Goal: Task Accomplishment & Management: Manage account settings

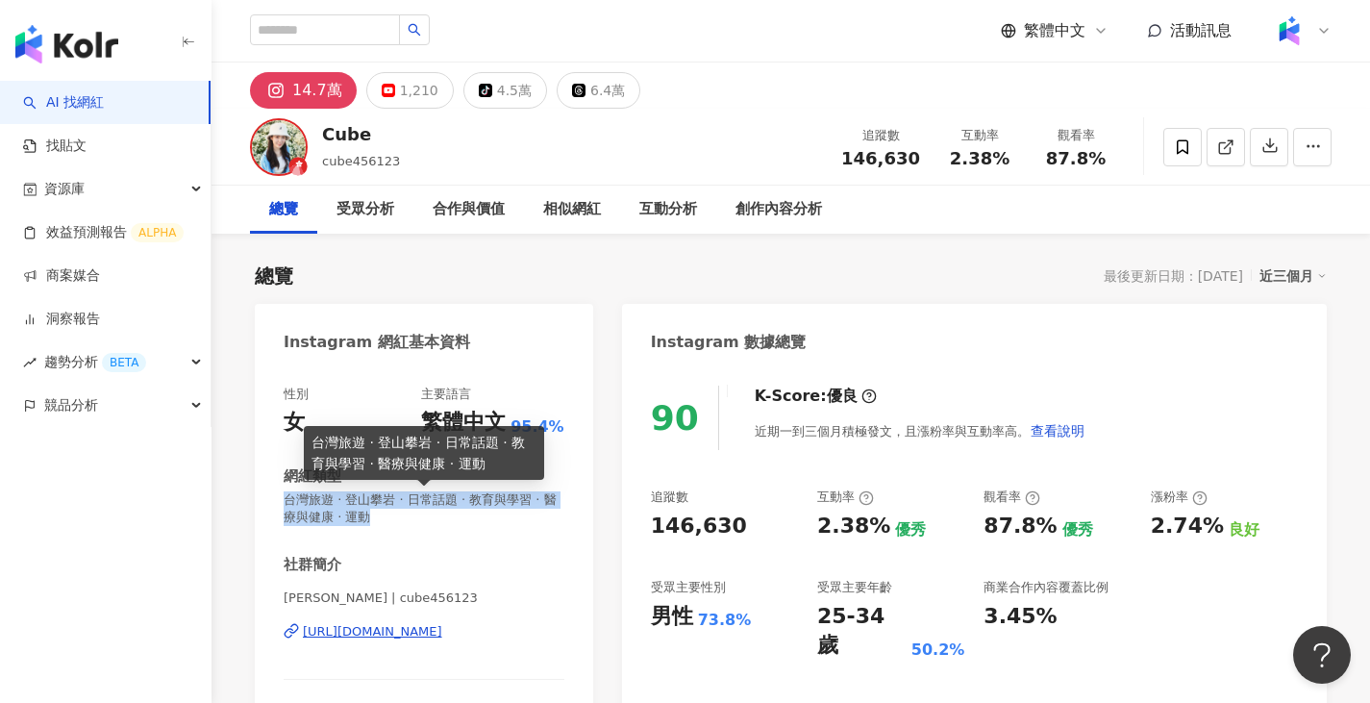
drag, startPoint x: 285, startPoint y: 498, endPoint x: 420, endPoint y: 520, distance: 137.4
click at [420, 520] on span "台灣旅遊 · 登山攀岩 · 日常話題 · 教育與學習 · 醫療與健康 · 運動" at bounding box center [424, 508] width 281 height 35
copy span "台灣旅遊 · 登山攀岩 · 日常話題 · 教育與學習 · 醫療與健康 · 運動"
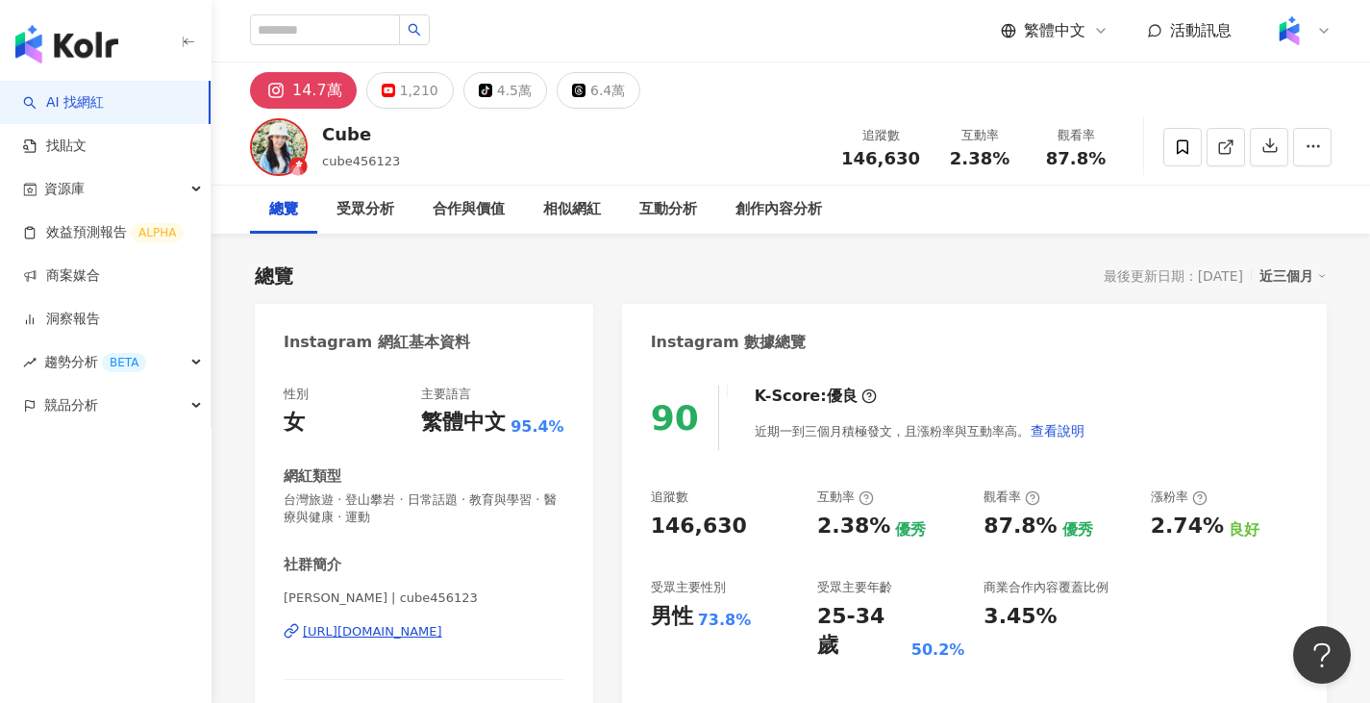
click at [544, 348] on div "Instagram 網紅基本資料" at bounding box center [424, 335] width 338 height 62
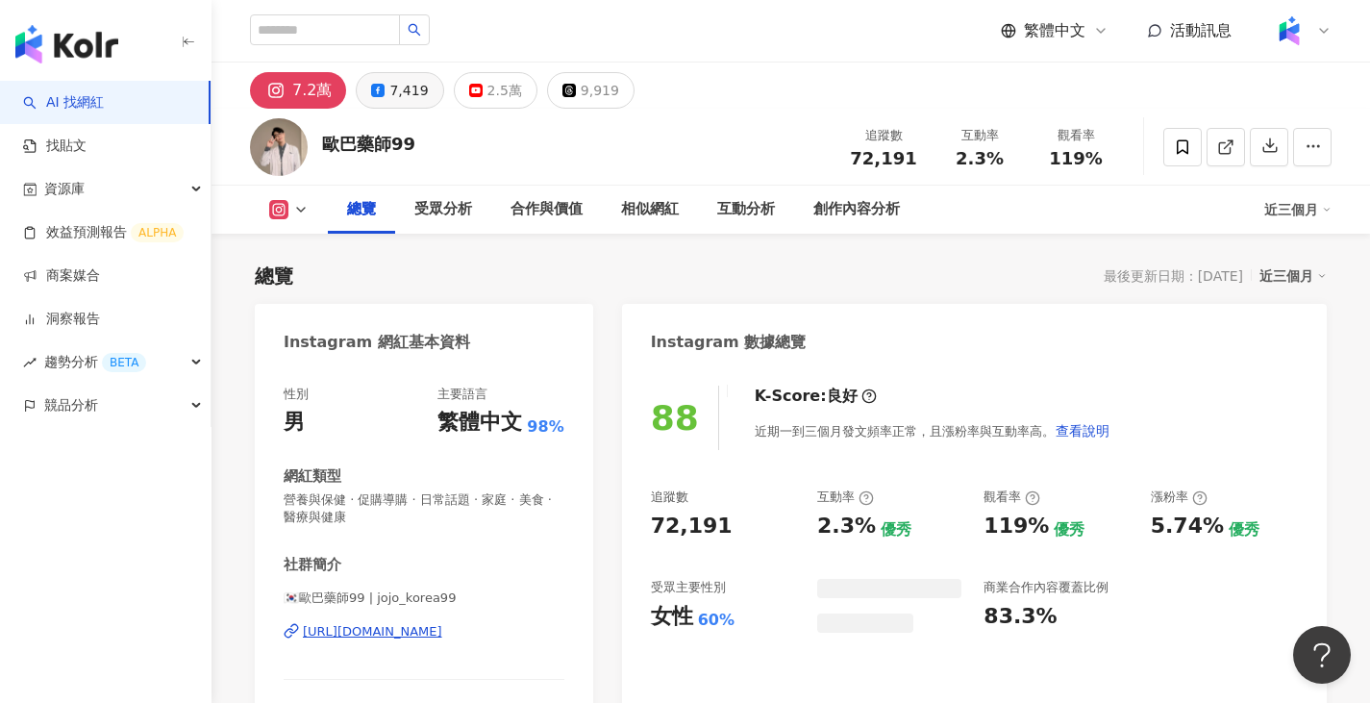
click at [410, 94] on div "7,419" at bounding box center [408, 90] width 38 height 27
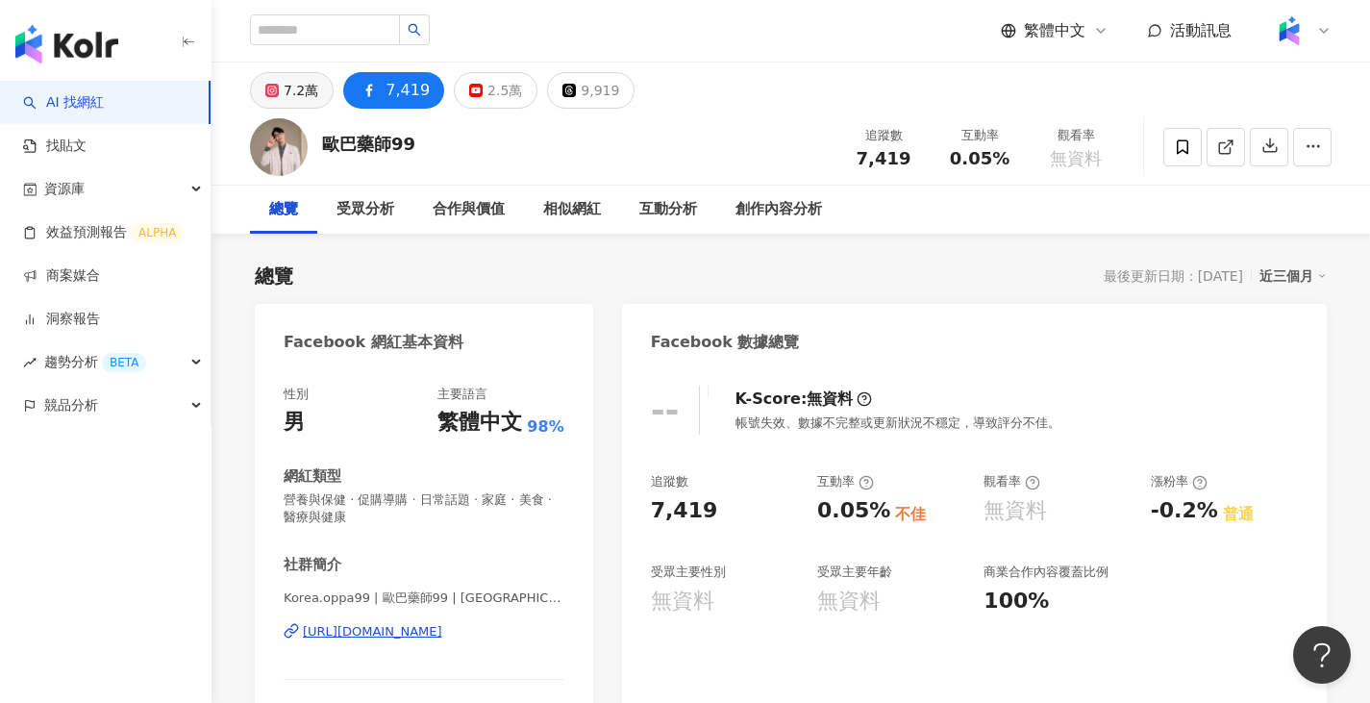
click at [288, 86] on div "7.2萬" at bounding box center [301, 90] width 35 height 27
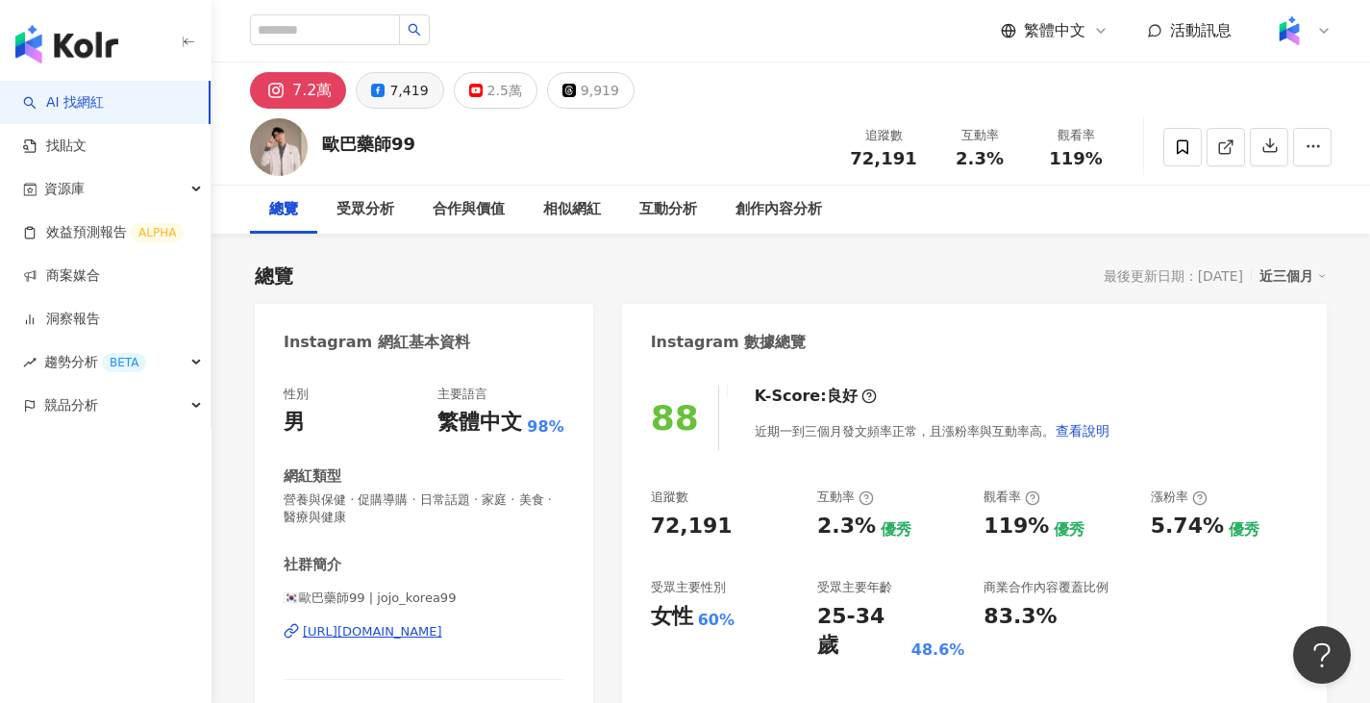
click at [400, 100] on div "7,419" at bounding box center [408, 90] width 38 height 27
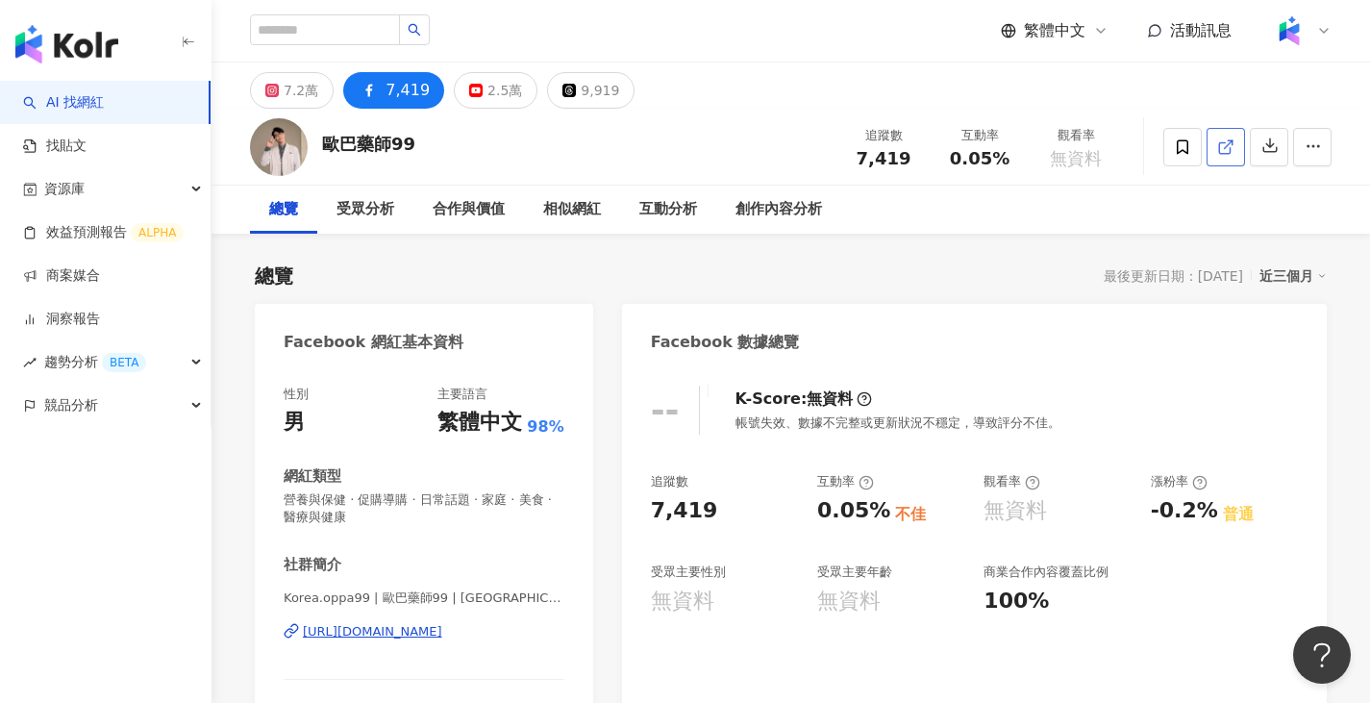
click at [1230, 144] on icon at bounding box center [1225, 146] width 17 height 17
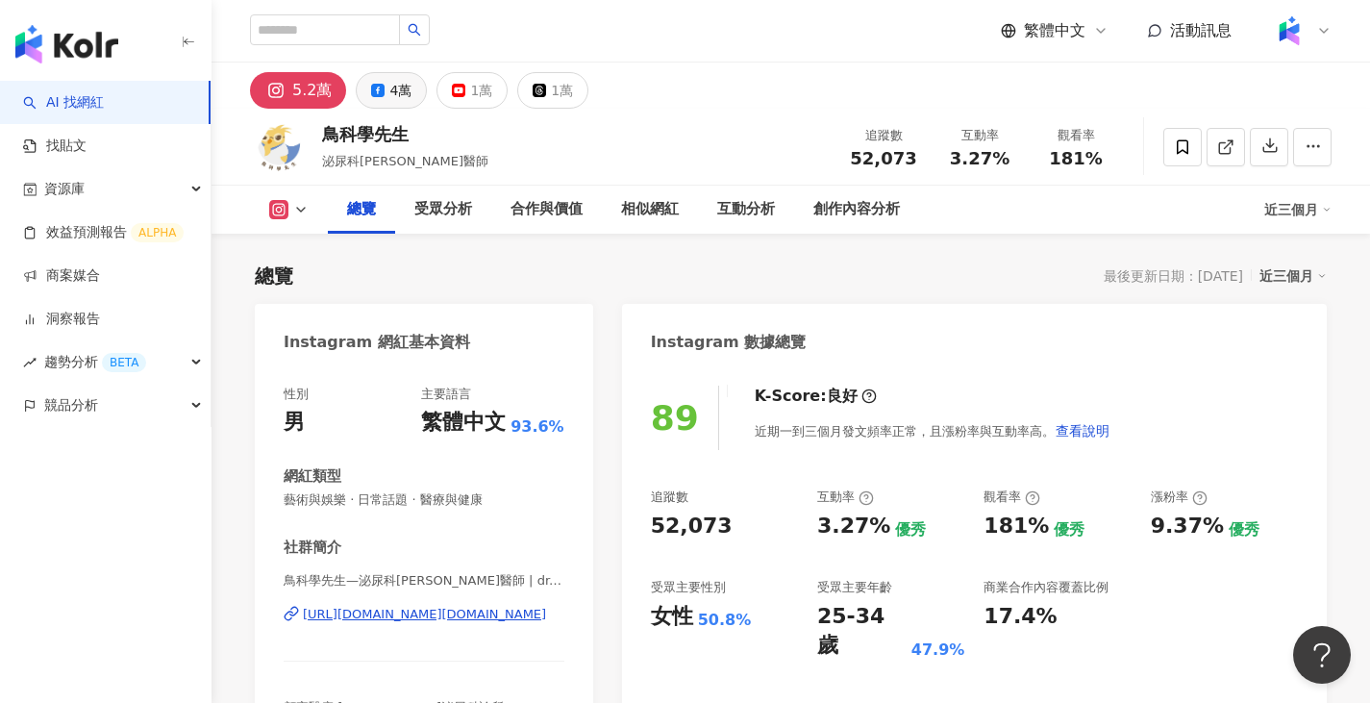
click at [395, 97] on div "4萬" at bounding box center [400, 90] width 22 height 27
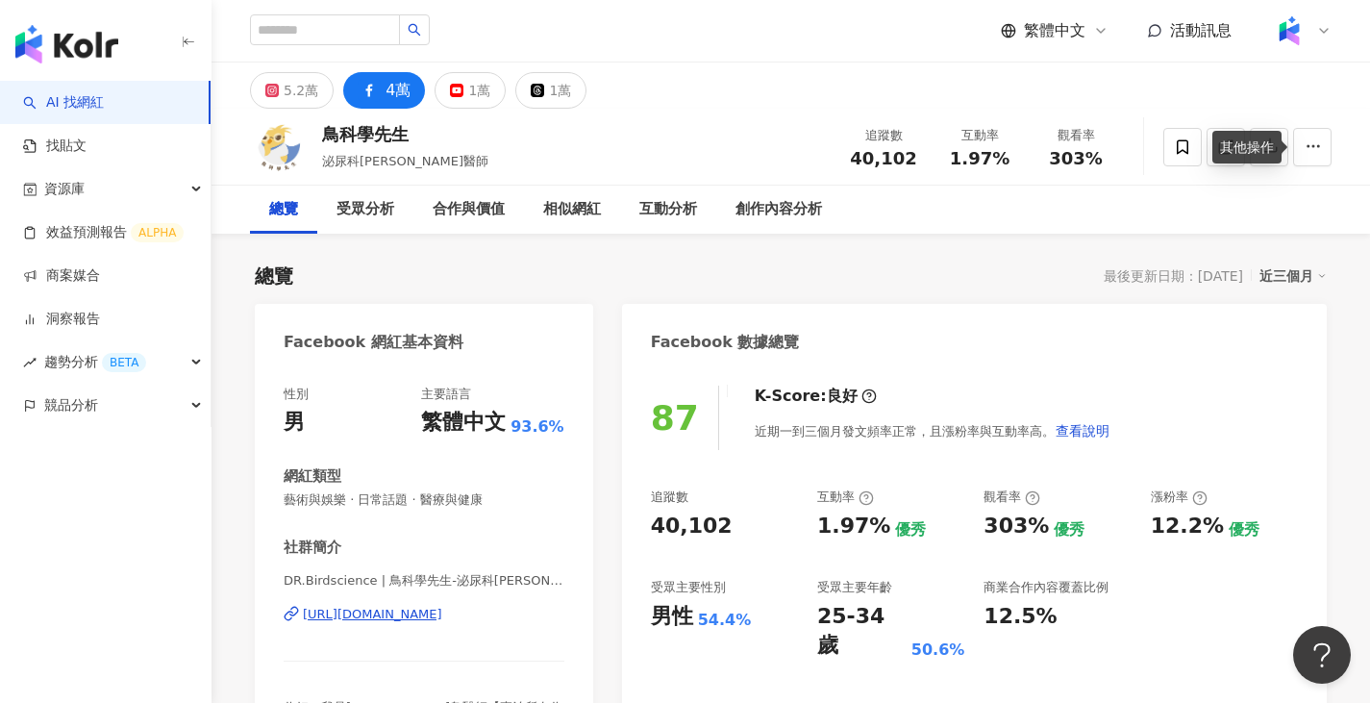
click at [1225, 152] on div "其他操作" at bounding box center [1246, 147] width 69 height 33
click at [1239, 122] on div at bounding box center [1247, 147] width 168 height 58
click at [1232, 140] on line at bounding box center [1229, 144] width 8 height 8
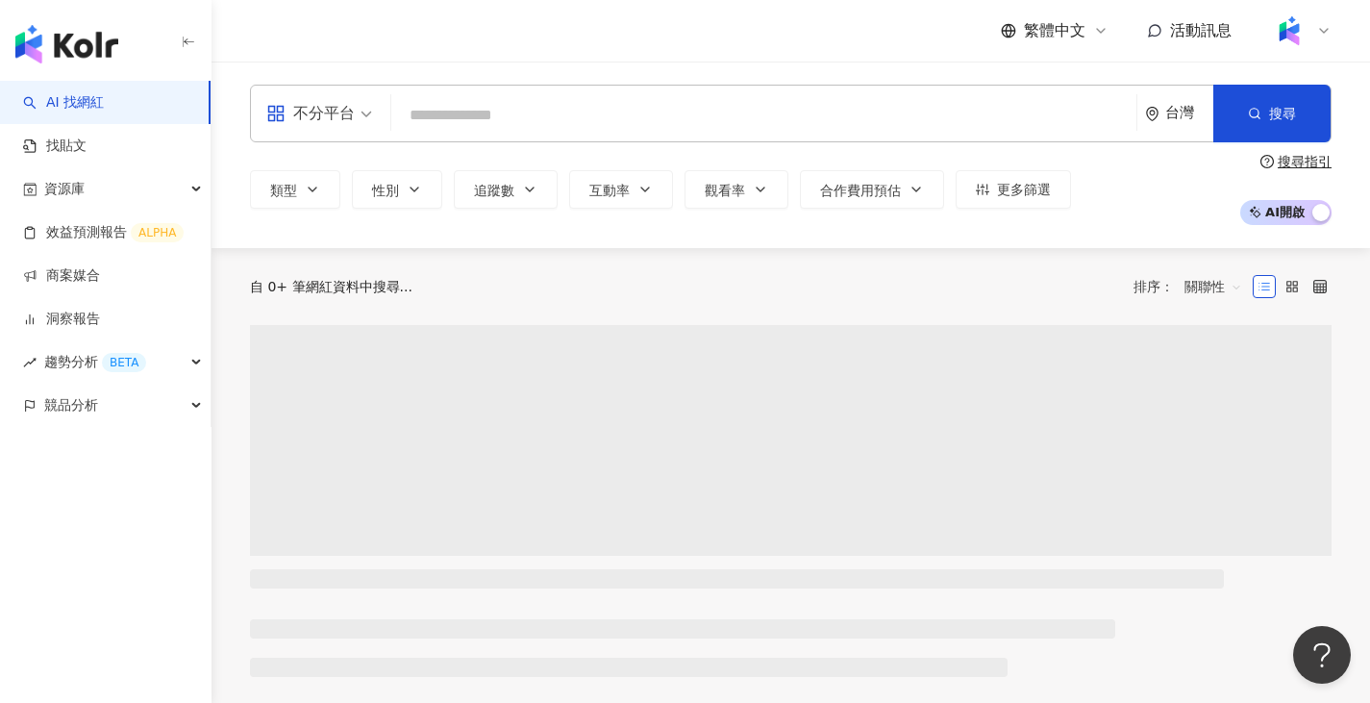
click at [312, 122] on div "不分平台" at bounding box center [310, 113] width 88 height 31
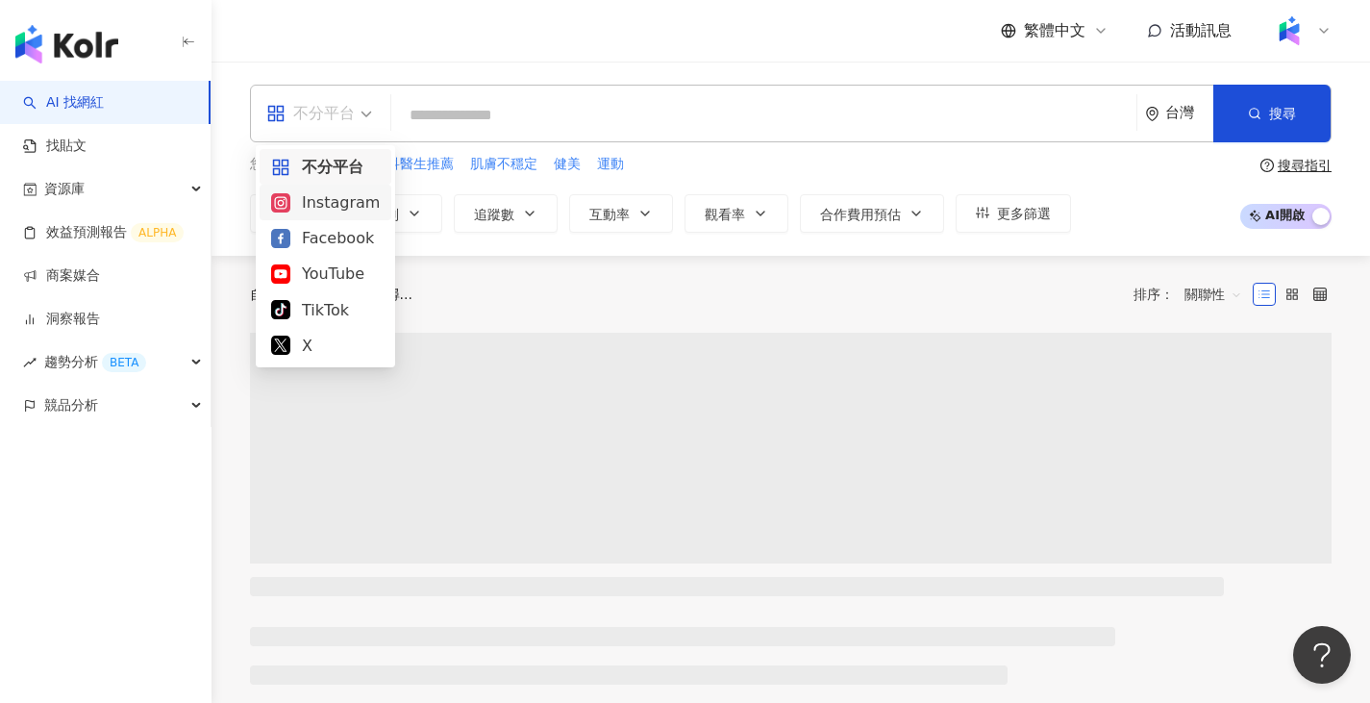
click at [344, 193] on div "Instagram" at bounding box center [325, 202] width 109 height 24
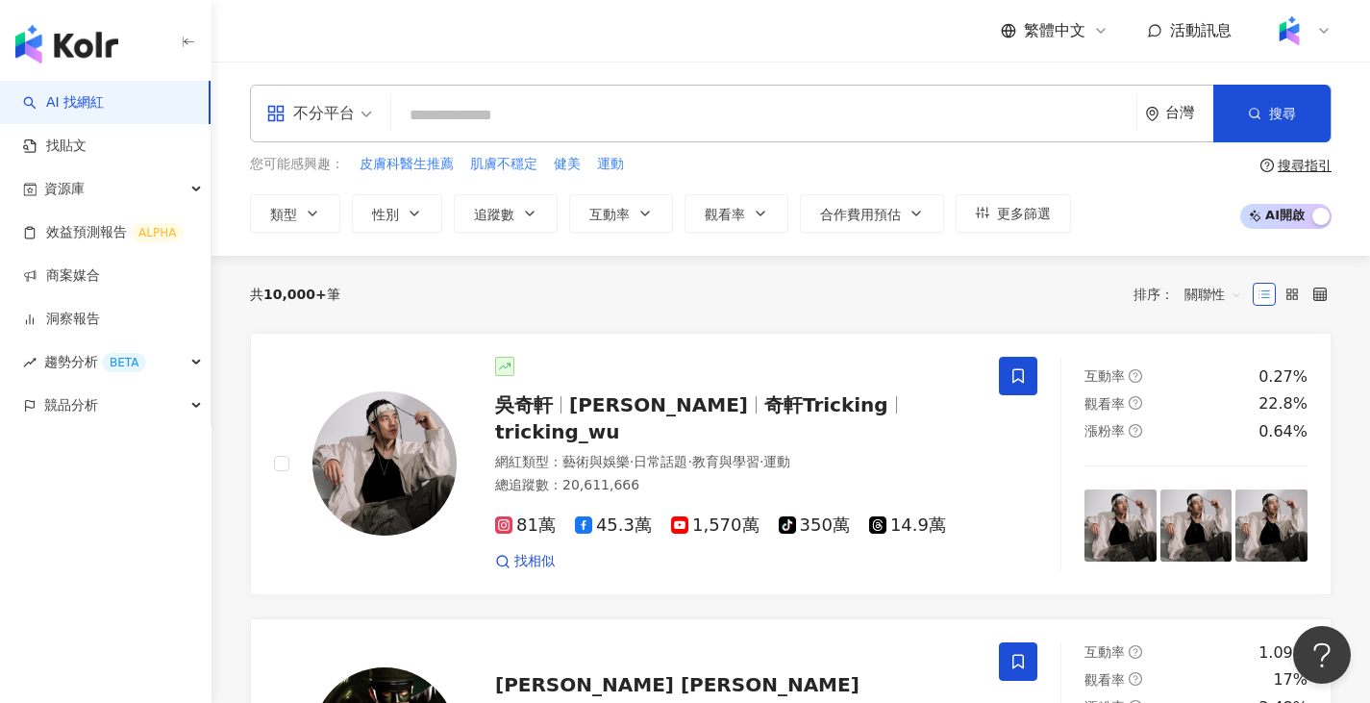
click at [493, 106] on input "search" at bounding box center [764, 115] width 730 height 37
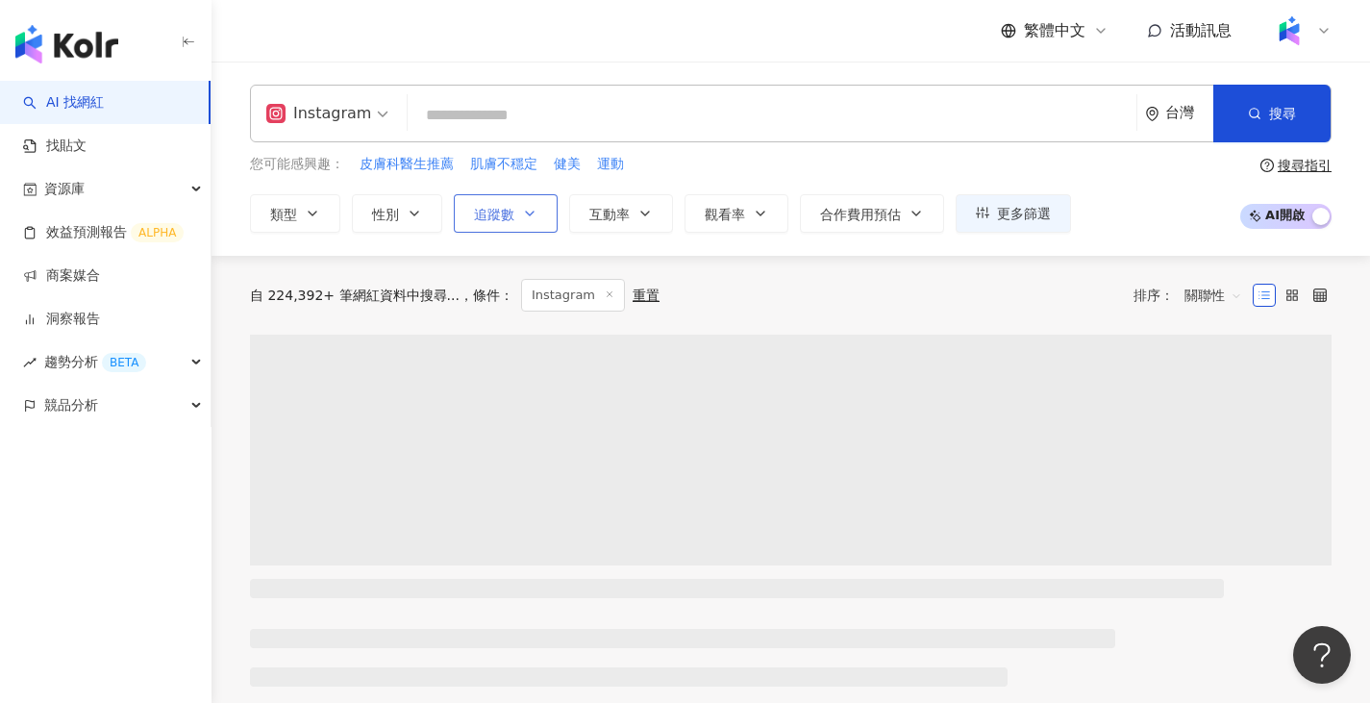
click at [511, 222] on span "追蹤數" at bounding box center [494, 214] width 40 height 15
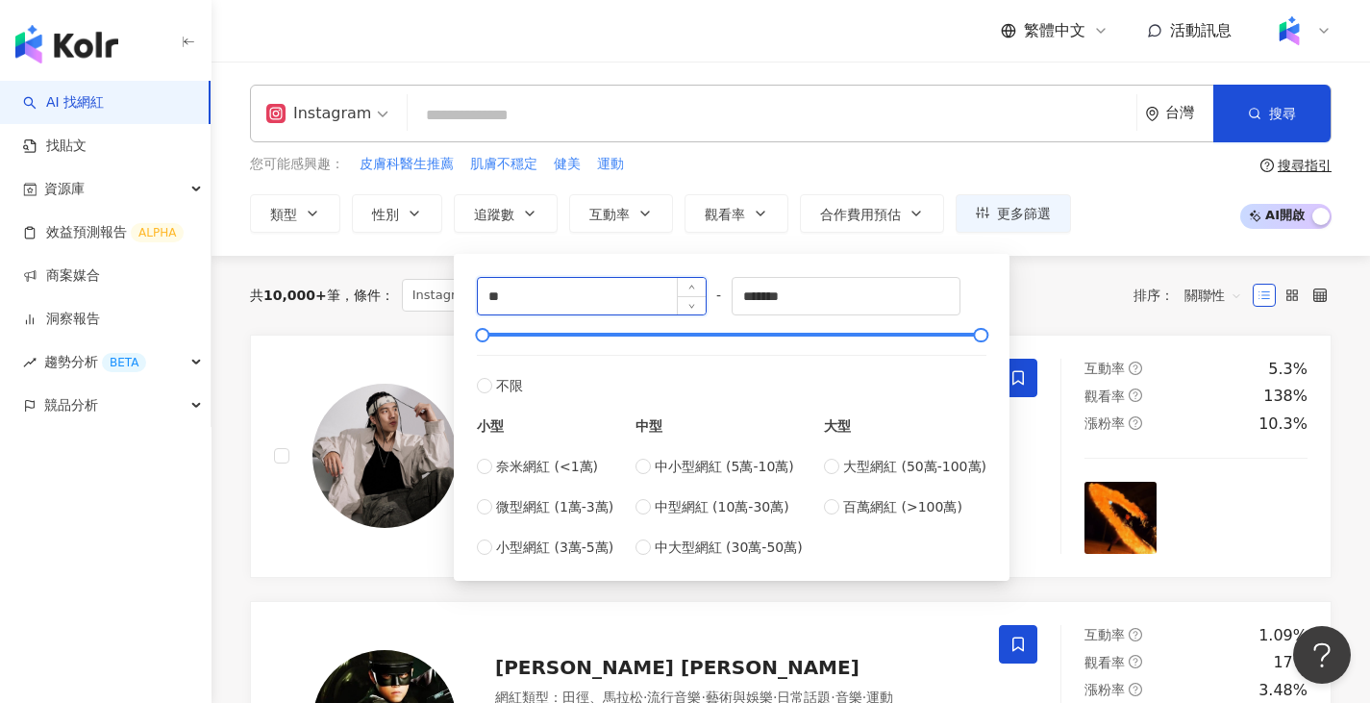
type input "*"
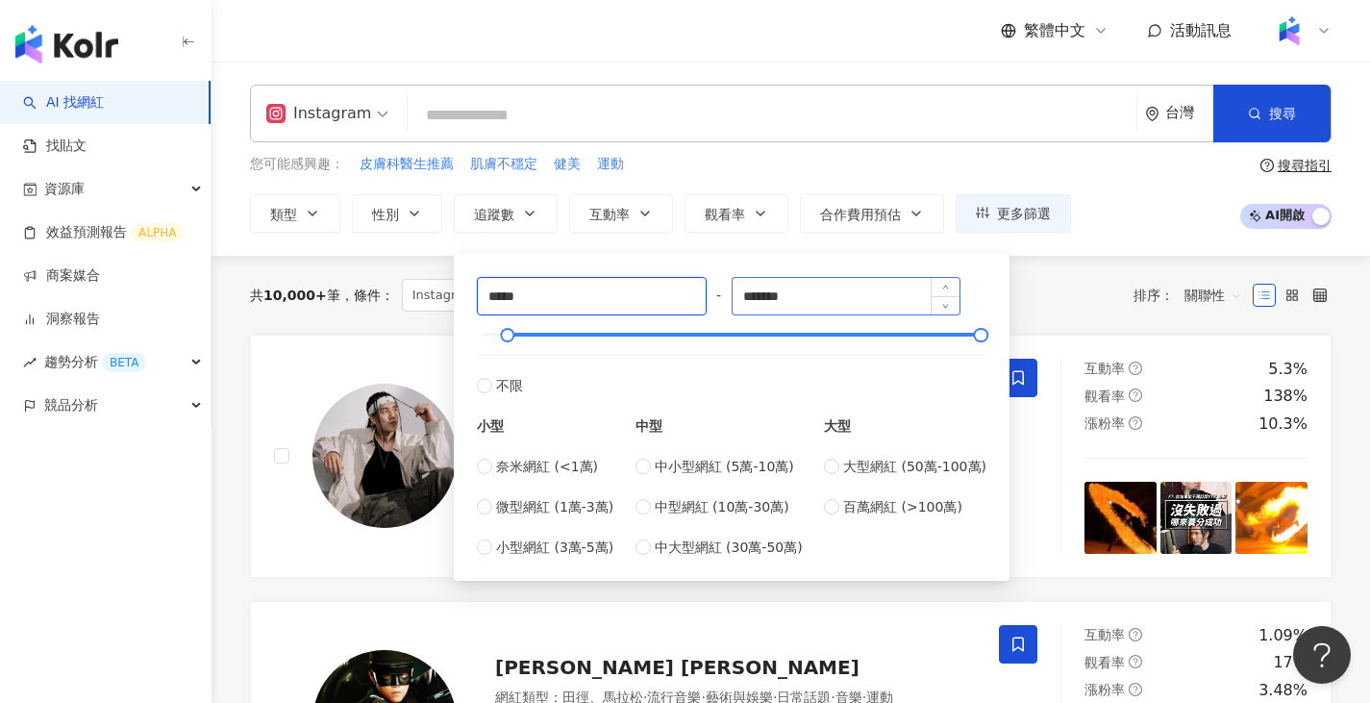
type input "*****"
drag, startPoint x: 841, startPoint y: 293, endPoint x: 686, endPoint y: 294, distance: 155.8
click at [686, 294] on div "***** - ******* 不限 小型 奈米網紅 (<1萬) 微型網紅 (1萬-3萬) 小型網紅 (3萬-5萬) 中型 中小型網紅 (5萬-10萬) 中型…" at bounding box center [732, 417] width 510 height 281
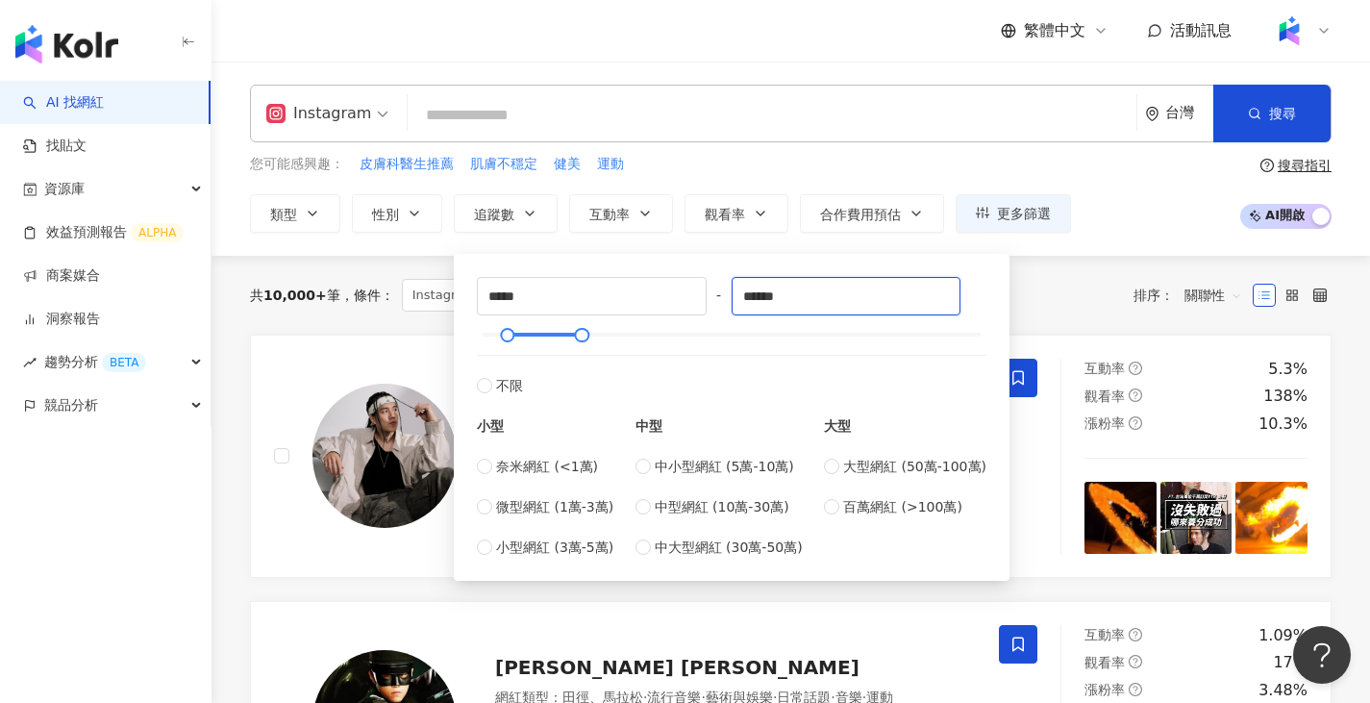
type input "******"
click at [603, 110] on input "search" at bounding box center [771, 115] width 713 height 37
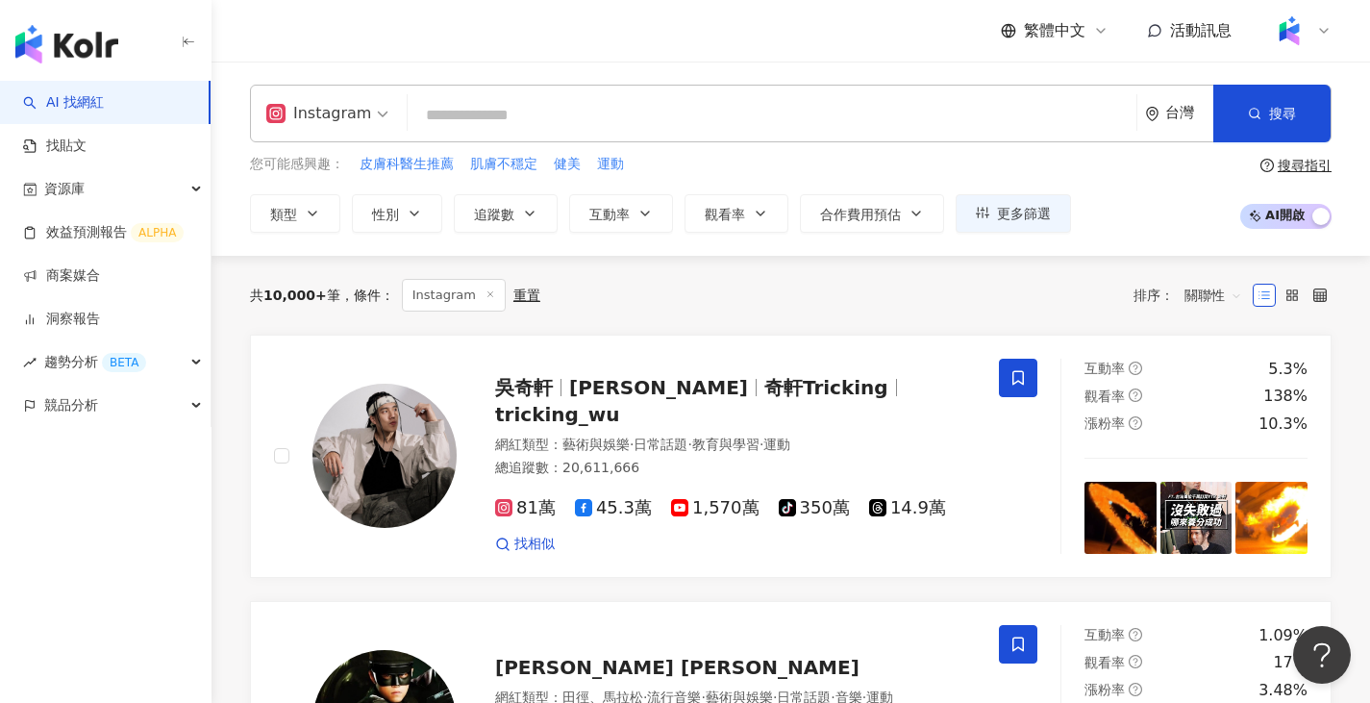
type input "*"
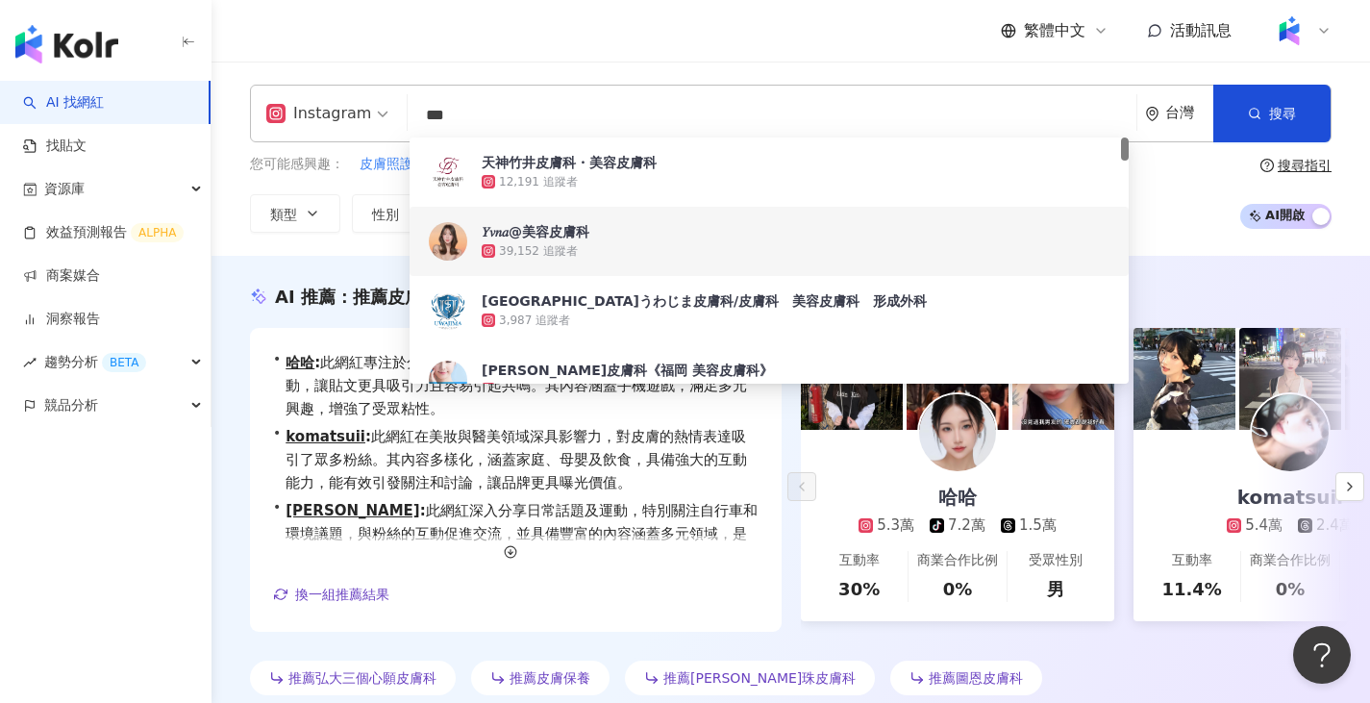
click at [244, 246] on div "Instagram *** 台灣 搜尋 adf26b00-30f5-4cd2-9a9d-f786fadc2088 92379c40-7ffc-43d3-948…" at bounding box center [791, 159] width 1159 height 194
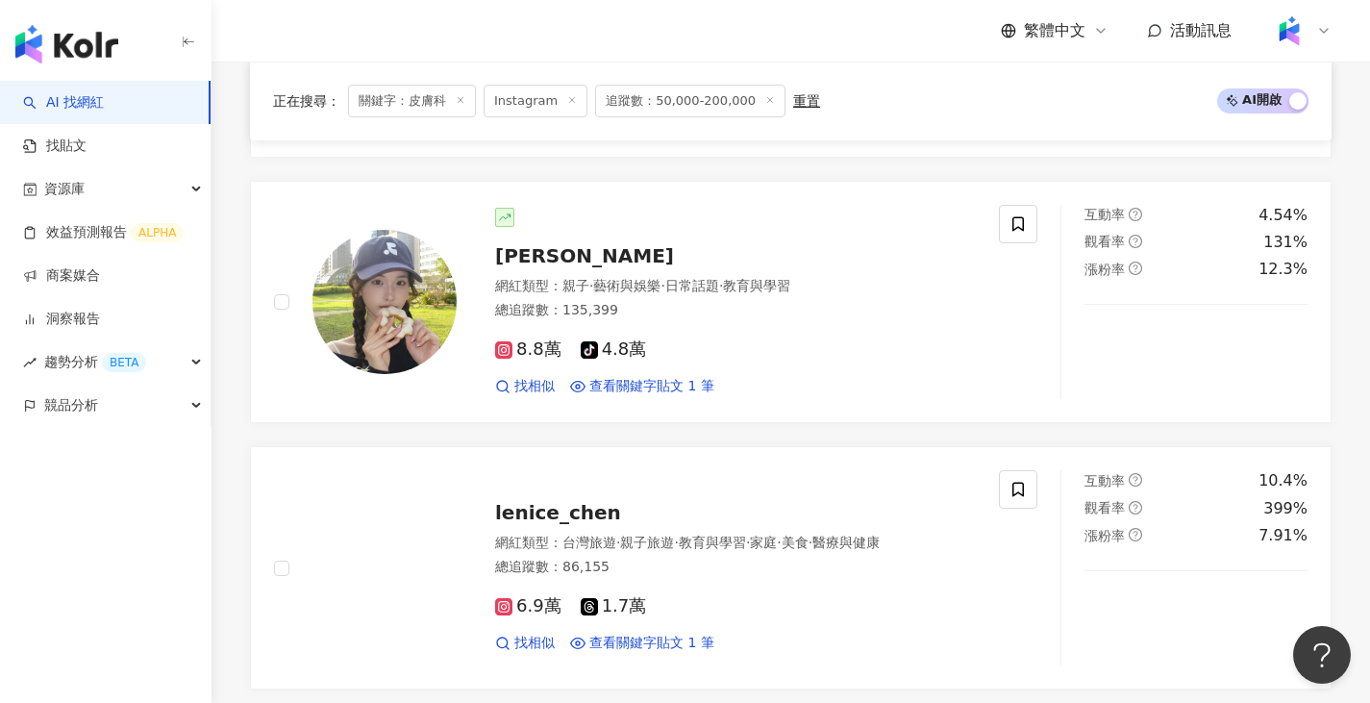
scroll to position [3558, 0]
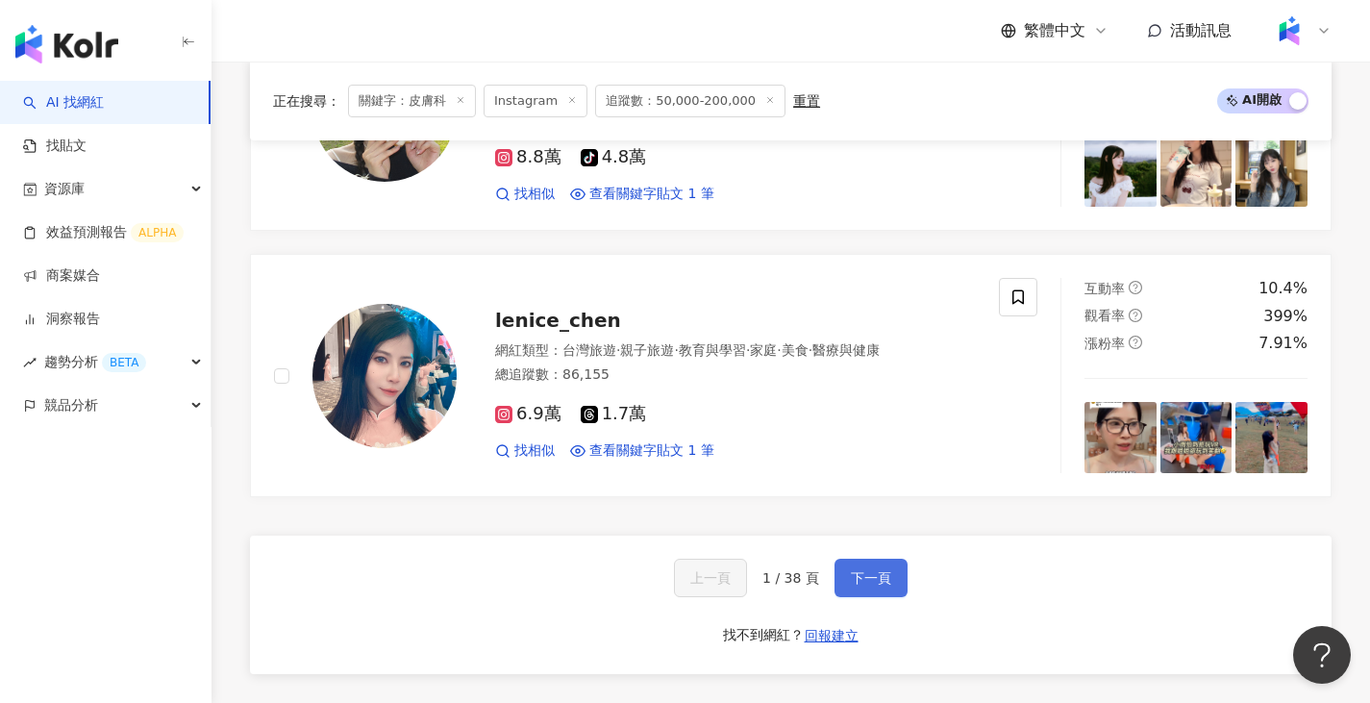
click at [871, 570] on span "下一頁" at bounding box center [871, 577] width 40 height 15
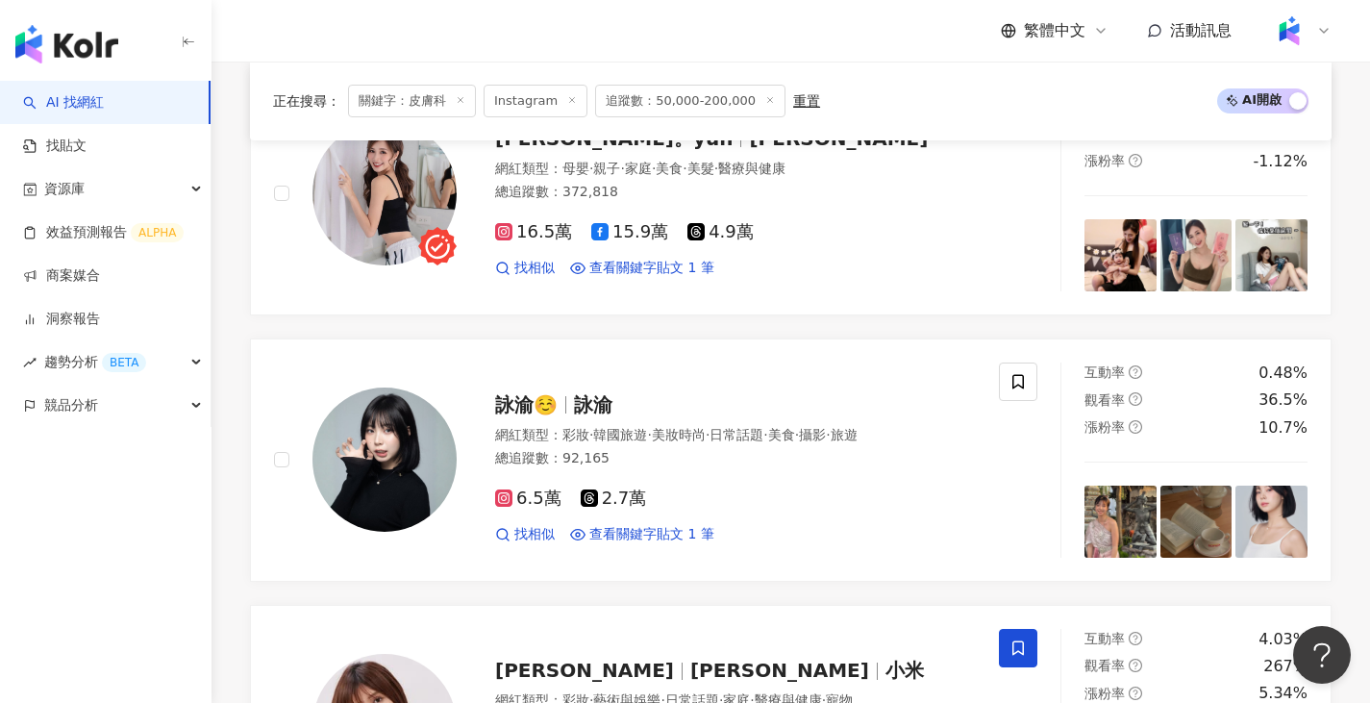
scroll to position [3576, 0]
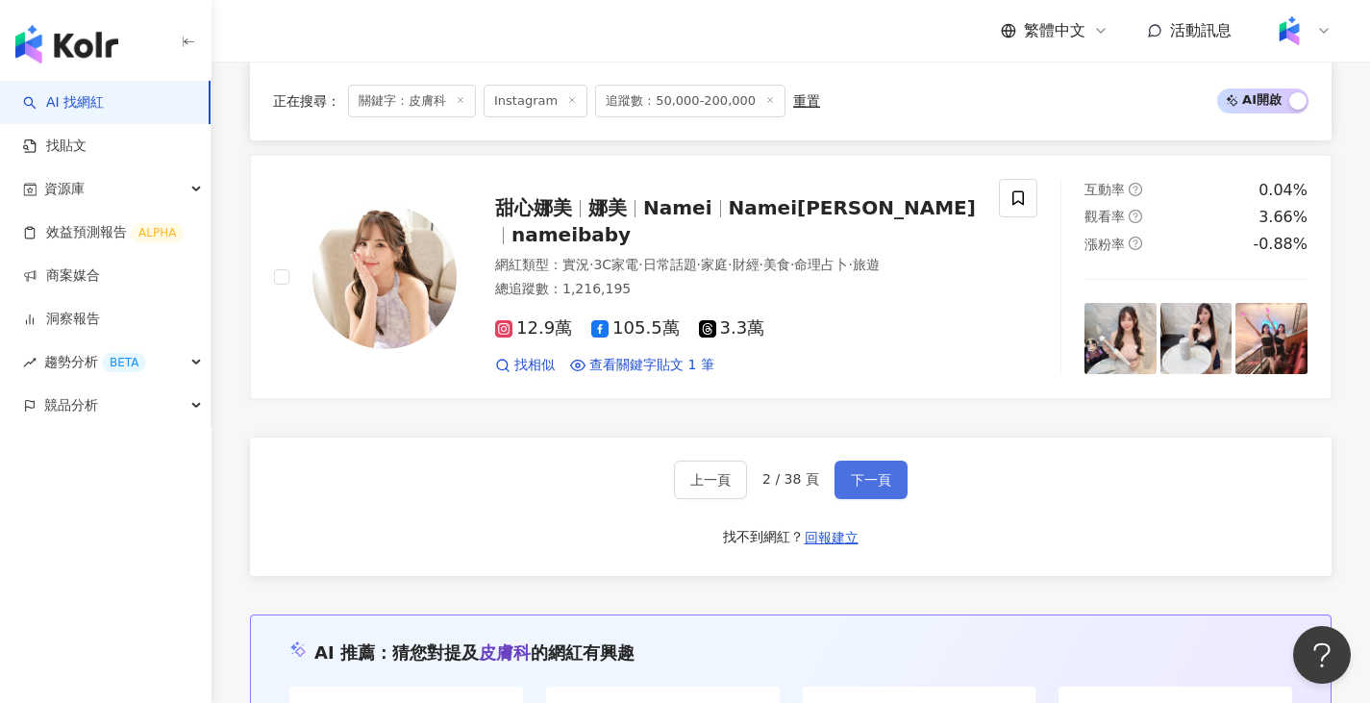
click at [886, 487] on span "下一頁" at bounding box center [871, 479] width 40 height 15
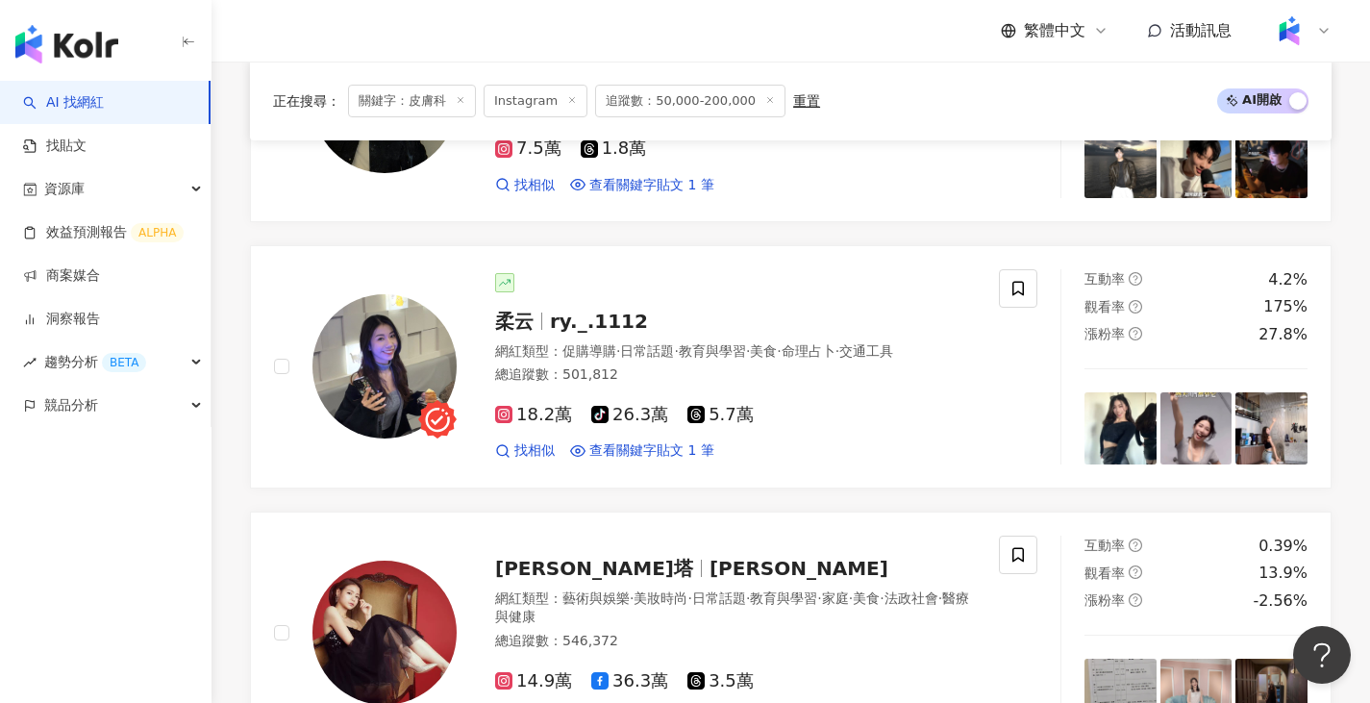
scroll to position [3558, 0]
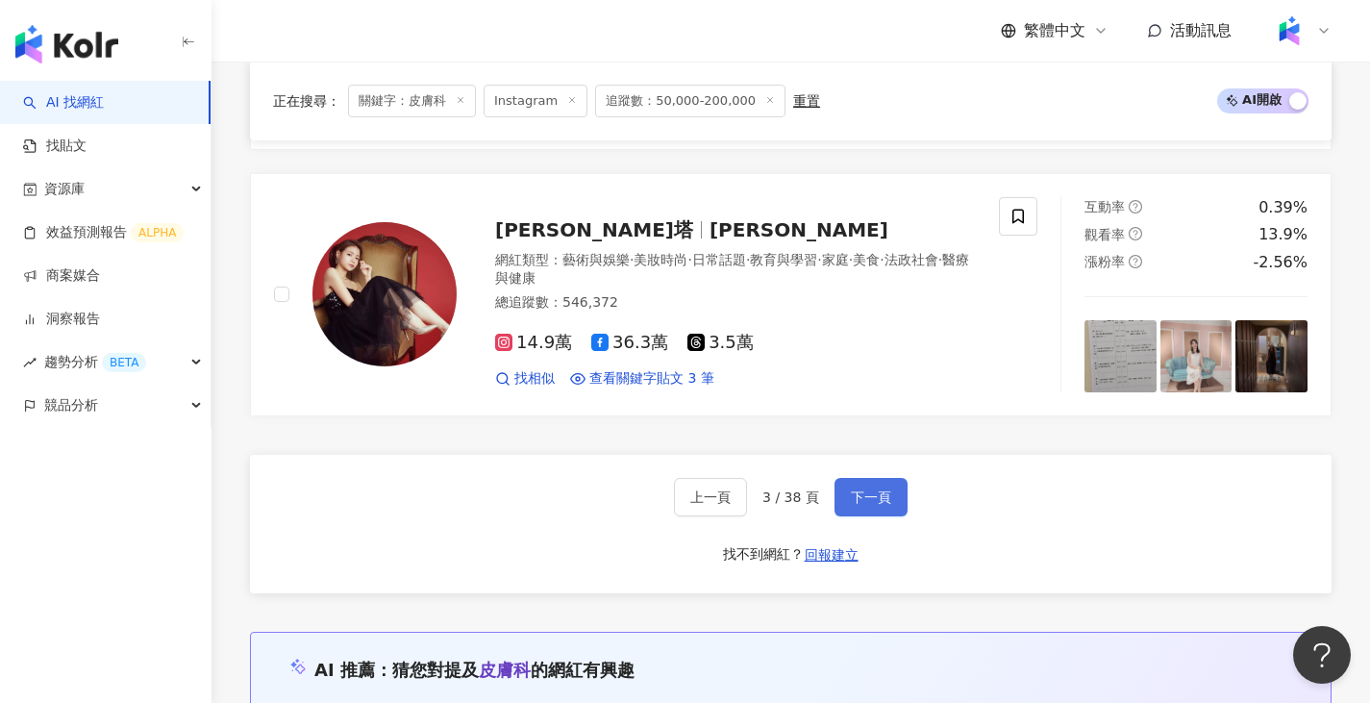
click at [878, 503] on span "下一頁" at bounding box center [871, 496] width 40 height 15
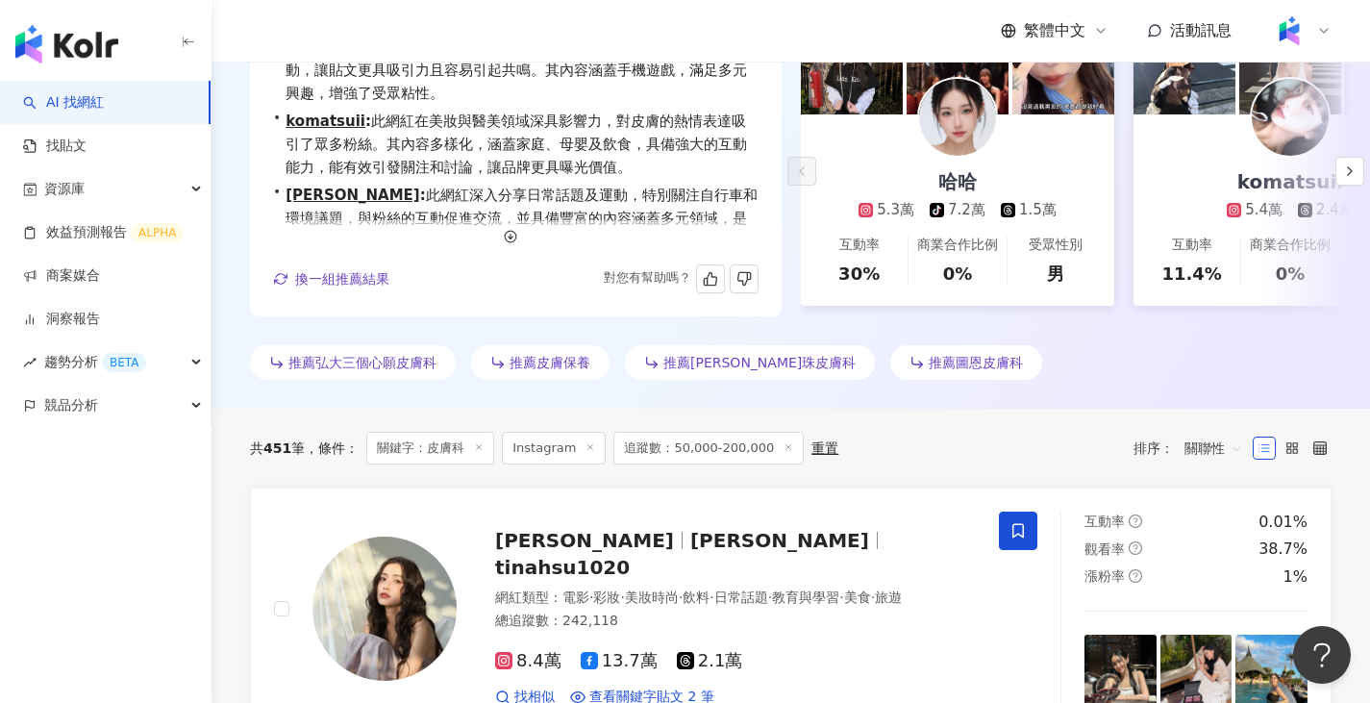
scroll to position [0, 0]
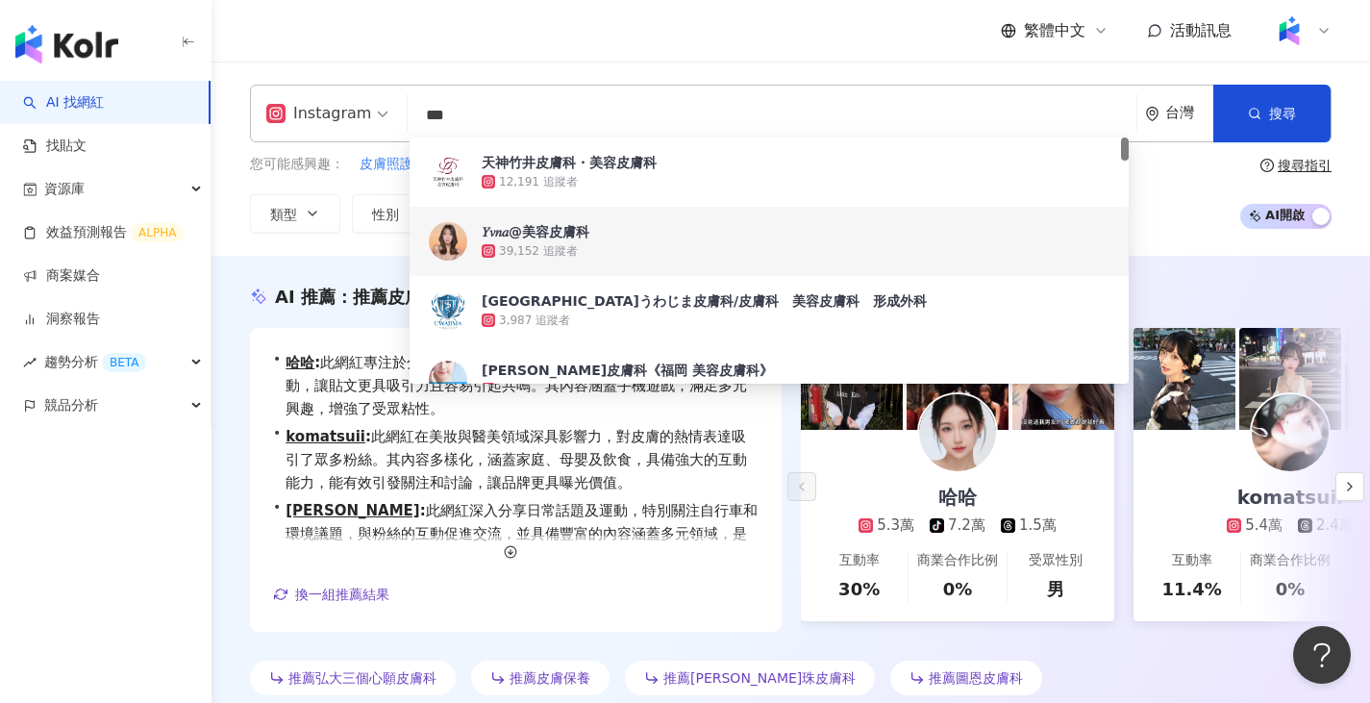
click at [531, 122] on input "***" at bounding box center [771, 115] width 713 height 37
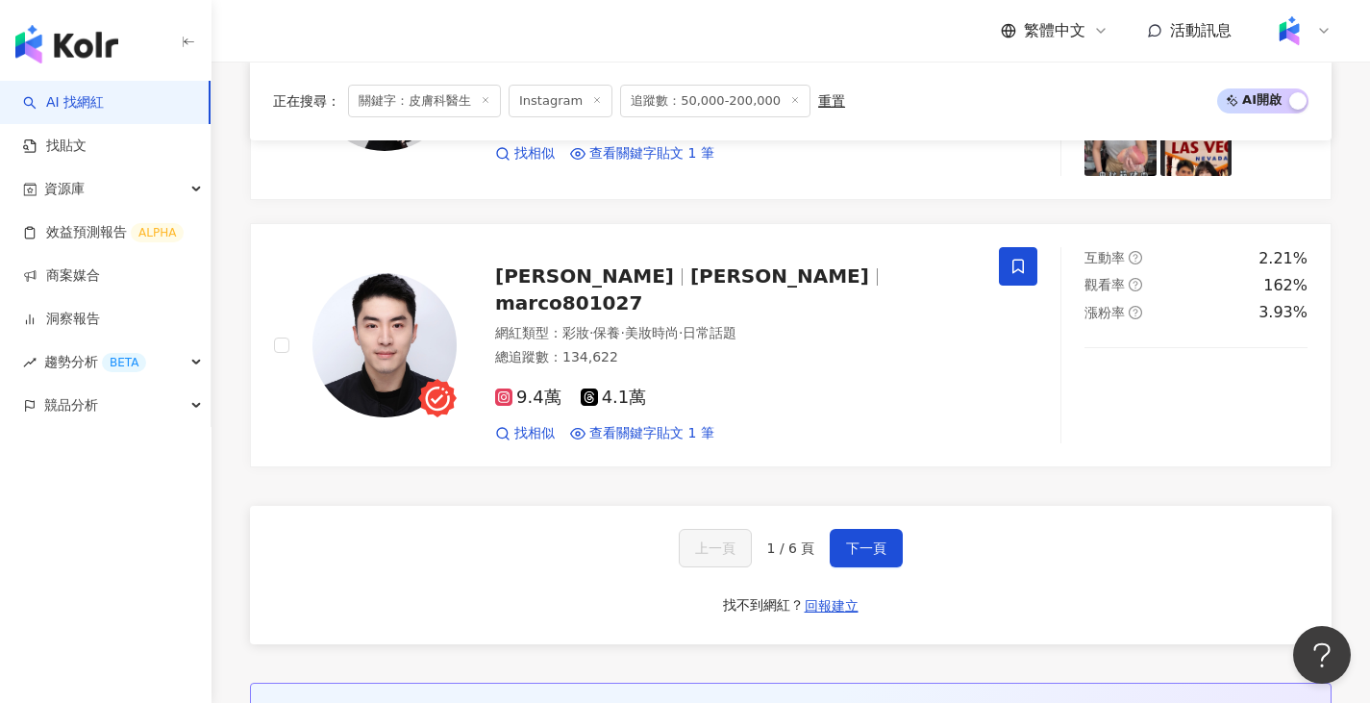
scroll to position [3558, 0]
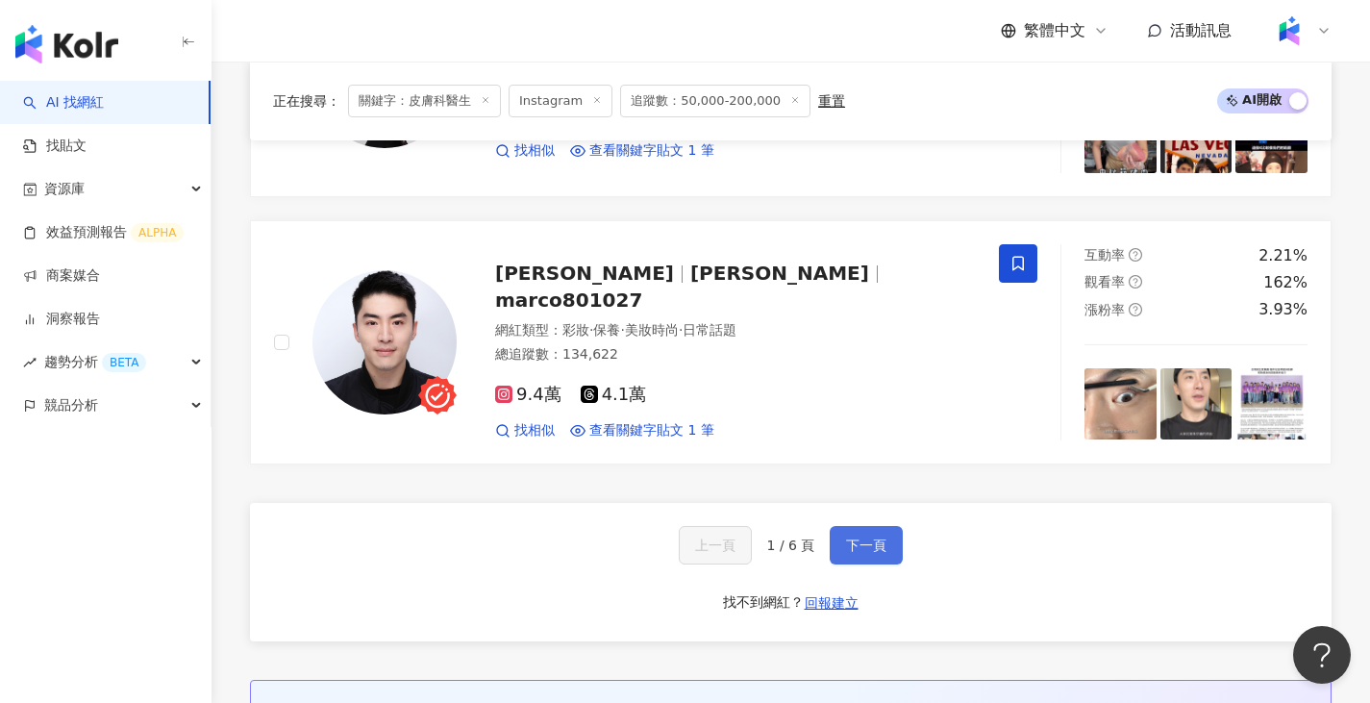
click at [861, 537] on span "下一頁" at bounding box center [866, 544] width 40 height 15
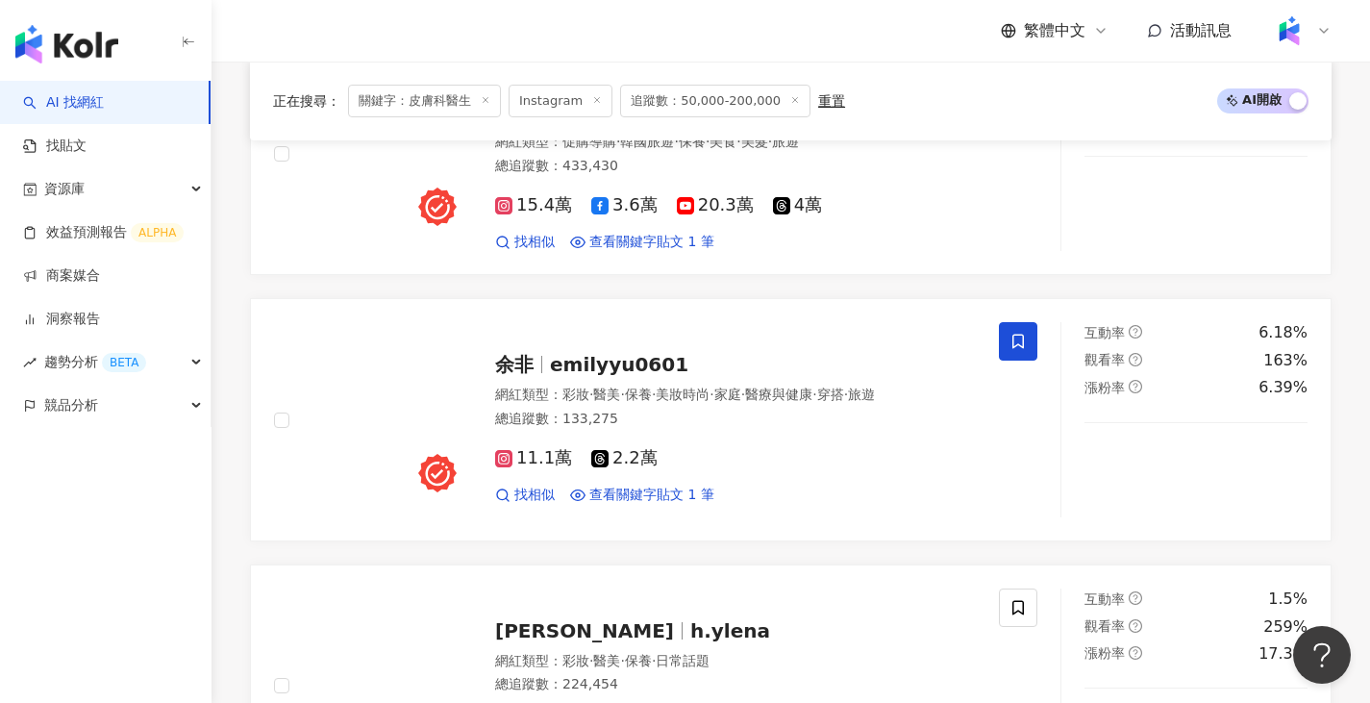
scroll to position [3562, 0]
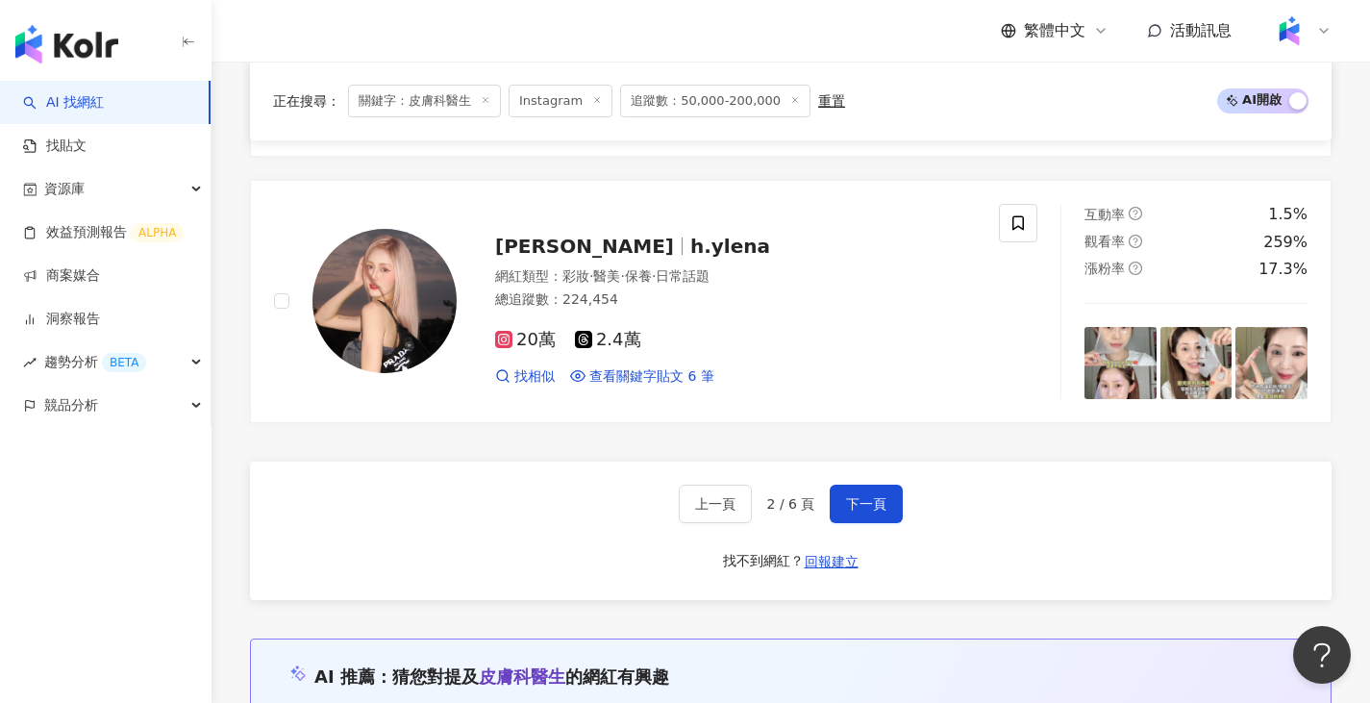
click at [835, 495] on button "下一頁" at bounding box center [866, 504] width 73 height 38
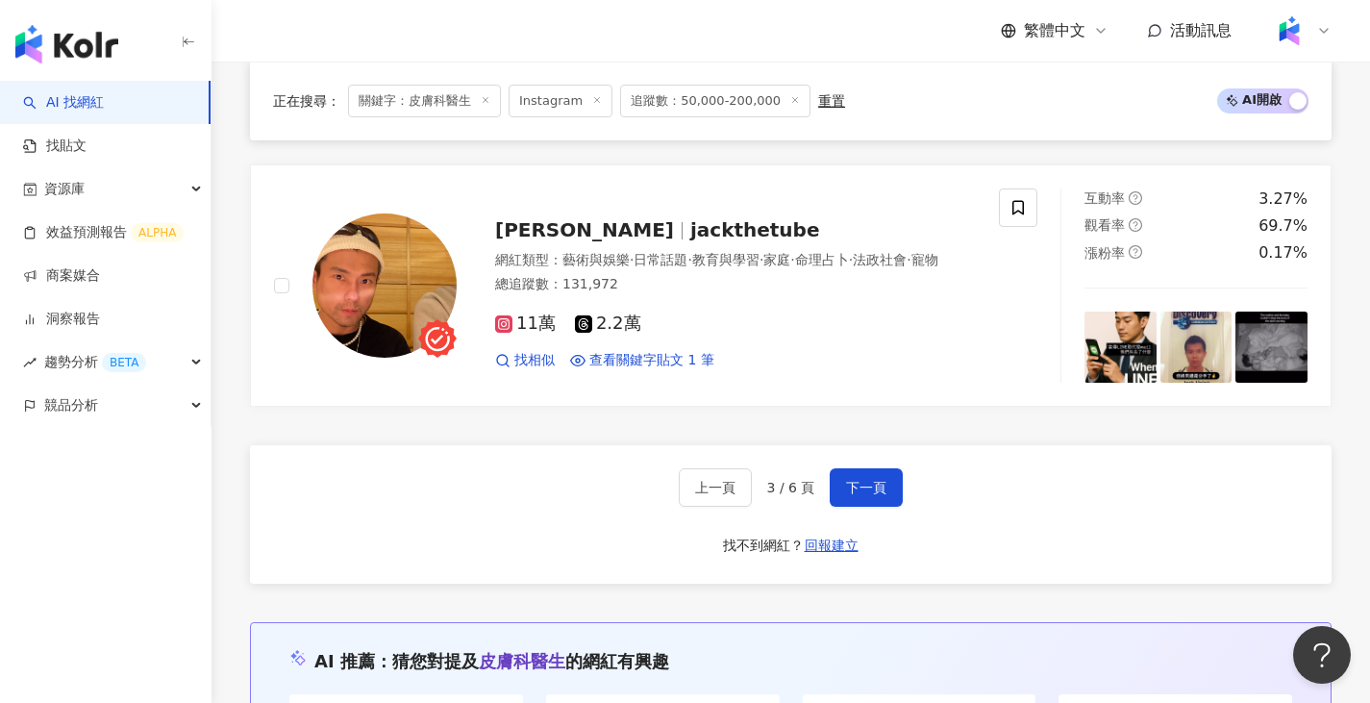
scroll to position [3612, 0]
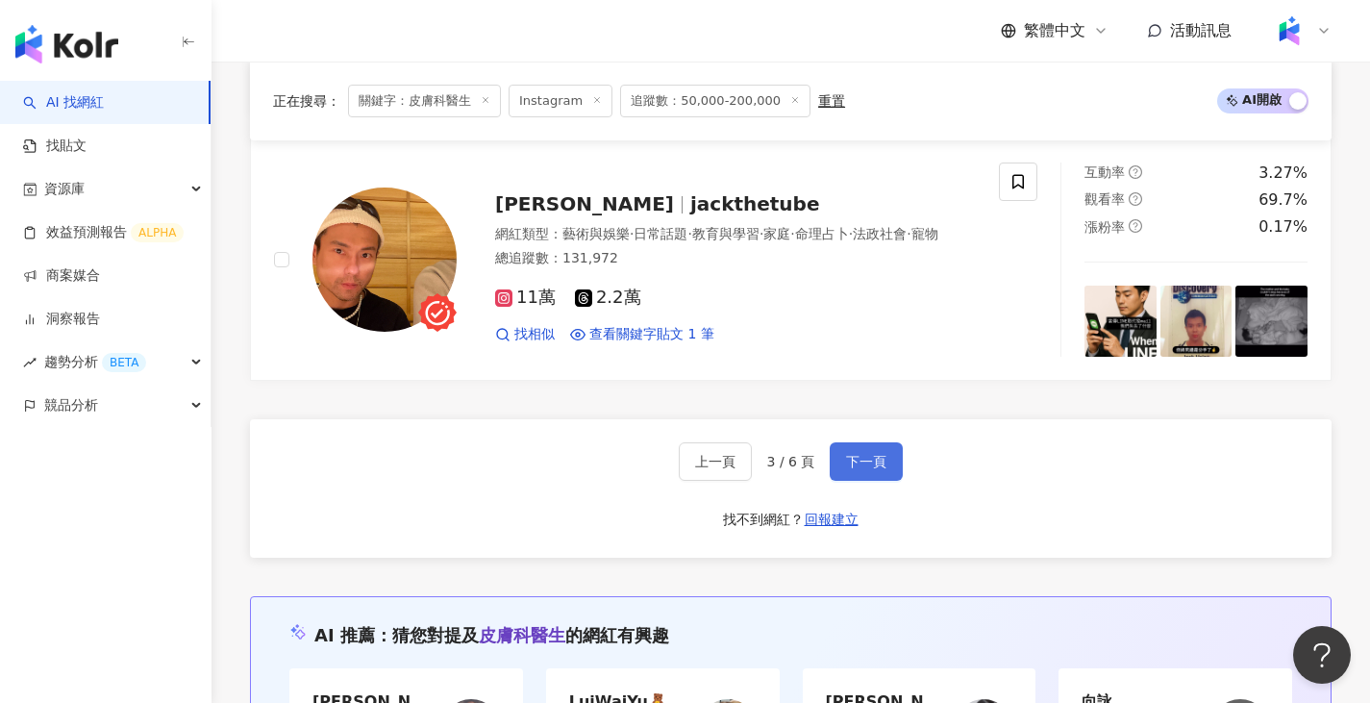
click at [852, 454] on span "下一頁" at bounding box center [866, 461] width 40 height 15
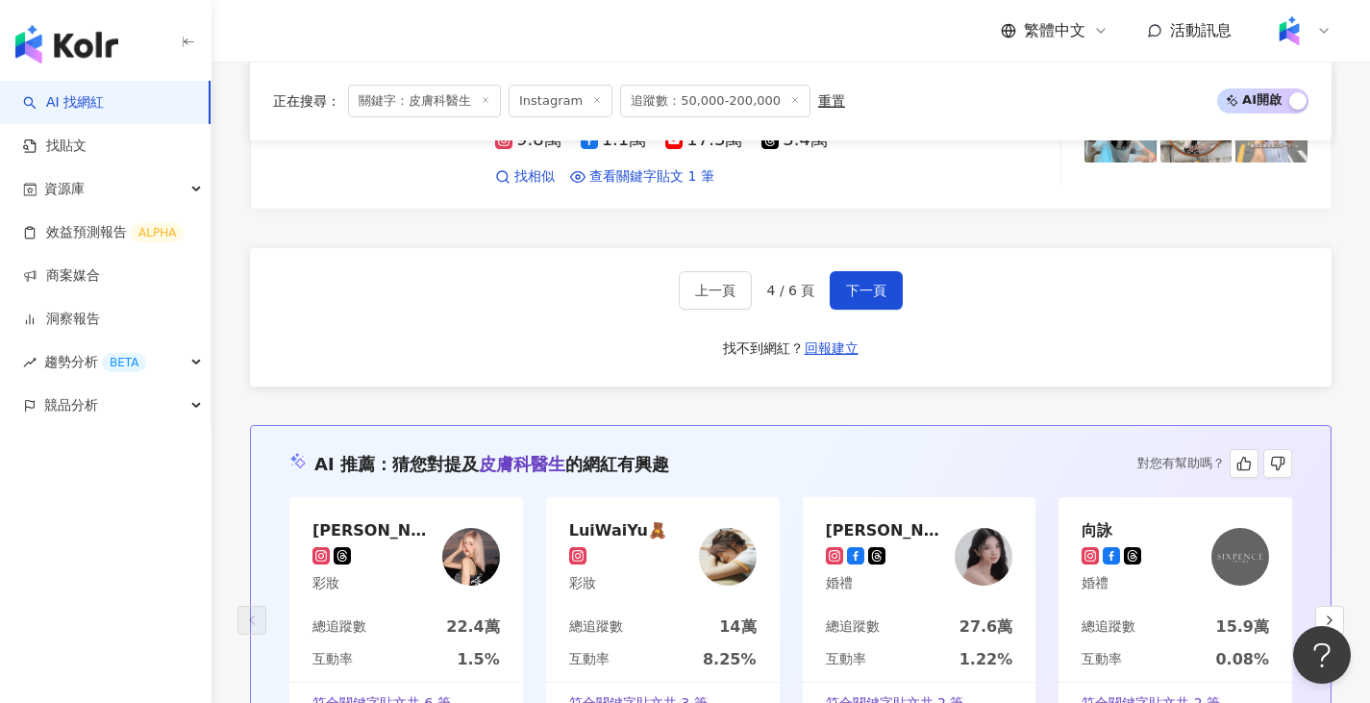
scroll to position [3649, 0]
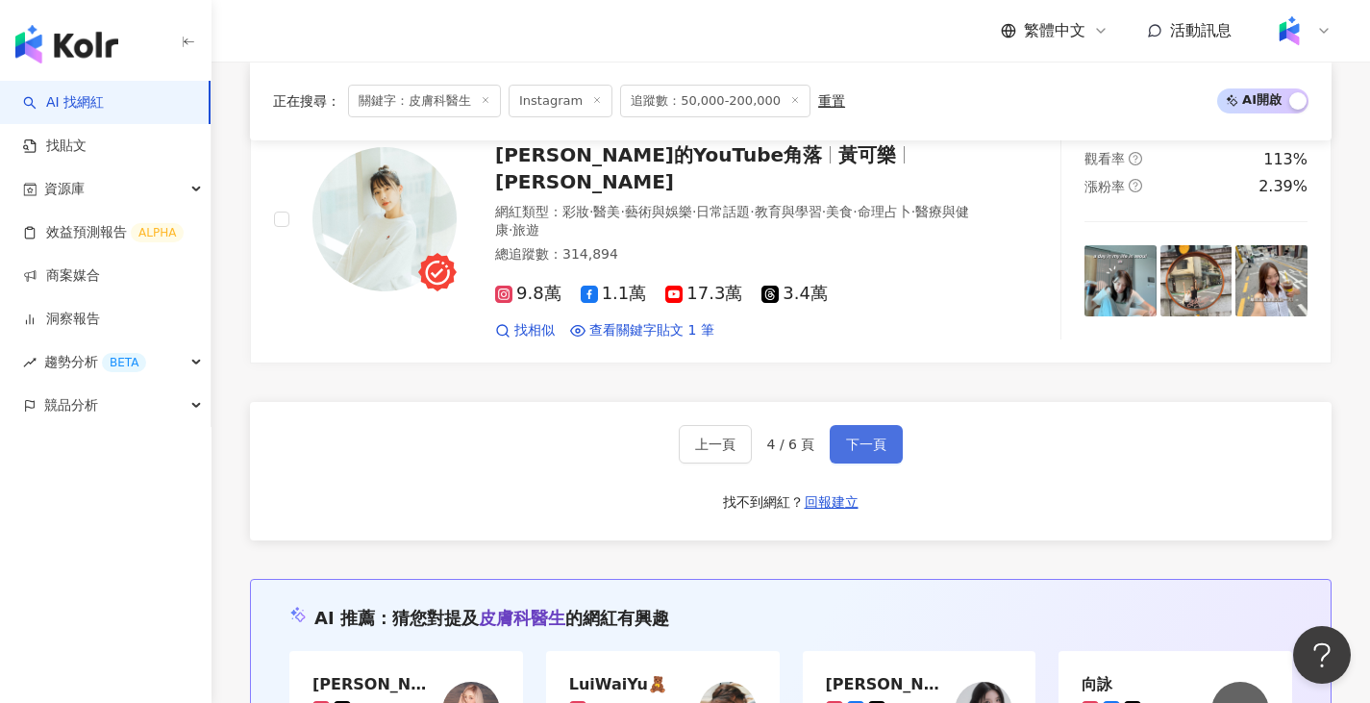
click at [882, 425] on button "下一頁" at bounding box center [866, 444] width 73 height 38
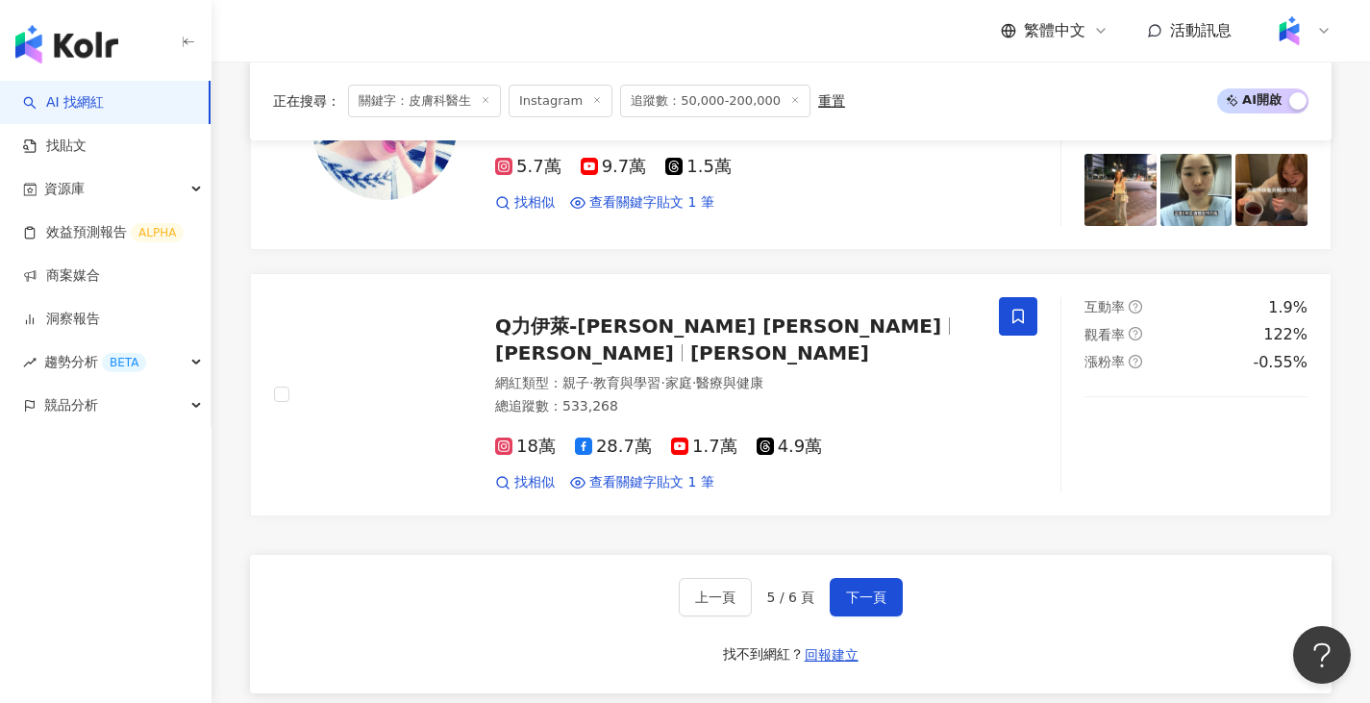
scroll to position [3647, 0]
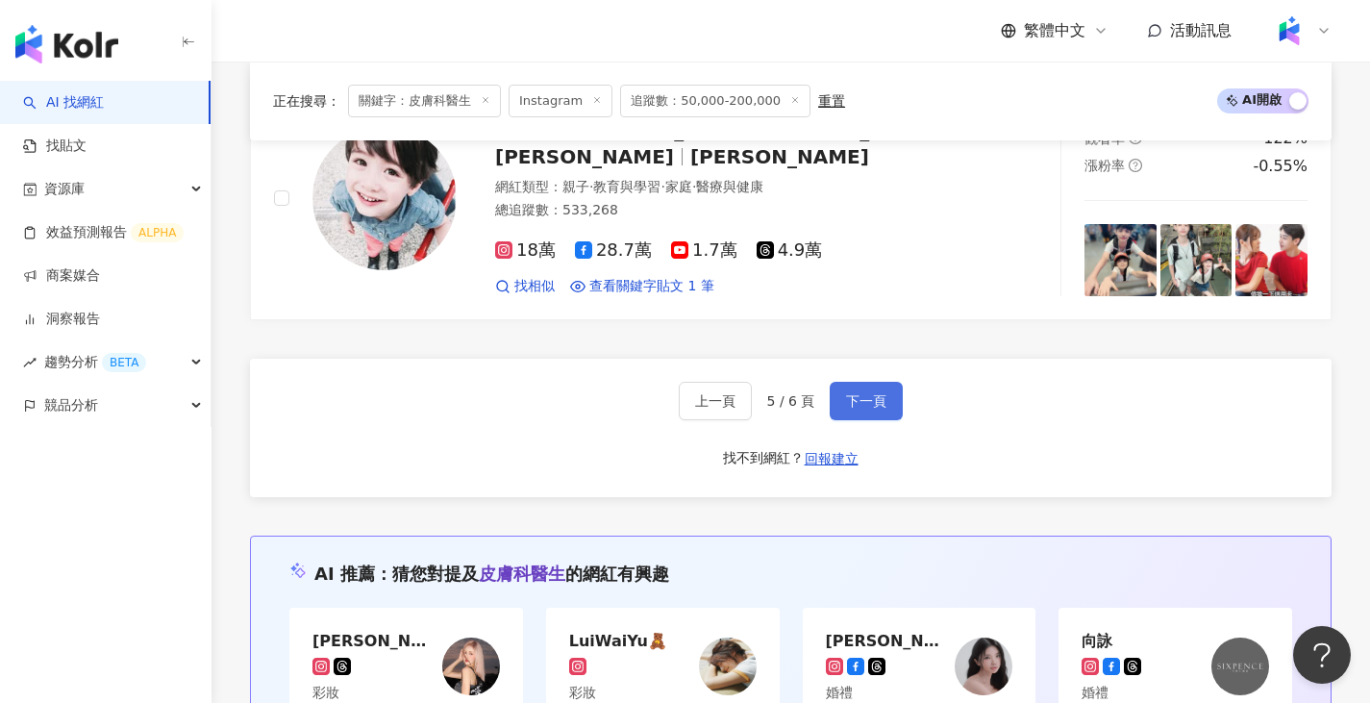
click at [862, 403] on span "下一頁" at bounding box center [866, 400] width 40 height 15
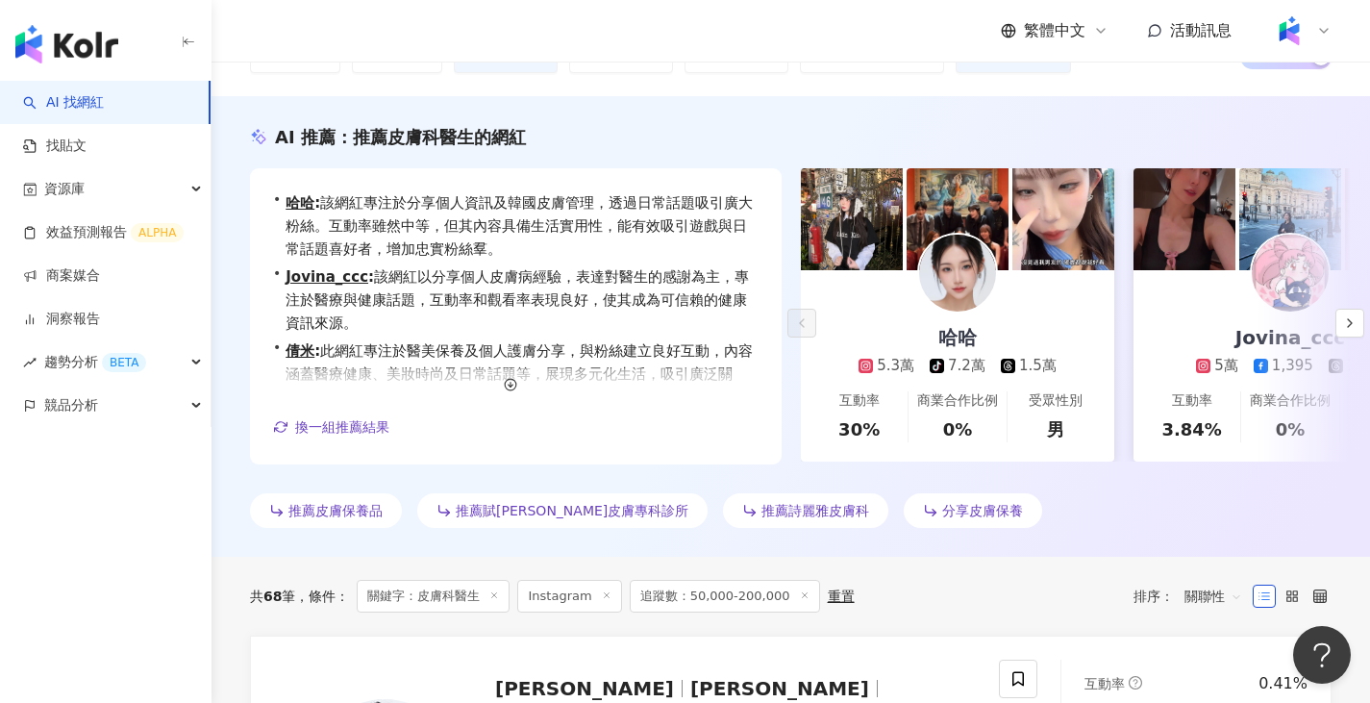
scroll to position [0, 0]
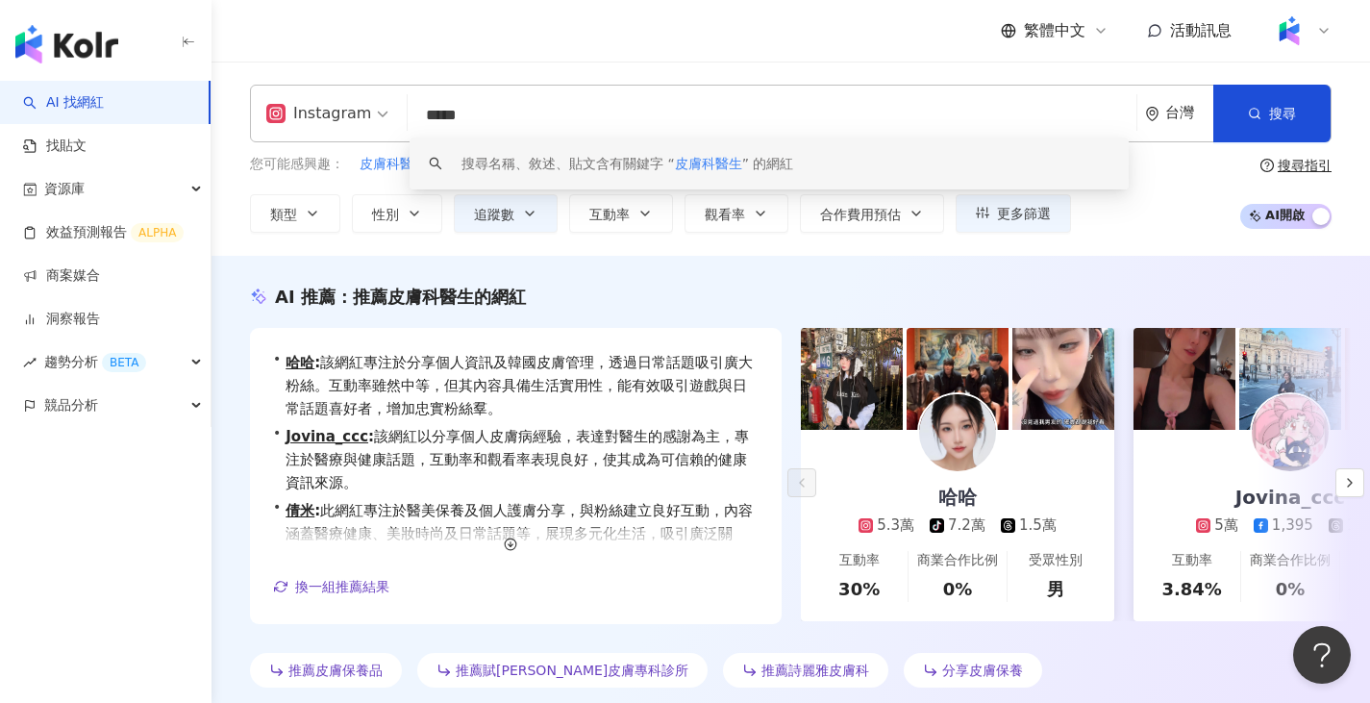
drag, startPoint x: 468, startPoint y: 113, endPoint x: 396, endPoint y: 110, distance: 72.2
click at [396, 110] on div "Instagram ***** 台灣 搜尋 keyword 搜尋名稱、敘述、貼文含有關鍵字 “ 皮膚科醫生 ” 的網紅" at bounding box center [791, 114] width 1082 height 58
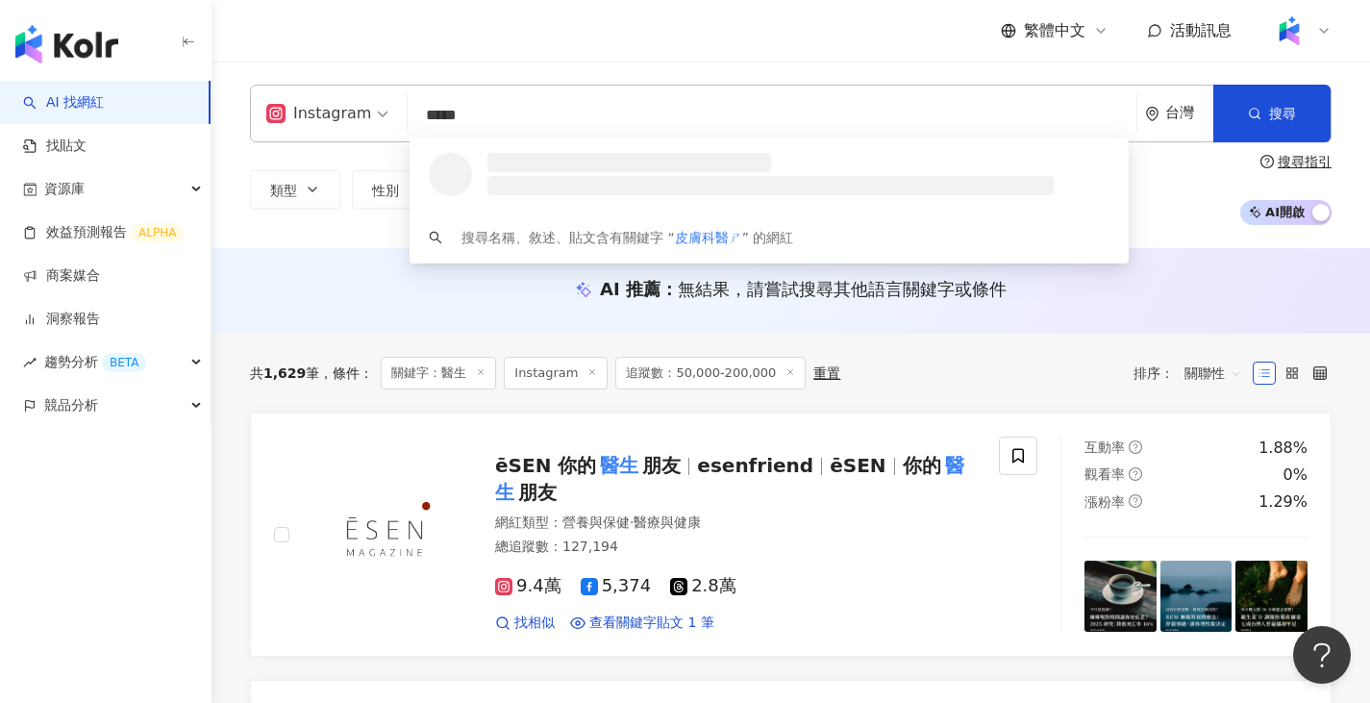
type input "*****"
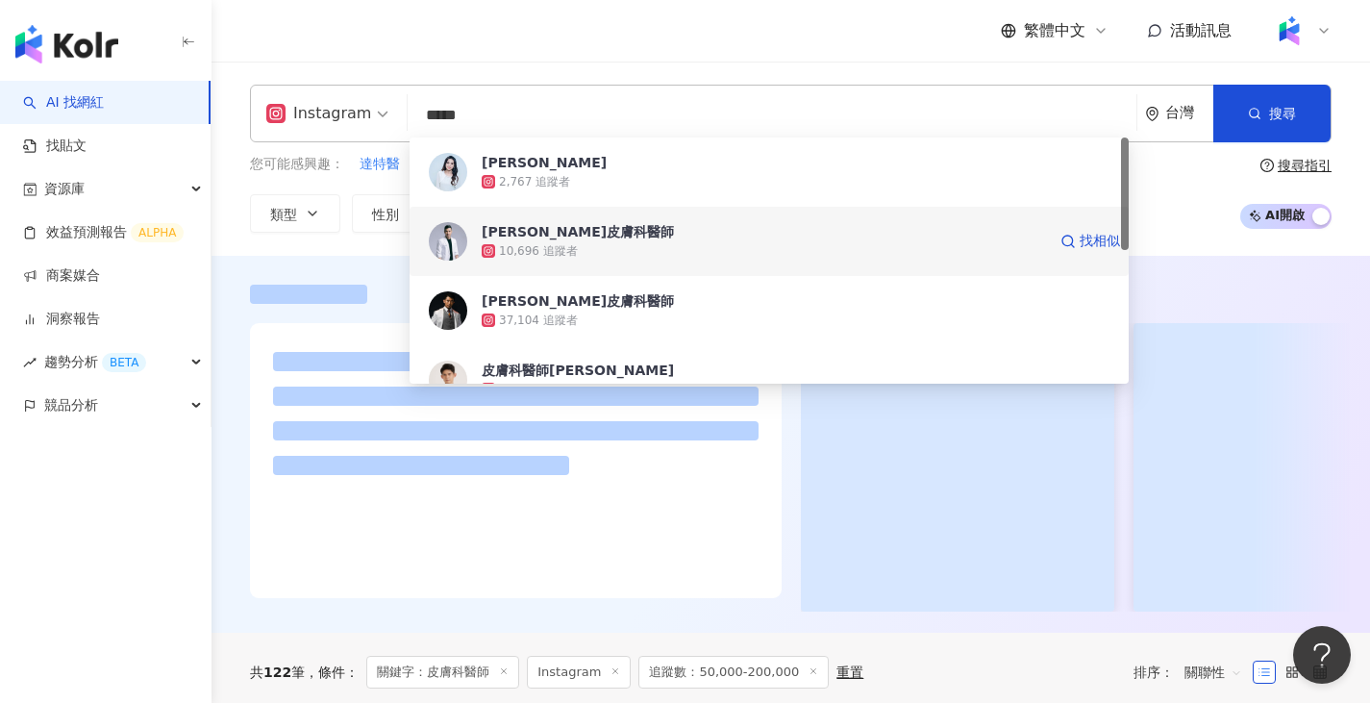
click at [573, 237] on div "黃政傑皮膚科醫師" at bounding box center [578, 231] width 192 height 19
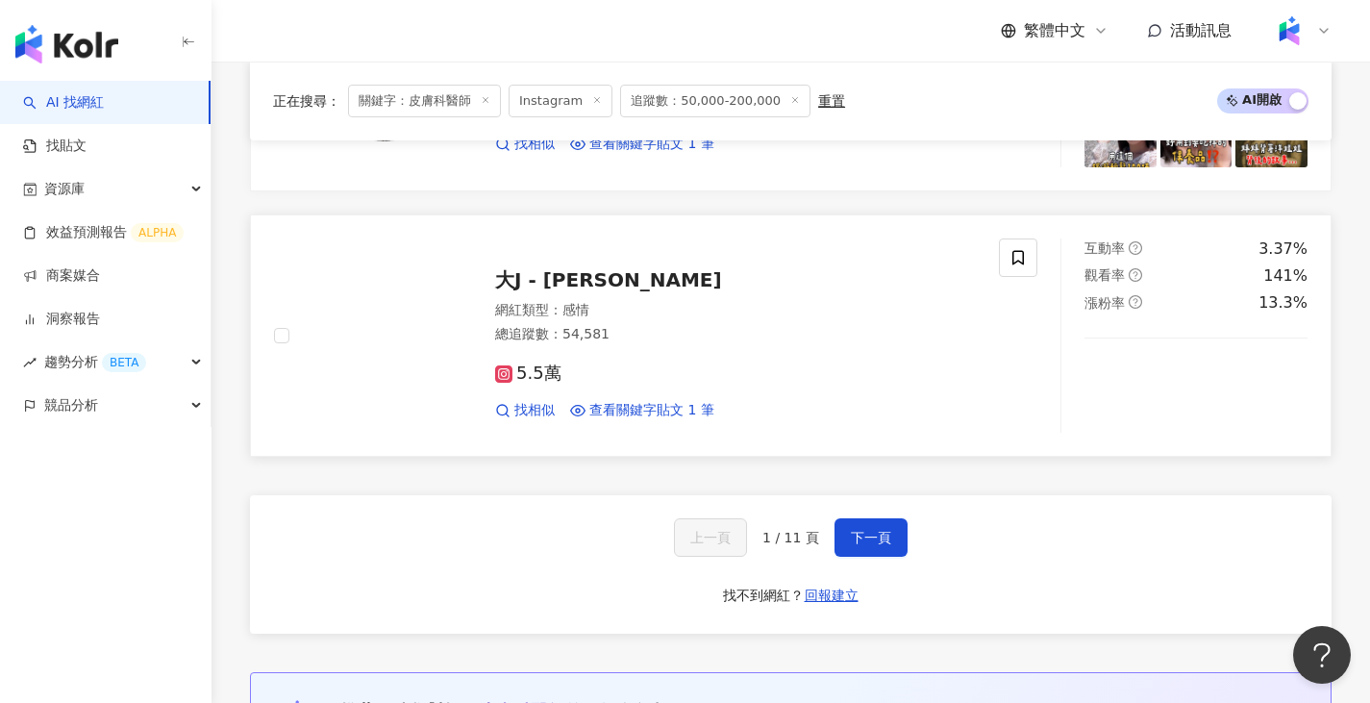
scroll to position [3558, 0]
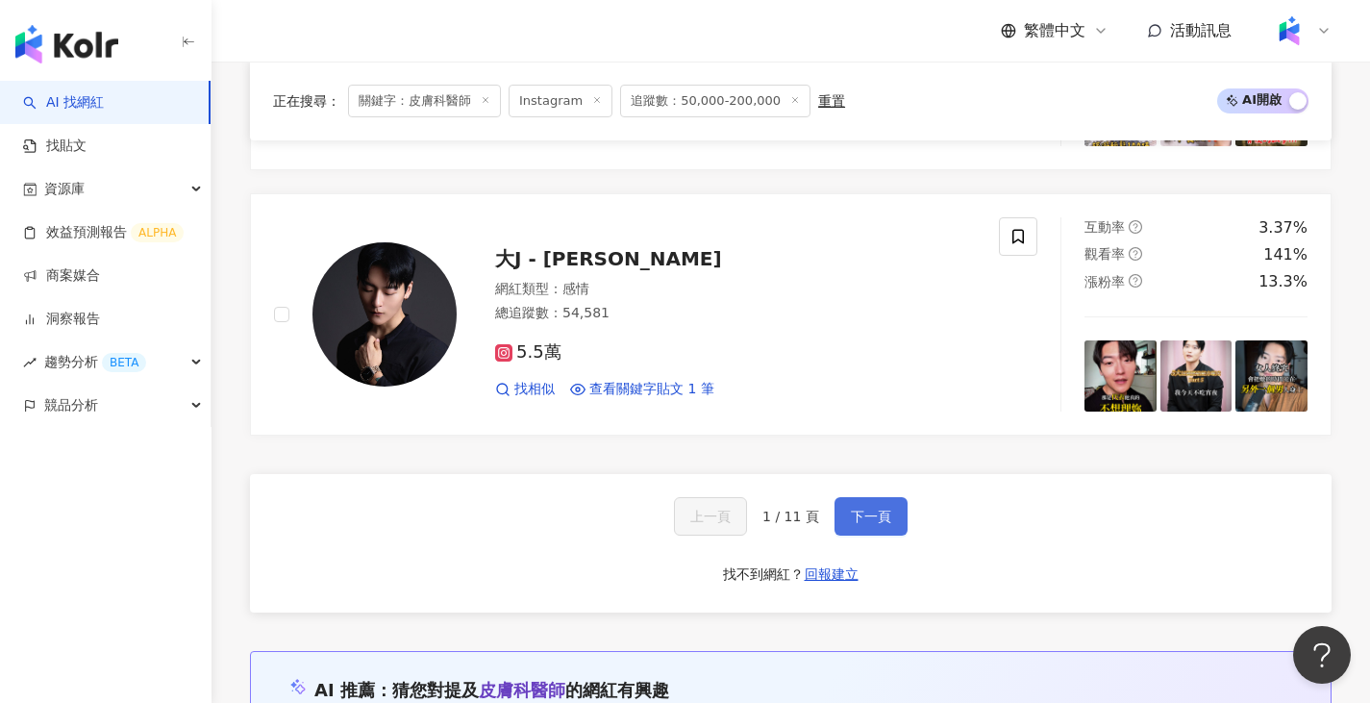
click at [891, 497] on button "下一頁" at bounding box center [871, 516] width 73 height 38
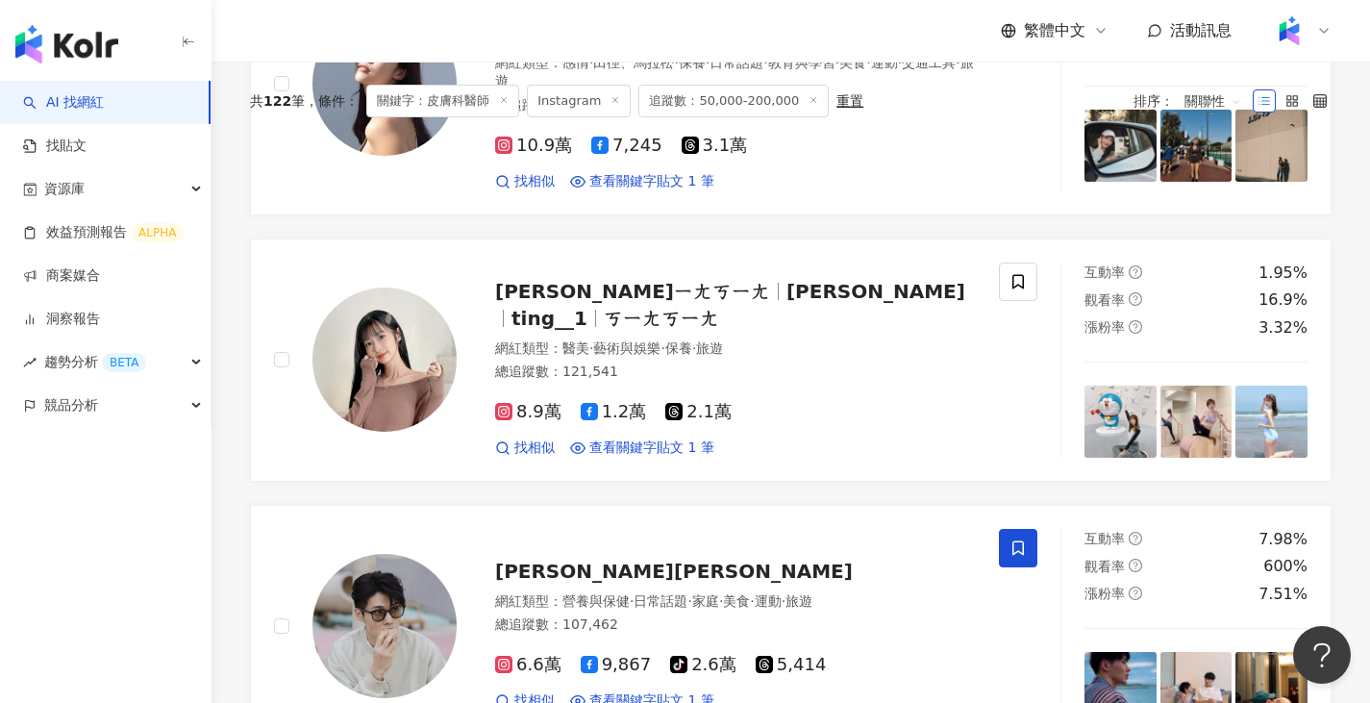
scroll to position [0, 0]
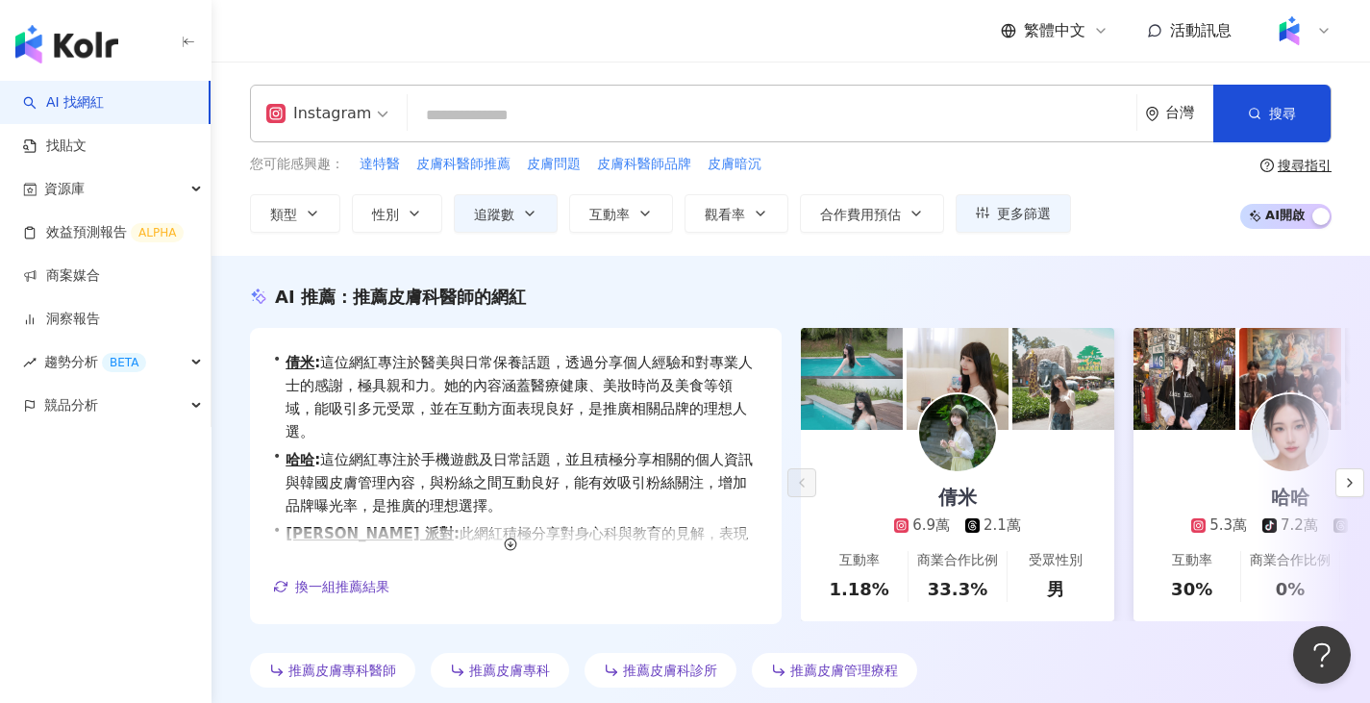
click at [653, 126] on input "search" at bounding box center [771, 115] width 713 height 37
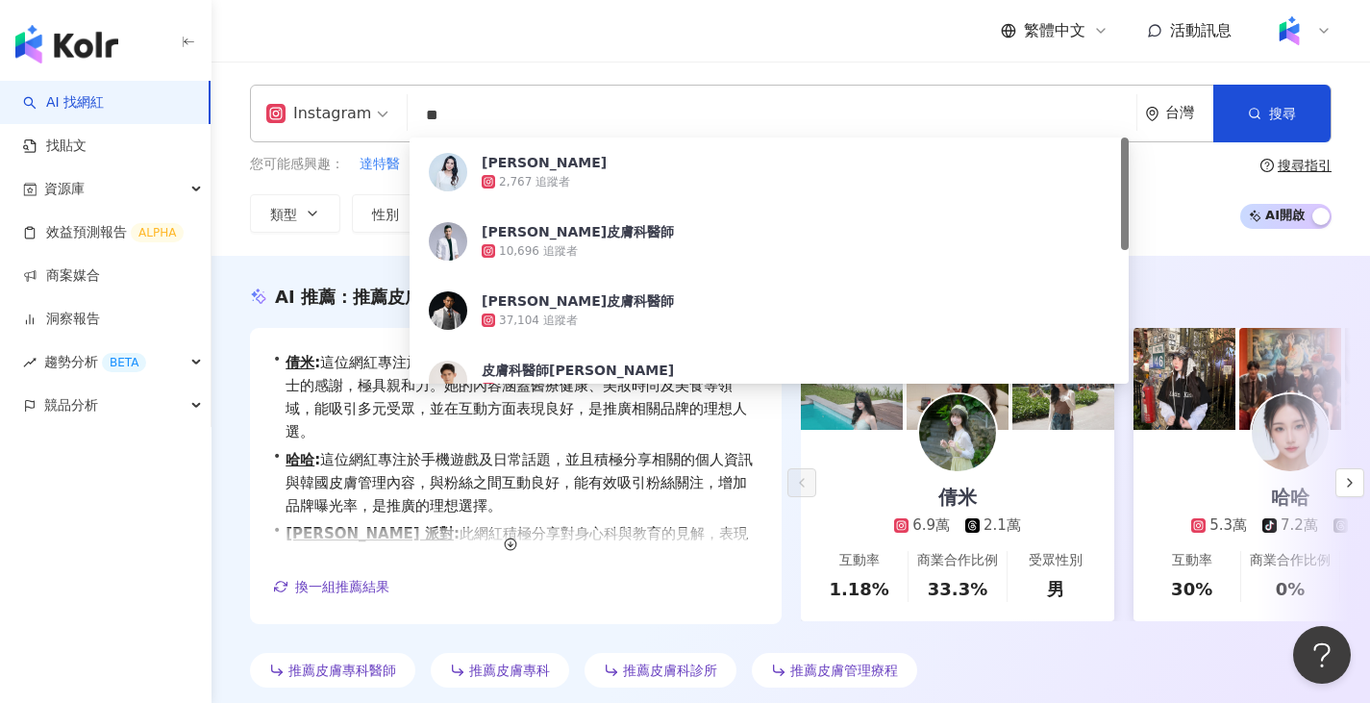
type input "*"
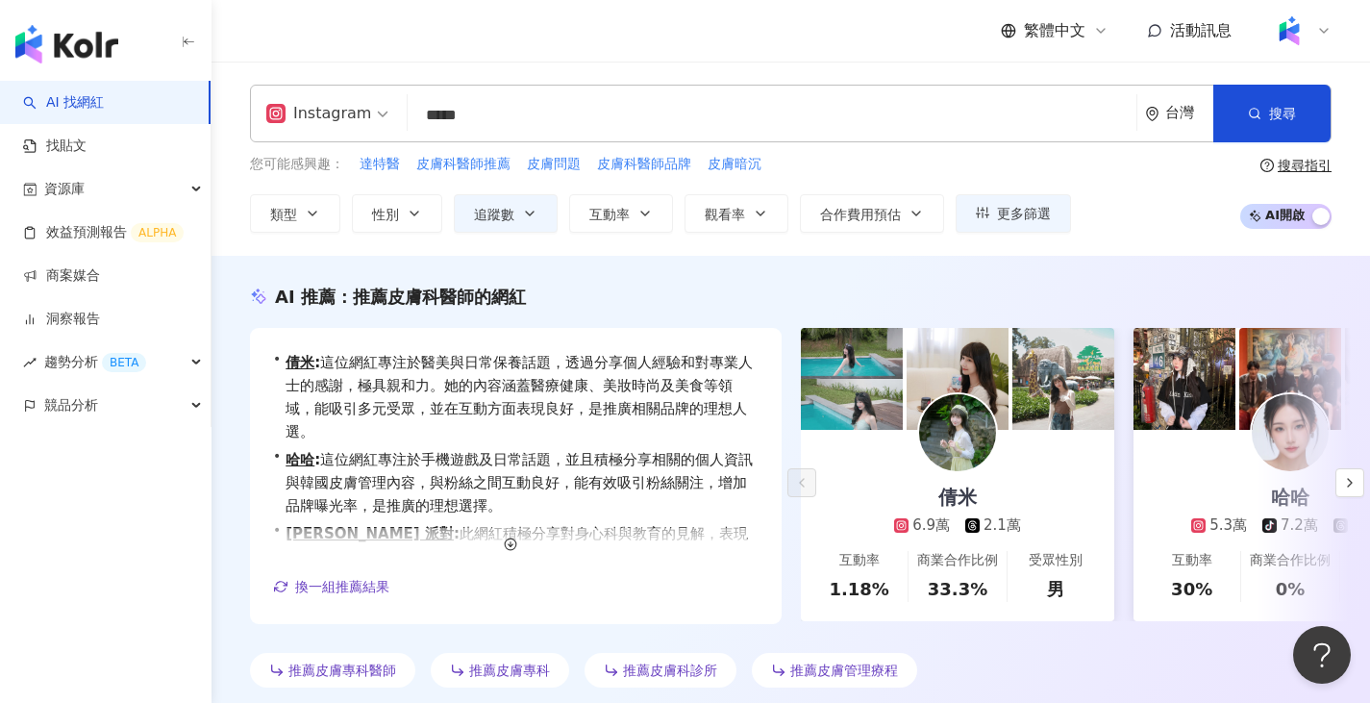
type input "*****"
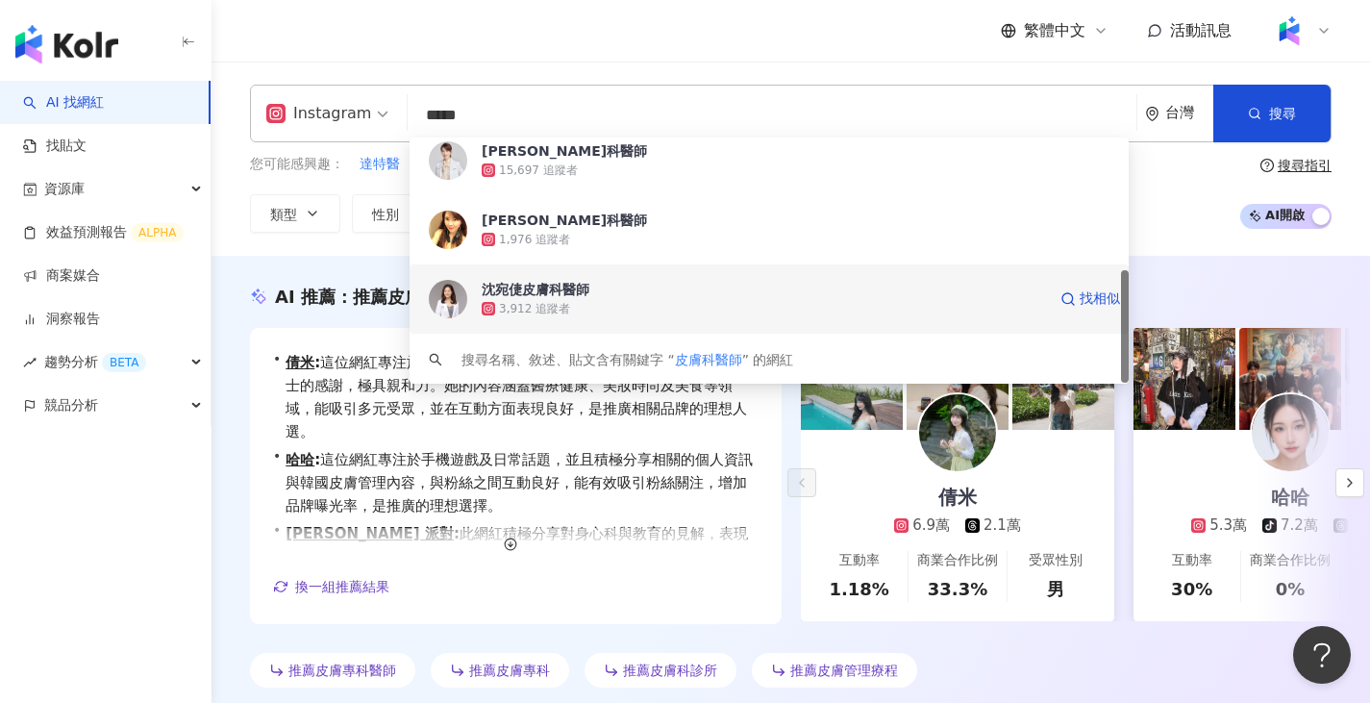
scroll to position [192, 0]
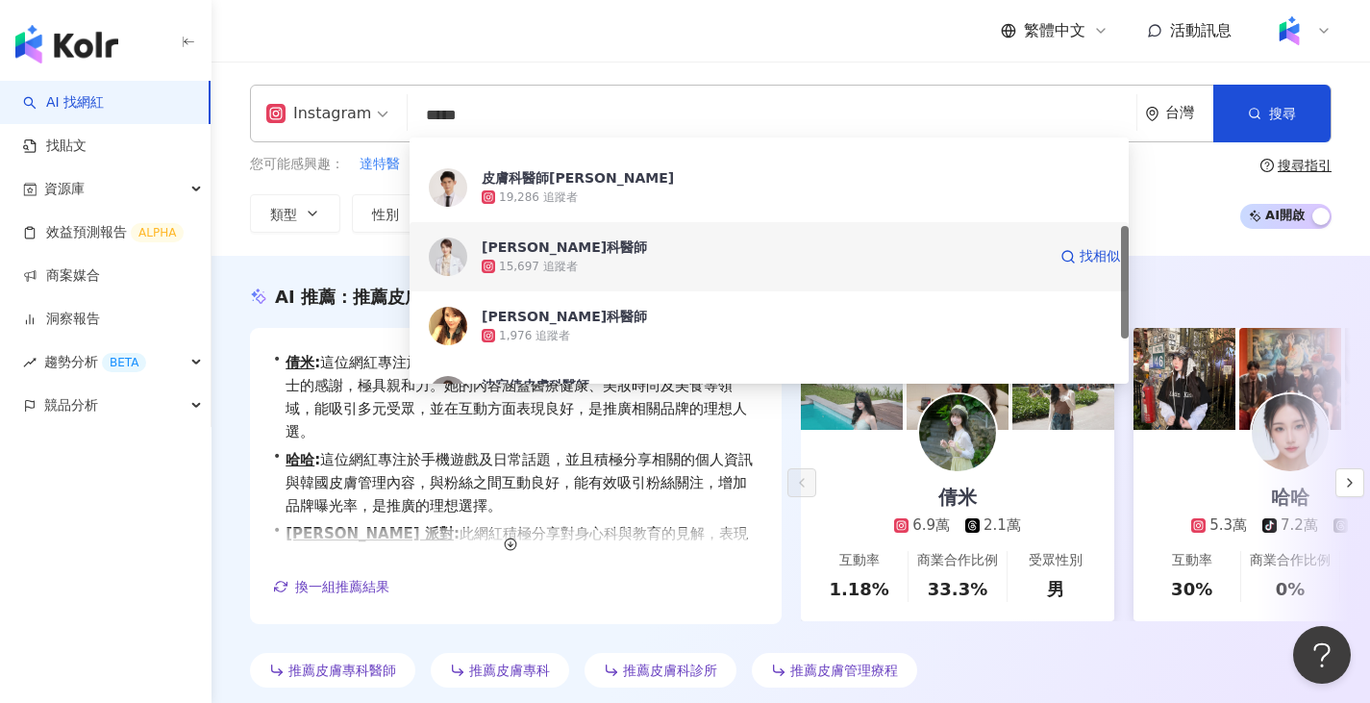
drag, startPoint x: 595, startPoint y: 270, endPoint x: 506, endPoint y: 238, distance: 94.9
click at [506, 238] on div "張瑋庭皮膚科醫師" at bounding box center [564, 246] width 165 height 19
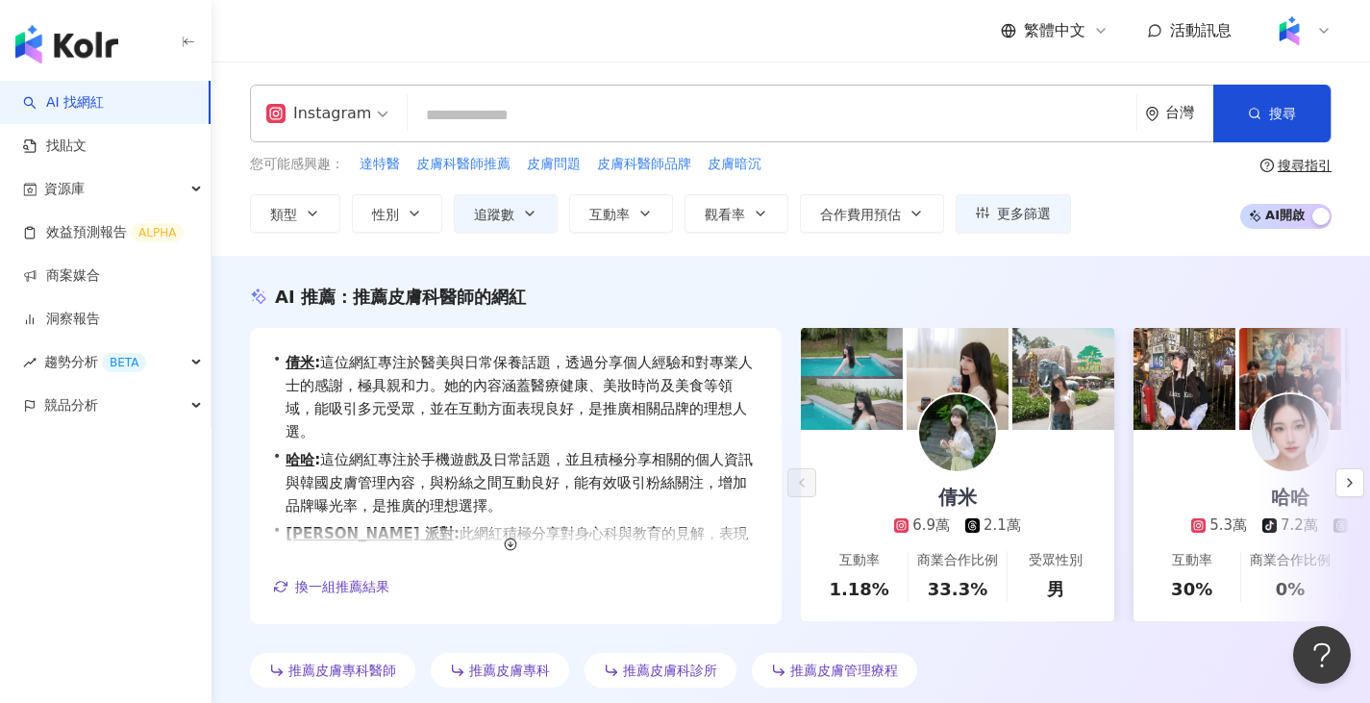
click at [555, 111] on input "search" at bounding box center [771, 115] width 713 height 37
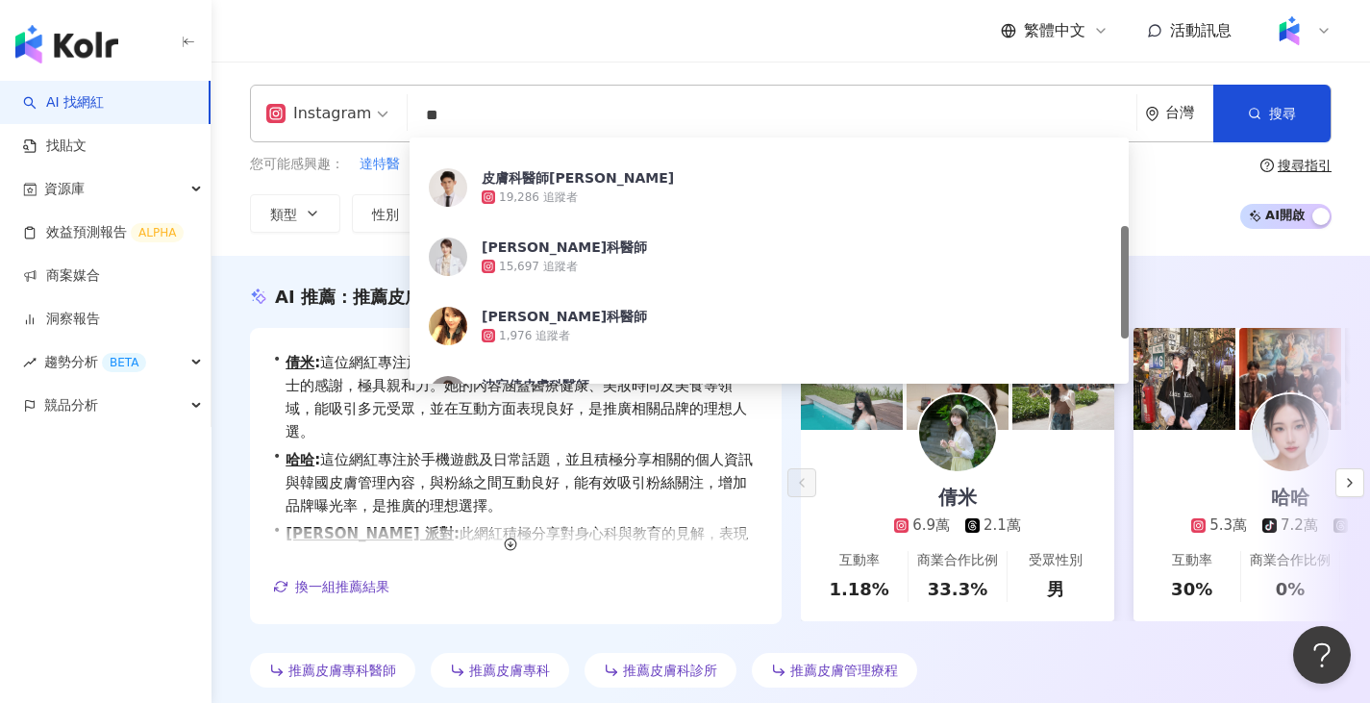
type input "*"
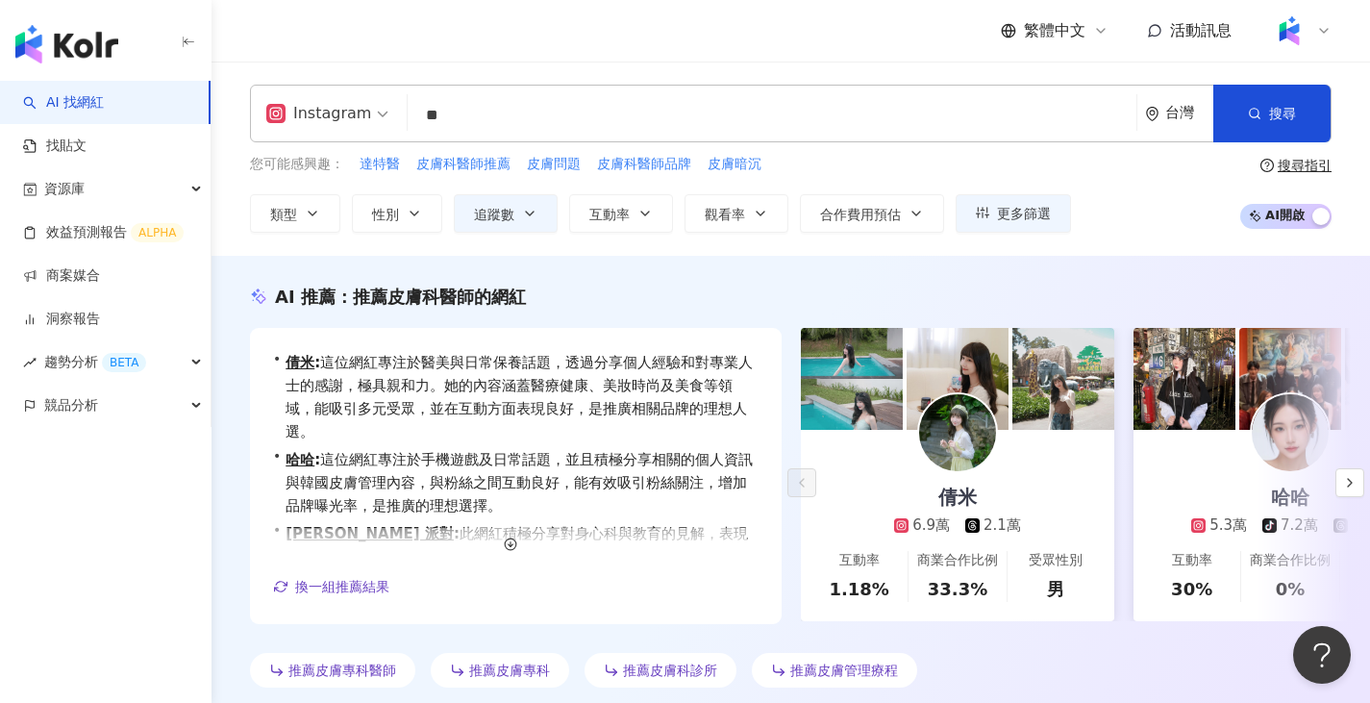
type input "*"
type input "**"
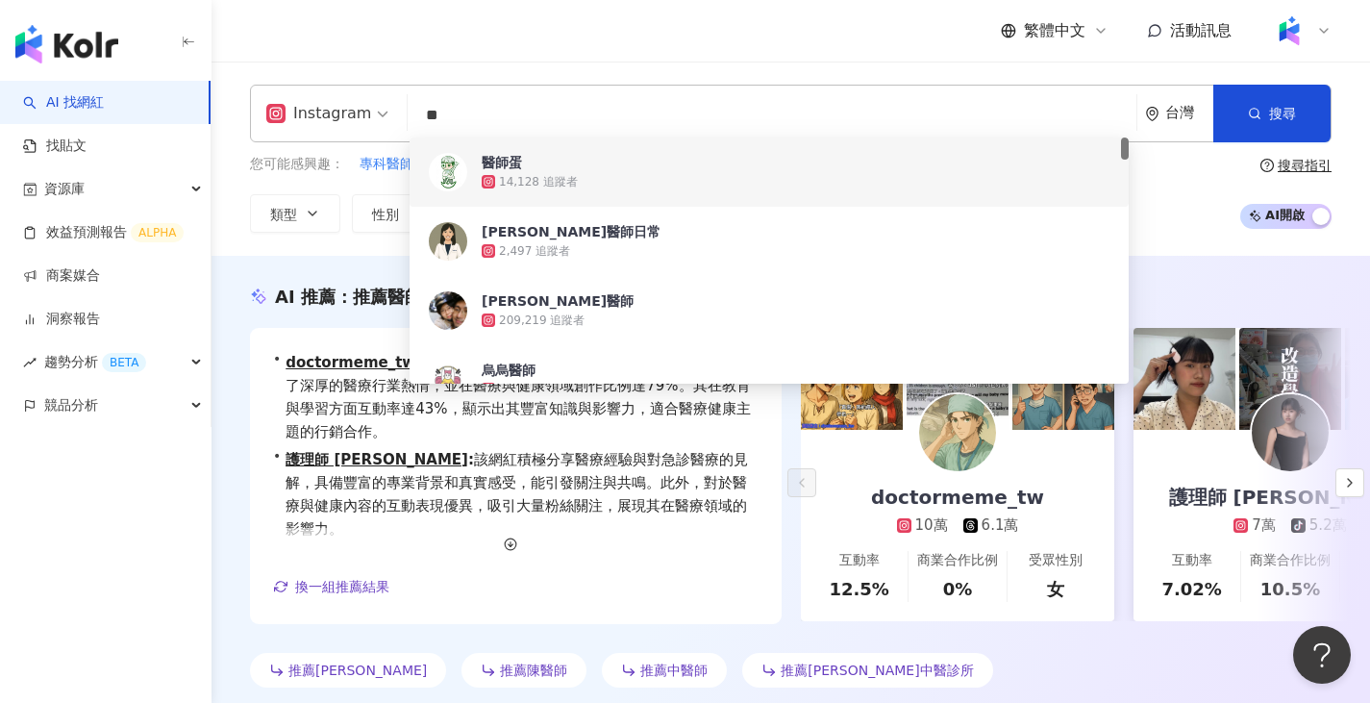
click at [251, 247] on div "Instagram ** 台灣 搜尋 7073a186-0faf-438c-8706-9c3189d9d47a 03b3602b-4c26-482b-a12d…" at bounding box center [791, 159] width 1159 height 194
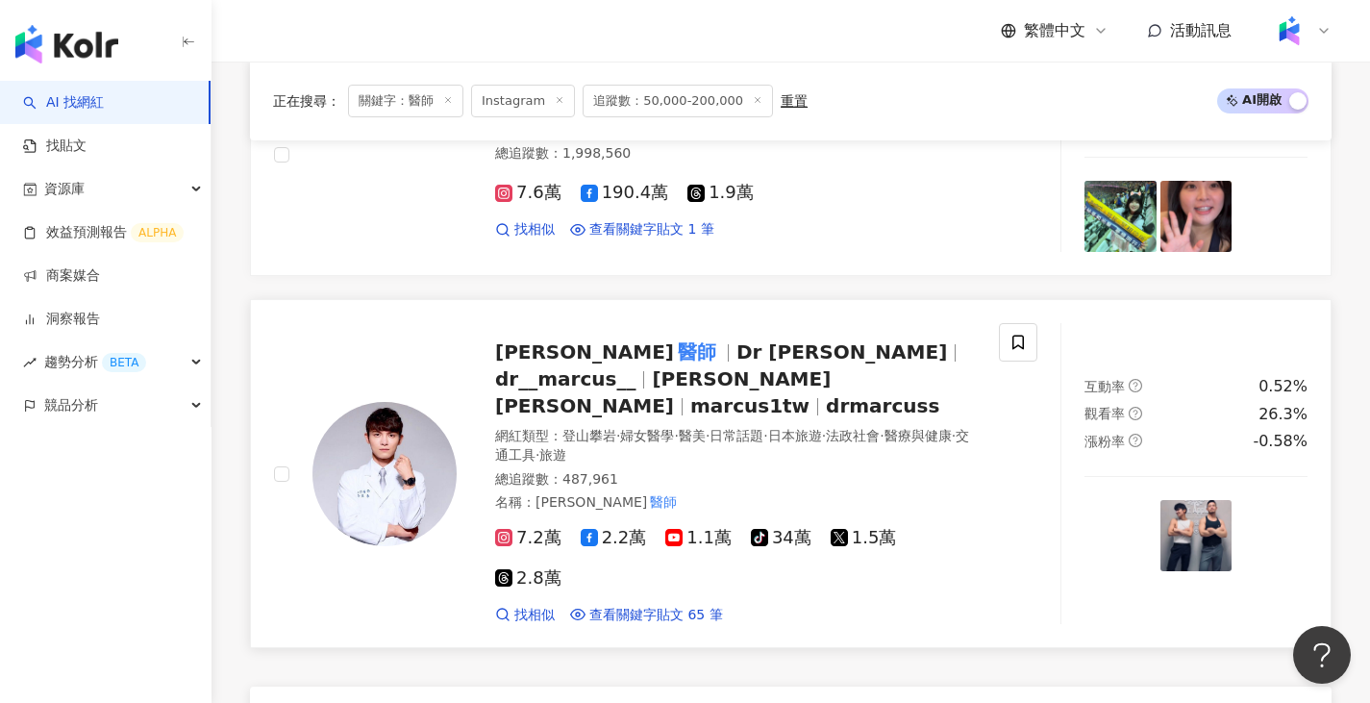
scroll to position [3558, 0]
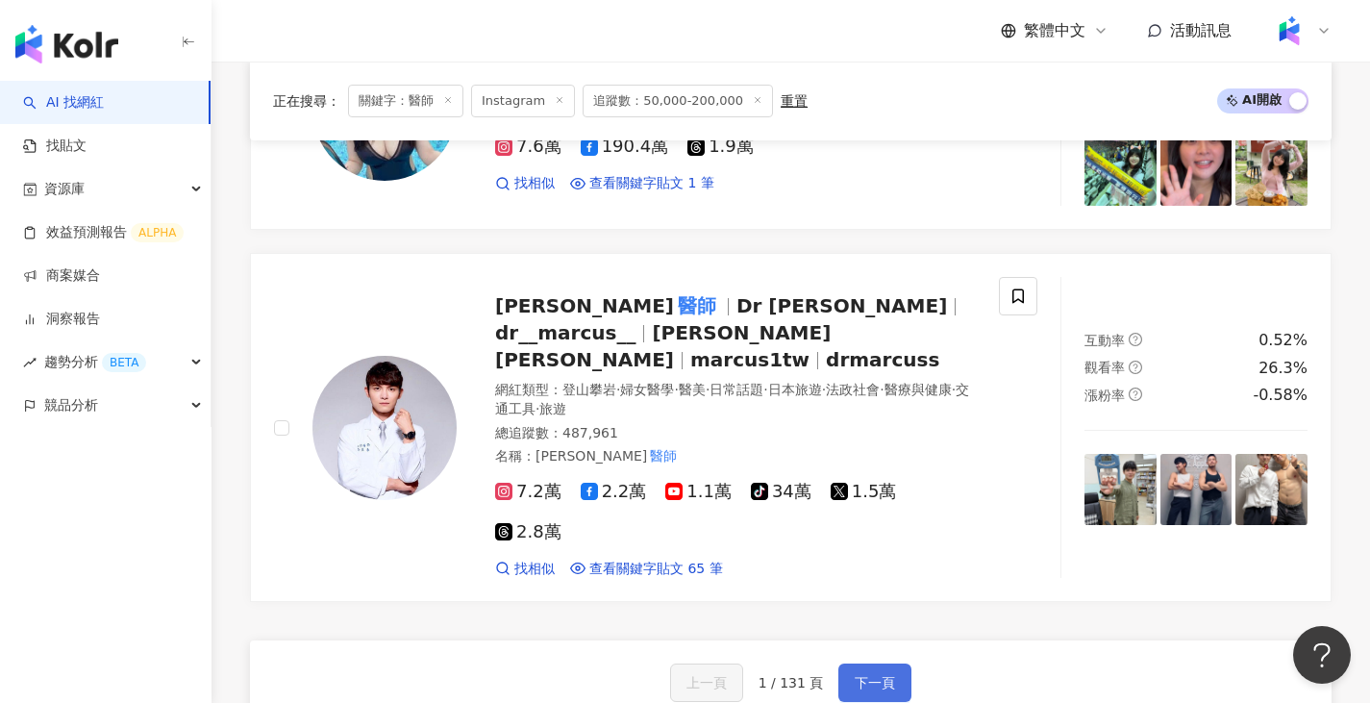
click at [878, 675] on span "下一頁" at bounding box center [875, 682] width 40 height 15
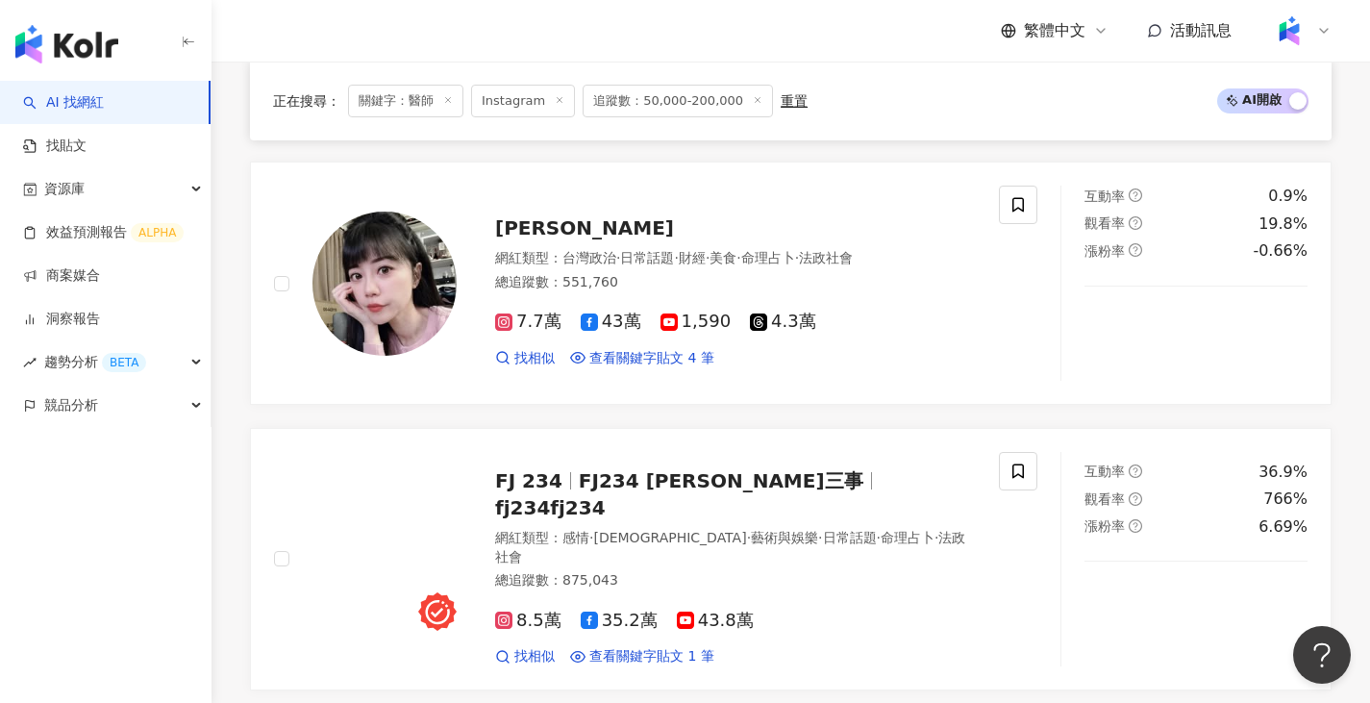
scroll to position [3470, 0]
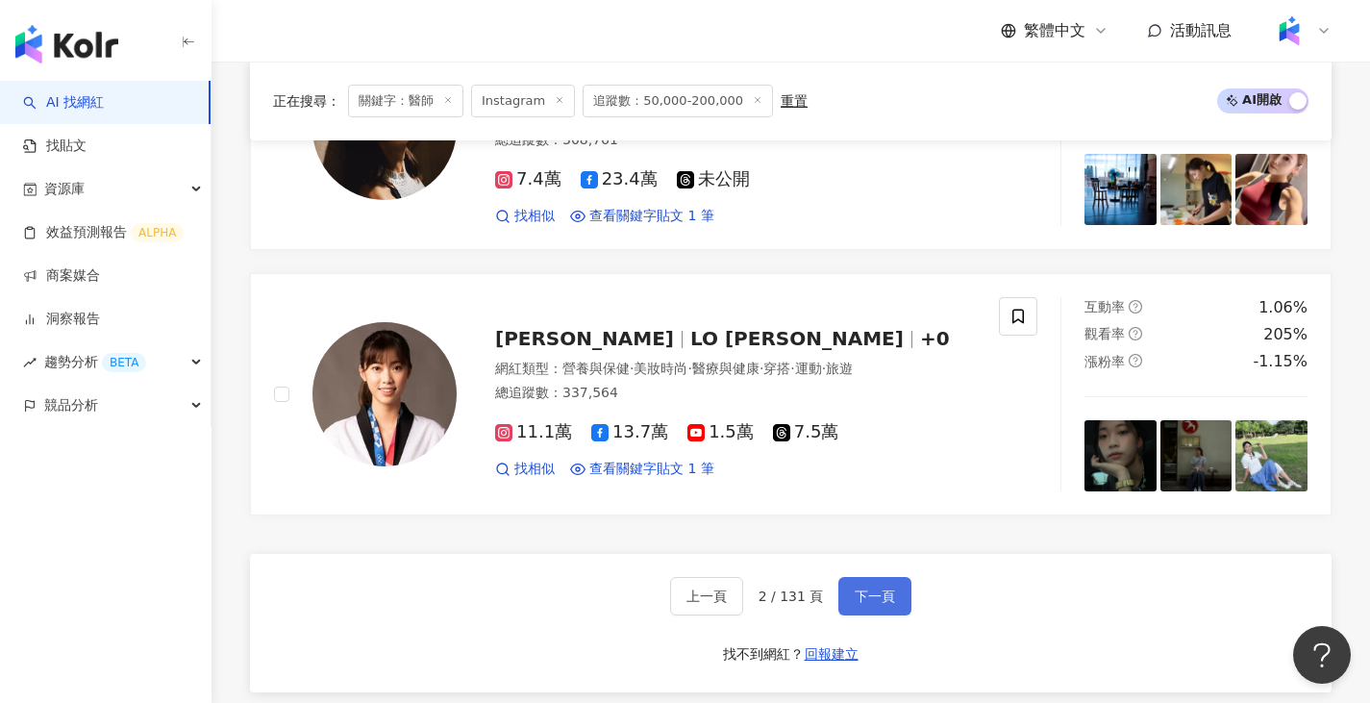
click at [862, 588] on span "下一頁" at bounding box center [875, 595] width 40 height 15
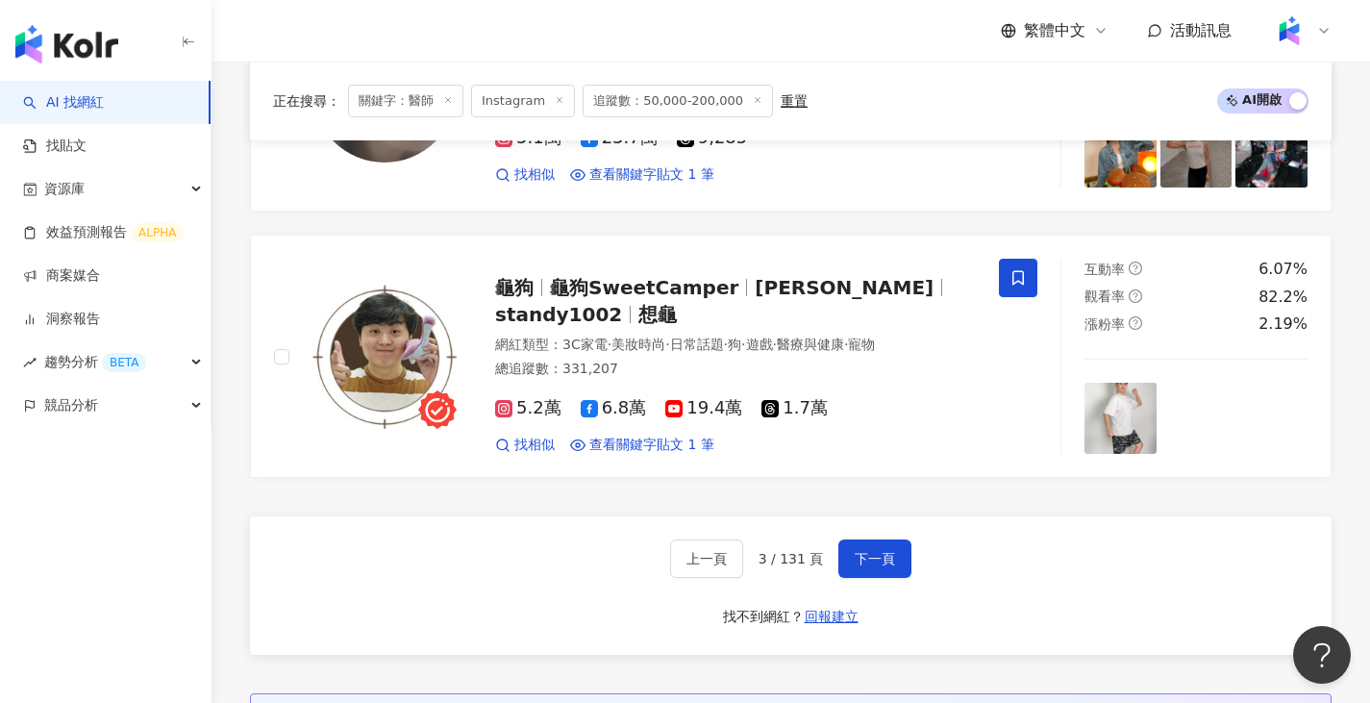
scroll to position [3558, 0]
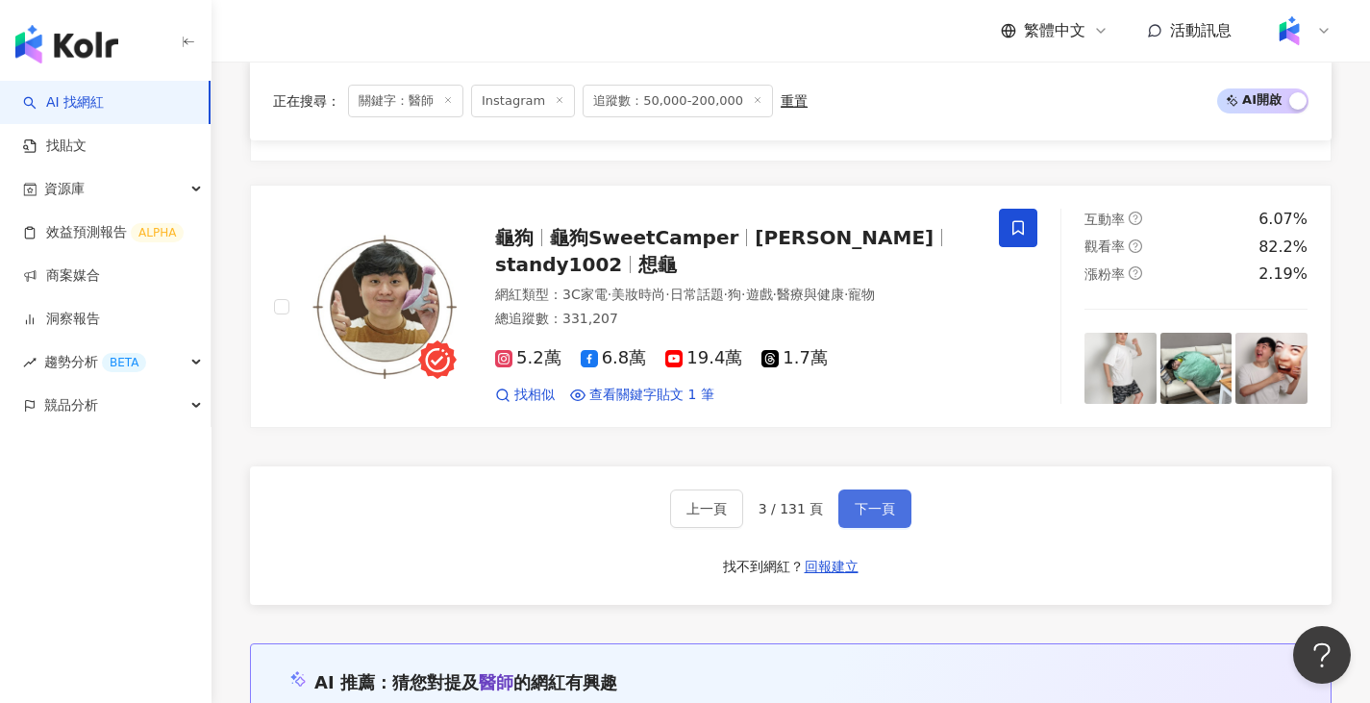
click at [874, 516] on span "下一頁" at bounding box center [875, 508] width 40 height 15
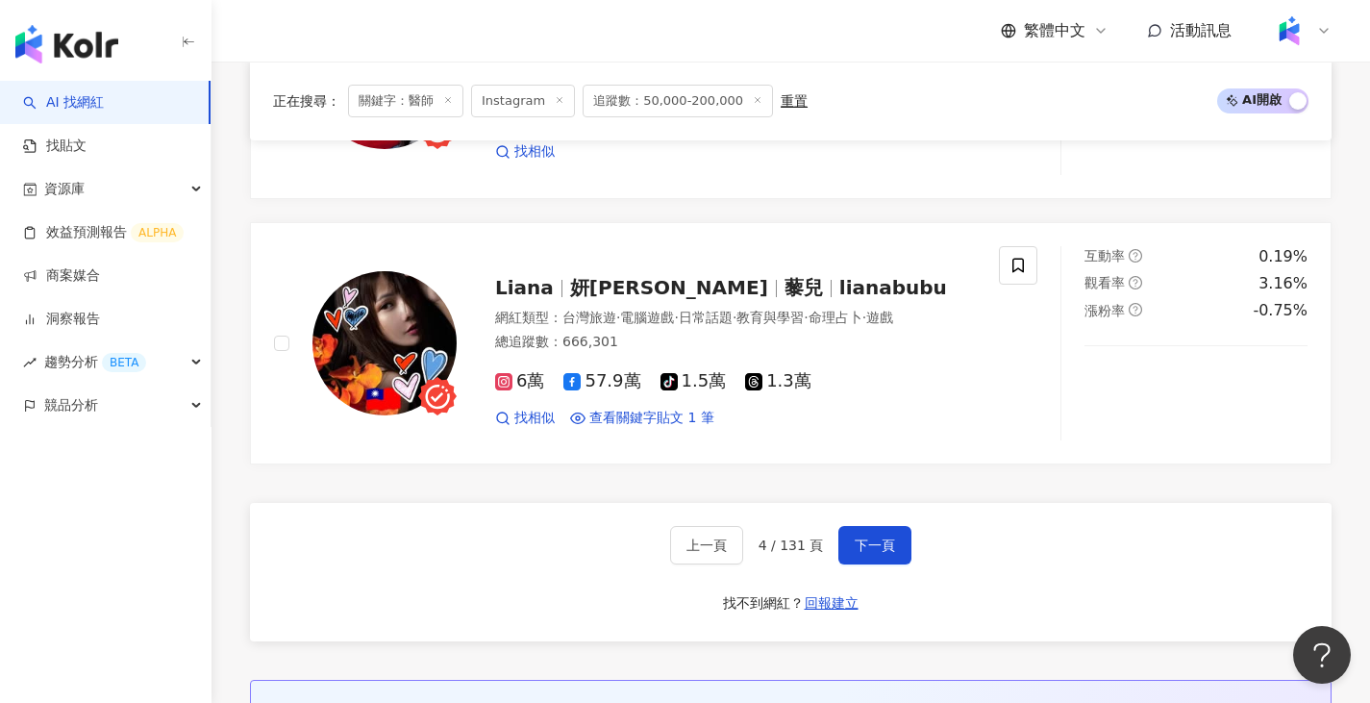
scroll to position [3541, 0]
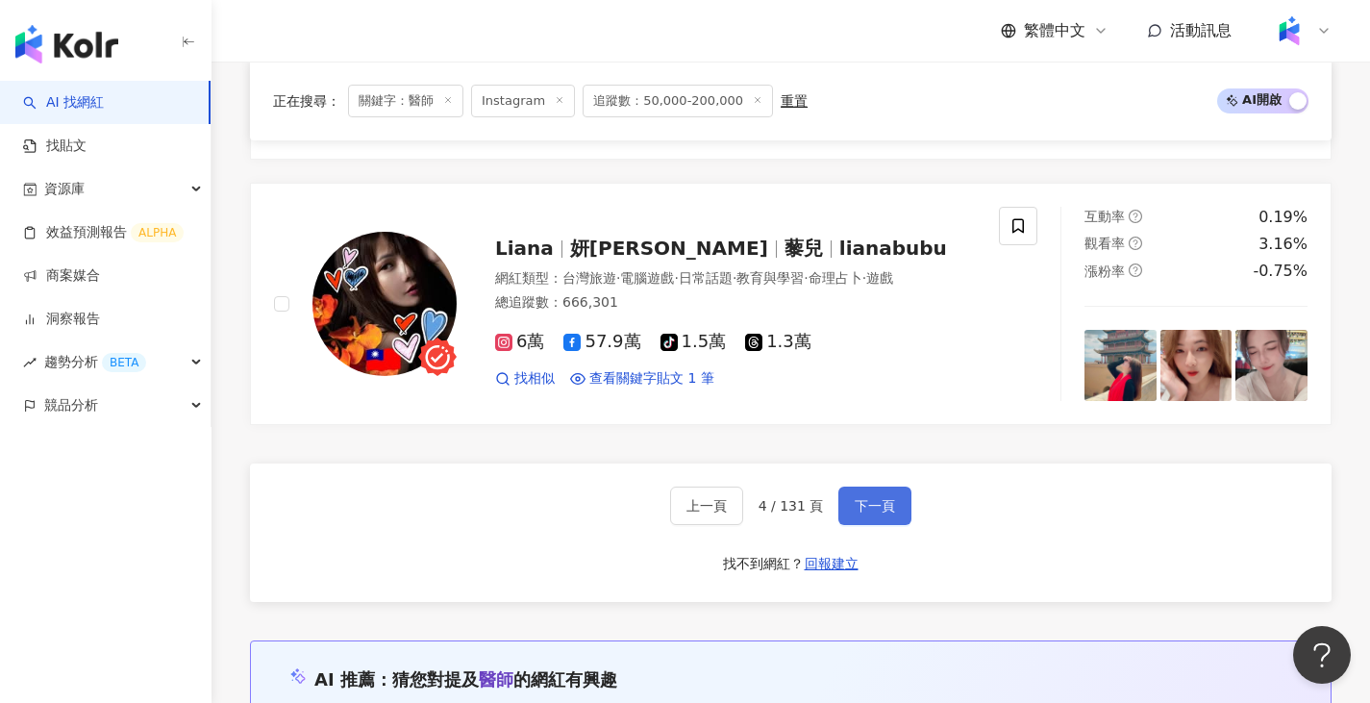
click at [883, 512] on span "下一頁" at bounding box center [875, 505] width 40 height 15
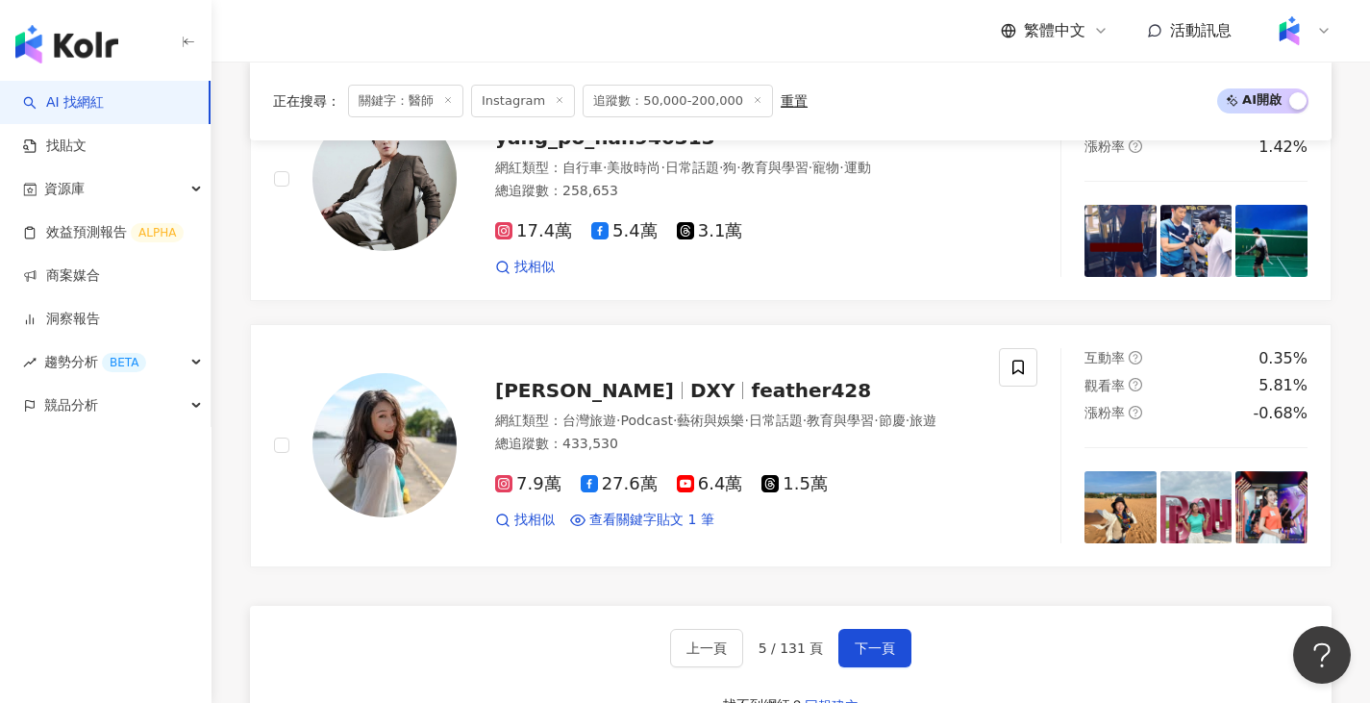
scroll to position [3445, 0]
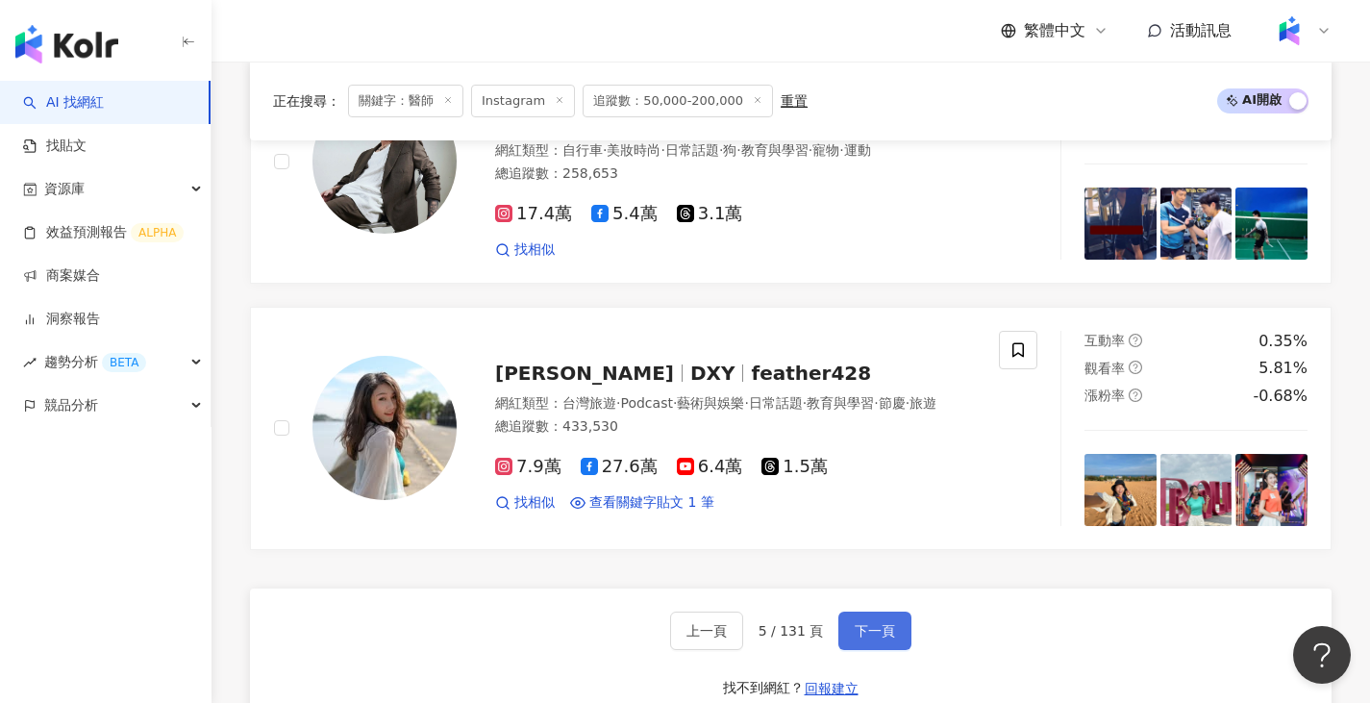
click at [876, 612] on button "下一頁" at bounding box center [874, 631] width 73 height 38
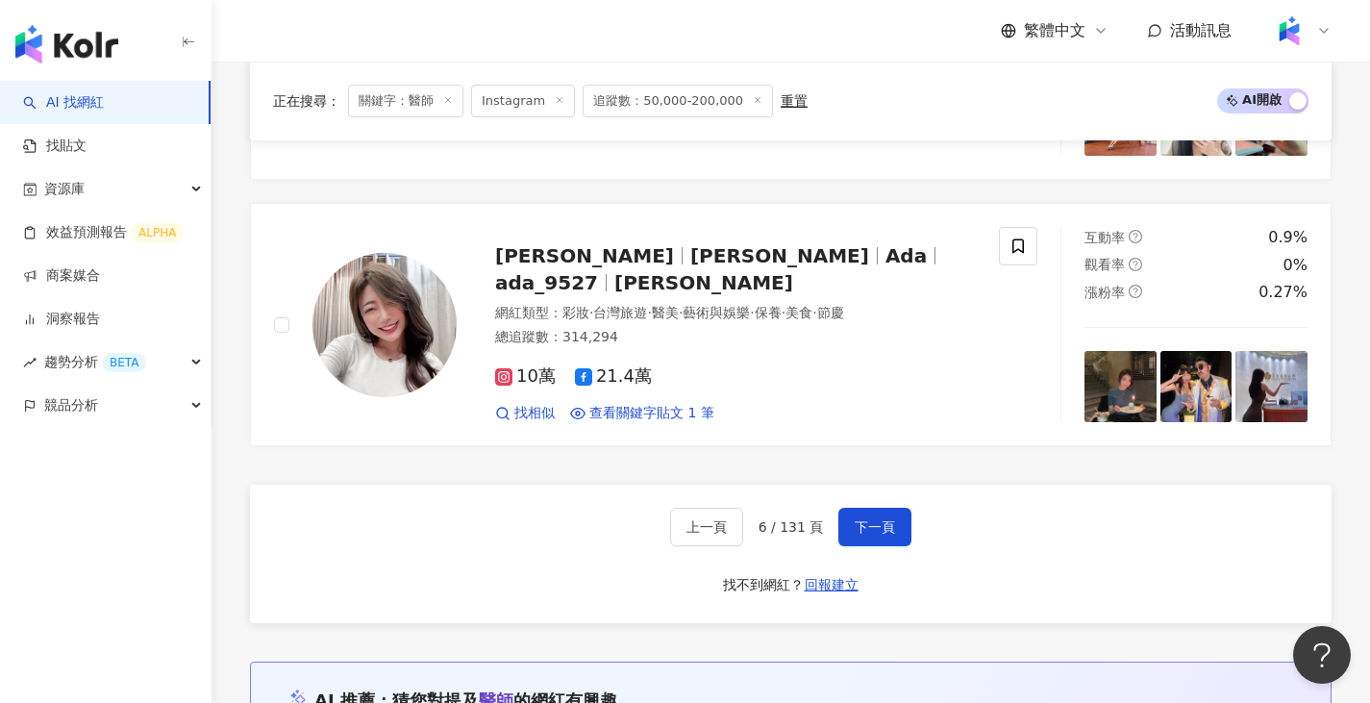
scroll to position [3558, 0]
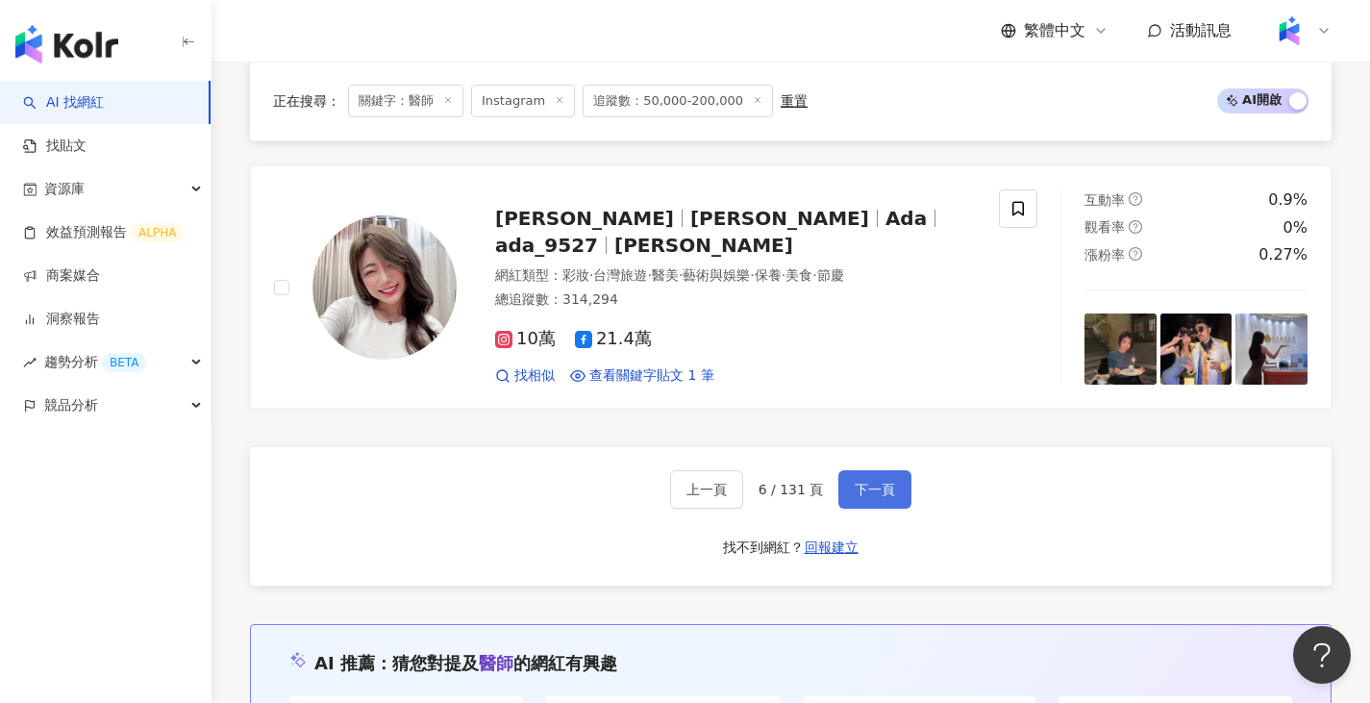
click at [875, 503] on button "下一頁" at bounding box center [874, 489] width 73 height 38
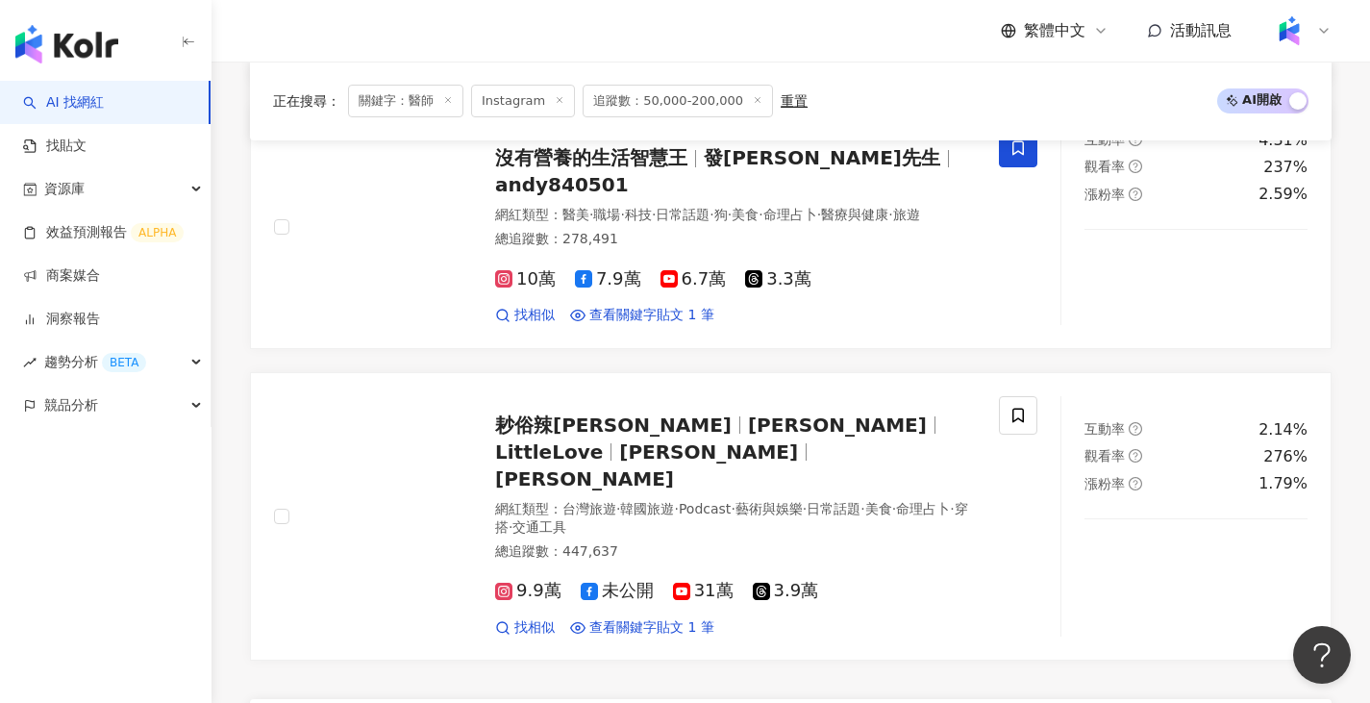
scroll to position [3475, 0]
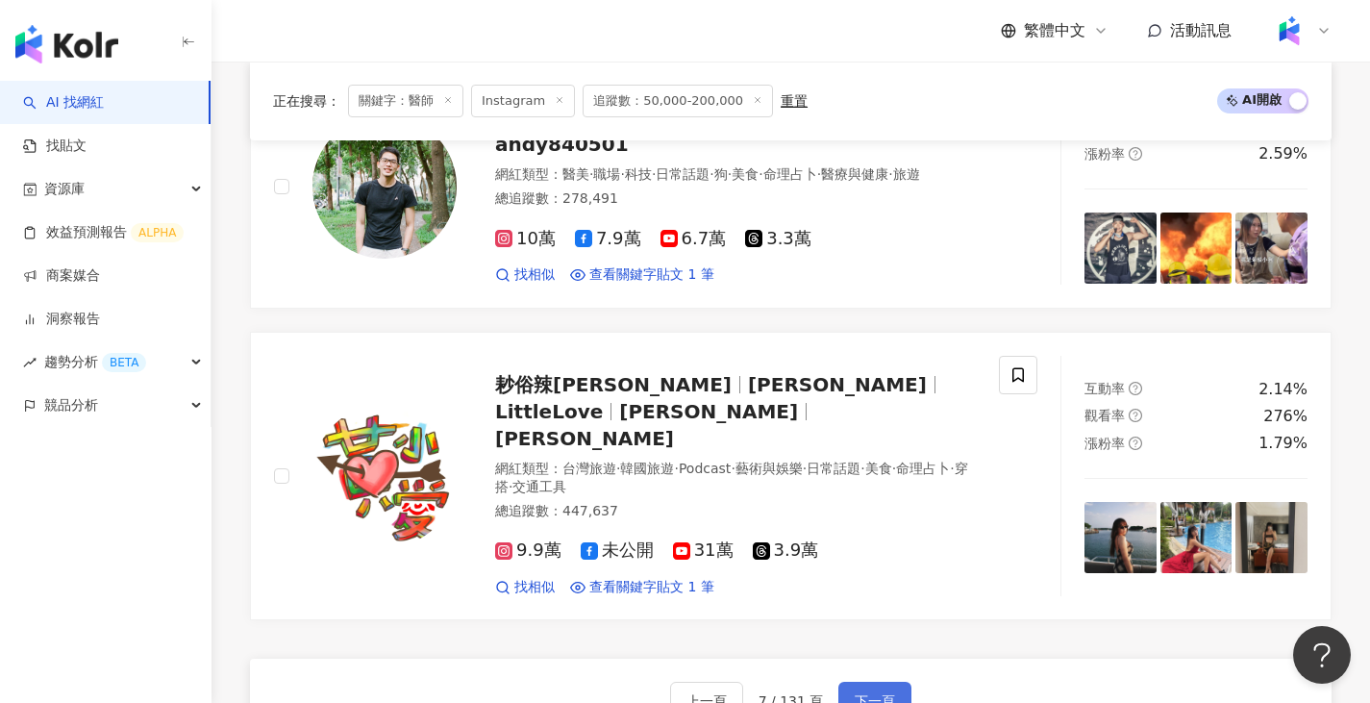
click at [868, 693] on span "下一頁" at bounding box center [875, 700] width 40 height 15
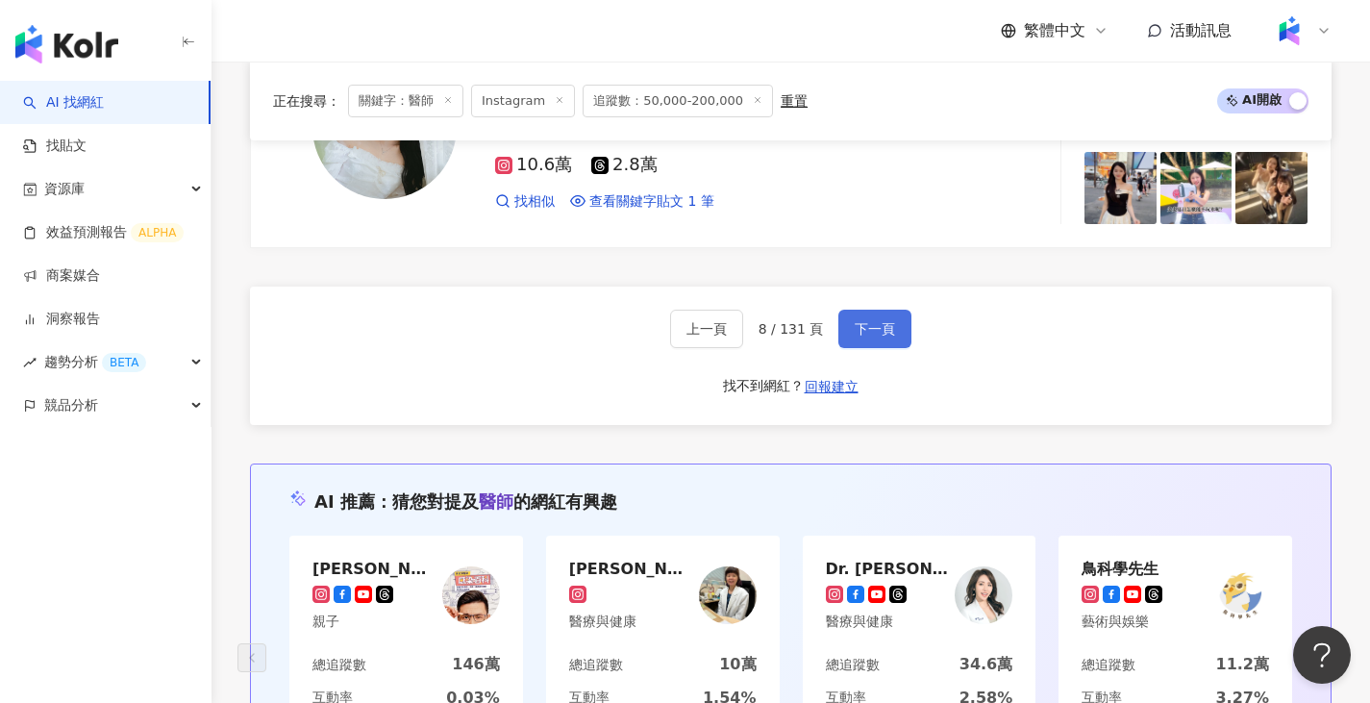
scroll to position [3847, 0]
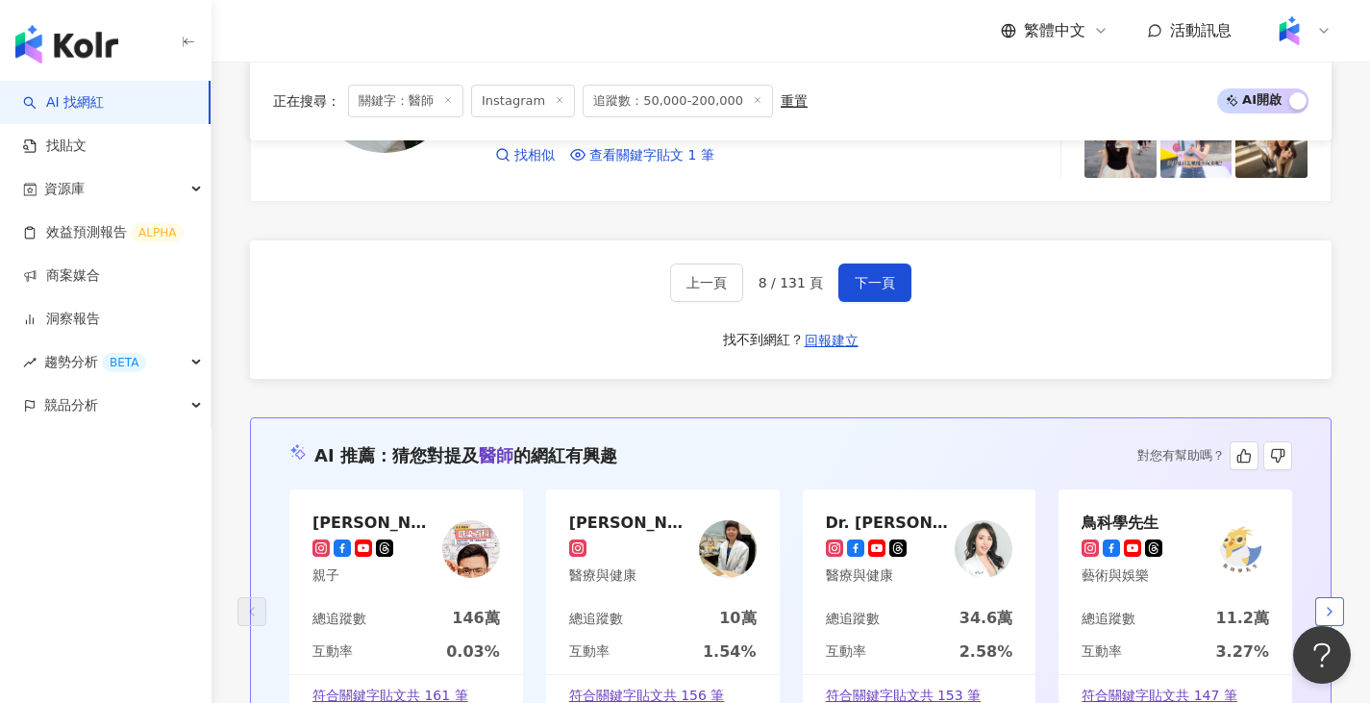
click at [1326, 604] on icon "button" at bounding box center [1329, 611] width 15 height 15
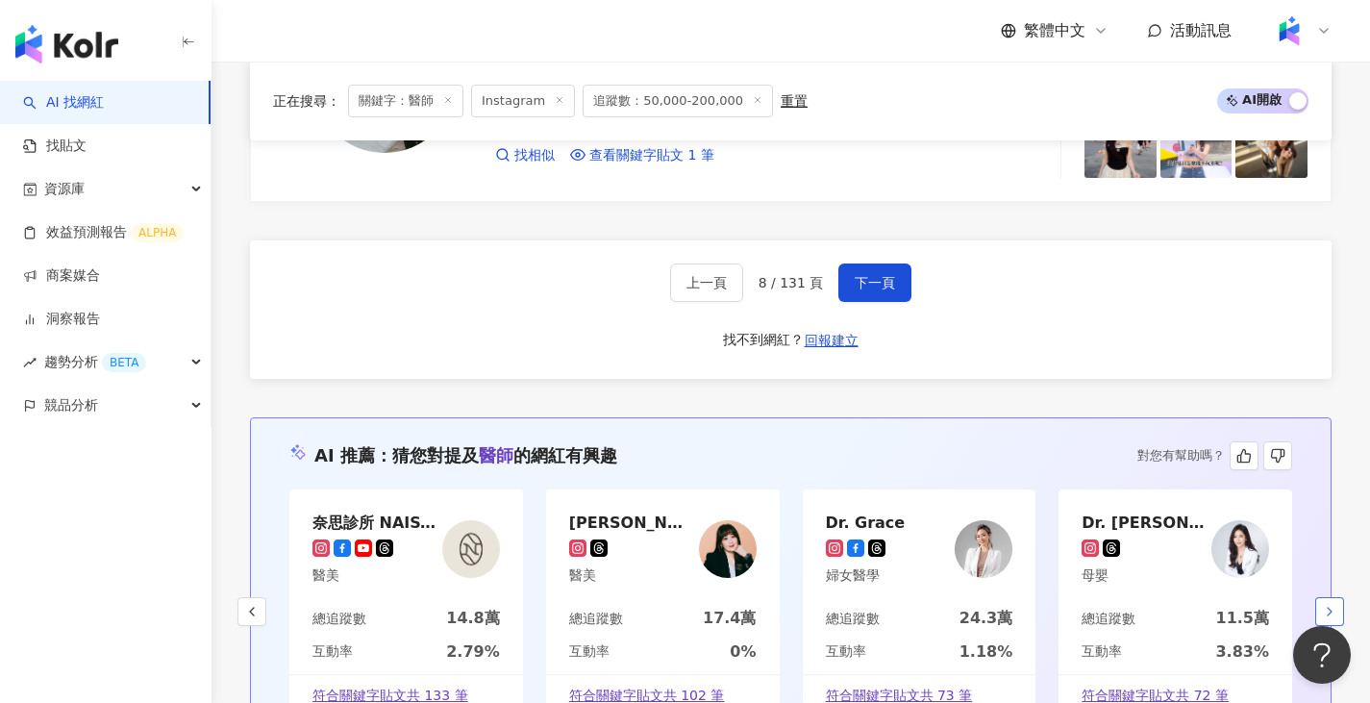
click at [1326, 604] on icon "button" at bounding box center [1329, 611] width 15 height 15
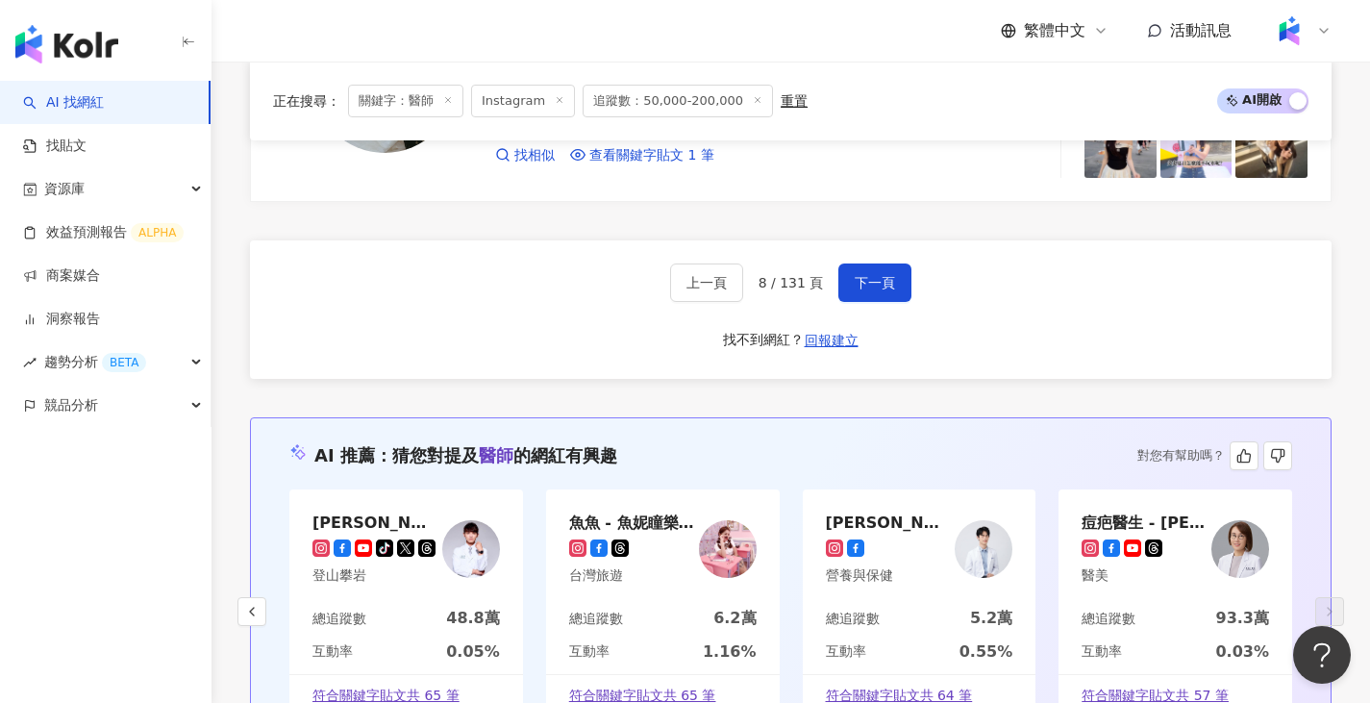
click at [347, 512] on div "馬克醫師" at bounding box center [374, 521] width 125 height 19
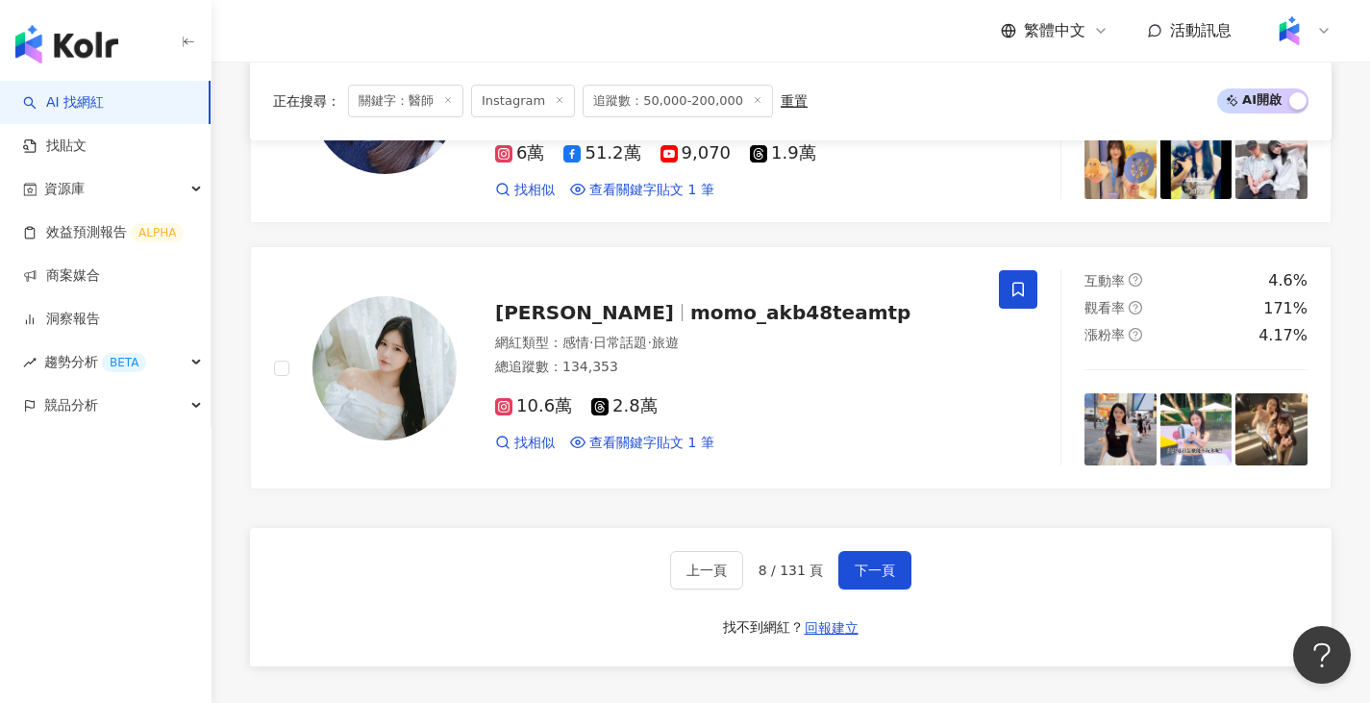
scroll to position [3559, 0]
click at [867, 563] on span "下一頁" at bounding box center [875, 570] width 40 height 15
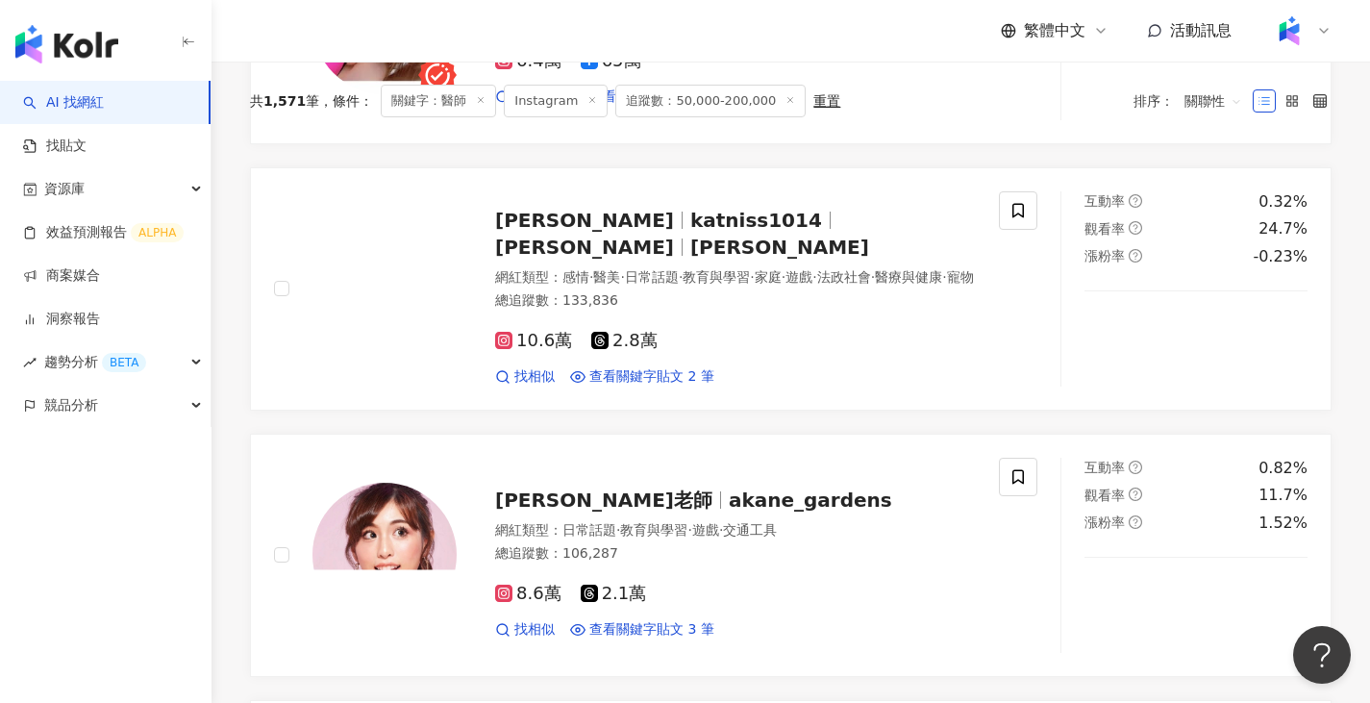
scroll to position [0, 0]
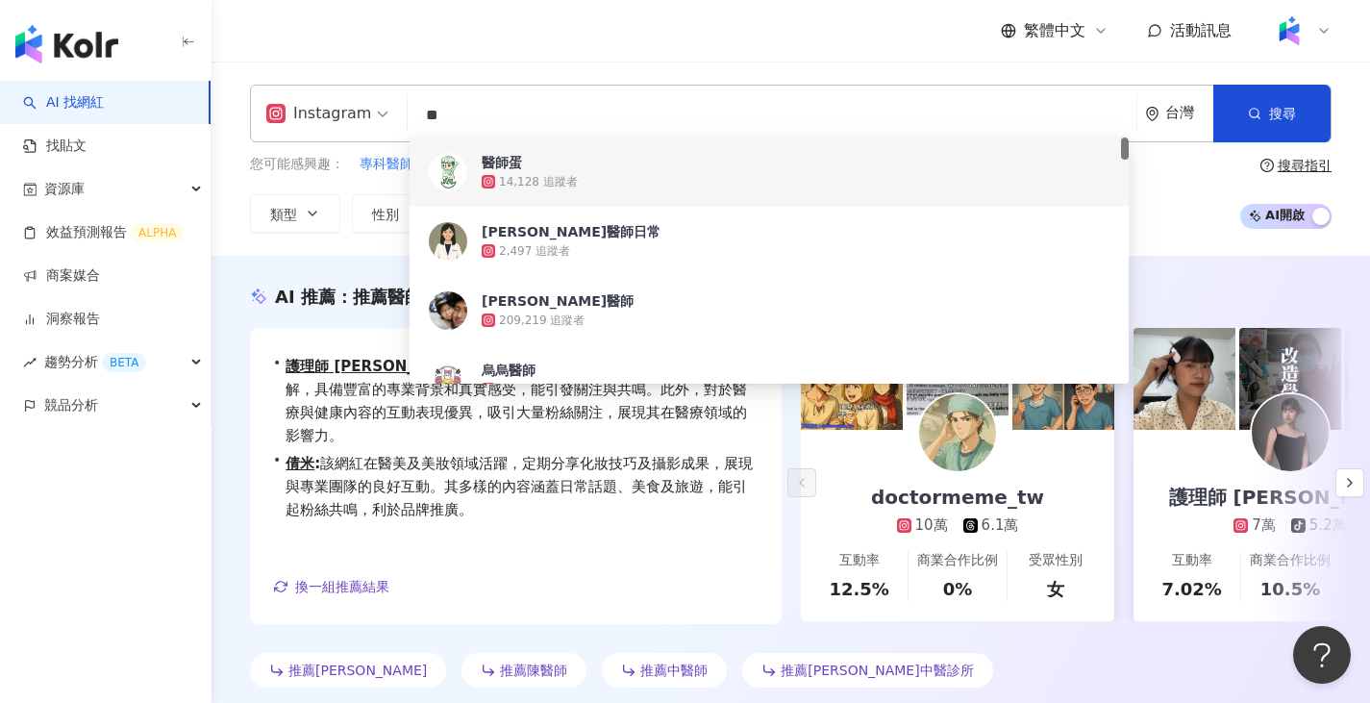
drag, startPoint x: 549, startPoint y: 124, endPoint x: 314, endPoint y: 135, distance: 234.8
click at [314, 135] on div "Instagram ** 台灣 搜尋 7073a186-0faf-438c-8706-9c3189d9d47a 03b3602b-4c26-482b-a12d…" at bounding box center [791, 114] width 1082 height 58
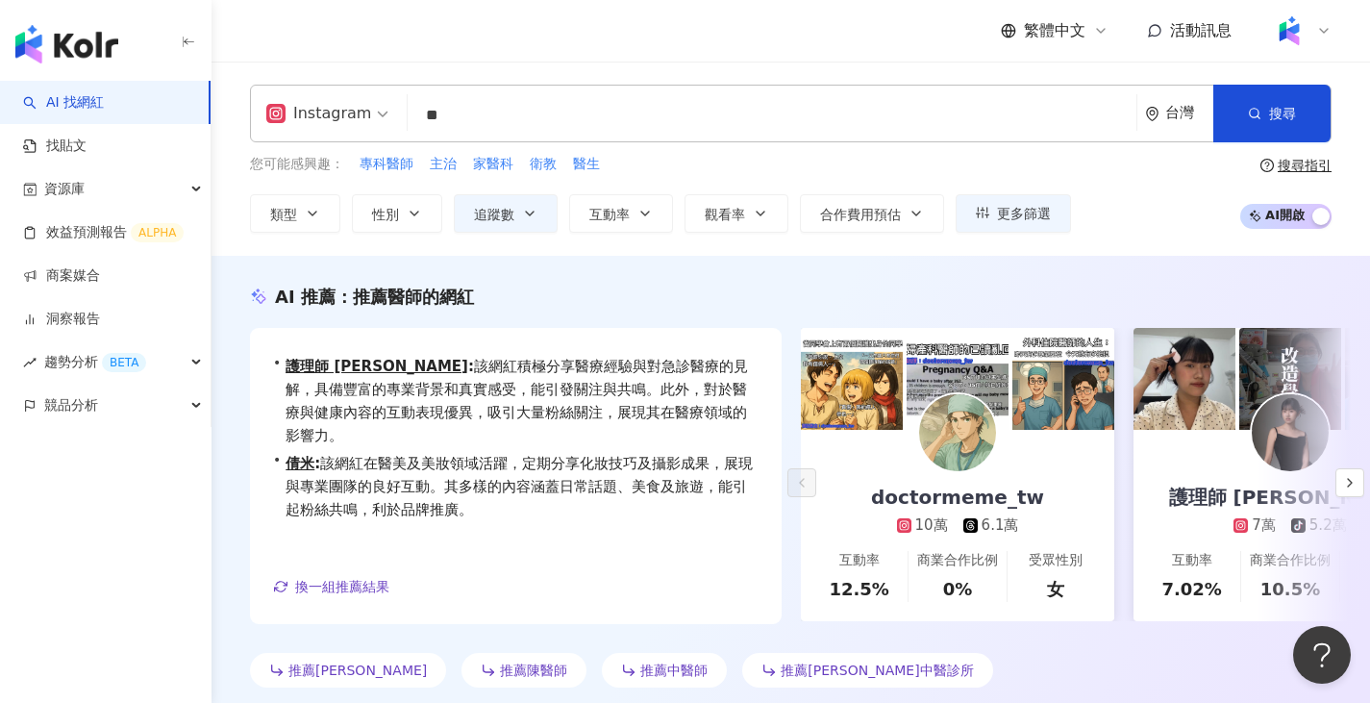
type input "*"
type input "***"
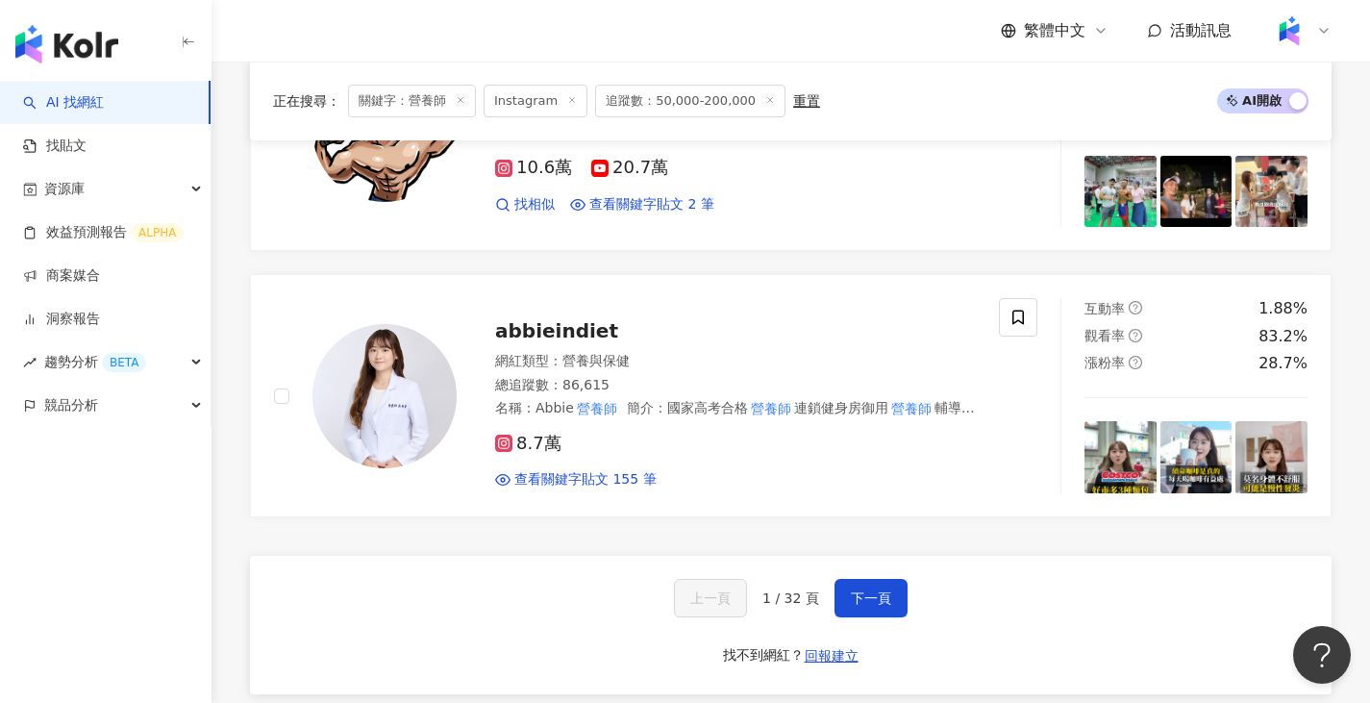
scroll to position [3173, 0]
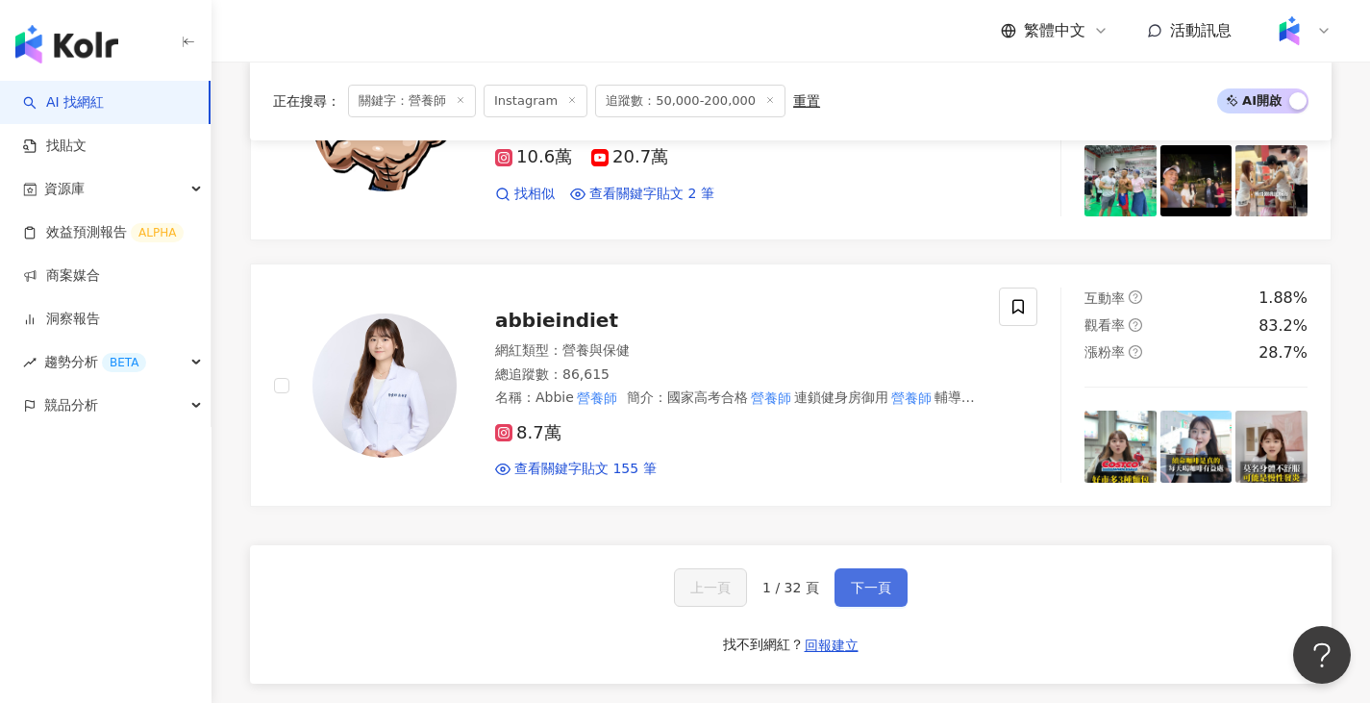
click at [840, 568] on button "下一頁" at bounding box center [871, 587] width 73 height 38
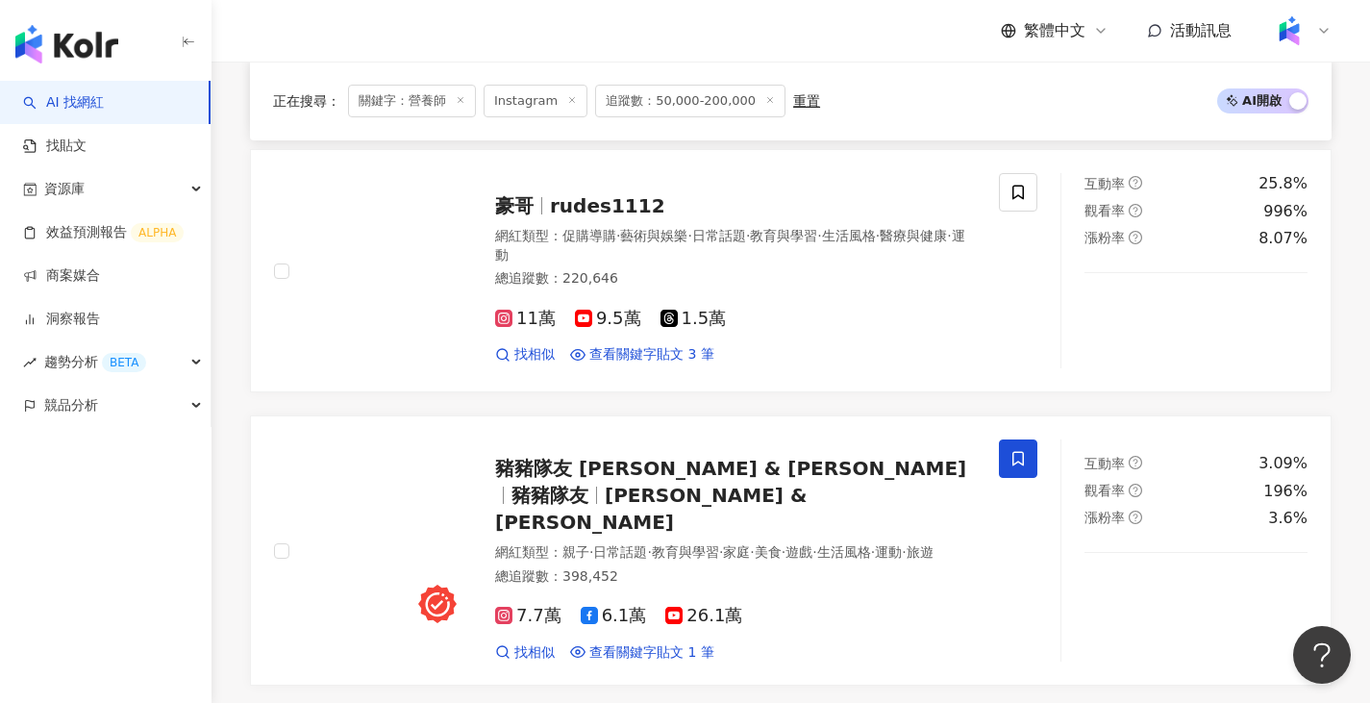
scroll to position [3310, 0]
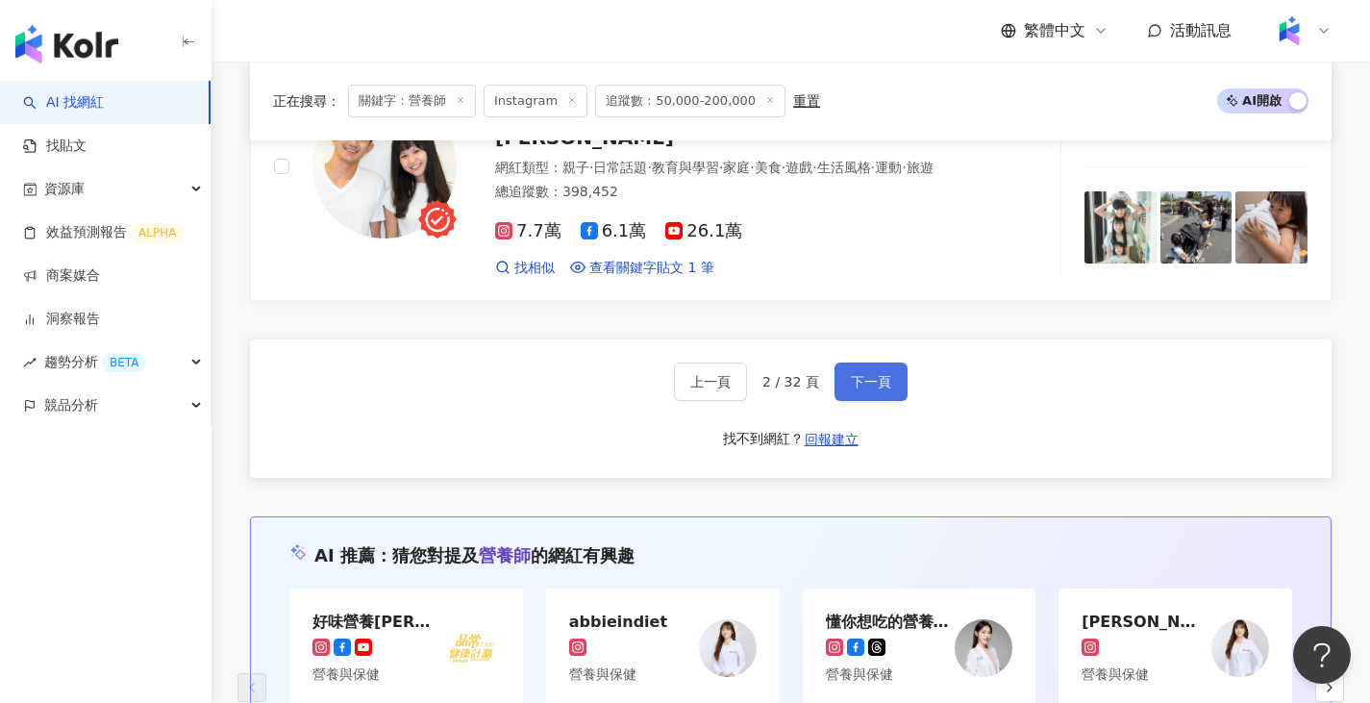
click at [869, 374] on span "下一頁" at bounding box center [871, 381] width 40 height 15
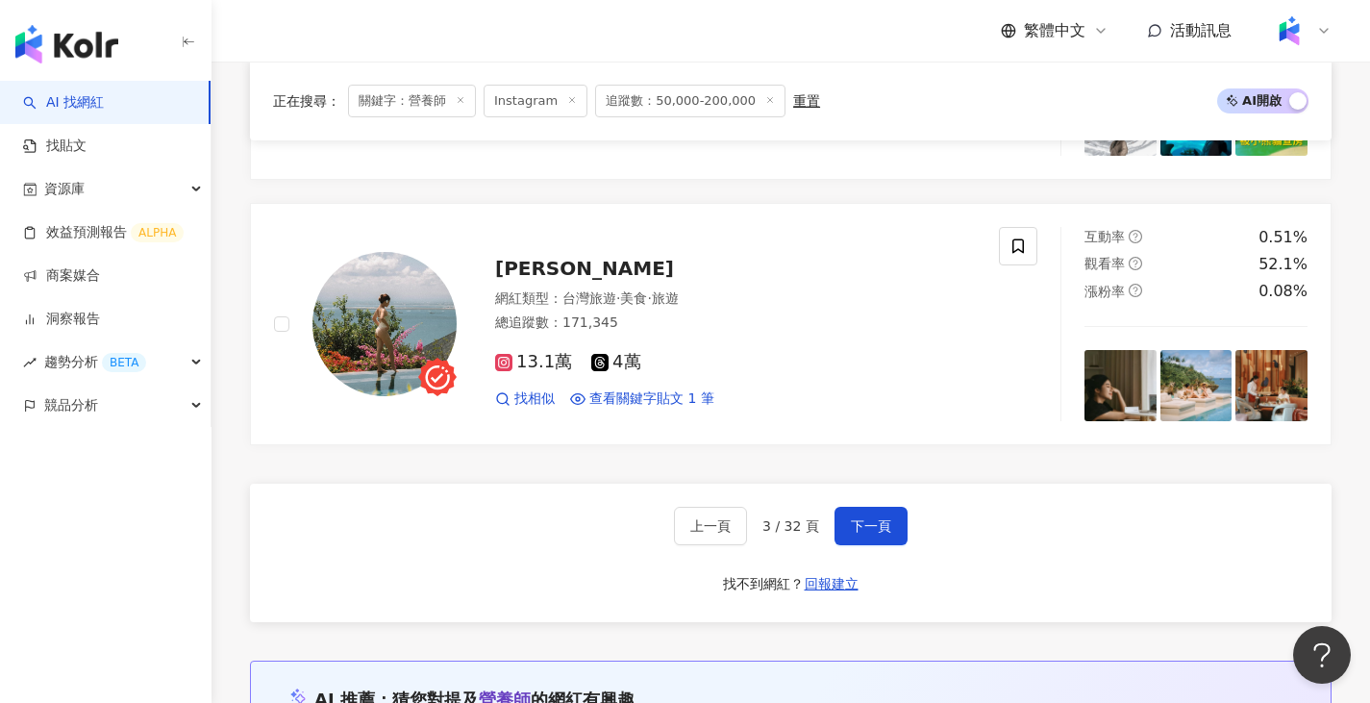
scroll to position [3221, 0]
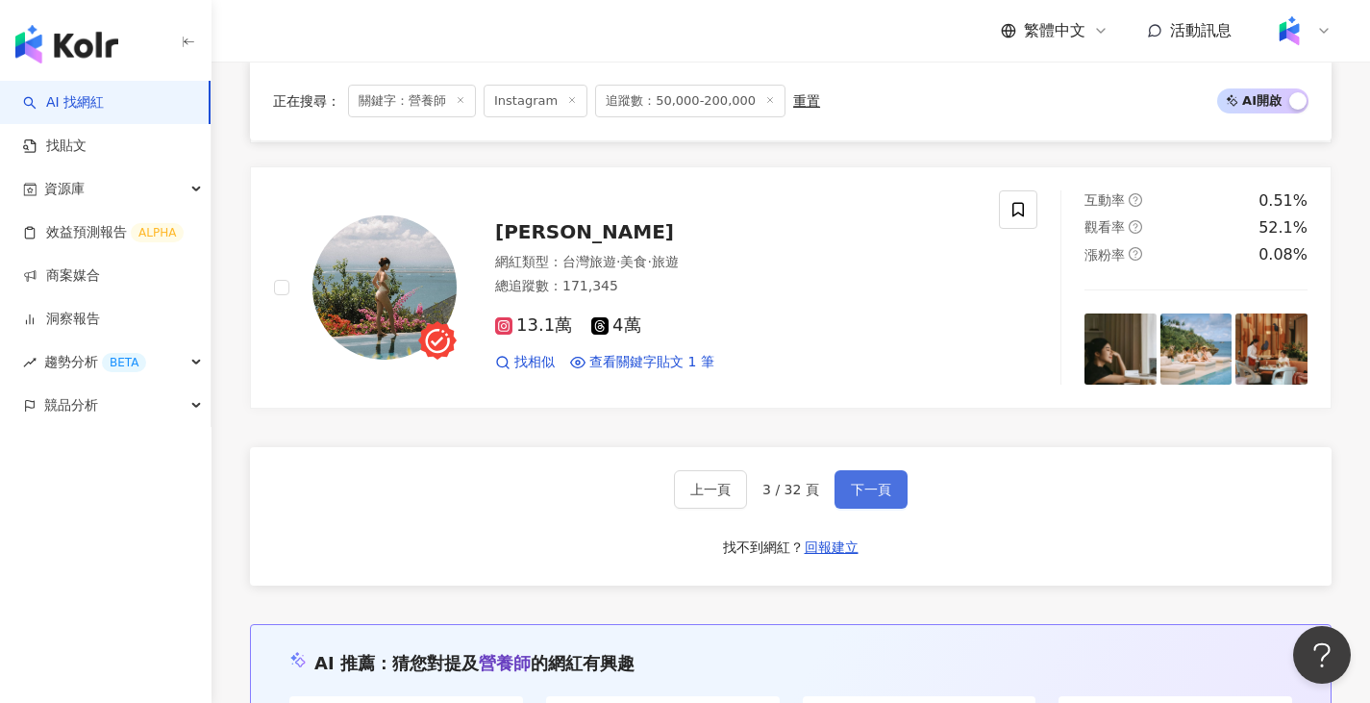
click at [877, 482] on span "下一頁" at bounding box center [871, 489] width 40 height 15
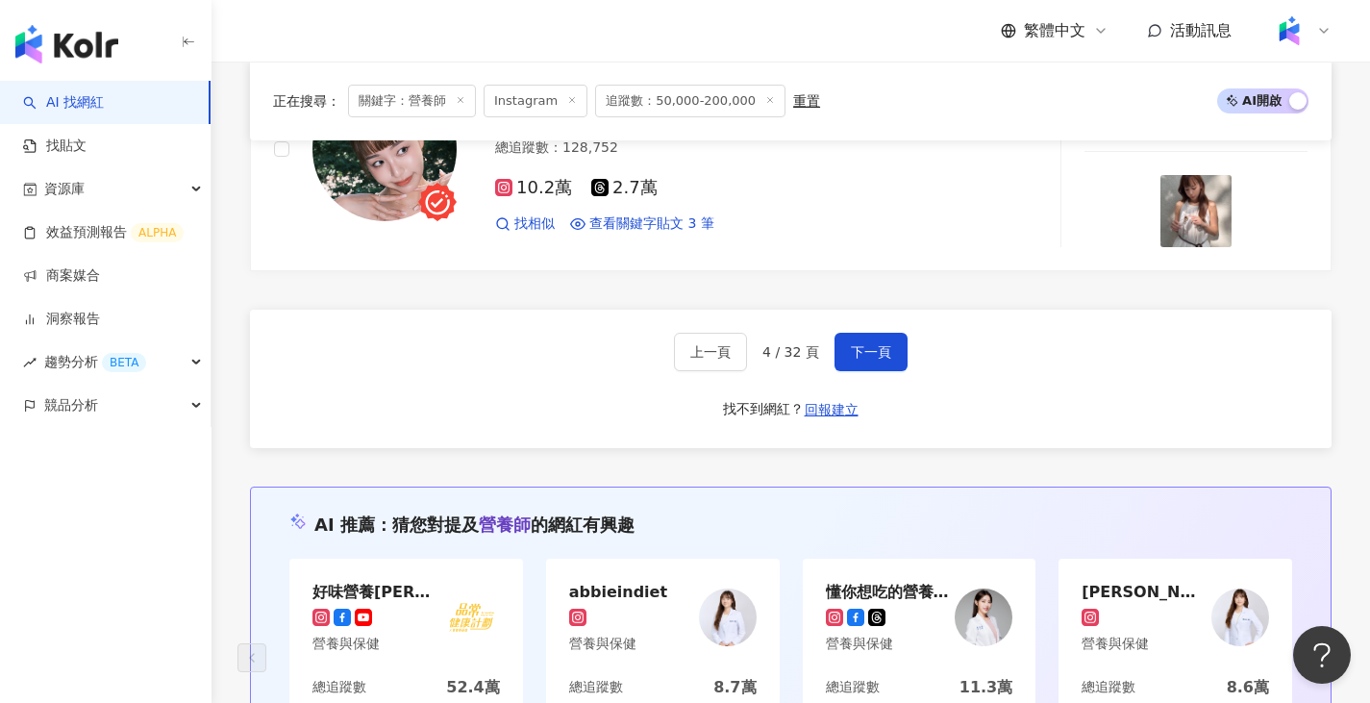
scroll to position [3362, 0]
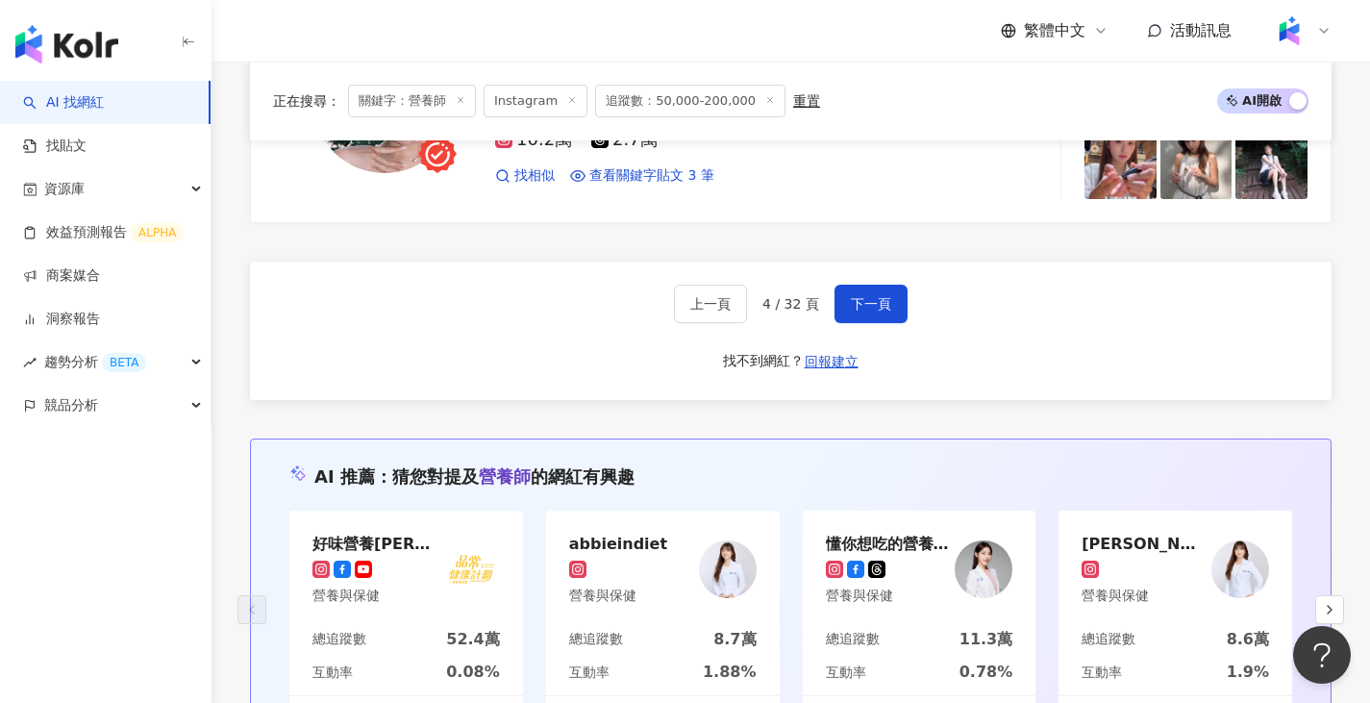
click at [912, 305] on div "上一頁 4 / 32 頁 下一頁 找不到網紅？ 回報建立" at bounding box center [791, 331] width 1082 height 138
click at [881, 296] on span "下一頁" at bounding box center [871, 303] width 40 height 15
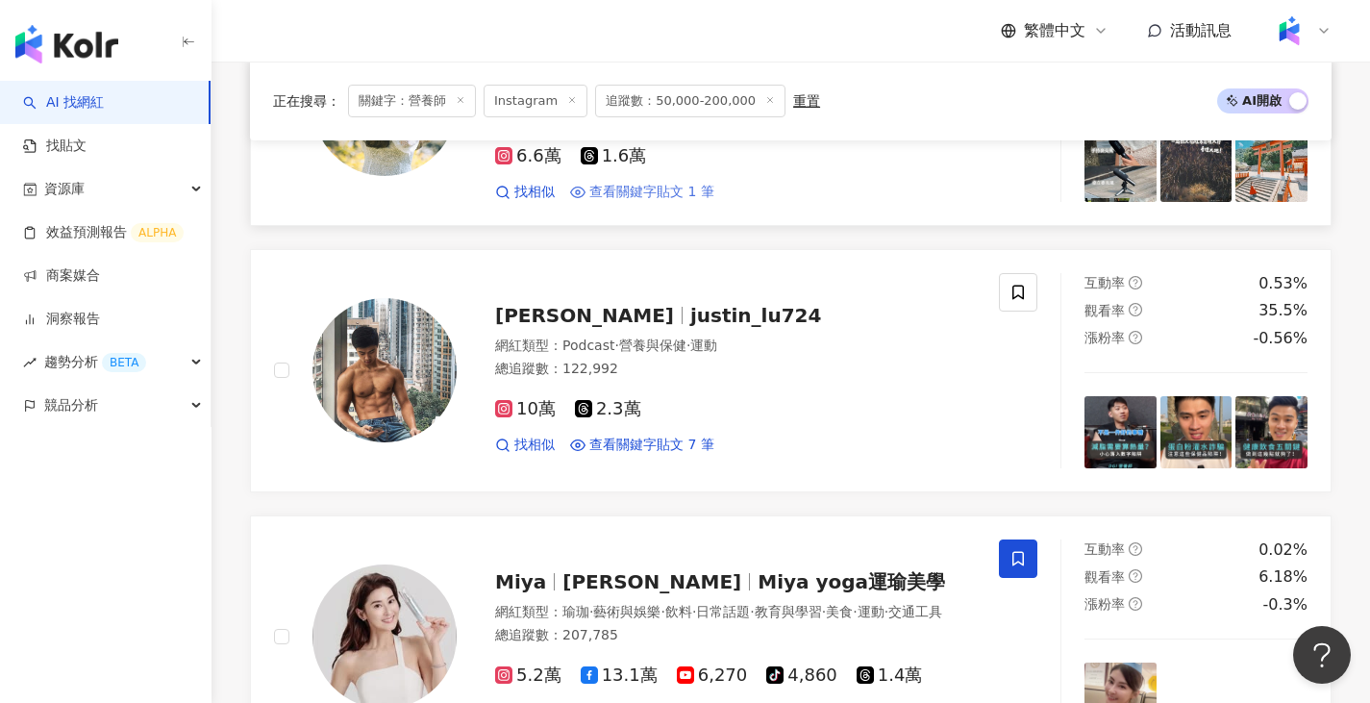
scroll to position [1827, 0]
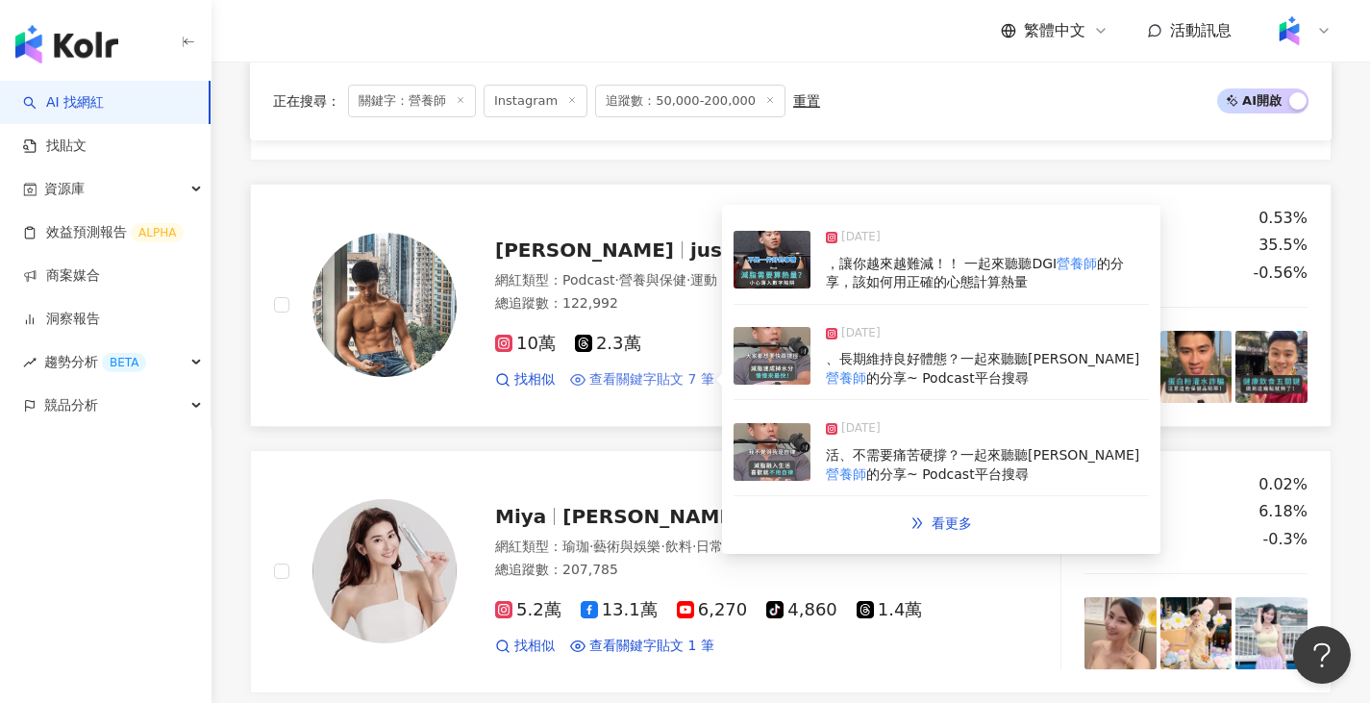
click at [669, 377] on span "查看關鍵字貼文 7 筆" at bounding box center [651, 379] width 125 height 19
click at [785, 258] on img at bounding box center [772, 260] width 77 height 58
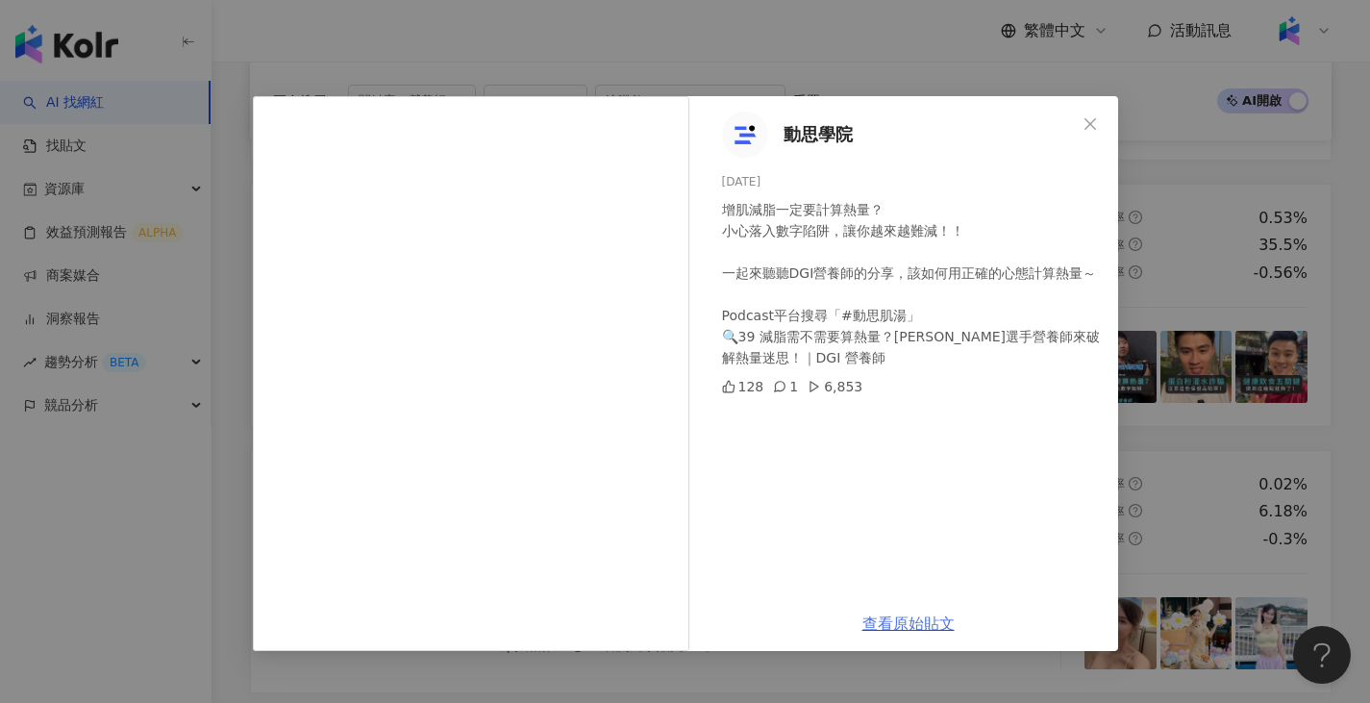
click at [893, 631] on link "查看原始貼文" at bounding box center [908, 623] width 92 height 18
click at [1179, 257] on div "動思學院 2025/8/15 增肌減脂一定要計算熱量？ 小心落入數字陷阱，讓你越來越難減！！ 一起來聽聽DGI營養師的分享，該如何用正確的心態計算熱量～ Po…" at bounding box center [685, 351] width 1370 height 703
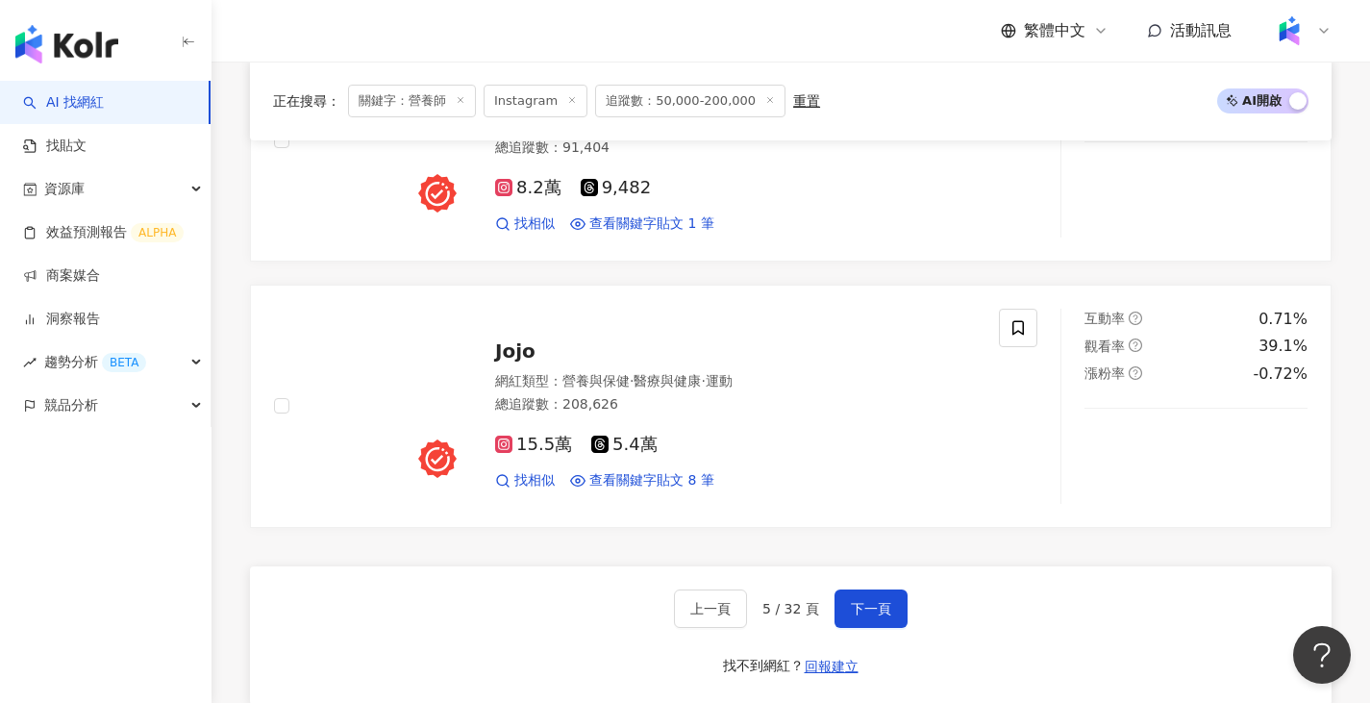
scroll to position [3077, 0]
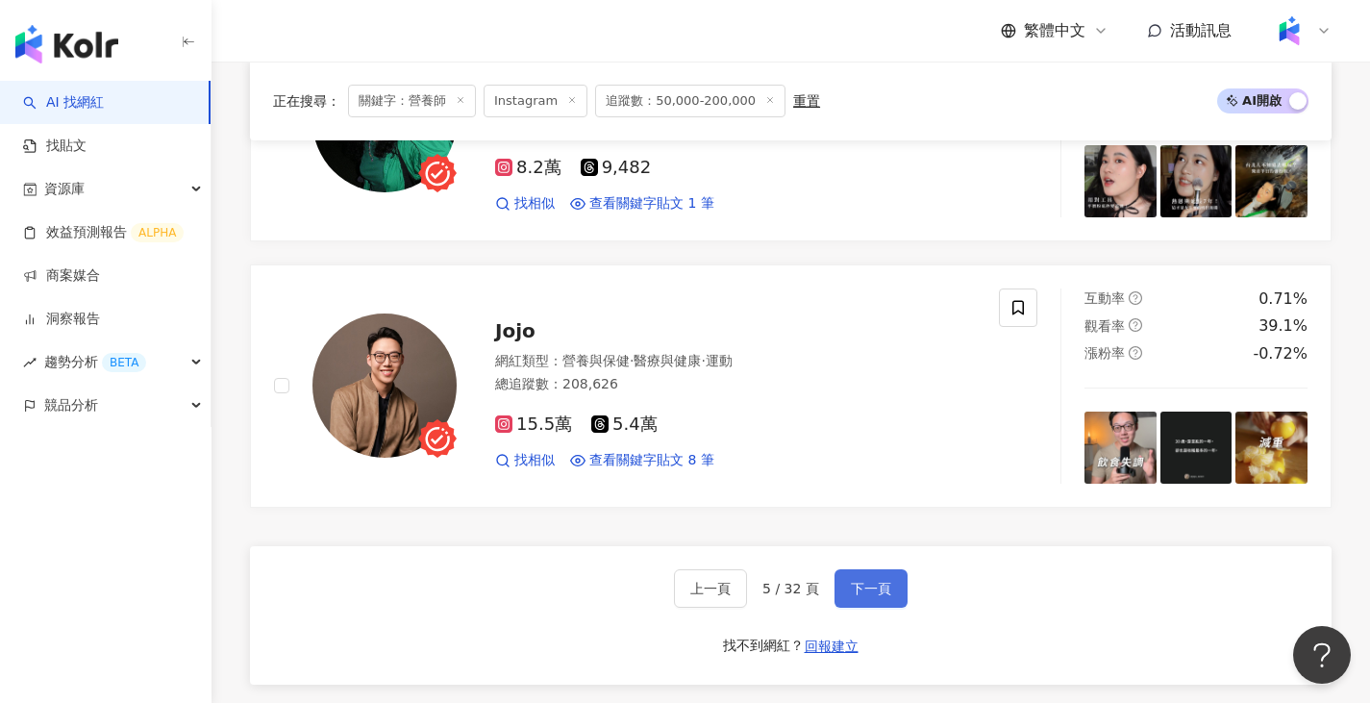
click at [852, 573] on button "下一頁" at bounding box center [871, 588] width 73 height 38
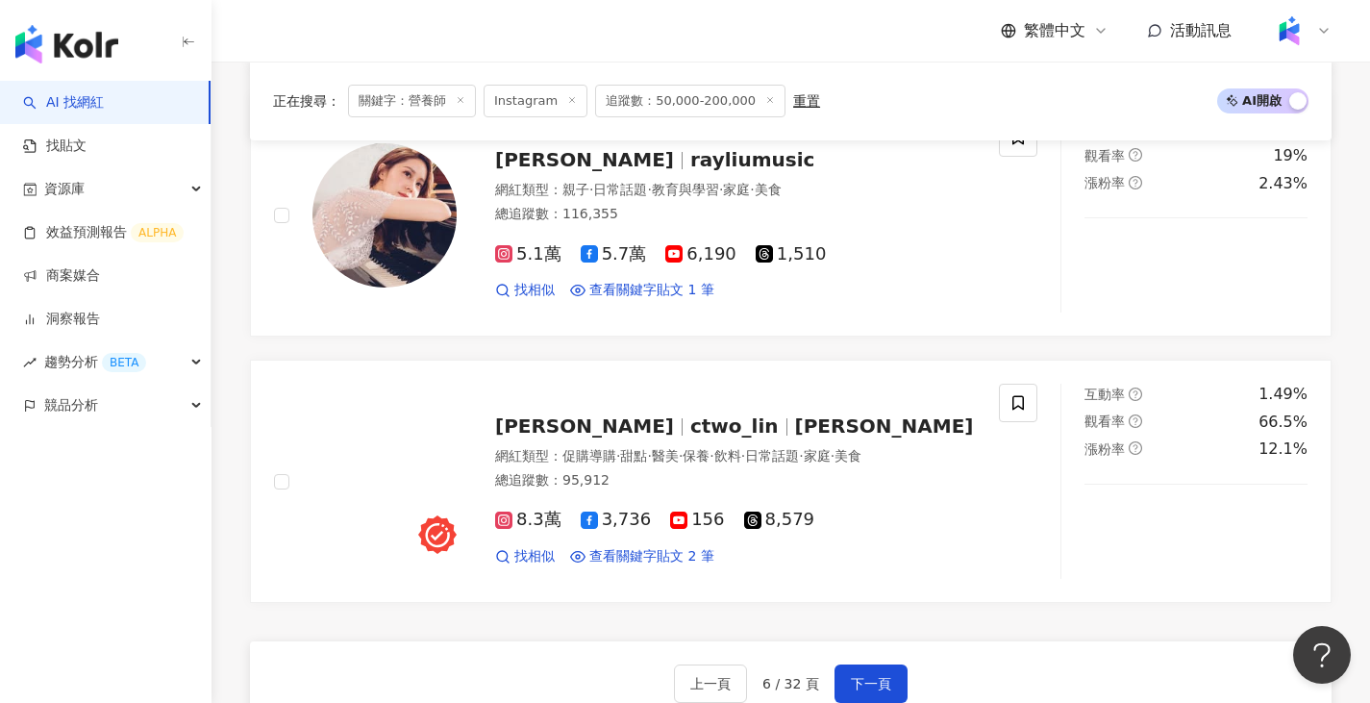
scroll to position [3269, 0]
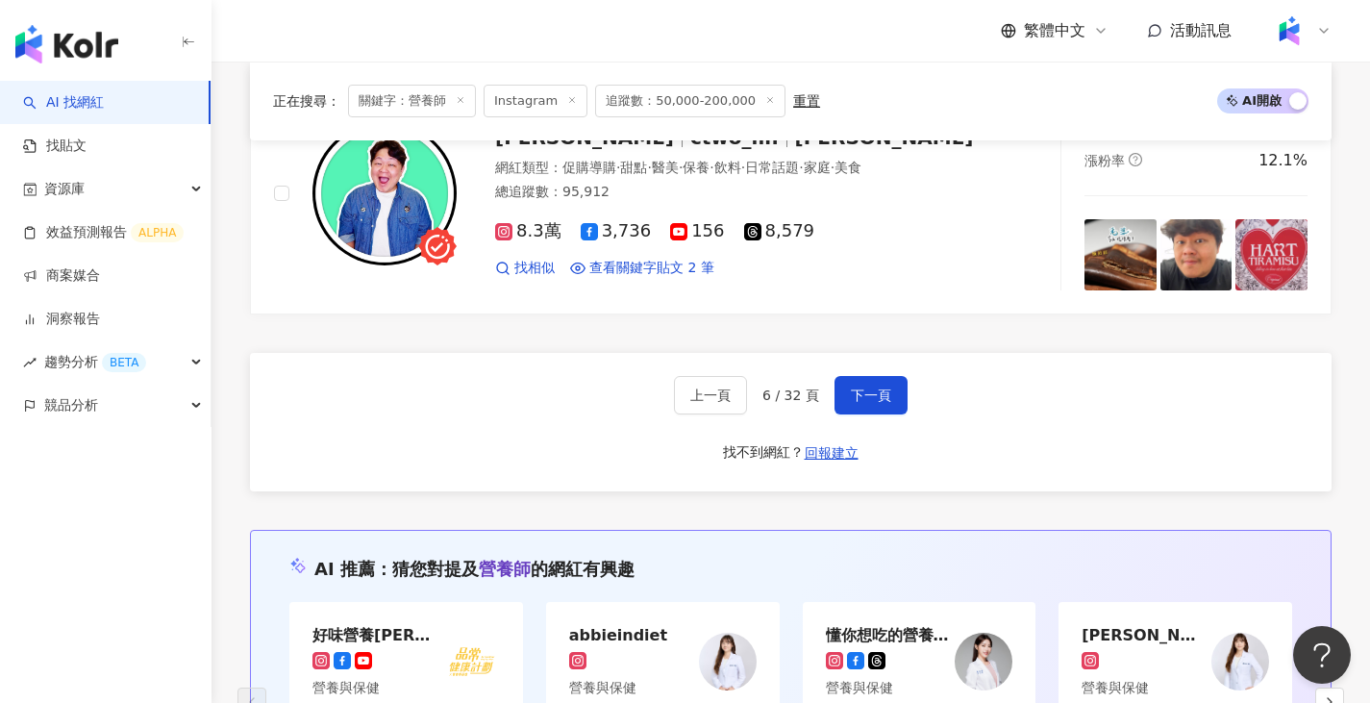
click at [905, 407] on div "上一頁 6 / 32 頁 下一頁 找不到網紅？ 回報建立" at bounding box center [791, 422] width 1082 height 138
click at [902, 409] on div "上一頁 6 / 32 頁 下一頁 找不到網紅？ 回報建立" at bounding box center [791, 422] width 1082 height 138
click at [894, 401] on button "下一頁" at bounding box center [871, 395] width 73 height 38
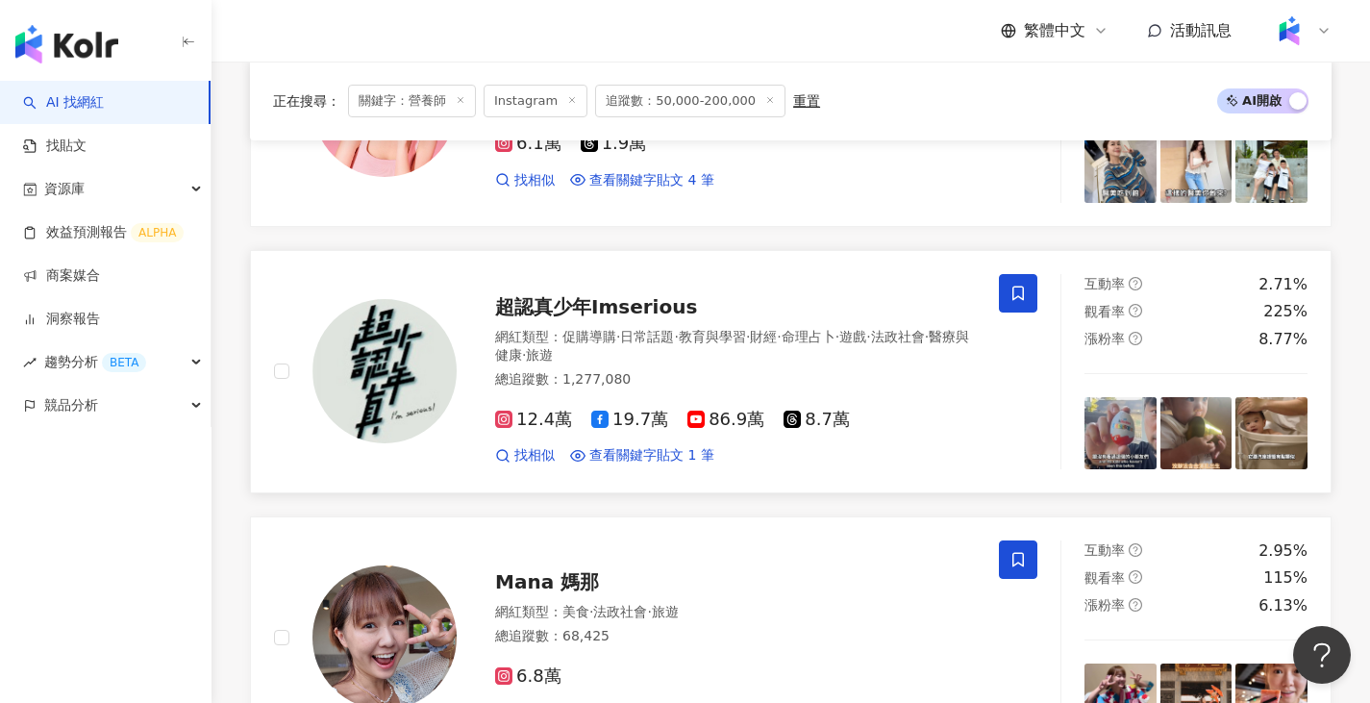
scroll to position [984, 0]
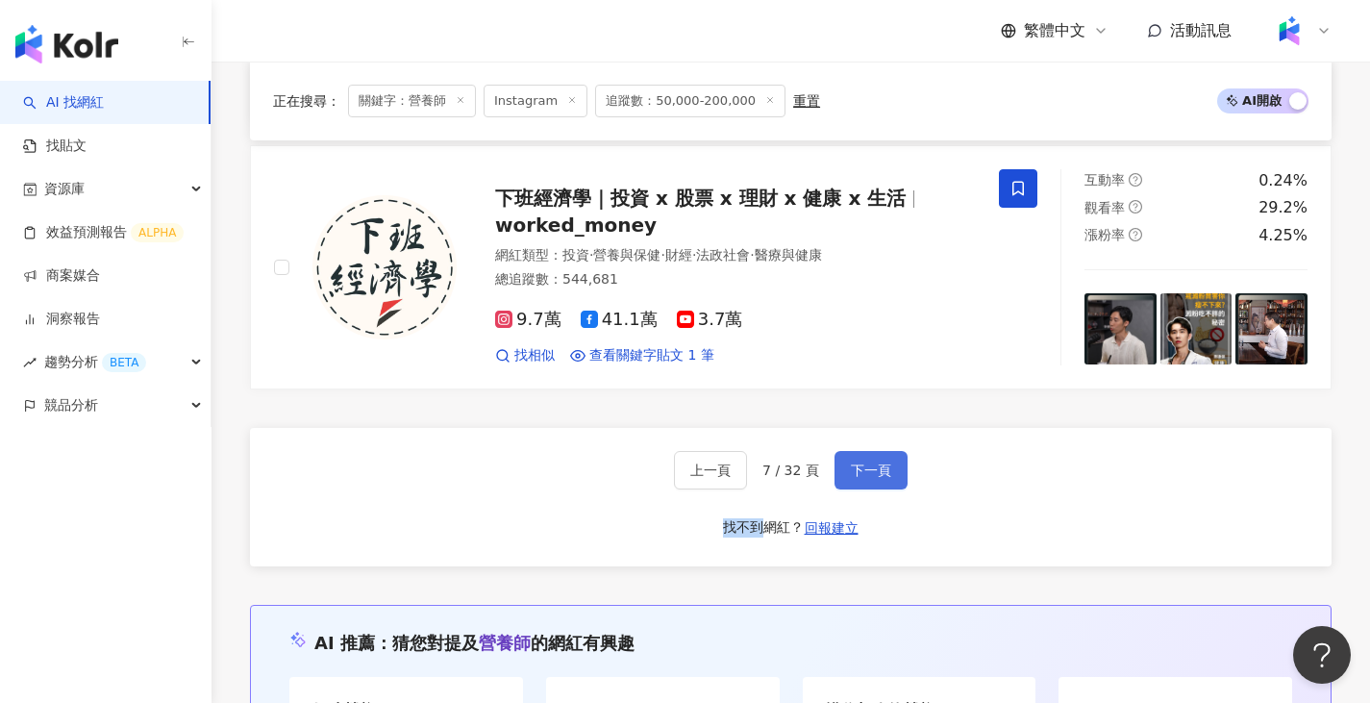
click at [861, 478] on span "下一頁" at bounding box center [871, 469] width 40 height 15
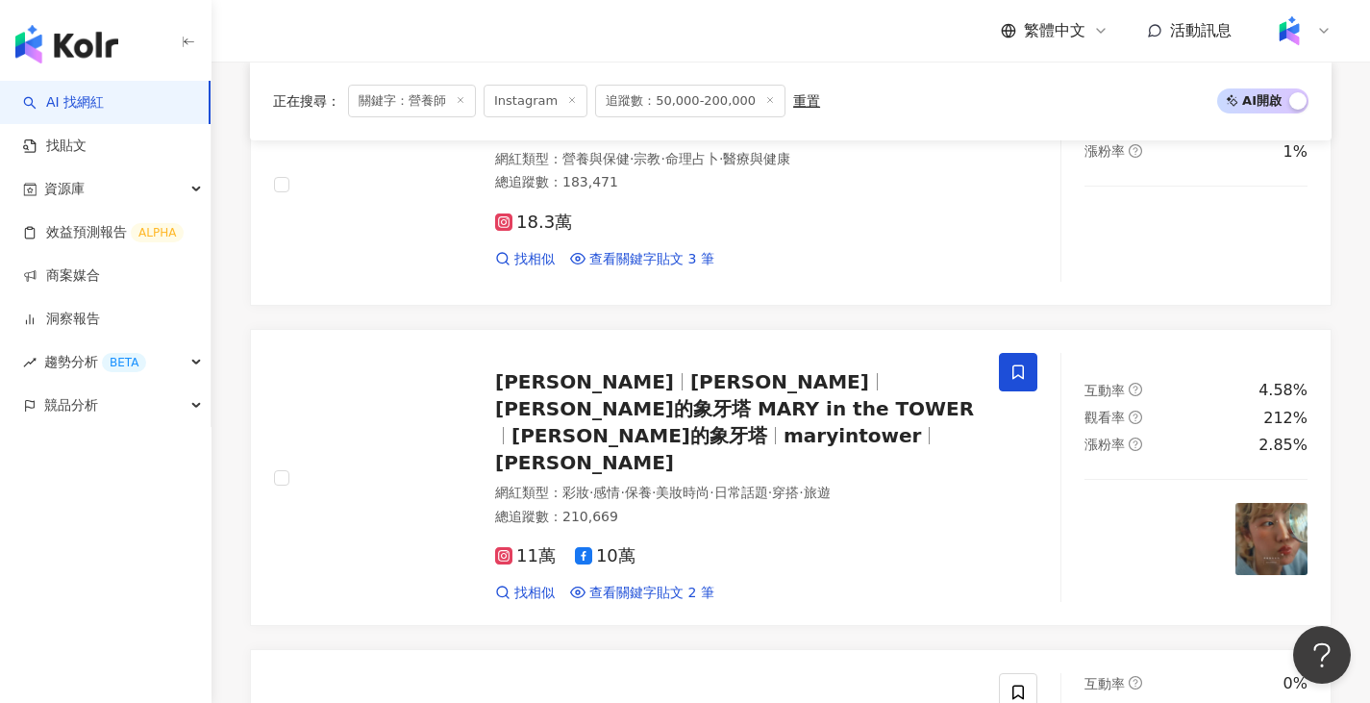
scroll to position [3196, 0]
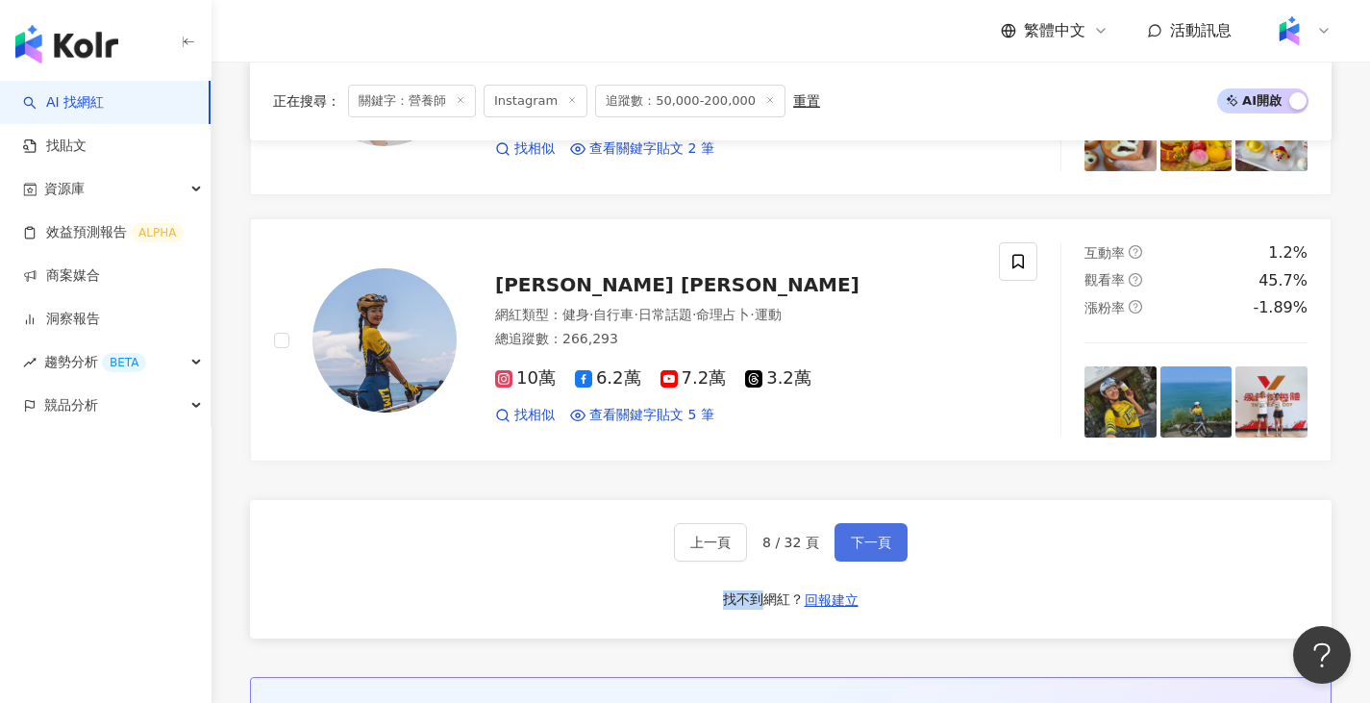
click at [876, 535] on span "下一頁" at bounding box center [871, 542] width 40 height 15
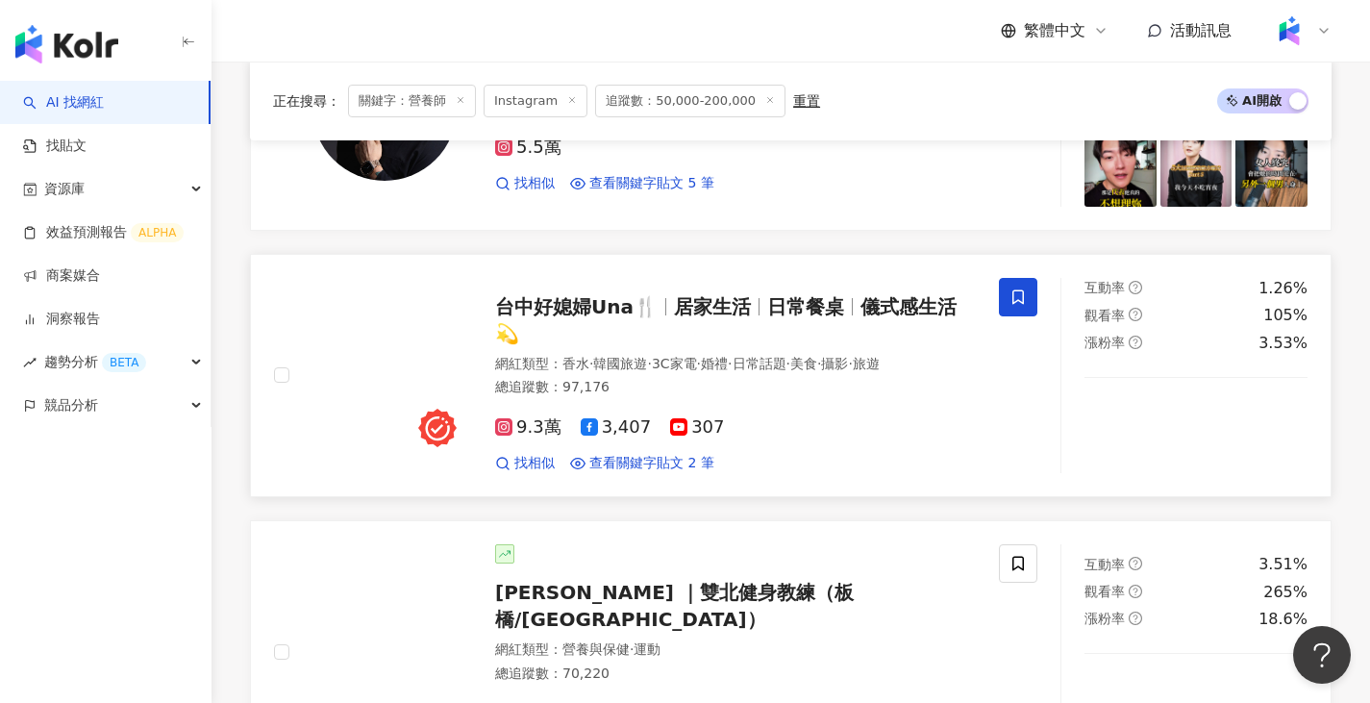
scroll to position [714, 0]
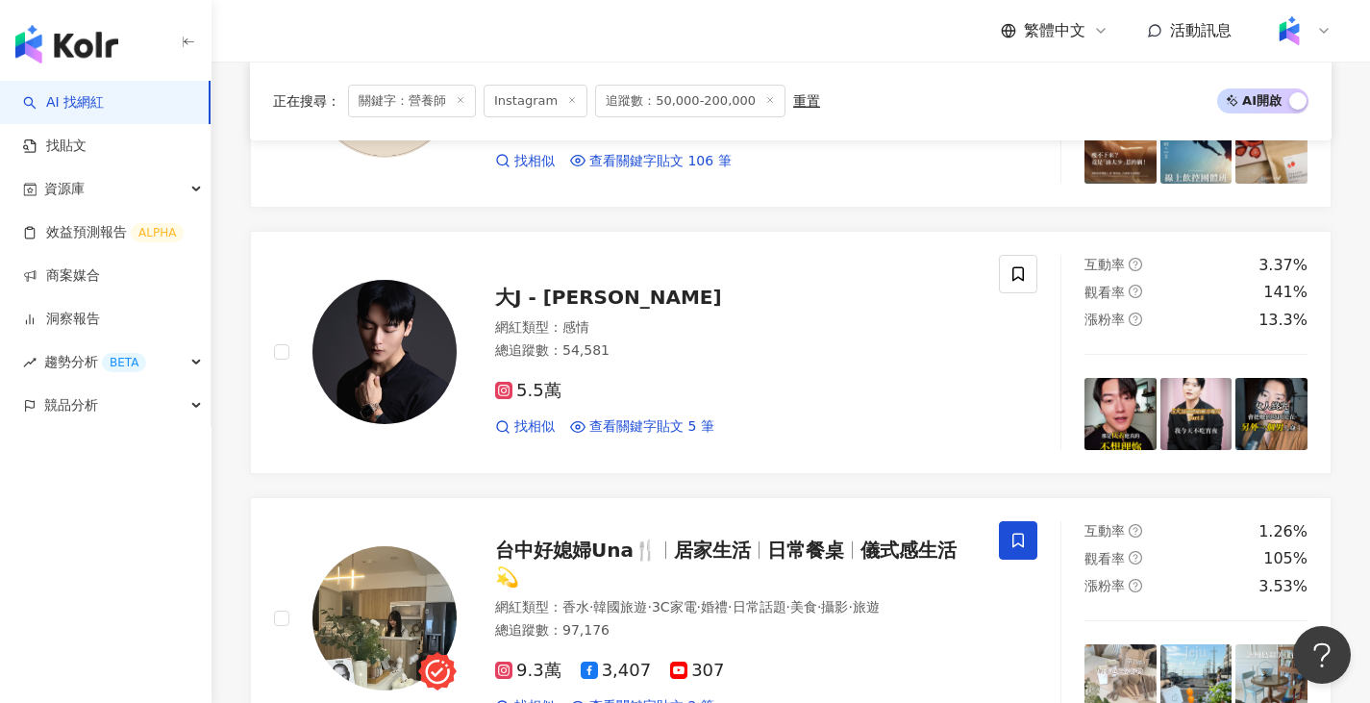
click at [466, 101] on span "關鍵字：營養師" at bounding box center [412, 101] width 128 height 33
click at [459, 98] on line at bounding box center [461, 100] width 5 height 5
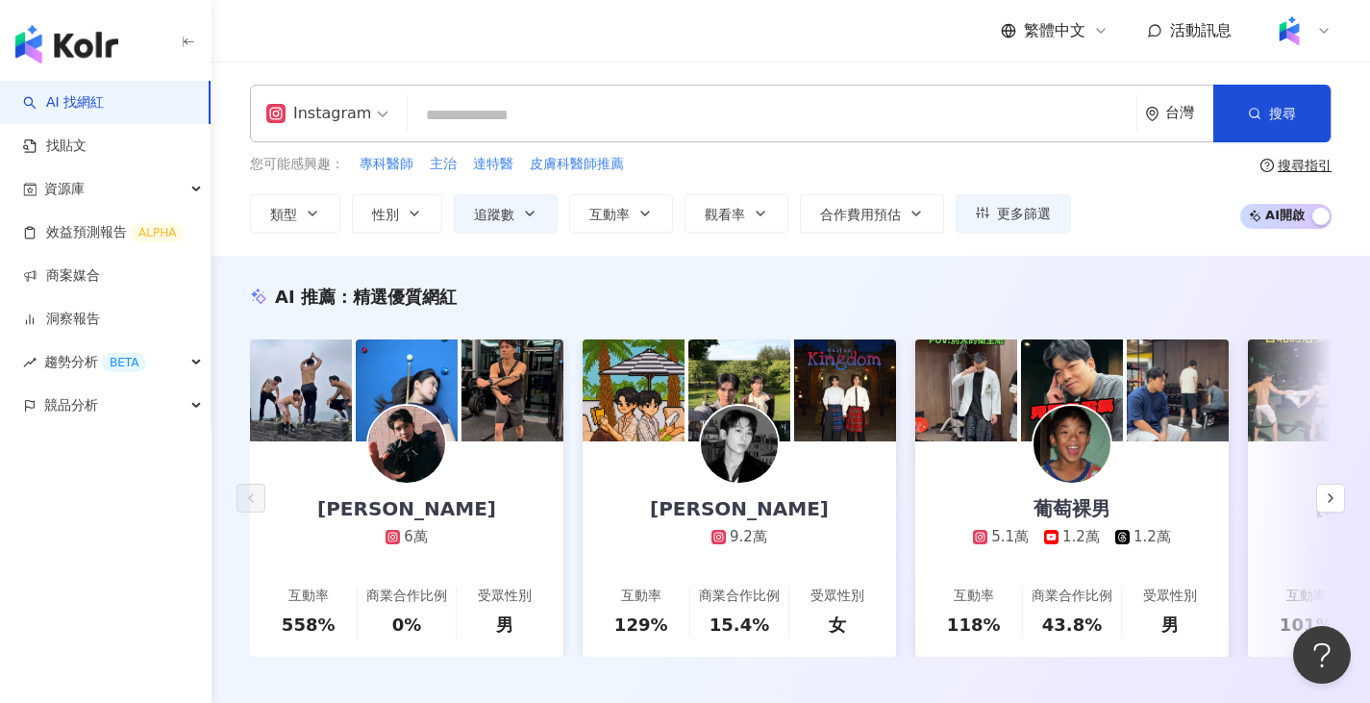
click at [596, 119] on input "search" at bounding box center [771, 115] width 713 height 37
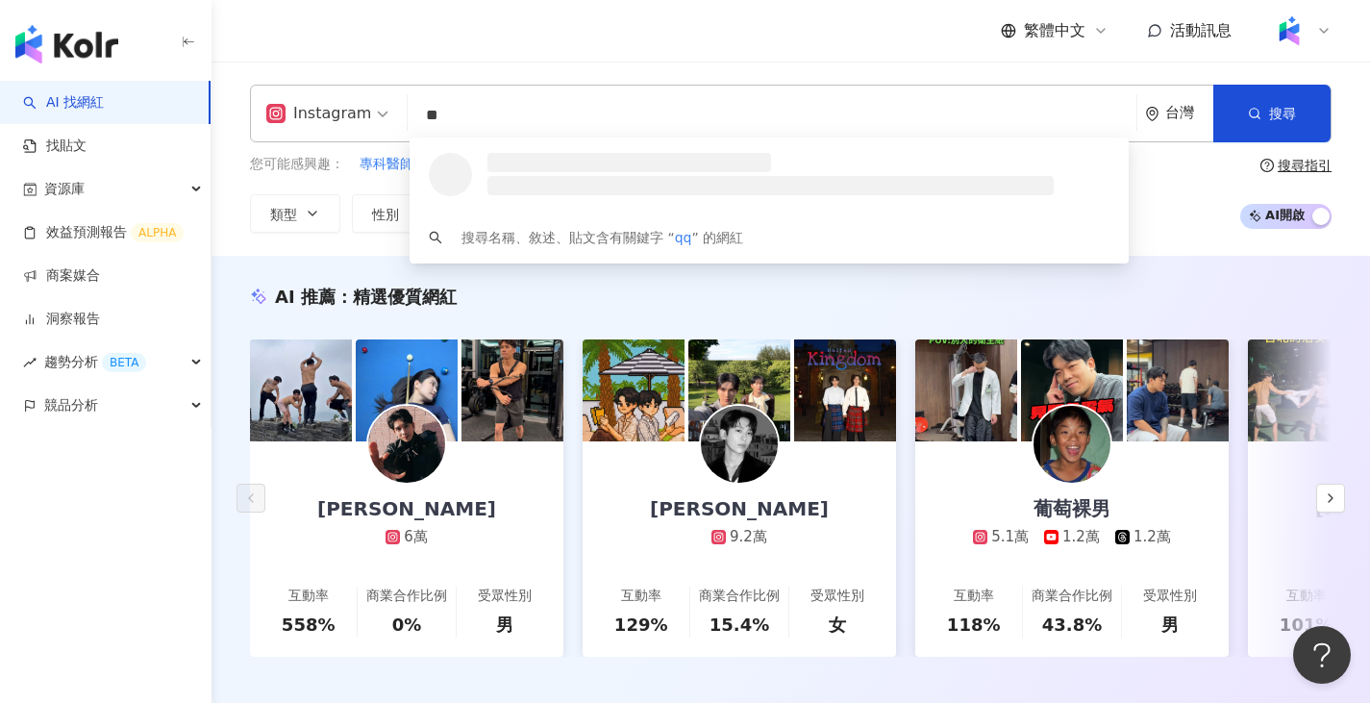
type input "*"
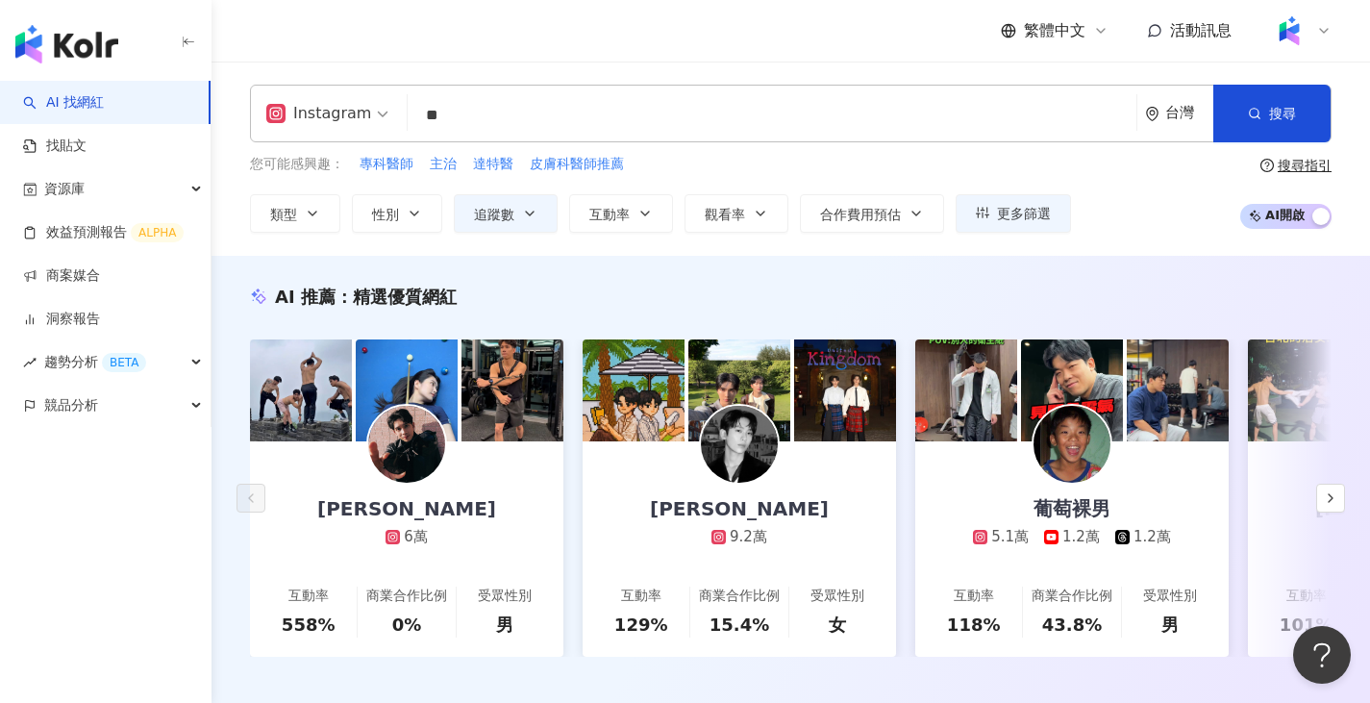
type input "*"
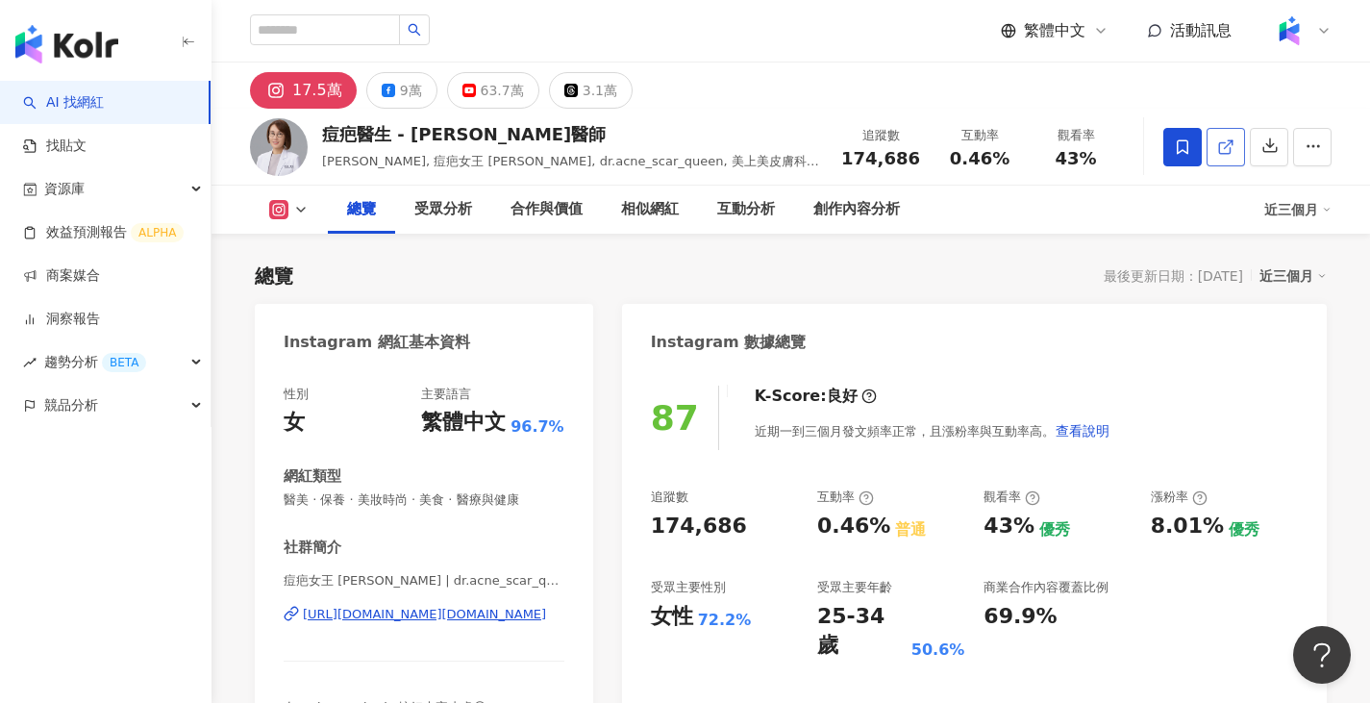
click at [1232, 157] on span at bounding box center [1225, 147] width 17 height 20
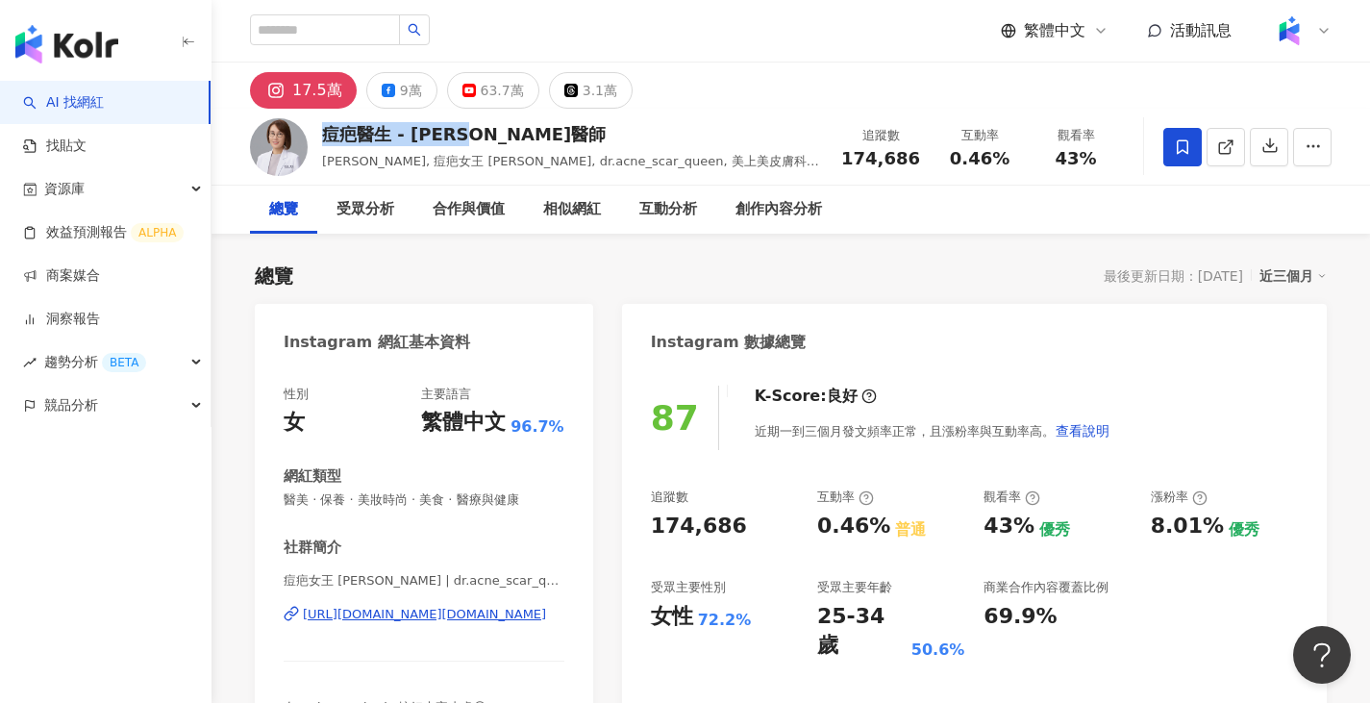
drag, startPoint x: 325, startPoint y: 138, endPoint x: 487, endPoint y: 144, distance: 161.6
click at [487, 144] on div "痘疤醫生 - 莊盈彥醫師" at bounding box center [571, 134] width 498 height 24
copy div "痘疤醫生 - 莊盈彥醫師"
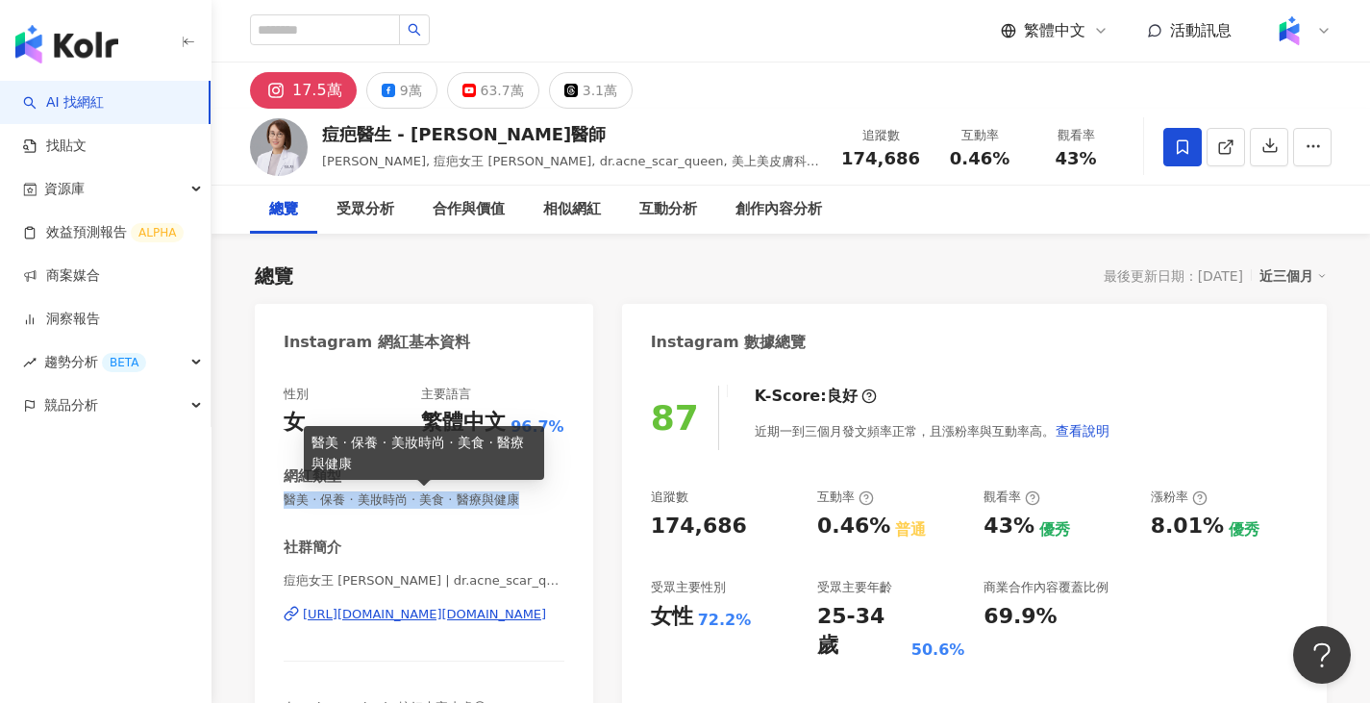
drag, startPoint x: 281, startPoint y: 501, endPoint x: 538, endPoint y: 493, distance: 257.8
click at [538, 493] on div "性別 女 主要語言 繁體中文 96.7% 網紅類型 醫美 · 保養 · 美妝時尚 · 美食 · 醫療與健康 社群簡介 痘疤女王 莊盈彥 | dr.acne_s…" at bounding box center [424, 573] width 338 height 414
copy span "醫美 · 保養 · 美妝時尚 · 美食 · 醫療與健康"
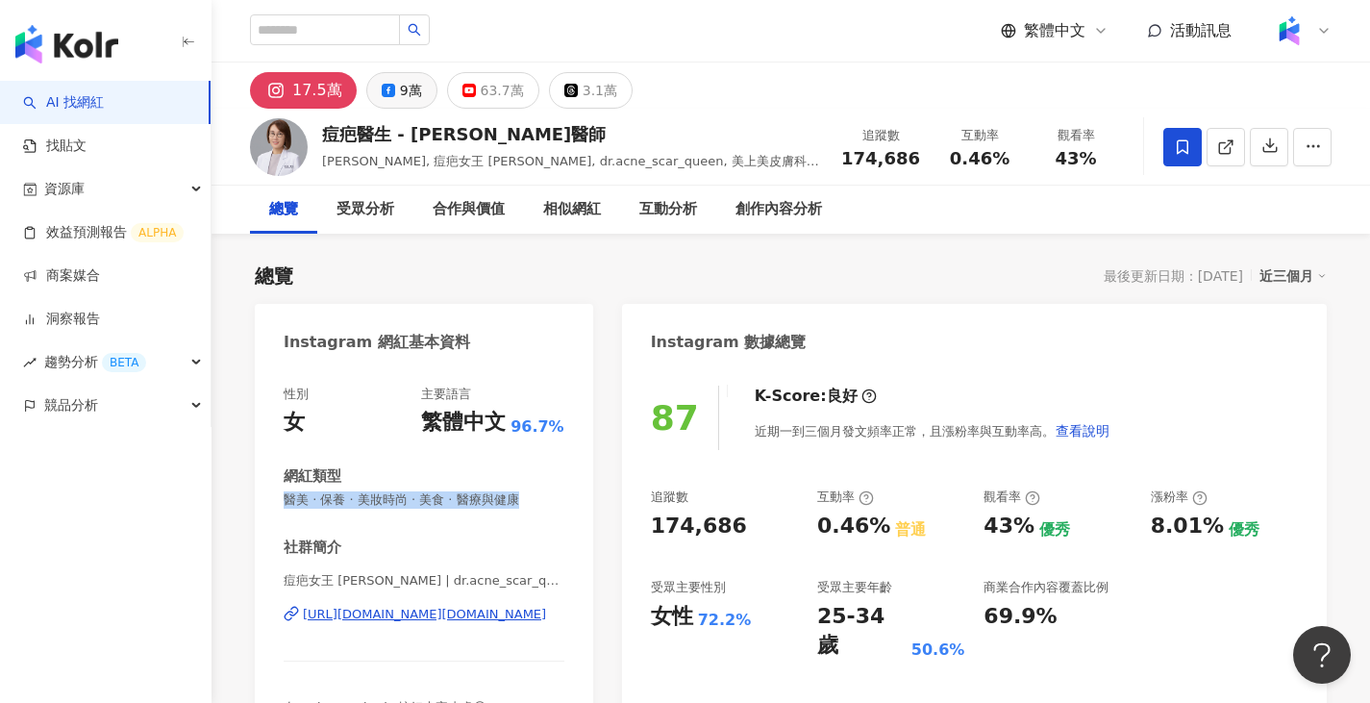
click at [400, 85] on div "9萬" at bounding box center [411, 90] width 22 height 27
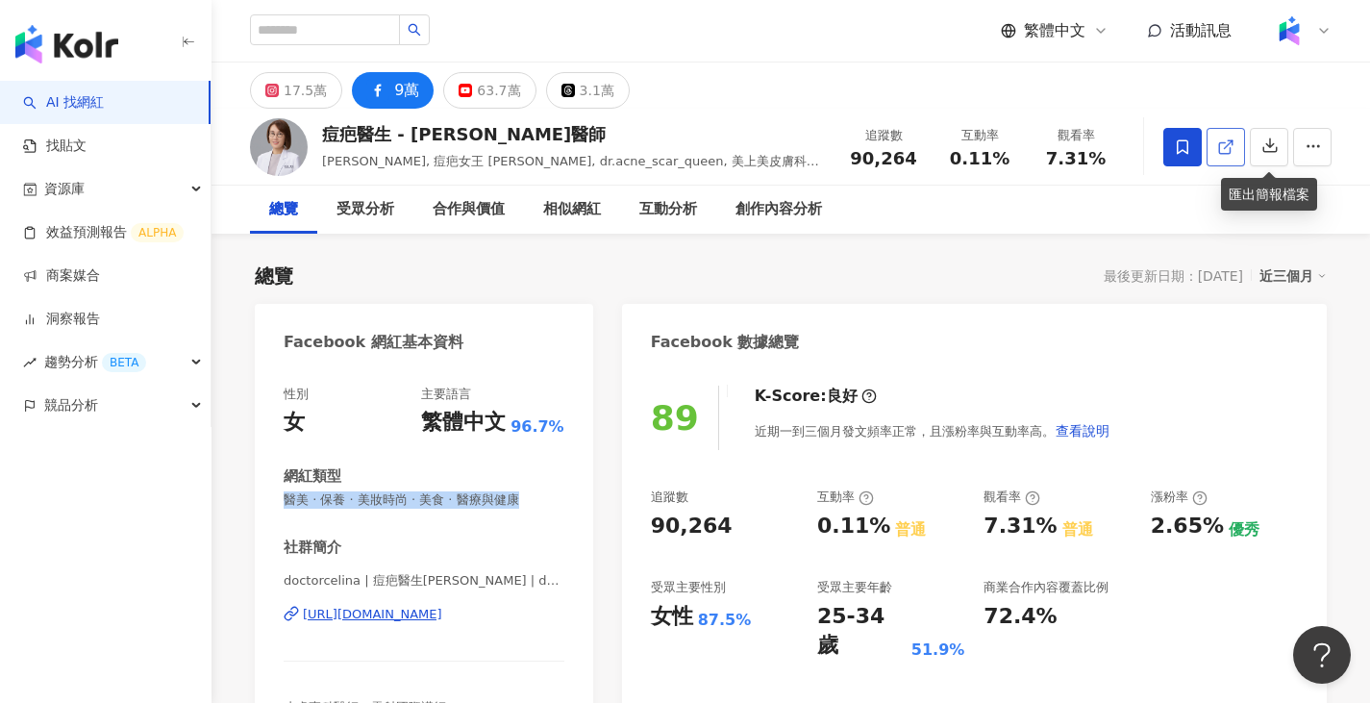
click at [1211, 142] on link at bounding box center [1226, 147] width 38 height 38
click at [302, 97] on div "17.5萬" at bounding box center [305, 90] width 43 height 27
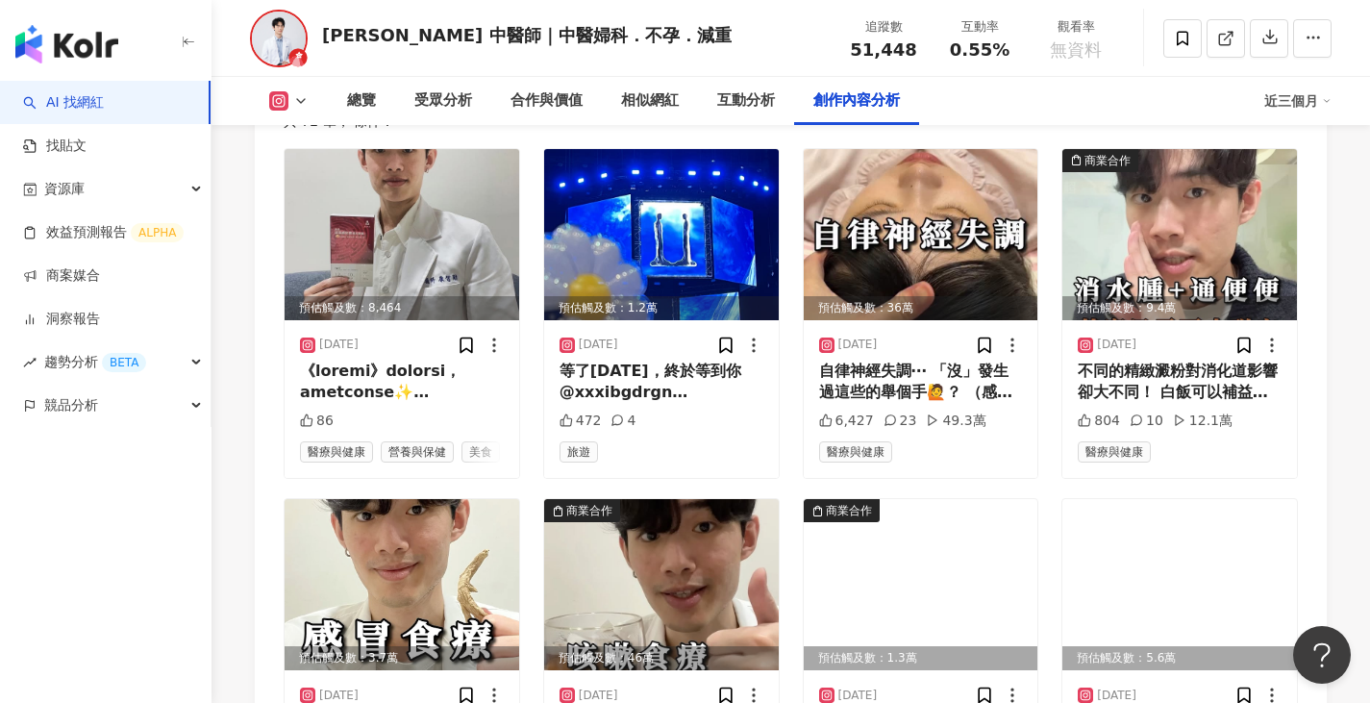
scroll to position [5865, 0]
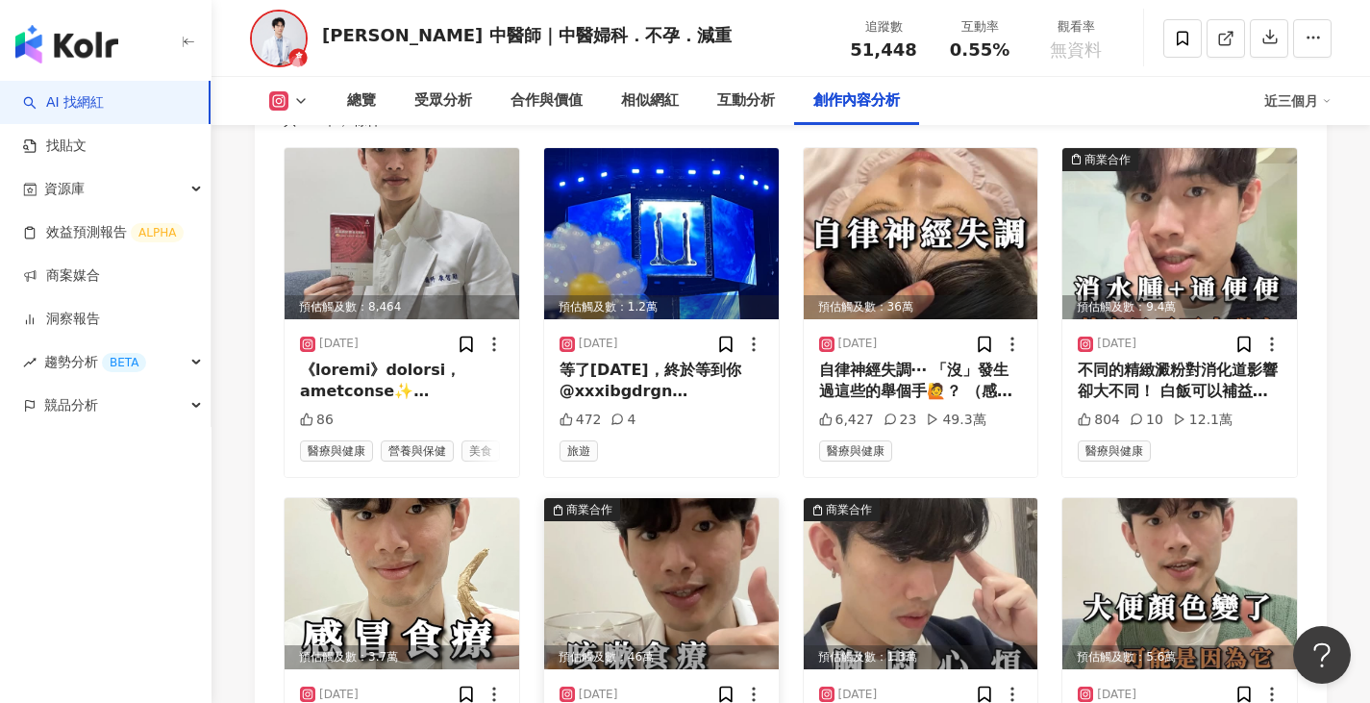
click at [646, 544] on img at bounding box center [661, 583] width 235 height 171
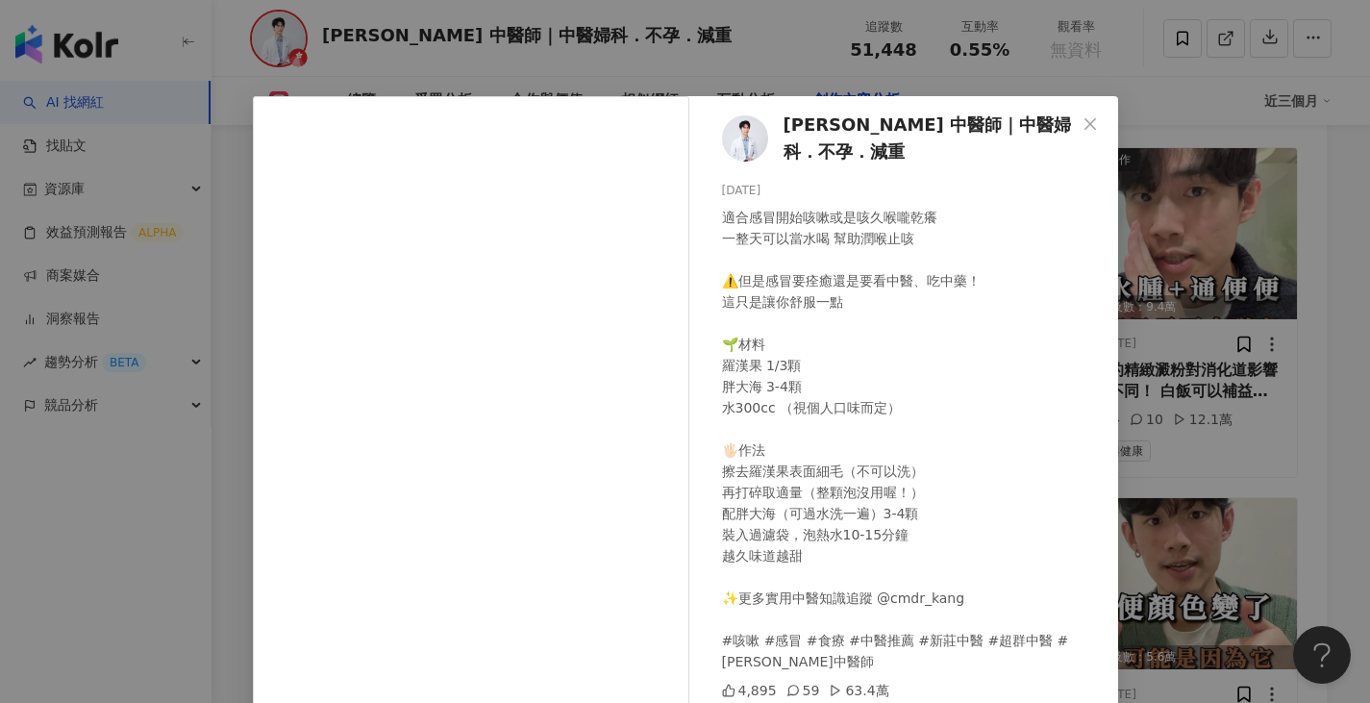
click at [1221, 404] on div "[PERSON_NAME] 中醫師｜中醫婦科．不孕．減重 [DATE] 適合感冒開始咳嗽或是咳久喉嚨乾癢 一整天可以當水喝 幫助潤喉止咳 ⚠️但是感冒要痊癒還…" at bounding box center [685, 351] width 1370 height 703
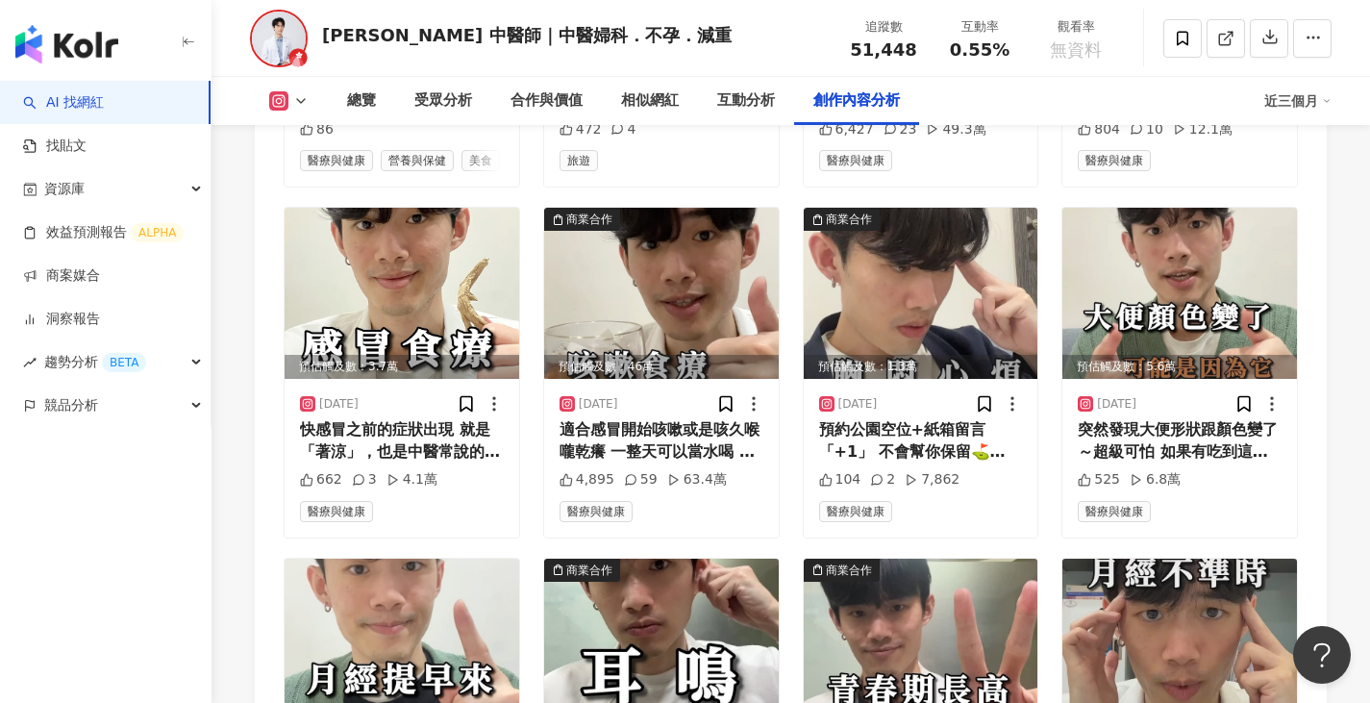
scroll to position [6250, 0]
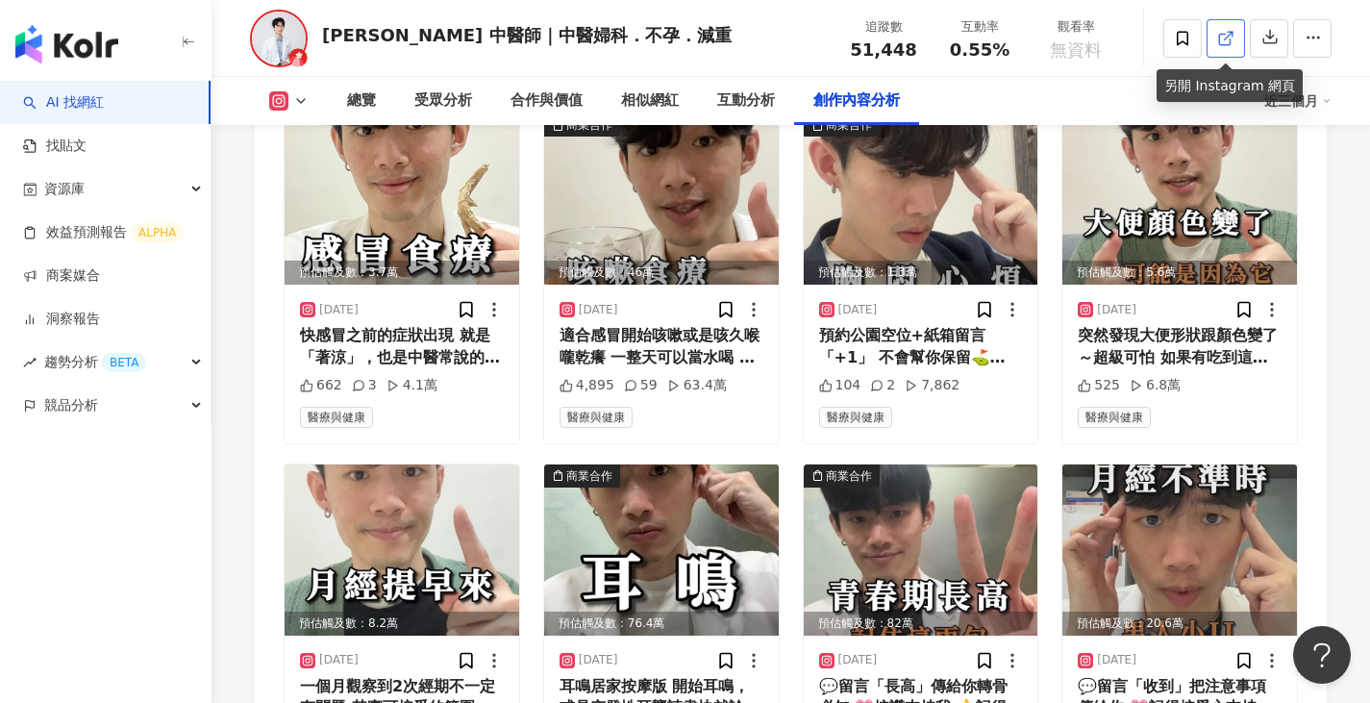
click at [1225, 36] on icon at bounding box center [1225, 38] width 17 height 17
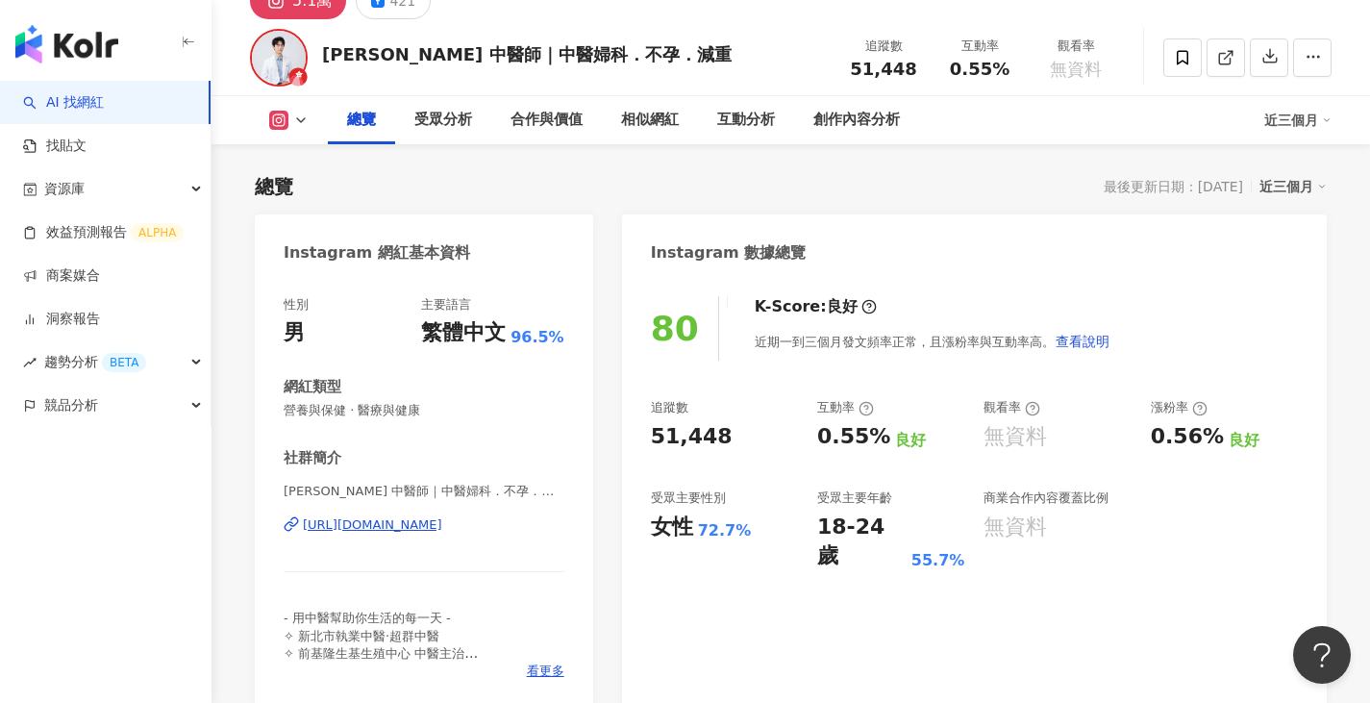
scroll to position [5, 0]
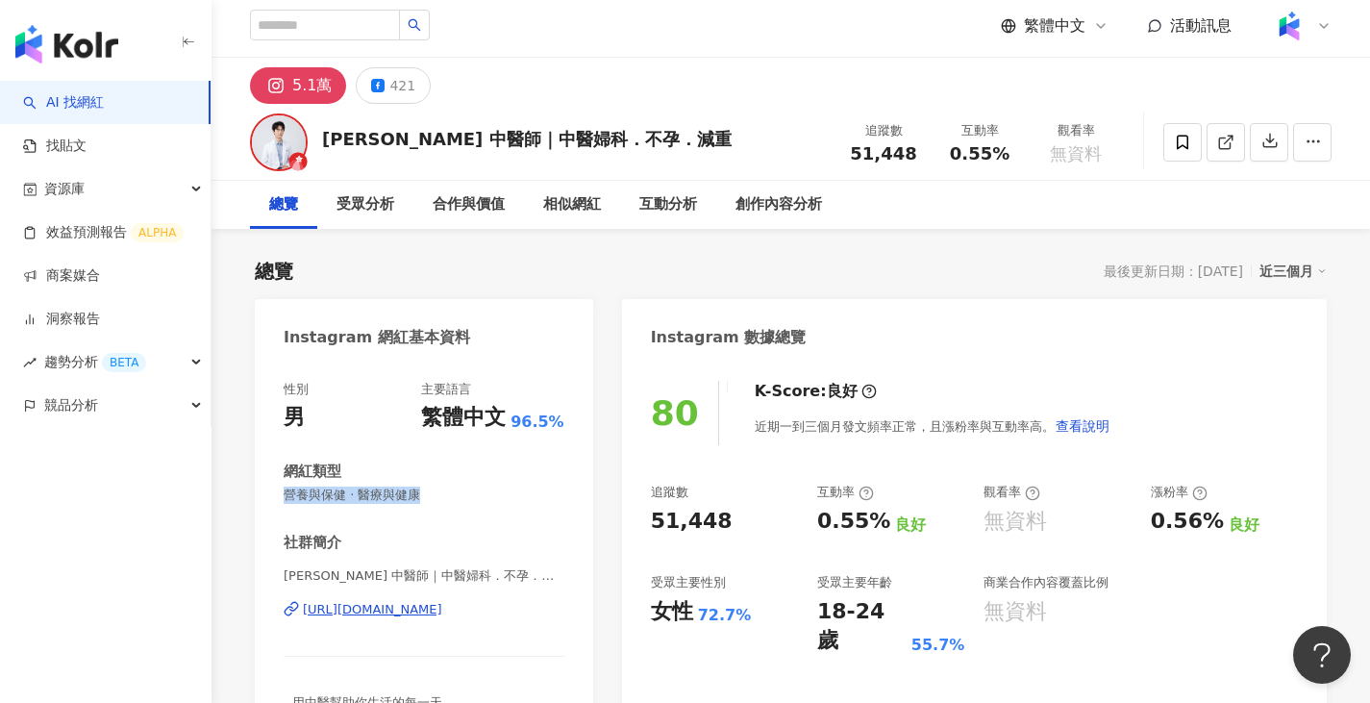
drag, startPoint x: 284, startPoint y: 495, endPoint x: 425, endPoint y: 504, distance: 141.6
click at [425, 504] on div "性別 男 主要語言 繁體中文 96.5% 網紅類型 營養與保健 · 醫療與健康 社群簡介 [PERSON_NAME] 中醫師｜中醫婦科．不孕．減重 | cmd…" at bounding box center [424, 573] width 281 height 384
copy span "營養與保健 · 醫療與健康"
click at [1079, 161] on span "無資料" at bounding box center [1076, 153] width 52 height 19
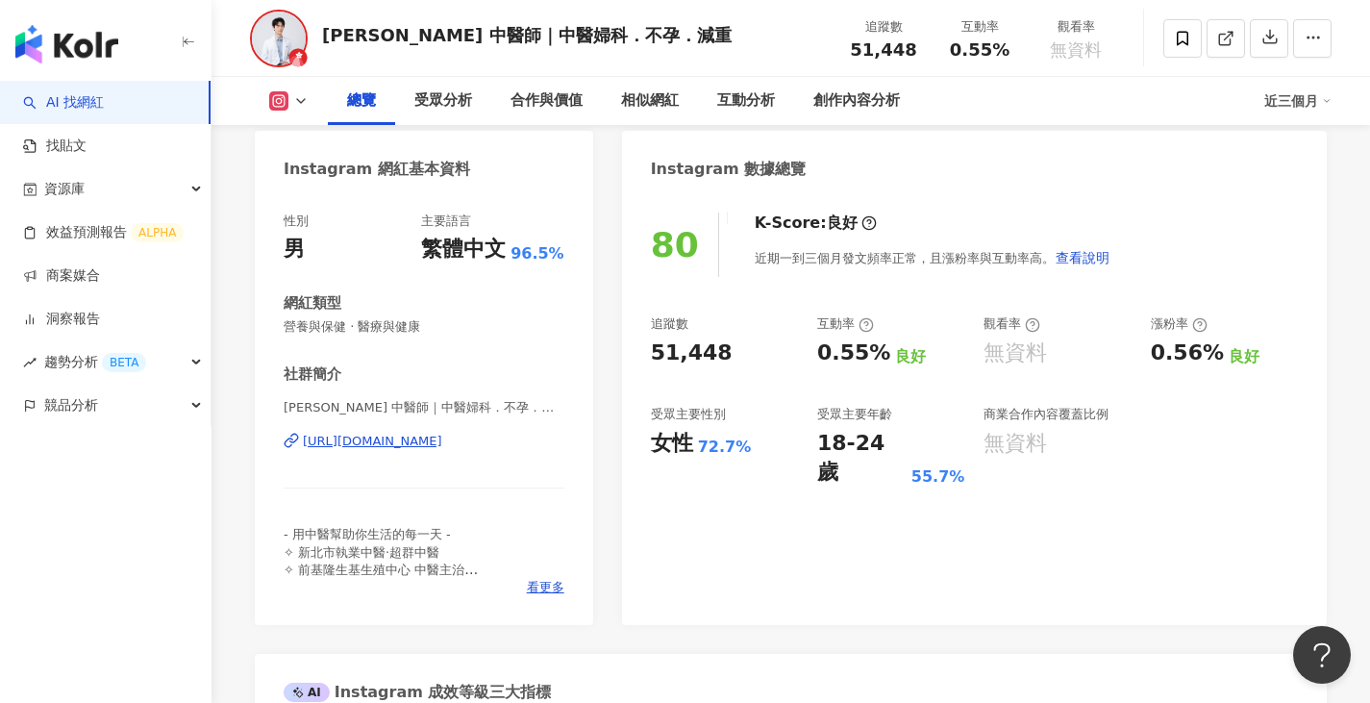
scroll to position [152, 0]
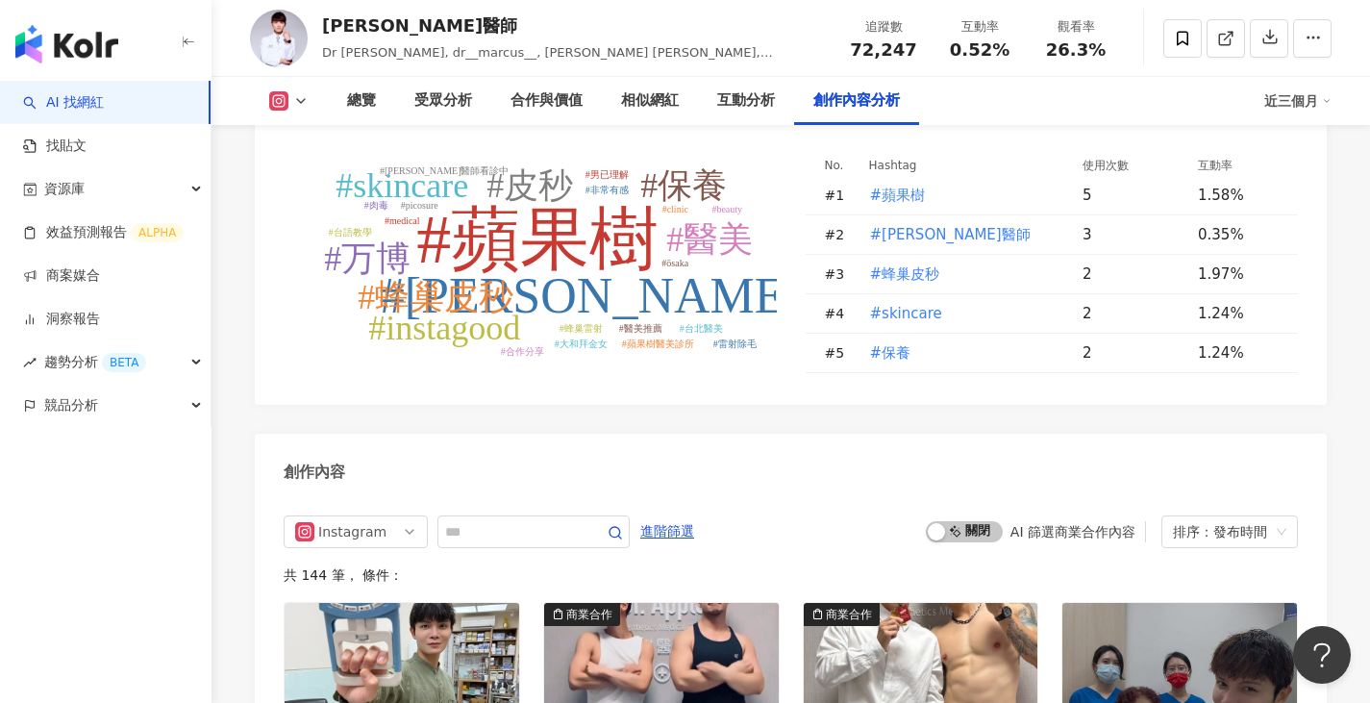
scroll to position [5577, 0]
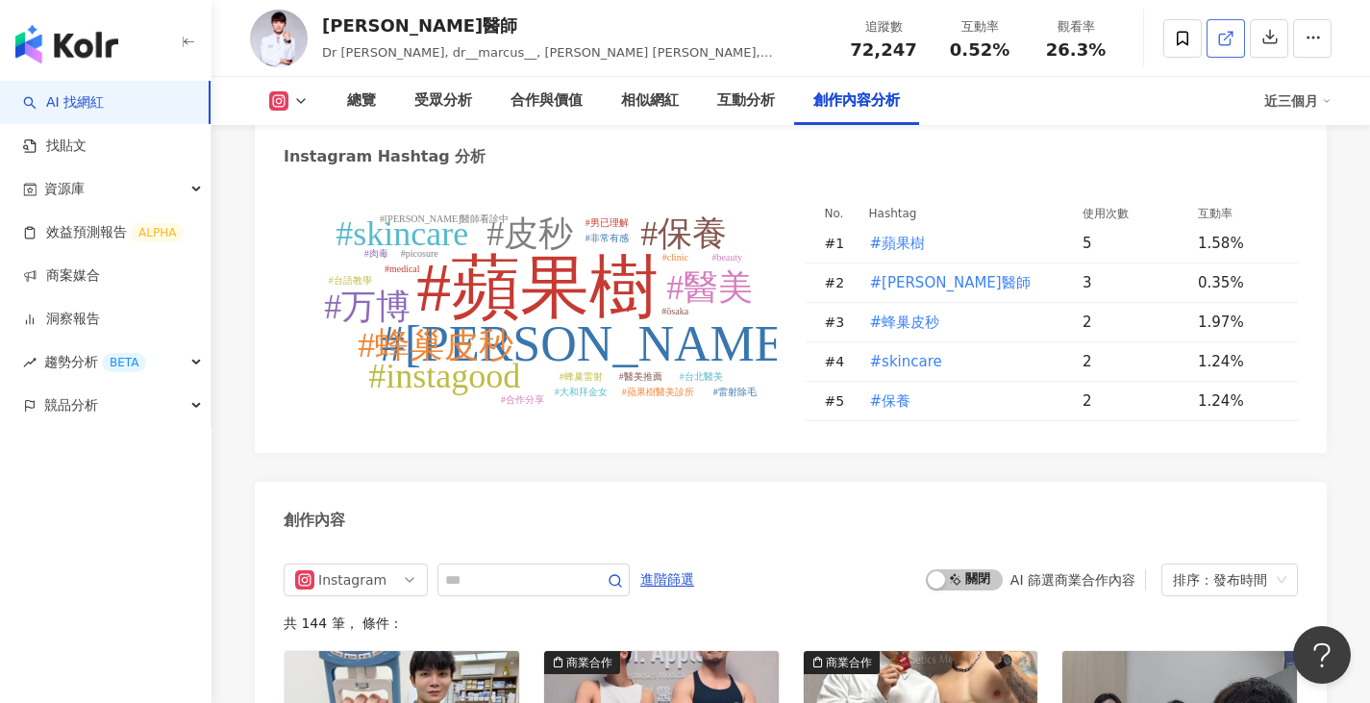
click at [1235, 30] on link at bounding box center [1226, 38] width 38 height 38
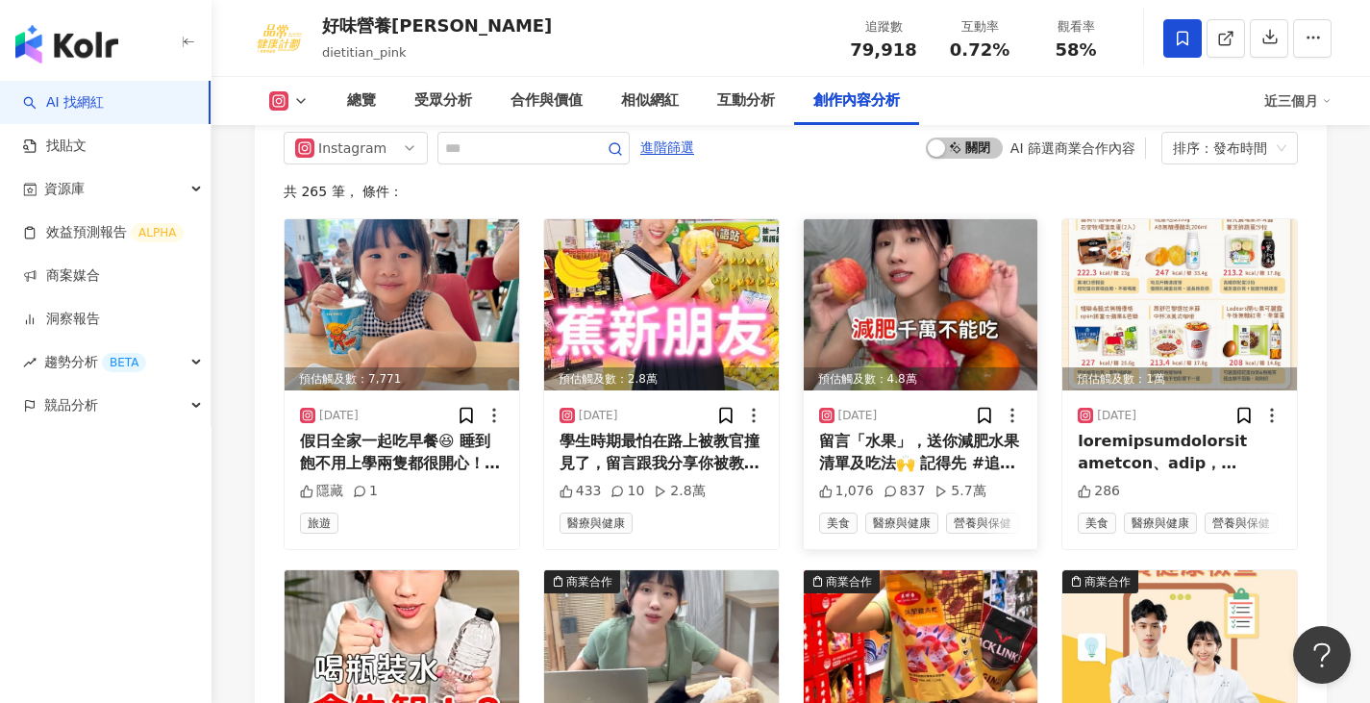
scroll to position [6380, 0]
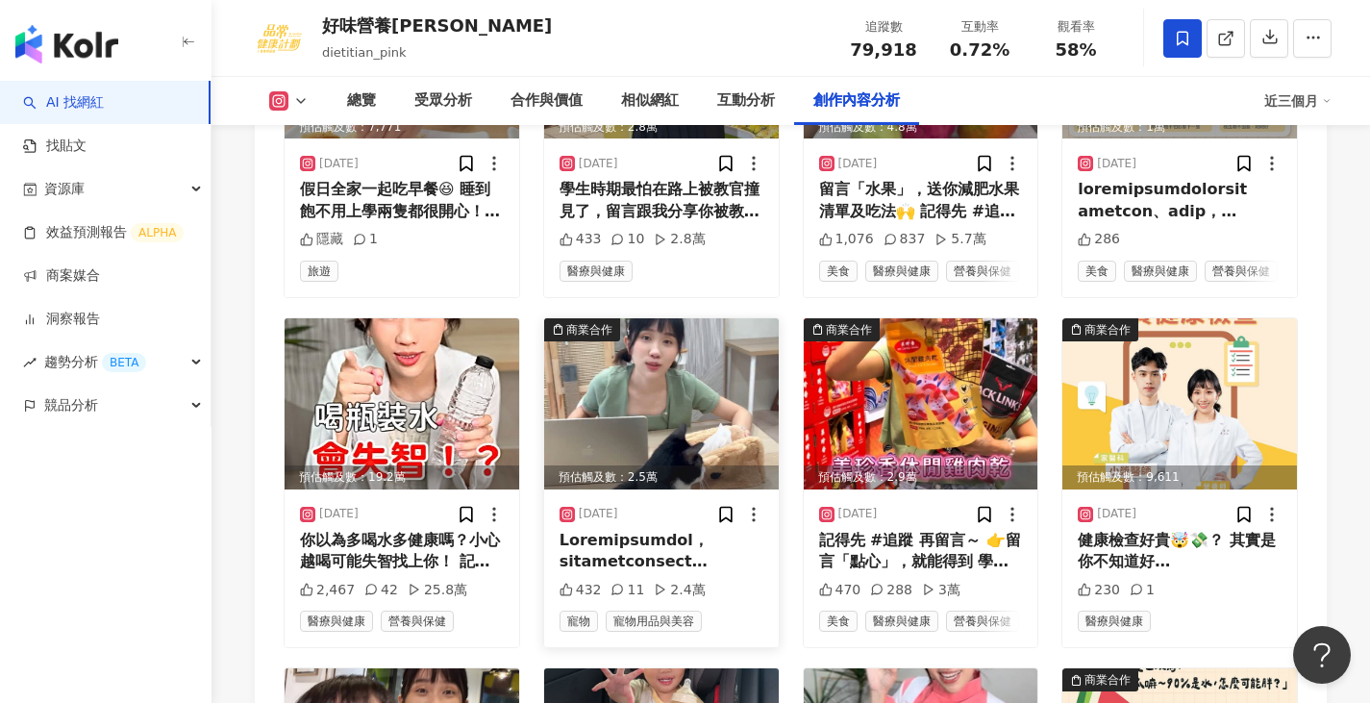
click at [664, 335] on img at bounding box center [661, 403] width 235 height 171
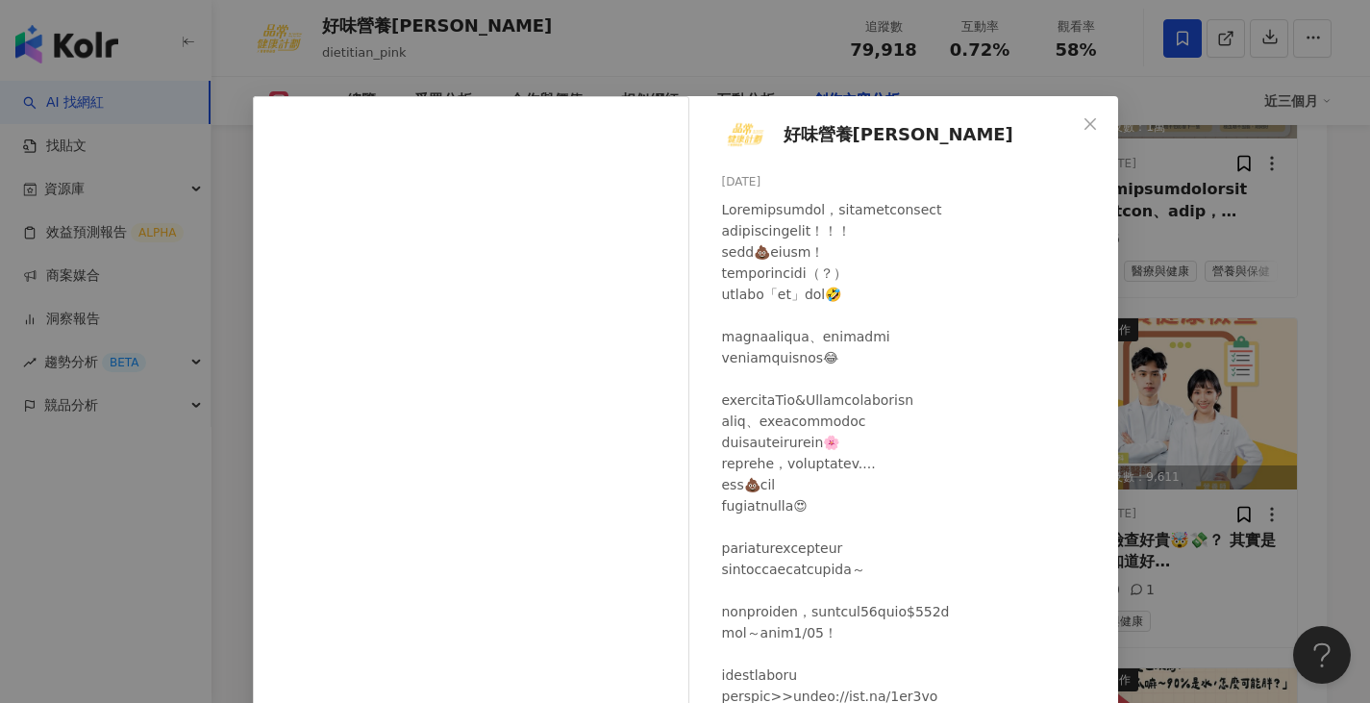
scroll to position [96, 0]
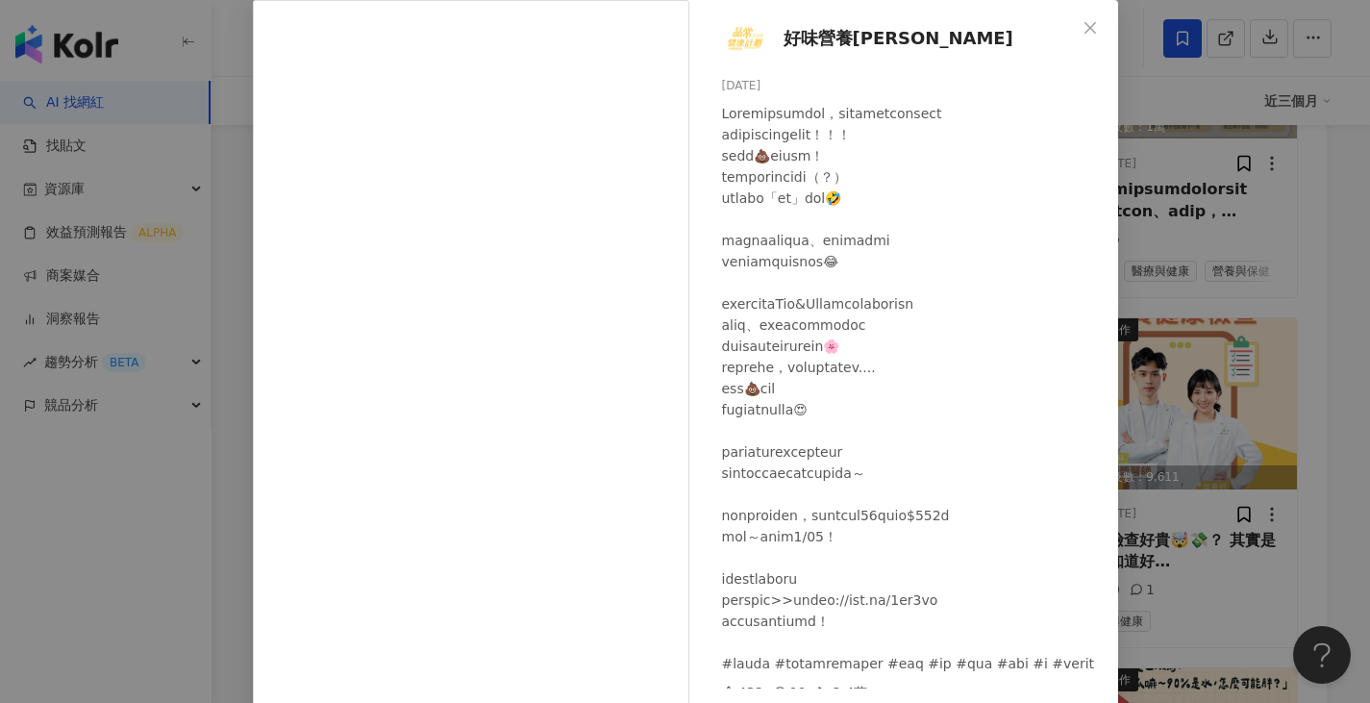
click at [1239, 277] on div "好味營養[PERSON_NAME] [DATE] 432 11 2.4萬 查看原始貼文" at bounding box center [685, 351] width 1370 height 703
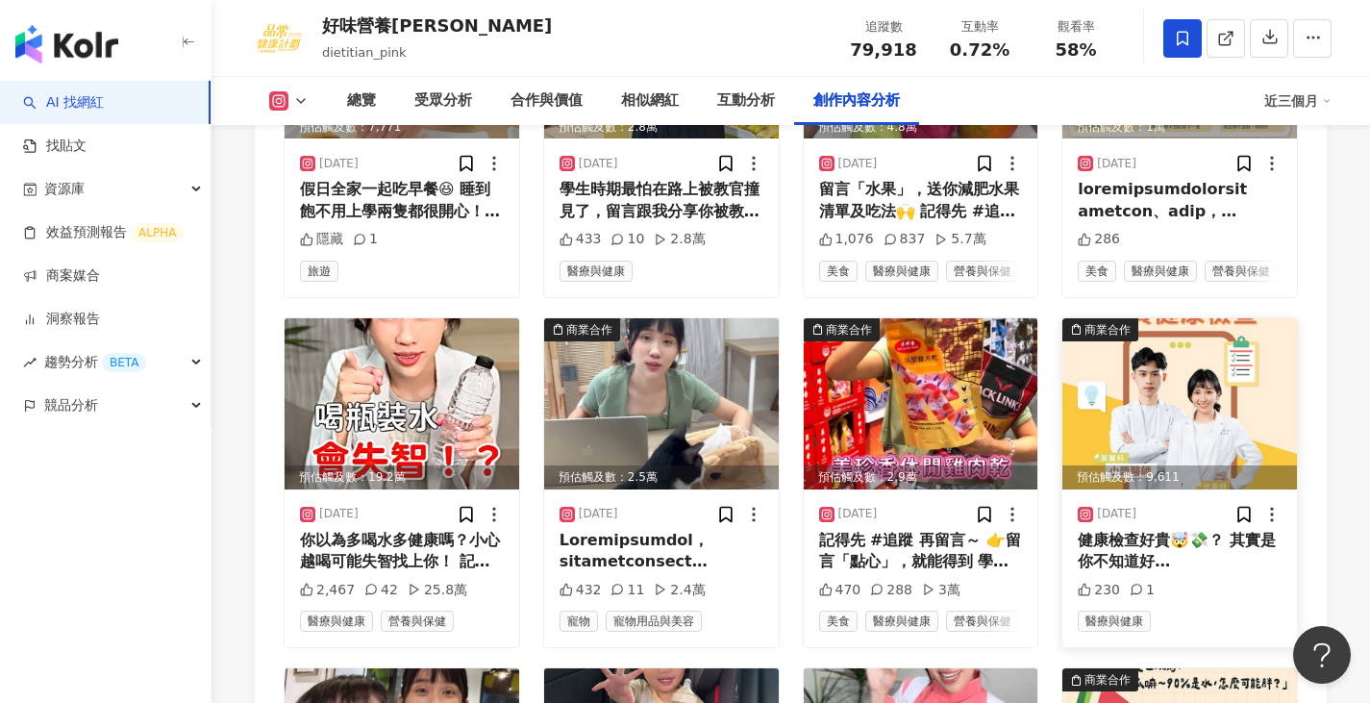
click at [1211, 318] on img at bounding box center [1179, 403] width 235 height 171
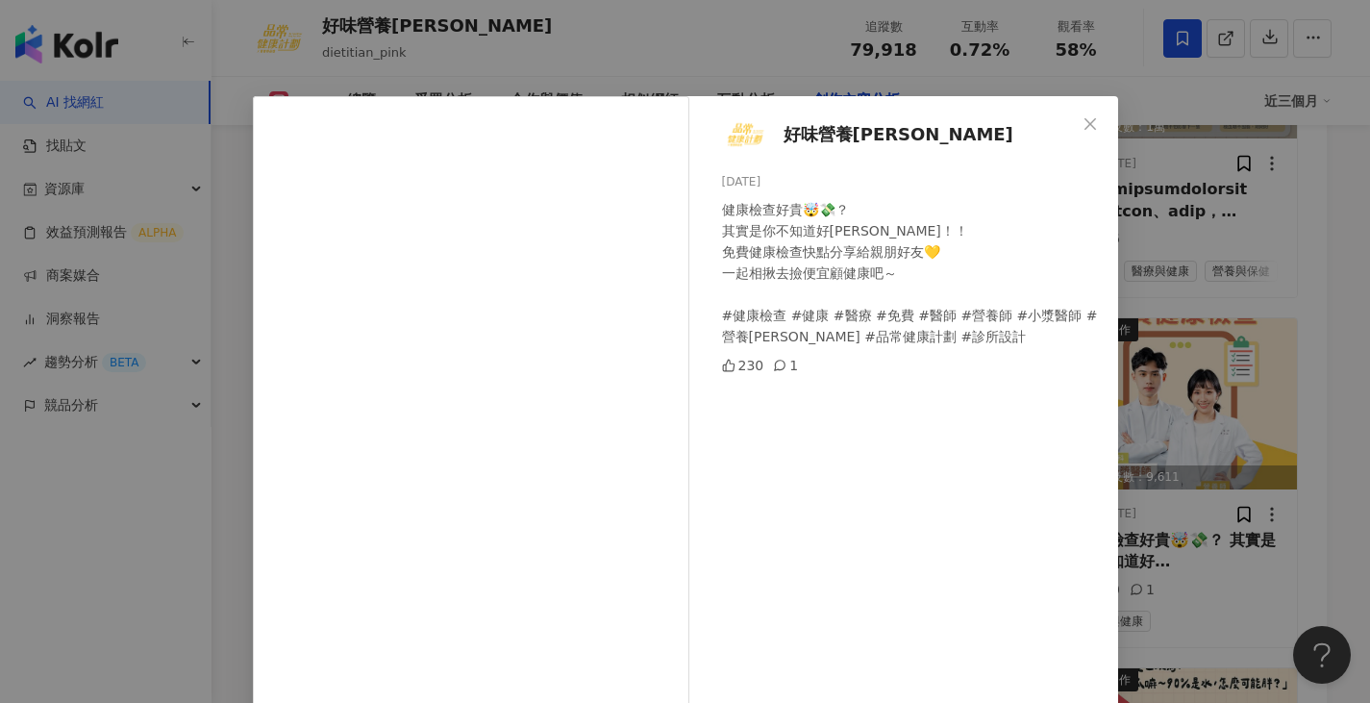
click at [1201, 296] on div "好味營養[PERSON_NAME] [DATE] 健康檢查好貴🤯💸？ 其實是你不知道好[PERSON_NAME]！！ 免費健康檢查快點分享給親朋好友💛 一起相…" at bounding box center [685, 351] width 1370 height 703
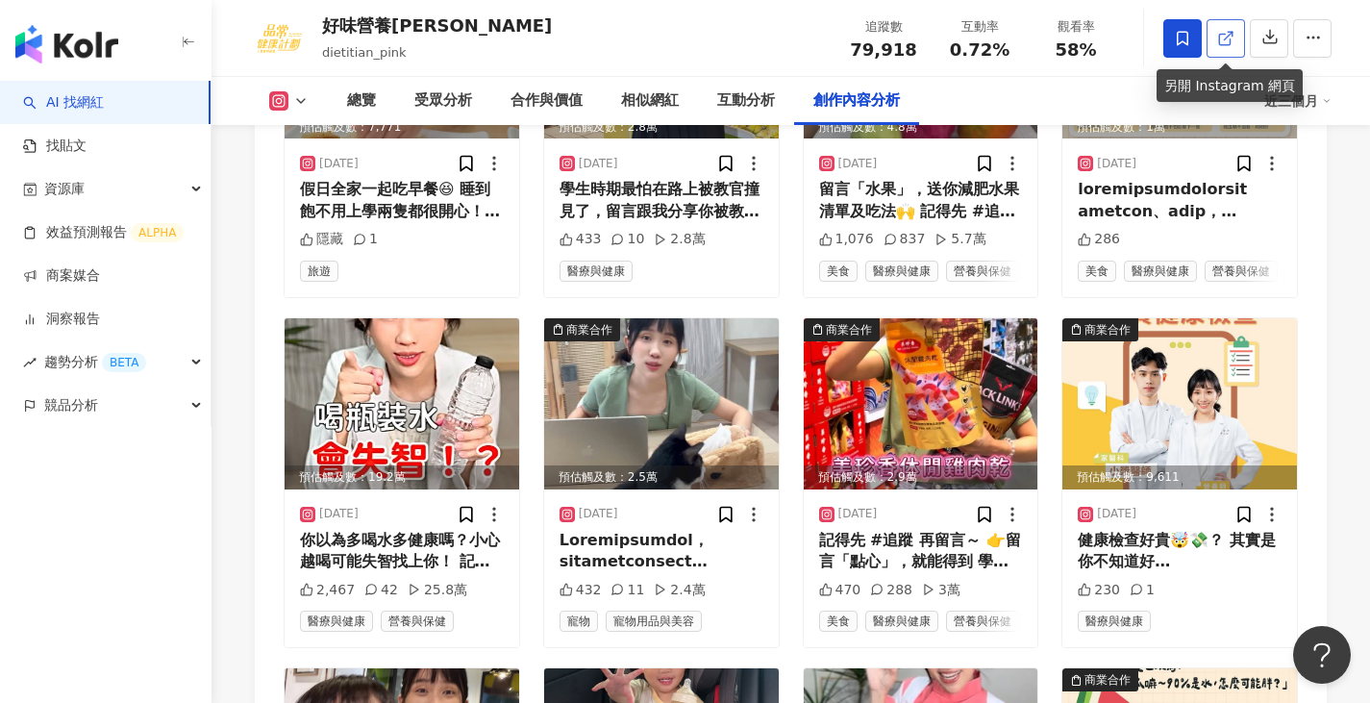
click at [1226, 31] on icon at bounding box center [1225, 38] width 17 height 17
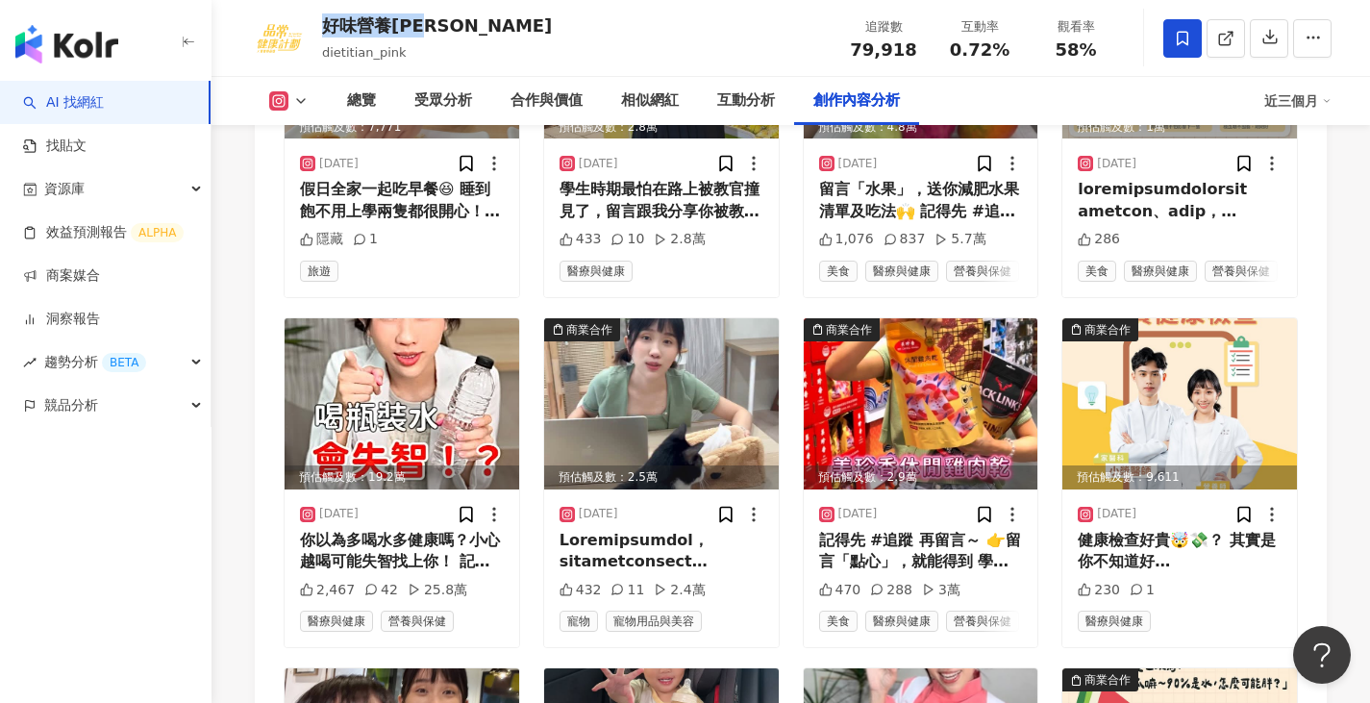
drag, startPoint x: 322, startPoint y: 27, endPoint x: 437, endPoint y: 34, distance: 114.6
click at [437, 34] on div "好味營養[PERSON_NAME]" at bounding box center [437, 25] width 230 height 24
copy div "好味營養[PERSON_NAME]"
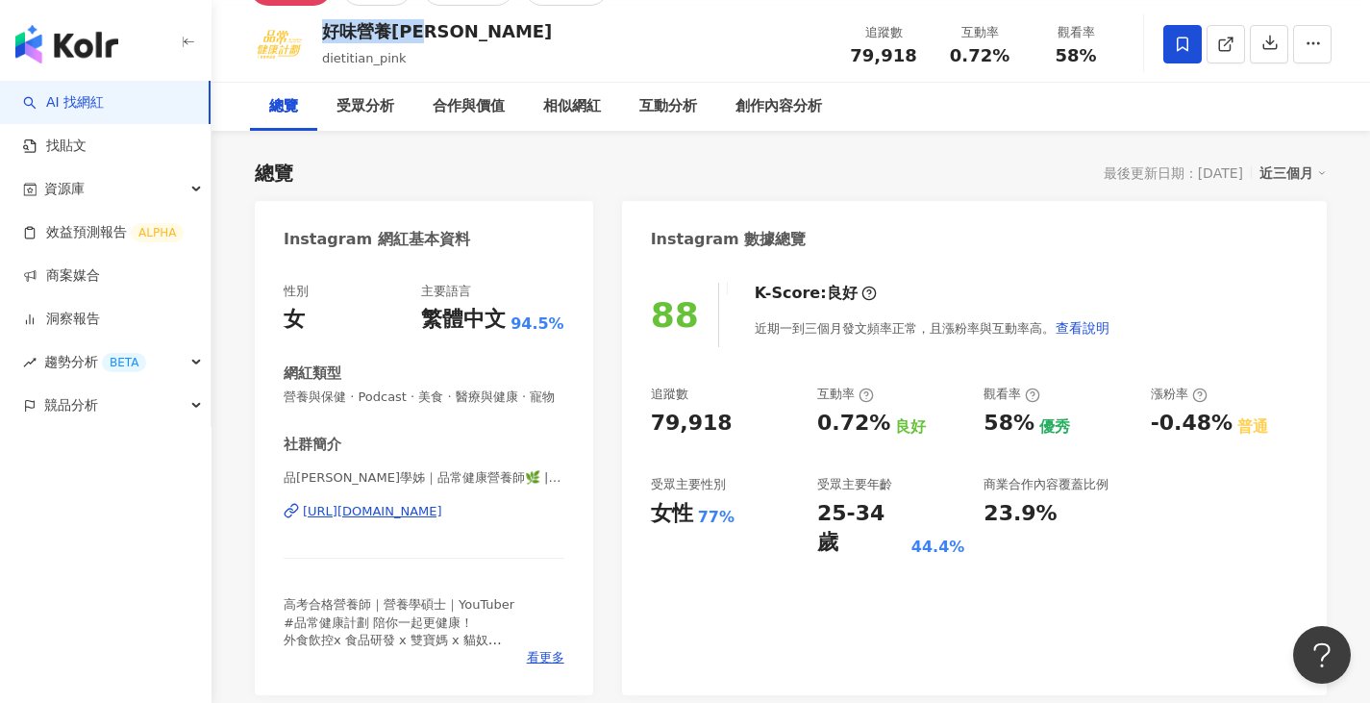
scroll to position [5, 0]
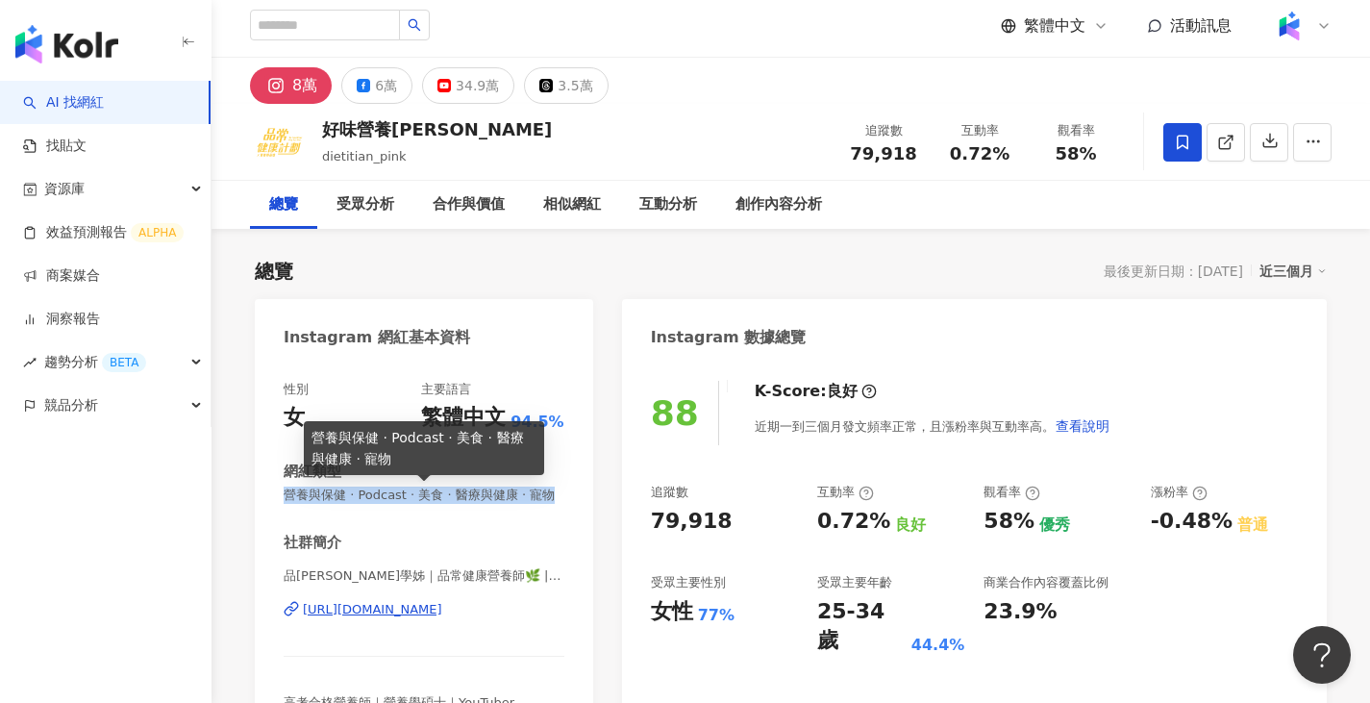
drag, startPoint x: 286, startPoint y: 490, endPoint x: 344, endPoint y: 507, distance: 60.9
click at [344, 504] on span "營養與保健 · Podcast · 美食 · 醫療與健康 · 寵物" at bounding box center [424, 495] width 281 height 17
copy span "營養與保健 · Podcast · 美食 · 醫療與健康 · 寵物"
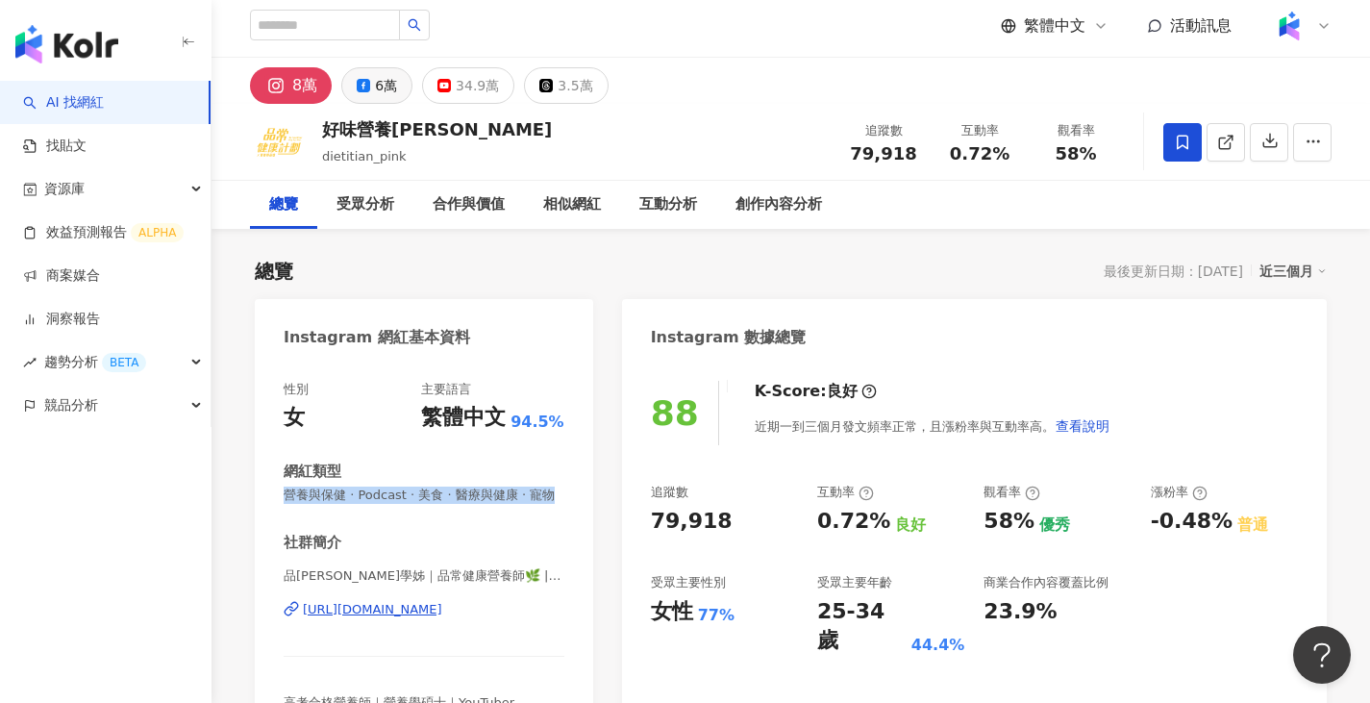
click at [366, 81] on icon at bounding box center [363, 85] width 13 height 13
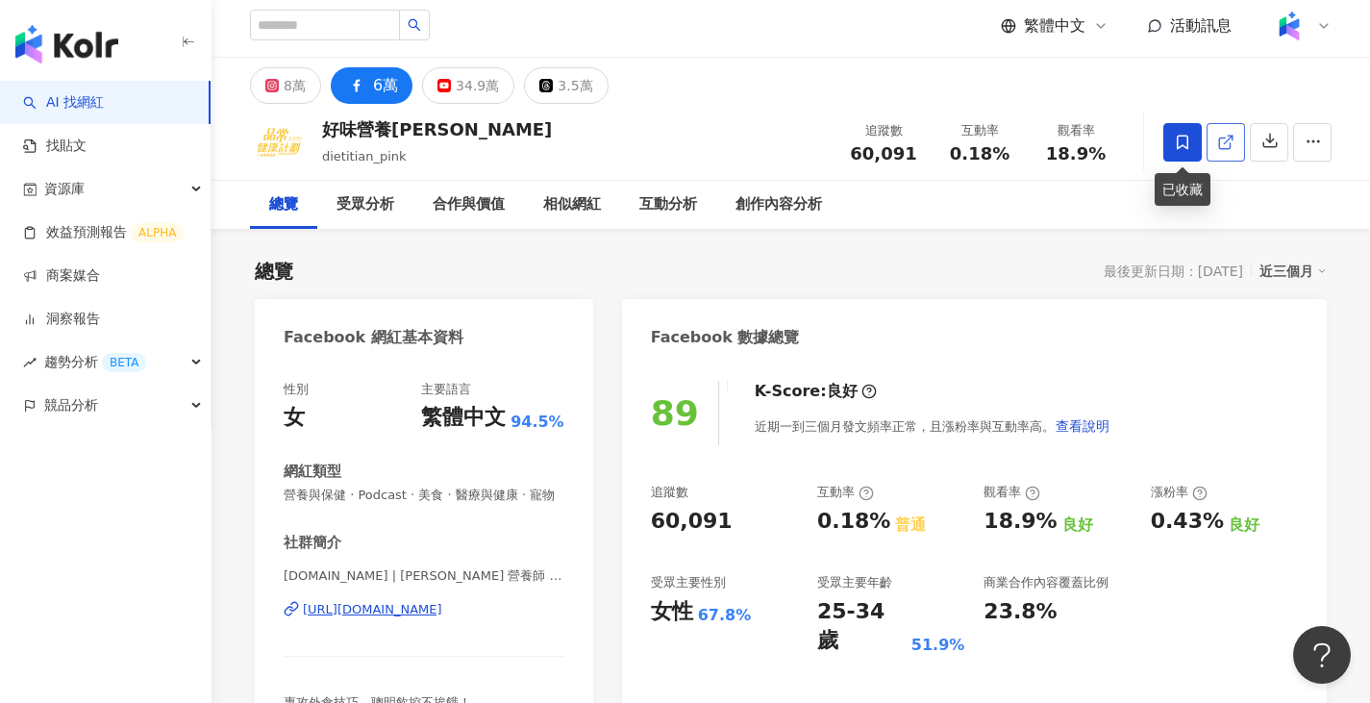
click at [1227, 140] on line at bounding box center [1229, 140] width 8 height 8
click at [293, 78] on div "8萬" at bounding box center [295, 85] width 22 height 27
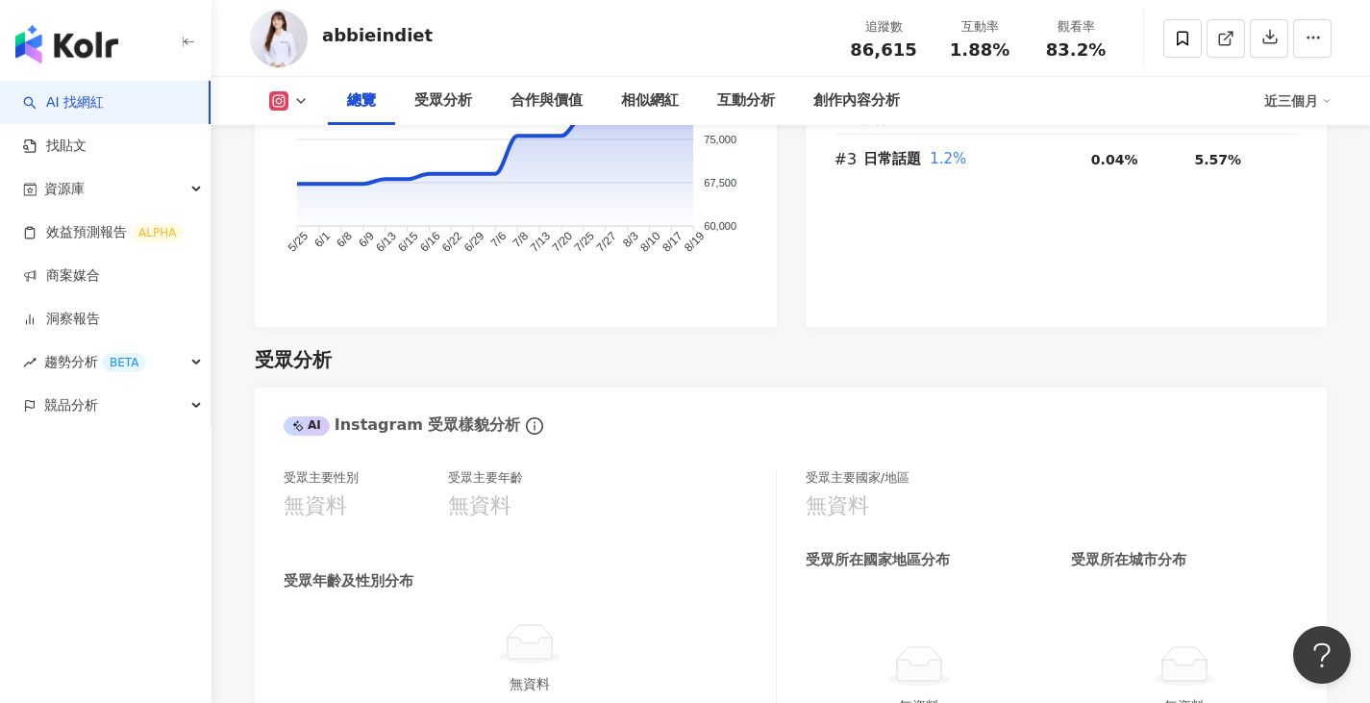
scroll to position [1442, 0]
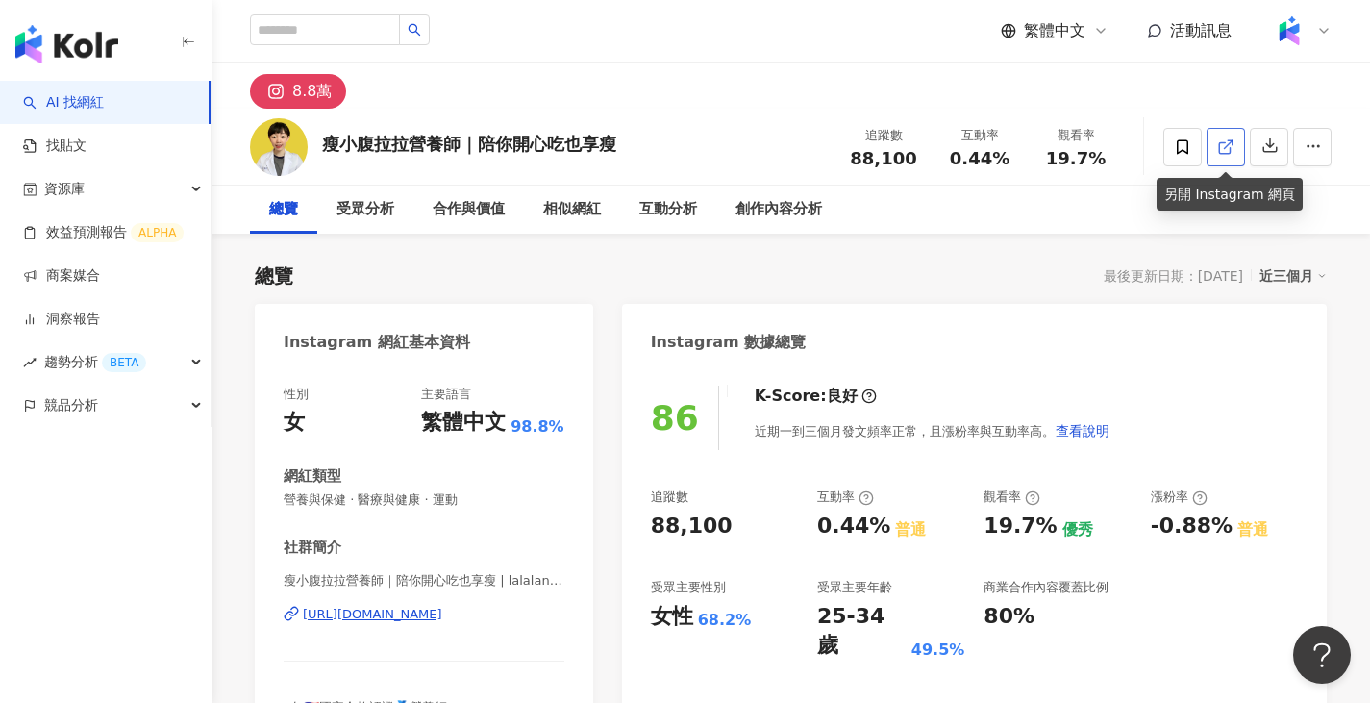
click at [1216, 152] on link at bounding box center [1226, 147] width 38 height 38
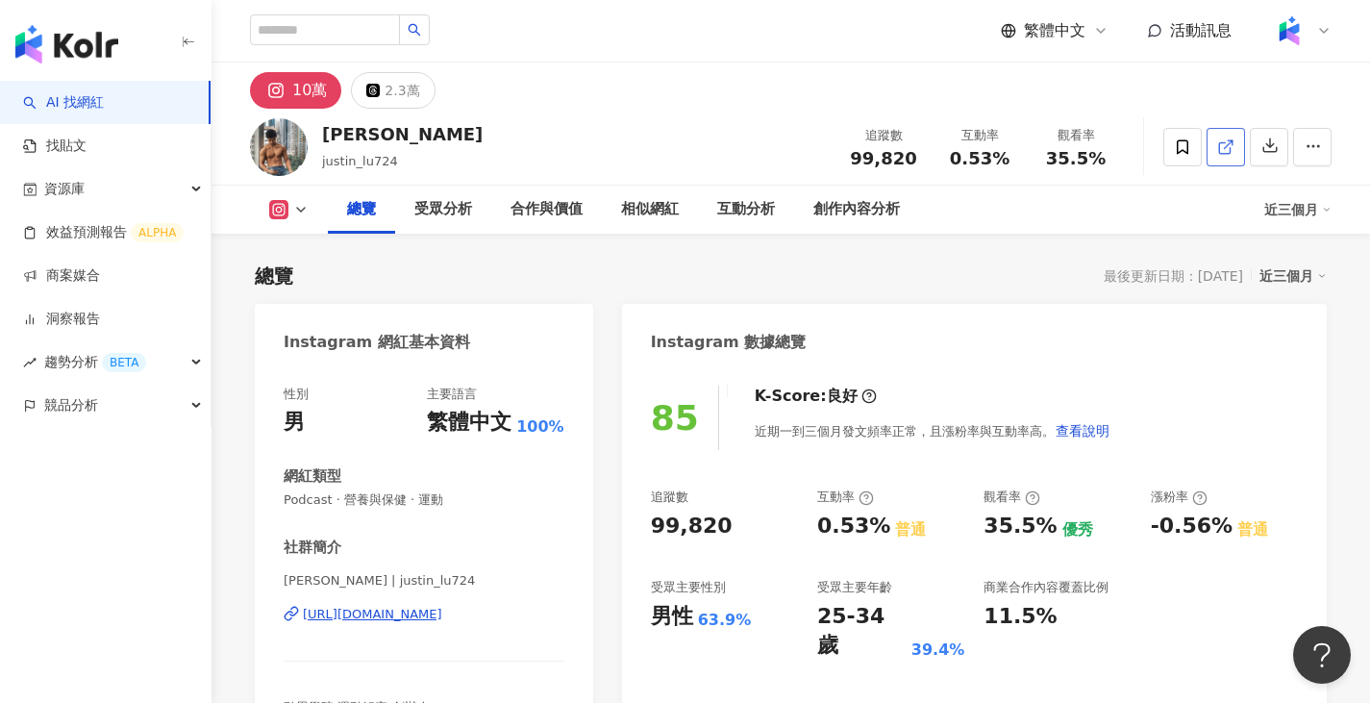
click at [1230, 148] on icon at bounding box center [1224, 147] width 11 height 11
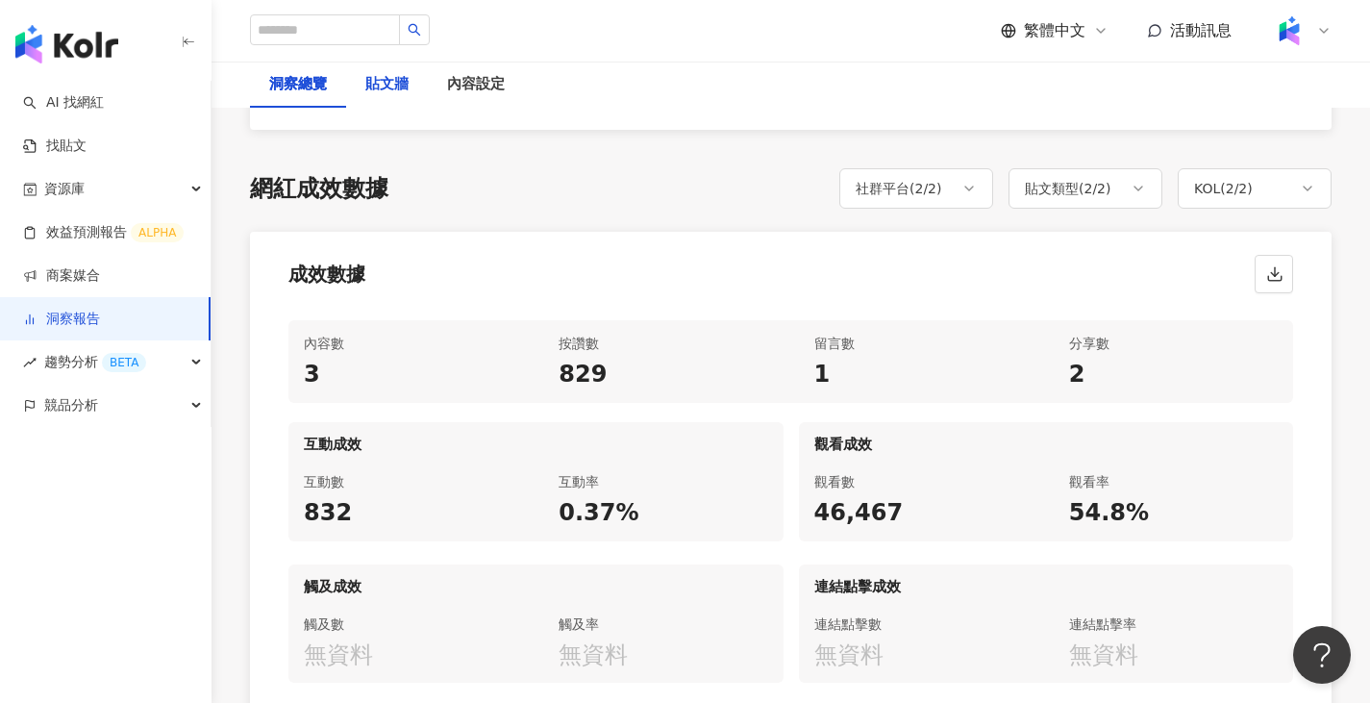
click at [397, 83] on div "貼文牆" at bounding box center [386, 84] width 43 height 23
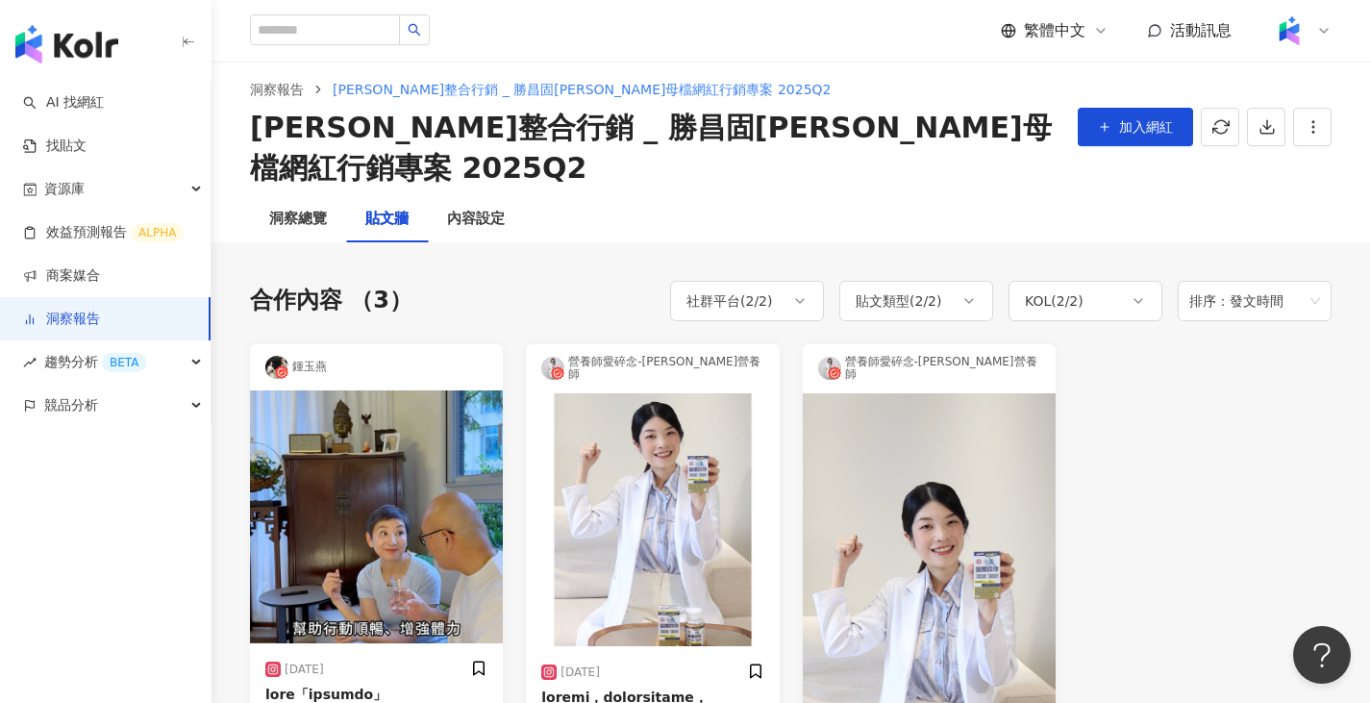
scroll to position [192, 0]
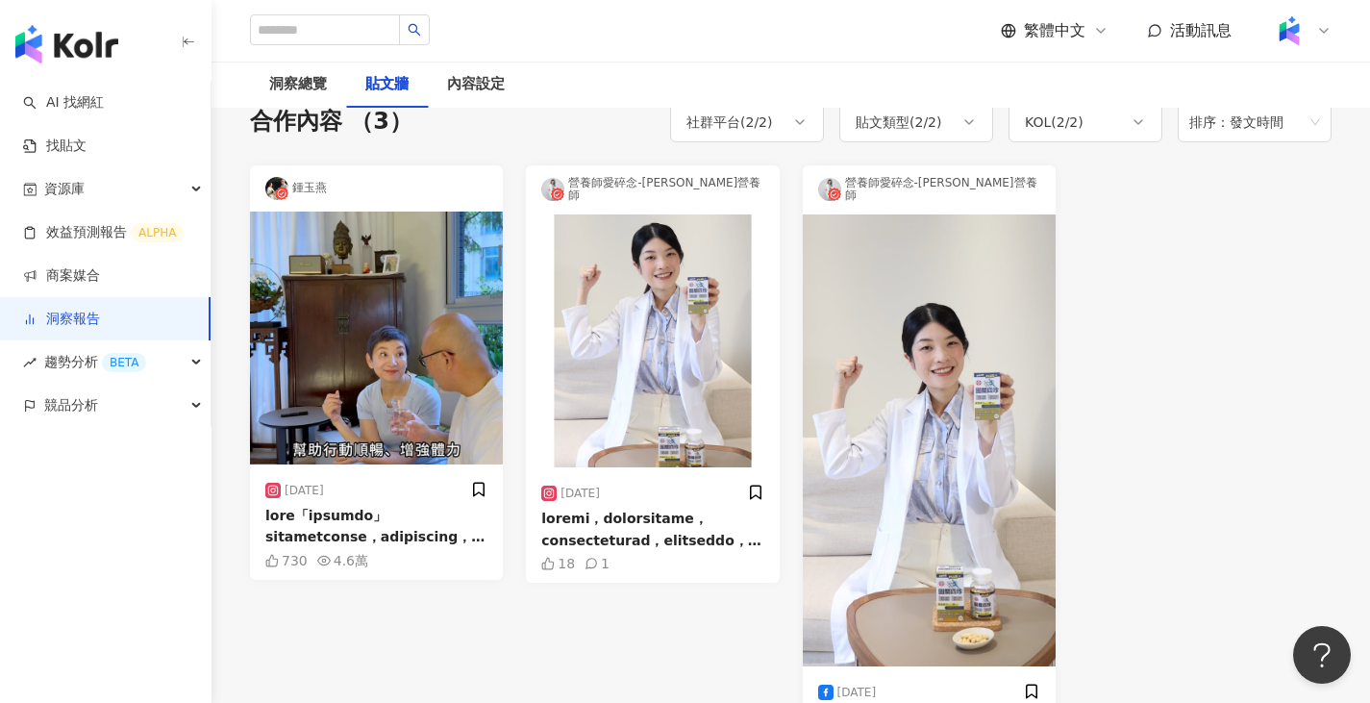
click at [351, 321] on img at bounding box center [376, 338] width 253 height 253
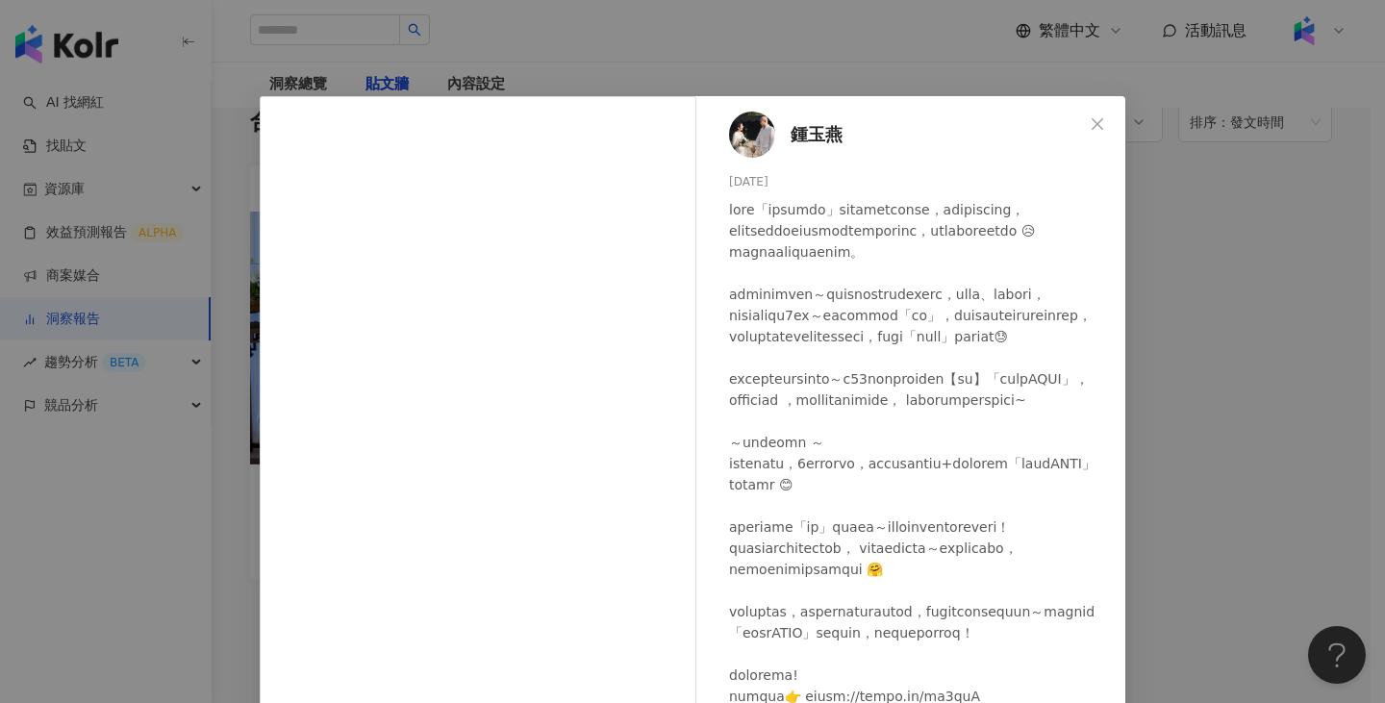
click at [884, 64] on div "[PERSON_NAME][DATE] 730 4.6萬 查看原始貼文" at bounding box center [692, 351] width 1385 height 703
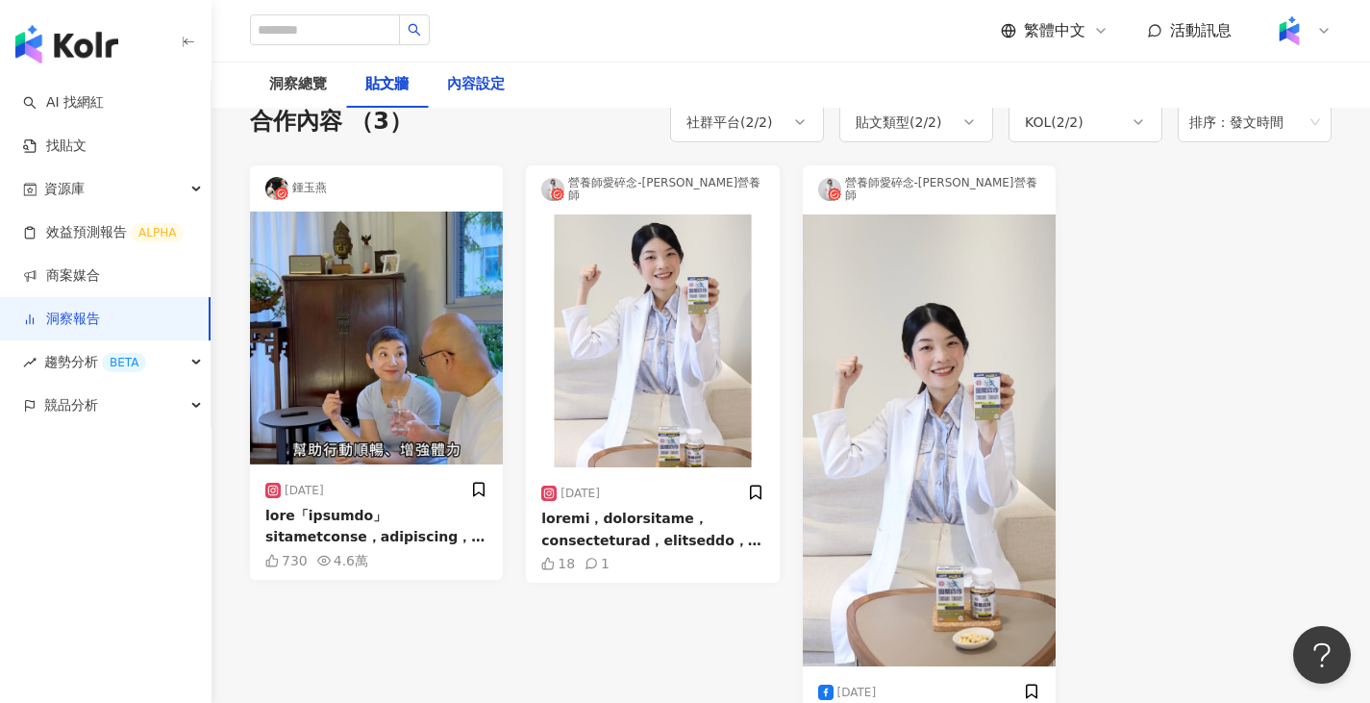
click at [496, 84] on div "內容設定" at bounding box center [476, 84] width 58 height 23
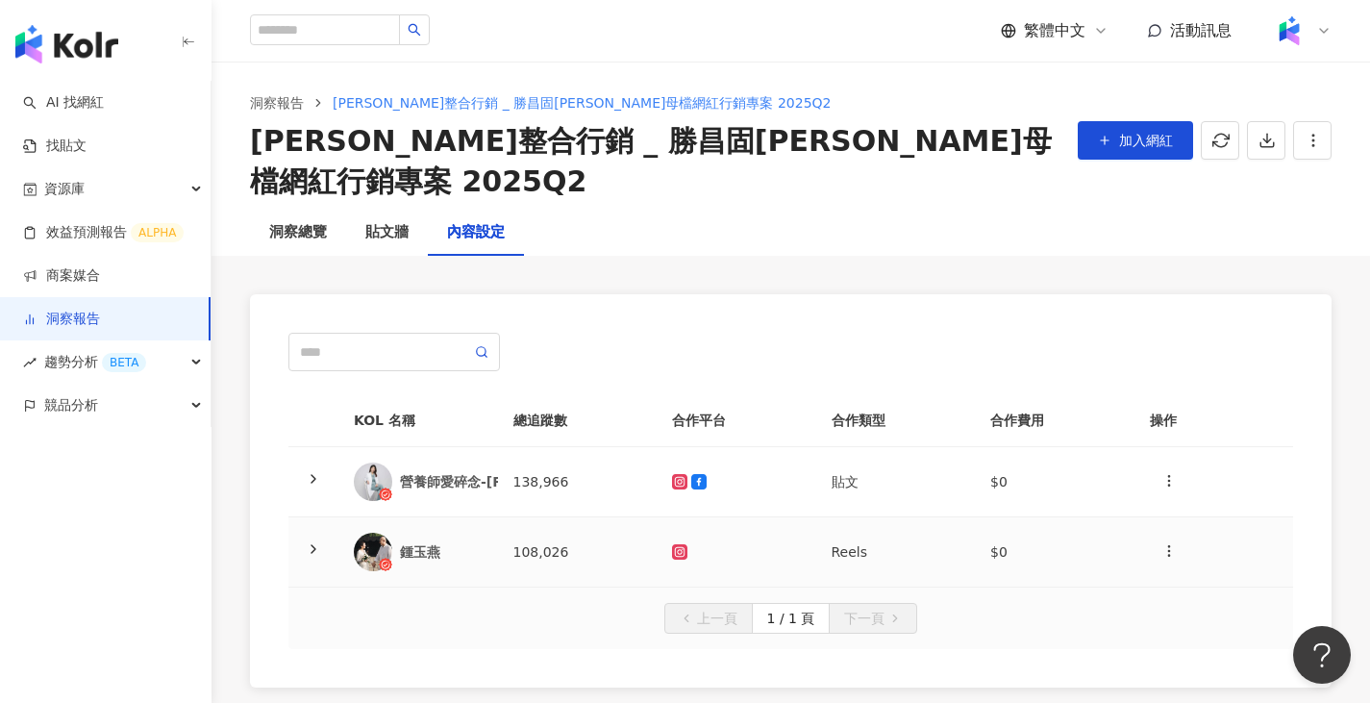
click at [517, 525] on td "108,026" at bounding box center [578, 552] width 160 height 70
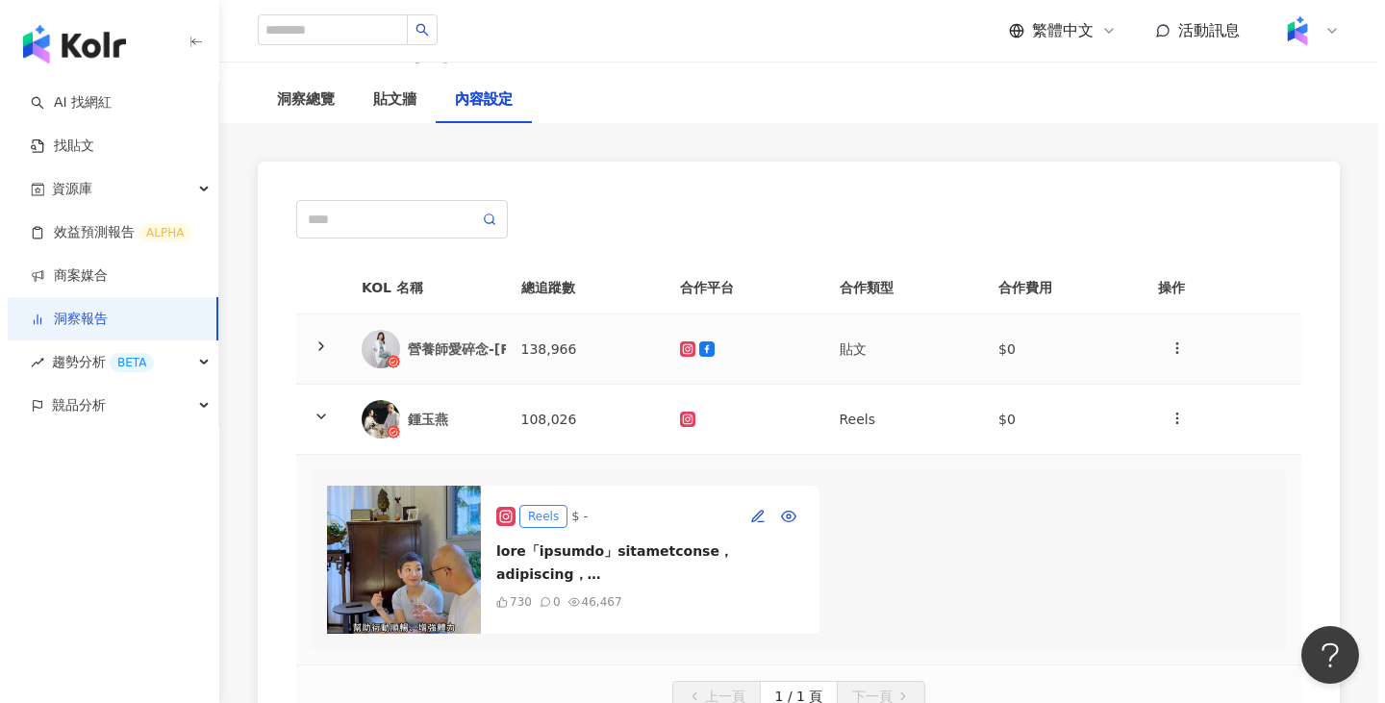
scroll to position [288, 0]
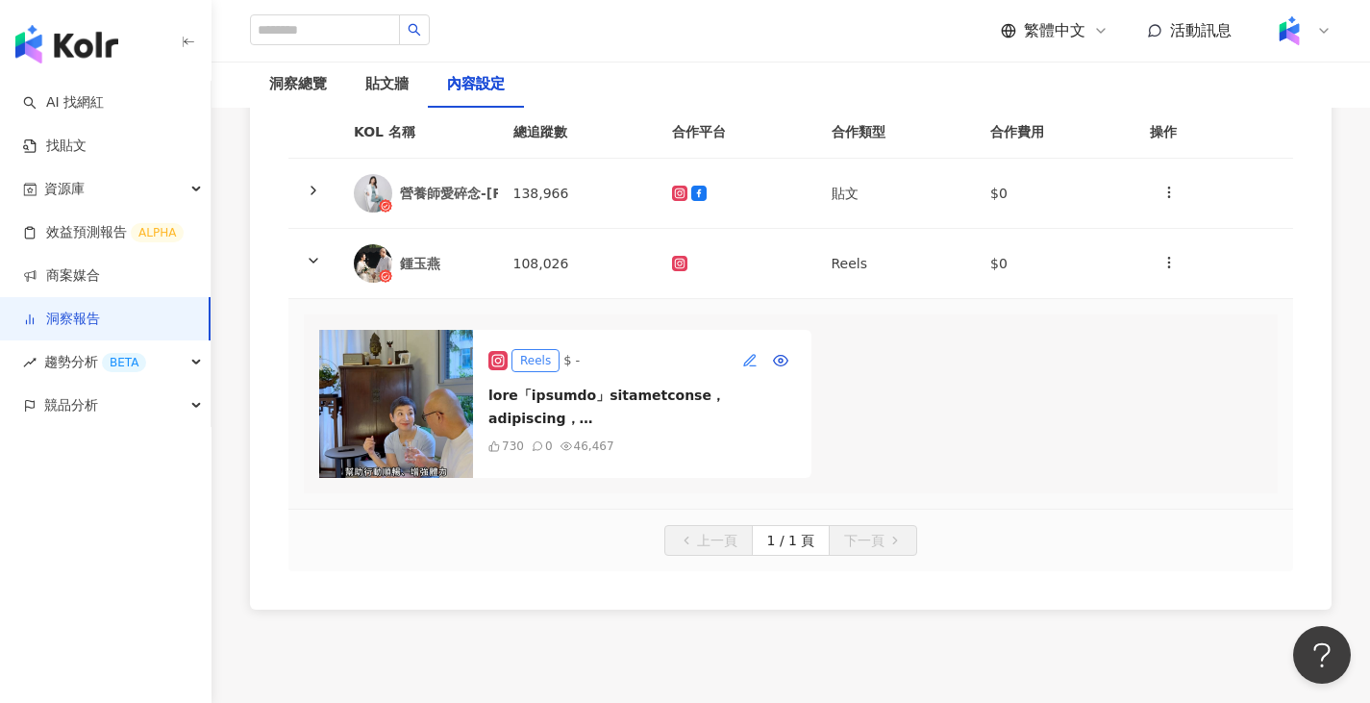
click at [742, 353] on span "button" at bounding box center [749, 360] width 15 height 15
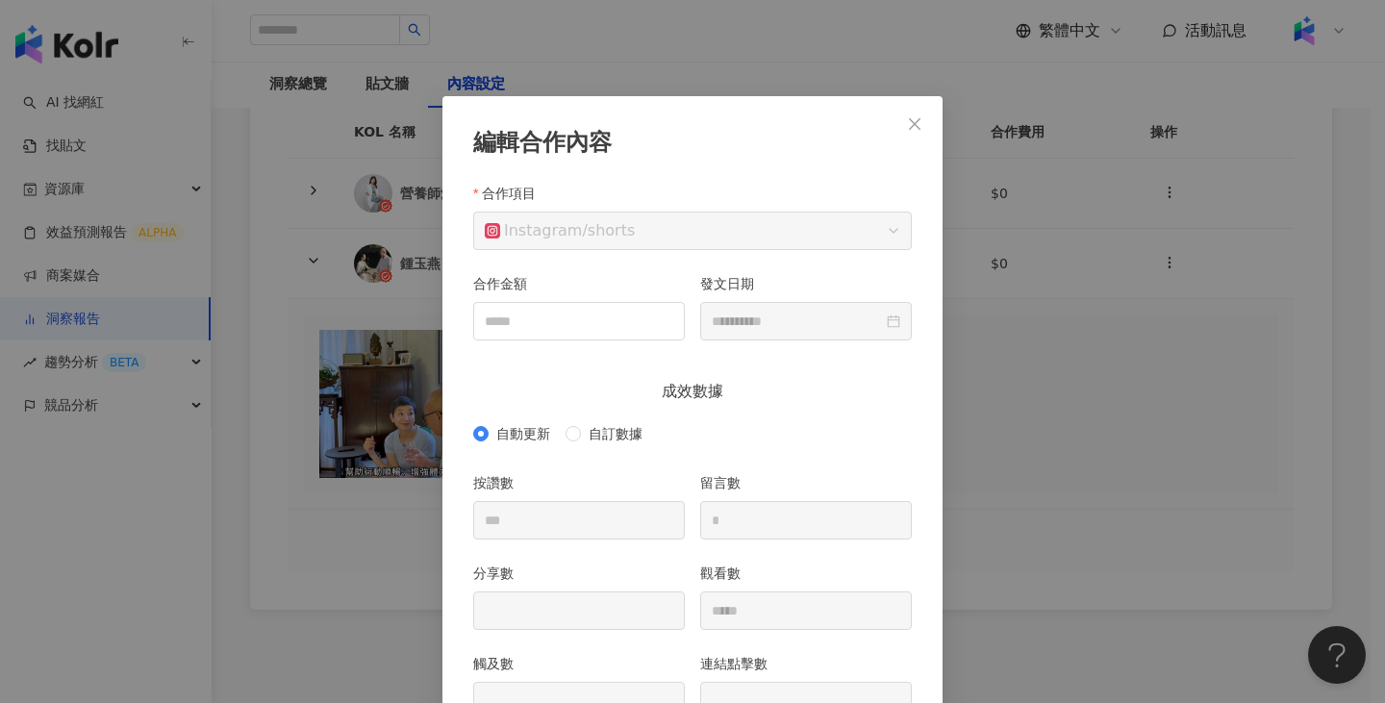
scroll to position [96, 0]
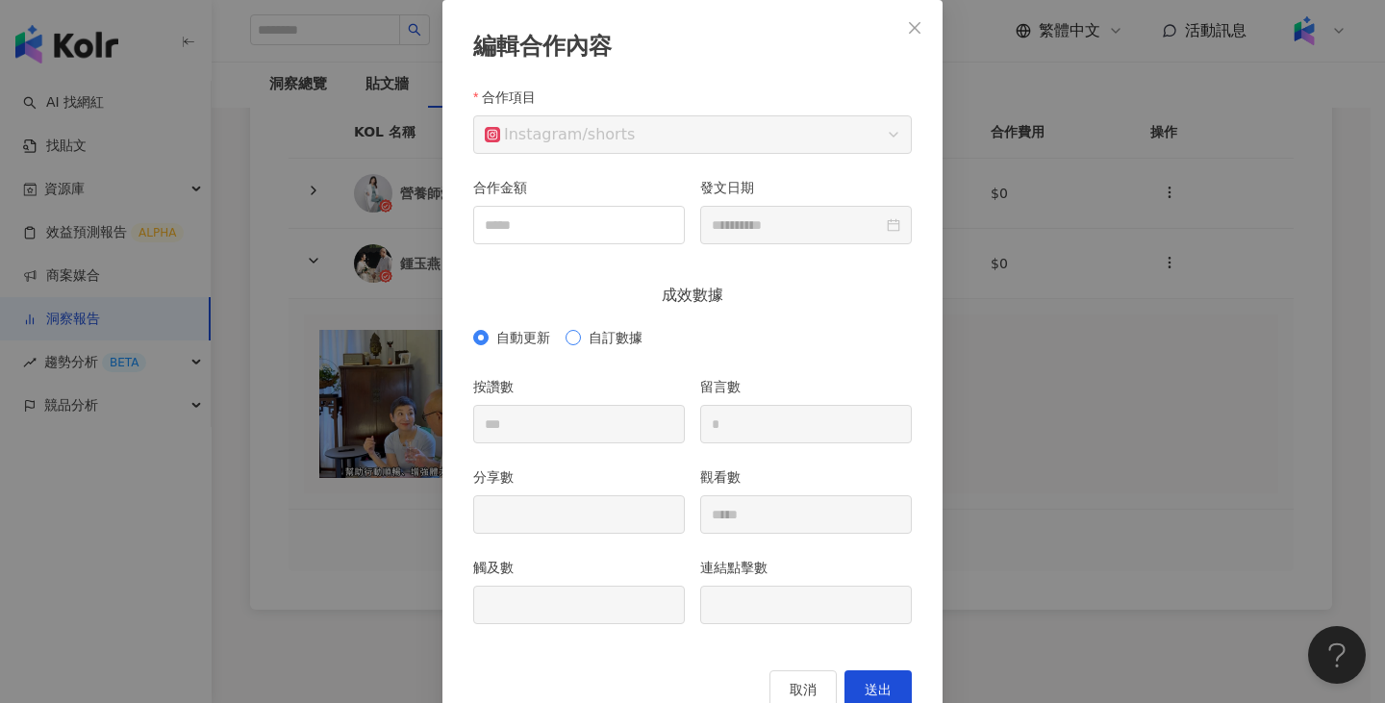
click at [581, 338] on span "自訂數據" at bounding box center [615, 337] width 69 height 21
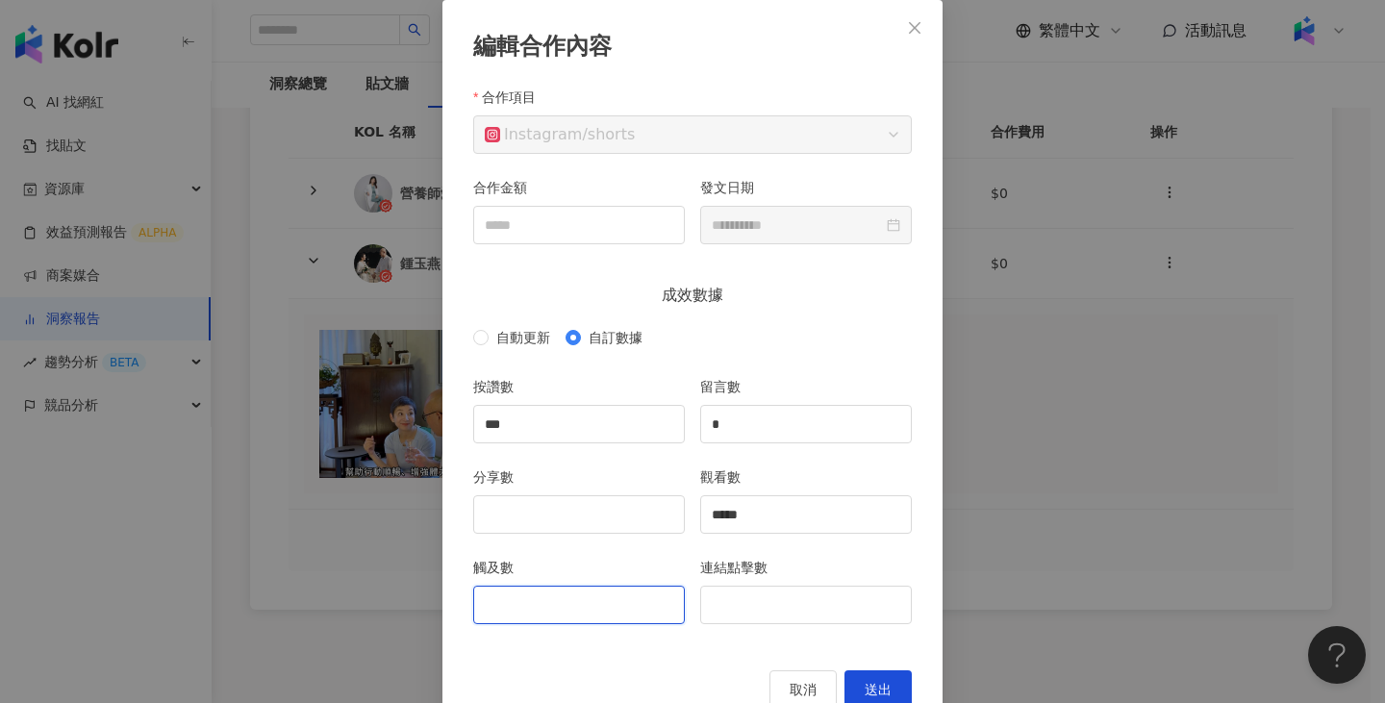
click at [525, 590] on input "觸及數" at bounding box center [579, 605] width 210 height 37
type input "*"
type input "******"
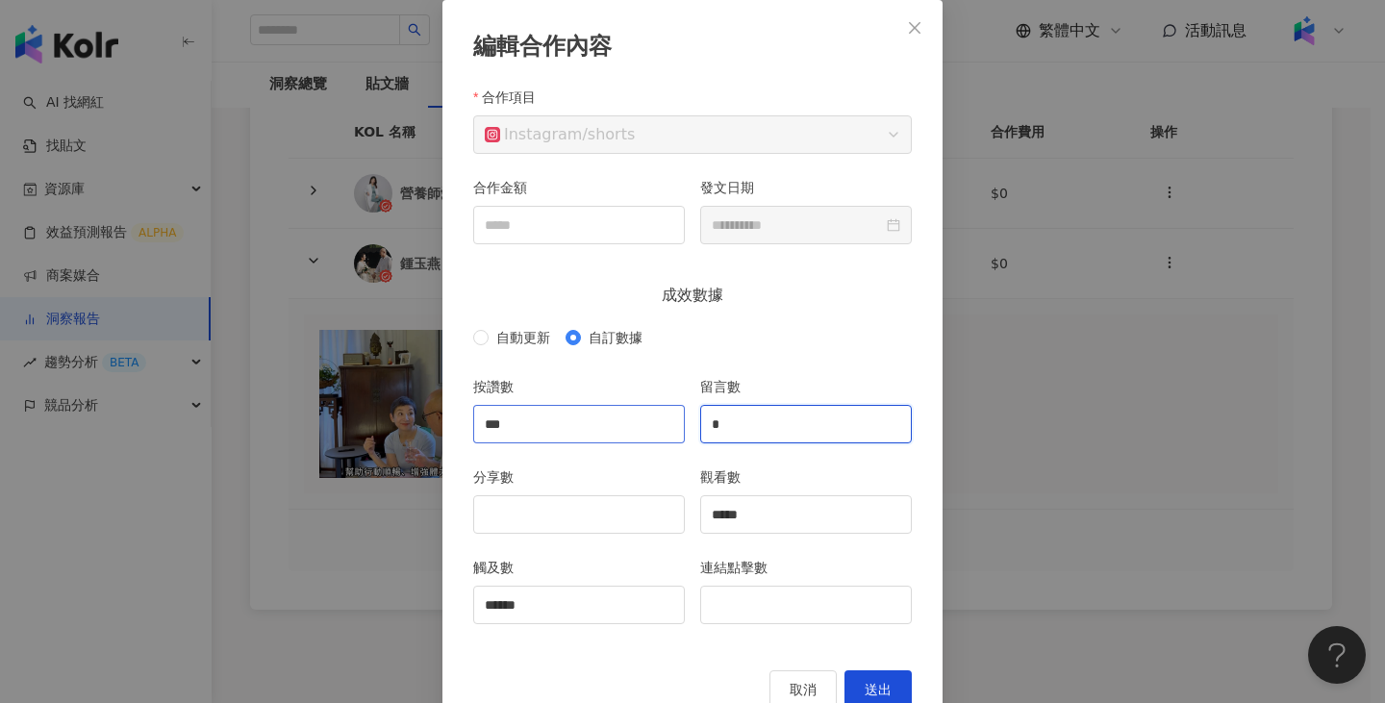
drag, startPoint x: 770, startPoint y: 424, endPoint x: 634, endPoint y: 433, distance: 136.8
click at [634, 433] on div "按讚數 *** 留言數 *" at bounding box center [692, 421] width 454 height 90
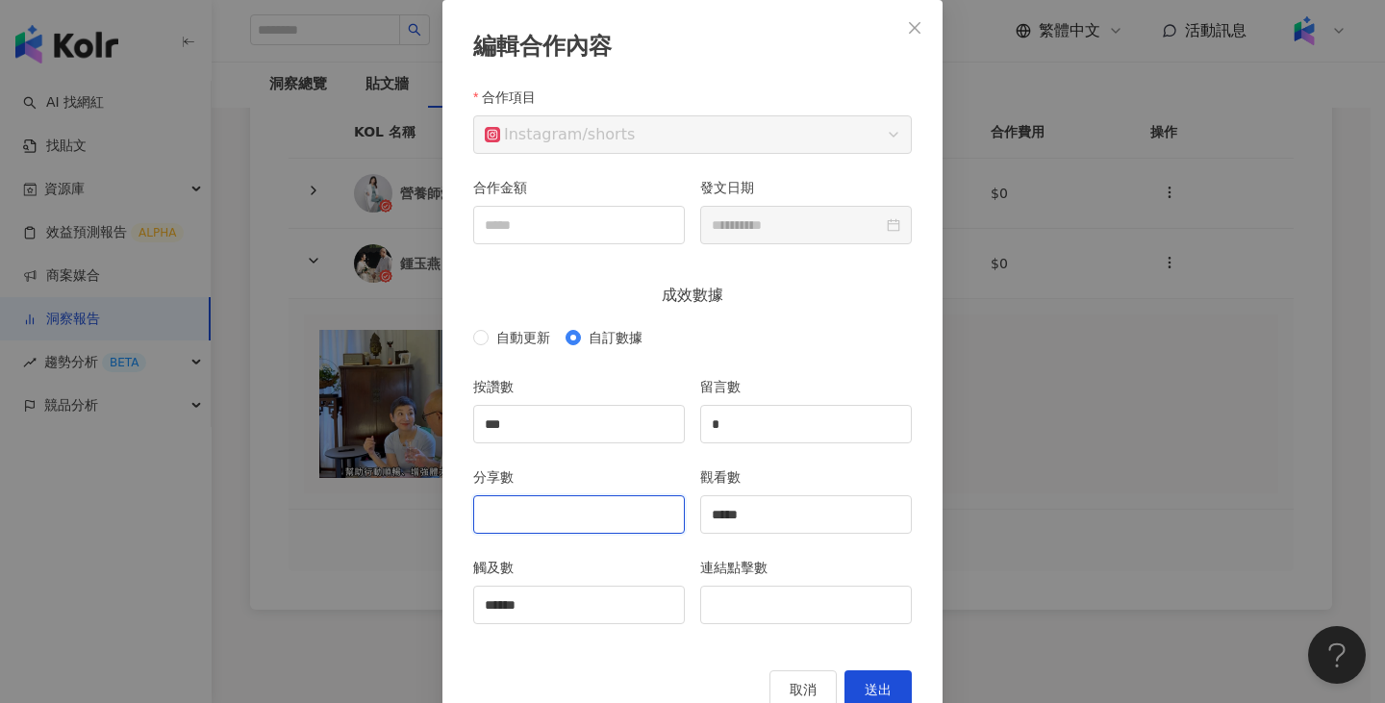
click at [583, 519] on input "分享數" at bounding box center [579, 514] width 210 height 37
type input "*"
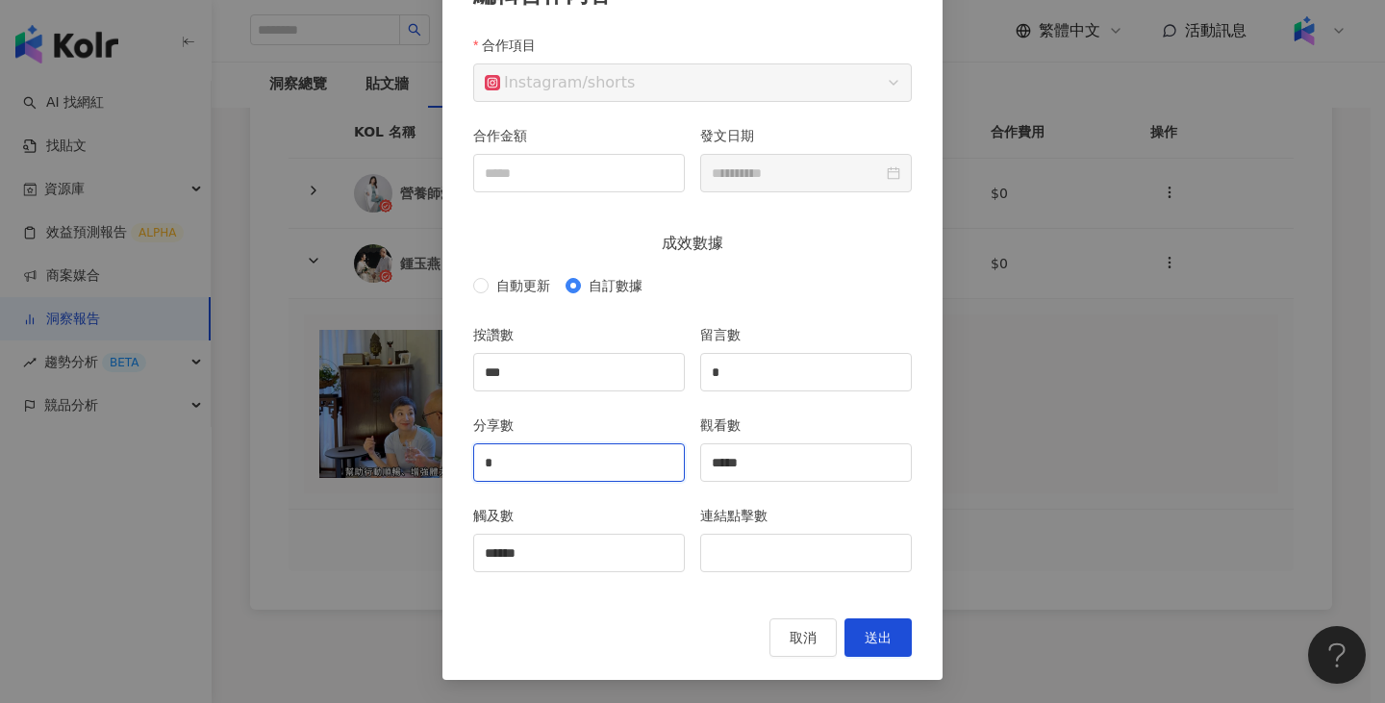
scroll to position [148, 0]
drag, startPoint x: 777, startPoint y: 457, endPoint x: 658, endPoint y: 459, distance: 119.2
click at [658, 459] on div "分享數 * 觀看數 *****" at bounding box center [692, 459] width 454 height 90
type input "******"
click at [888, 632] on button "送出" at bounding box center [877, 637] width 67 height 38
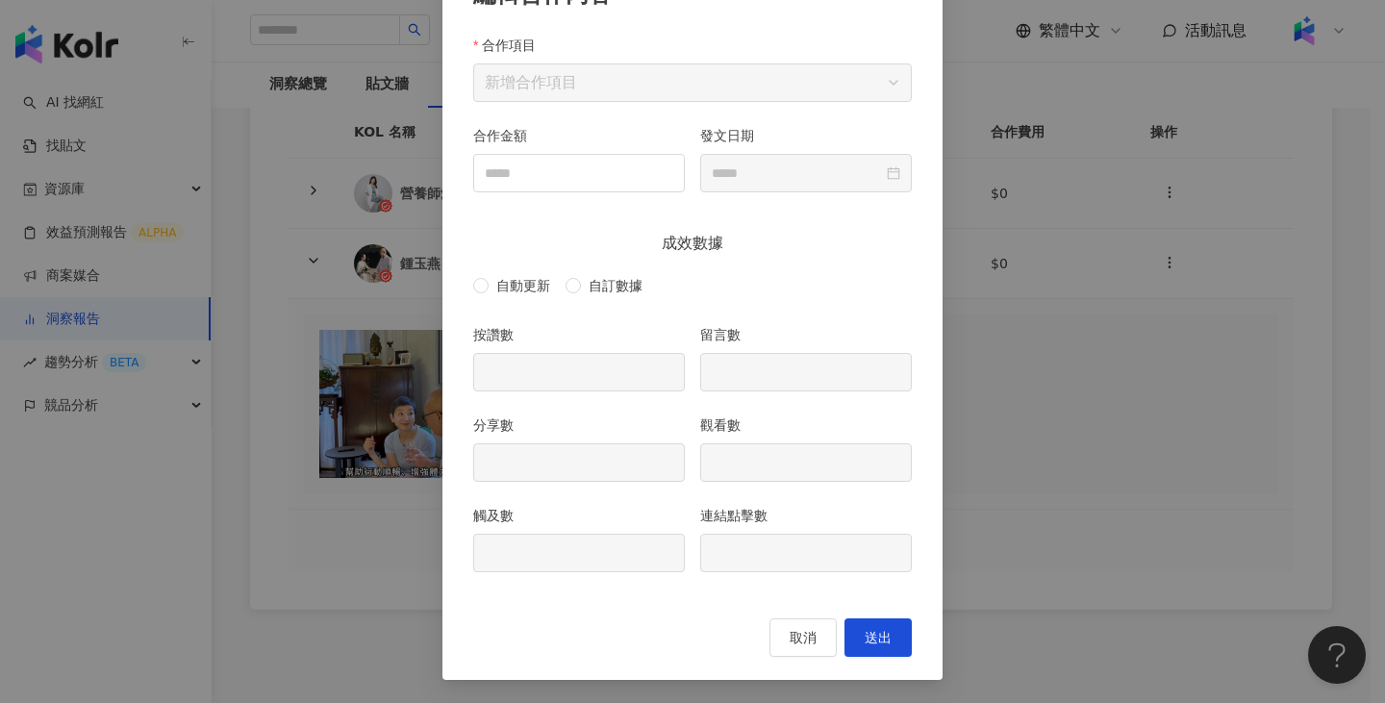
type input "***"
type input "*"
type input "******"
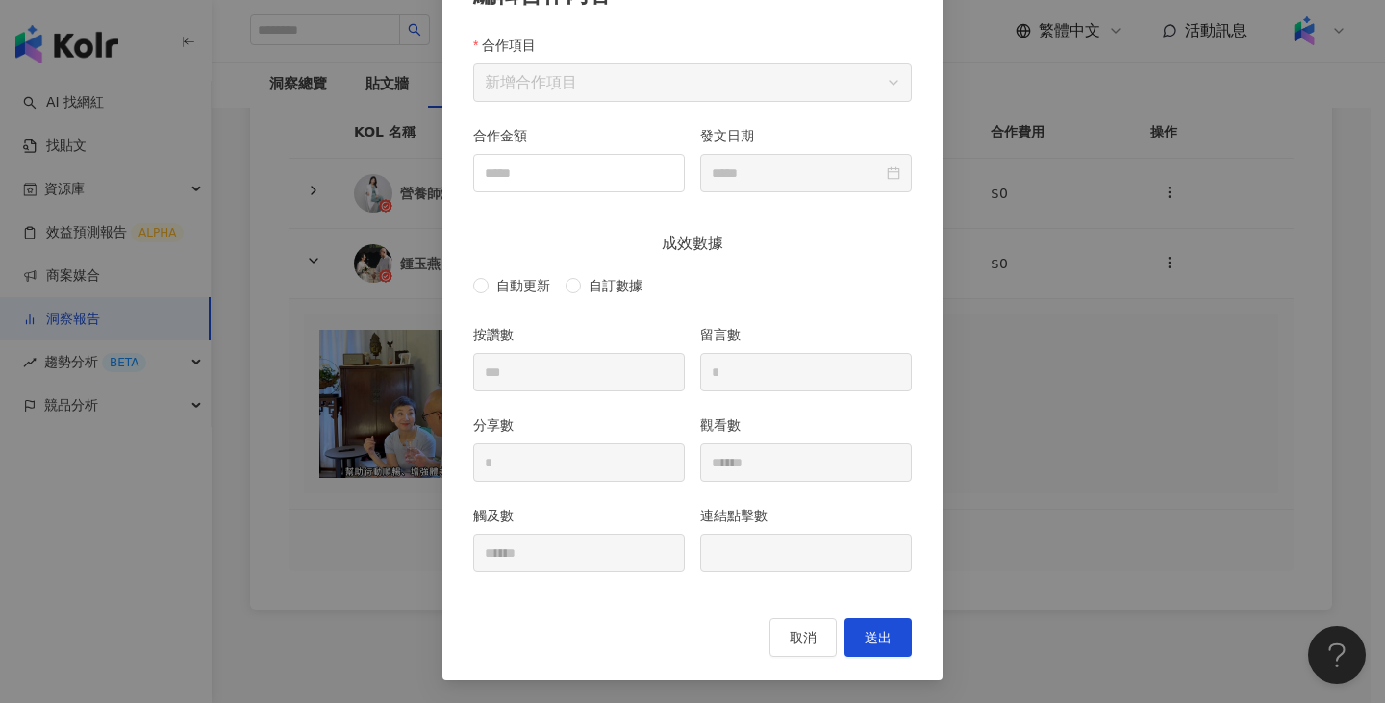
type input "**********"
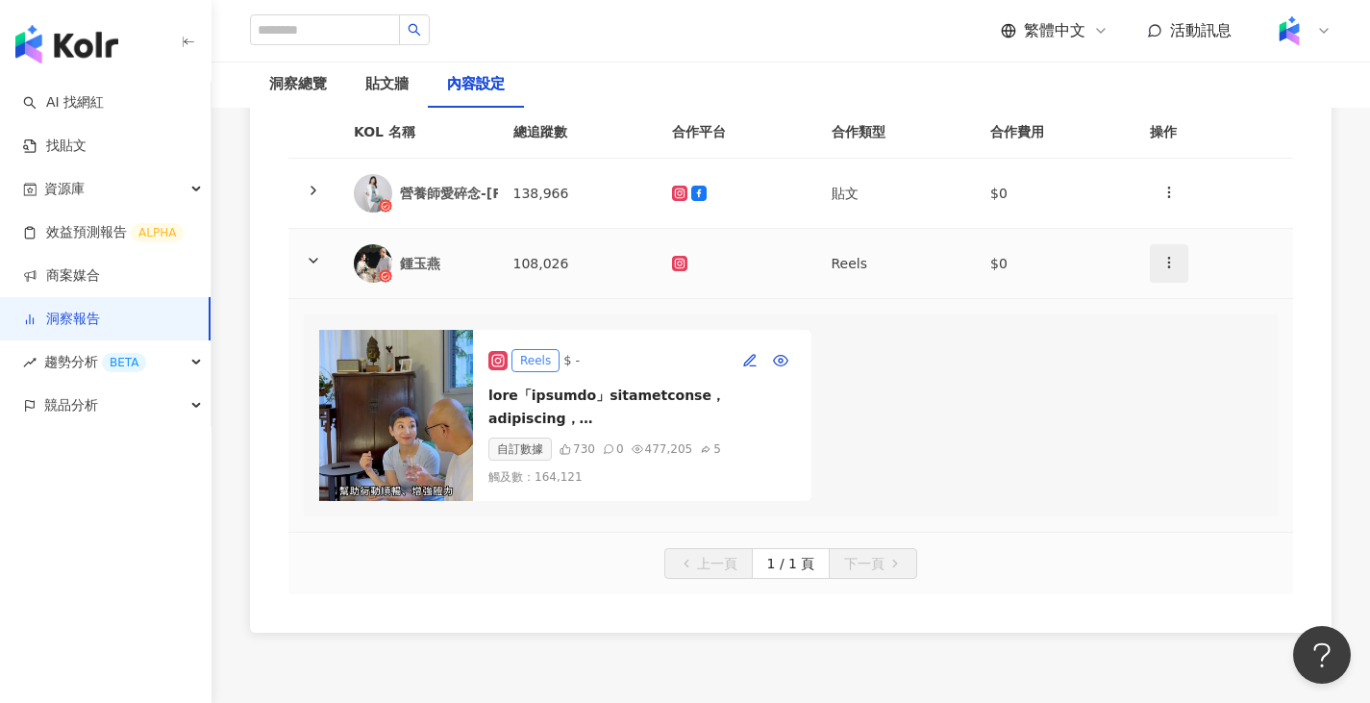
click at [1162, 255] on icon "button" at bounding box center [1169, 262] width 15 height 15
click at [1180, 273] on div "新增內容" at bounding box center [1202, 269] width 75 height 21
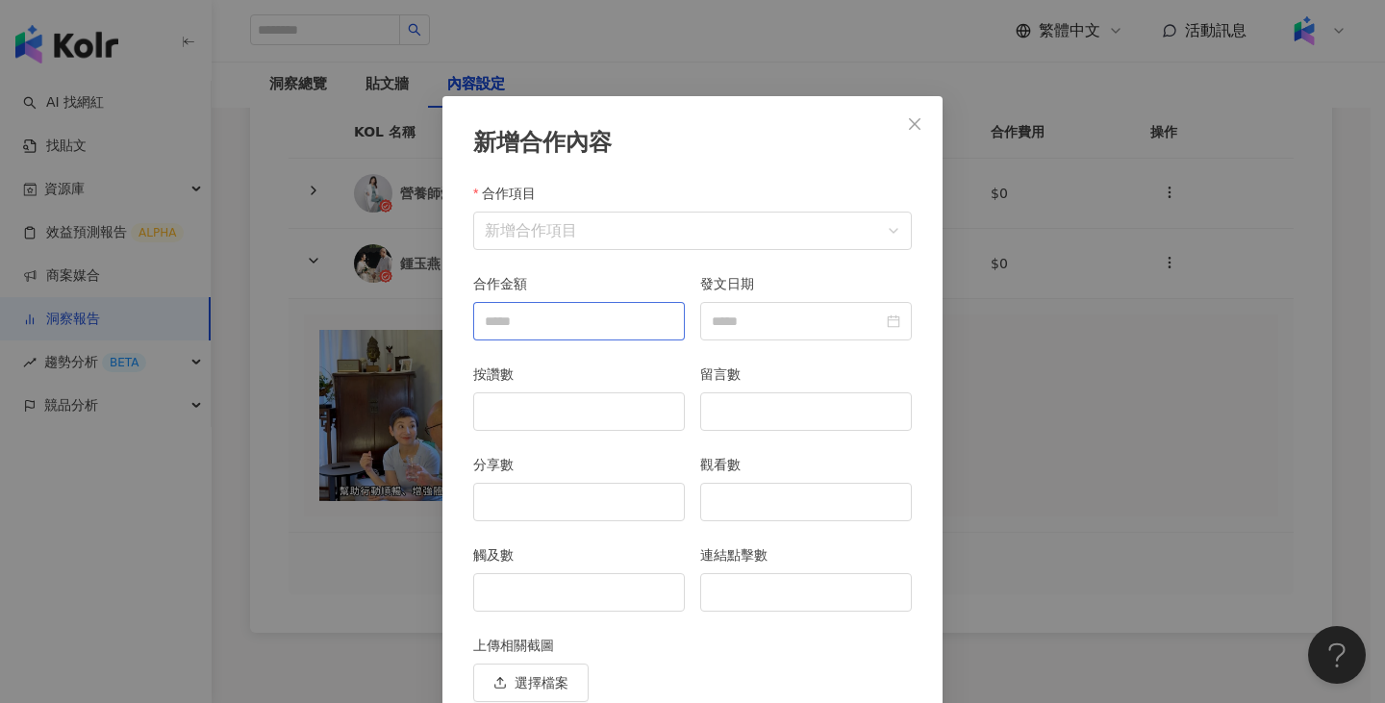
scroll to position [84, 0]
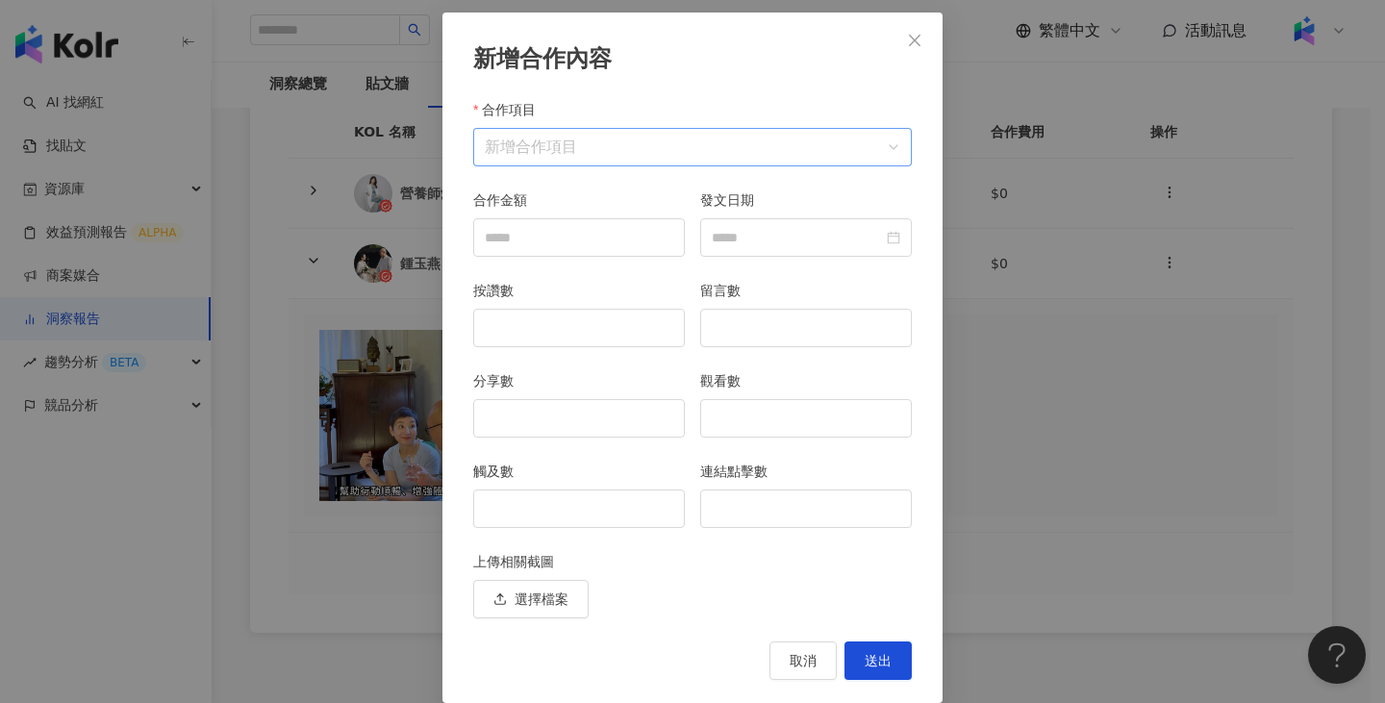
click at [702, 141] on input "合作項目" at bounding box center [692, 147] width 415 height 37
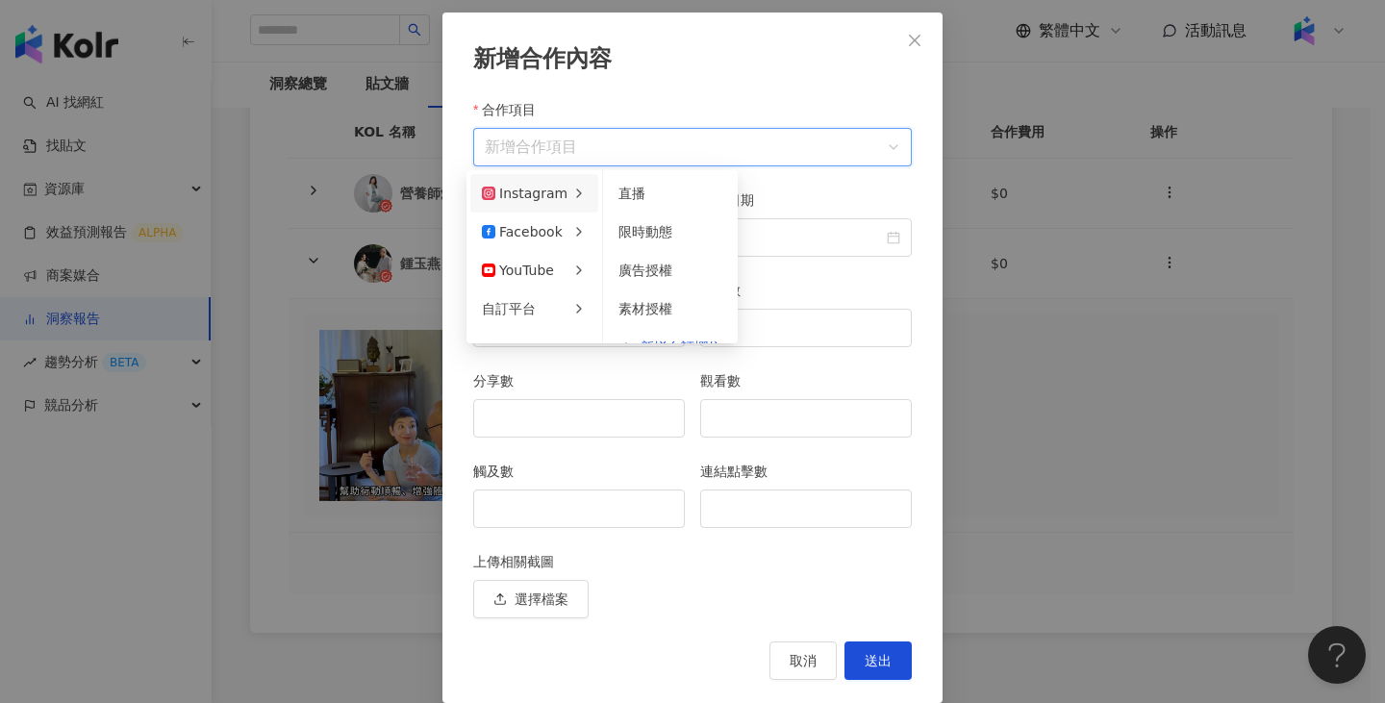
click at [572, 187] on icon at bounding box center [578, 193] width 15 height 15
click at [651, 232] on span "限時動態" at bounding box center [645, 231] width 54 height 15
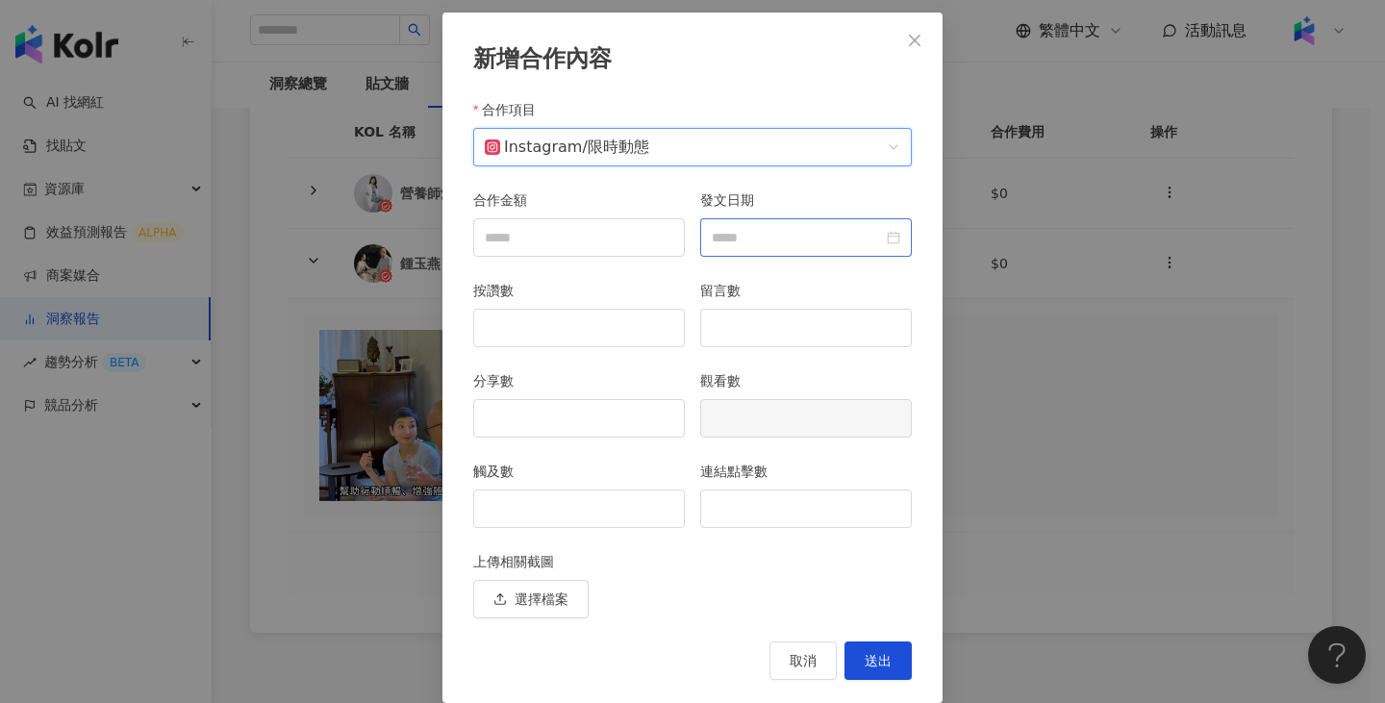
click at [877, 237] on div at bounding box center [806, 237] width 188 height 21
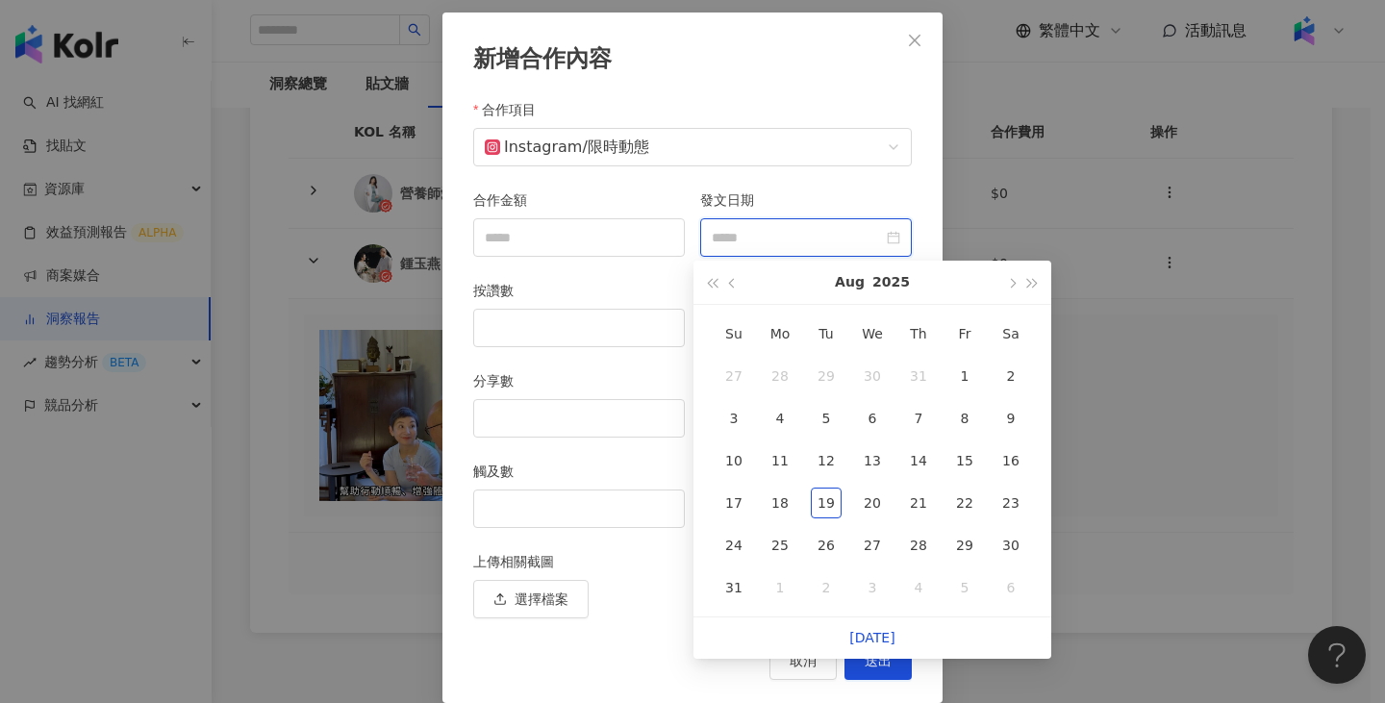
type input "**********"
click at [736, 280] on button "button" at bounding box center [732, 282] width 21 height 43
type input "**********"
click at [870, 506] on div "23" at bounding box center [872, 502] width 31 height 31
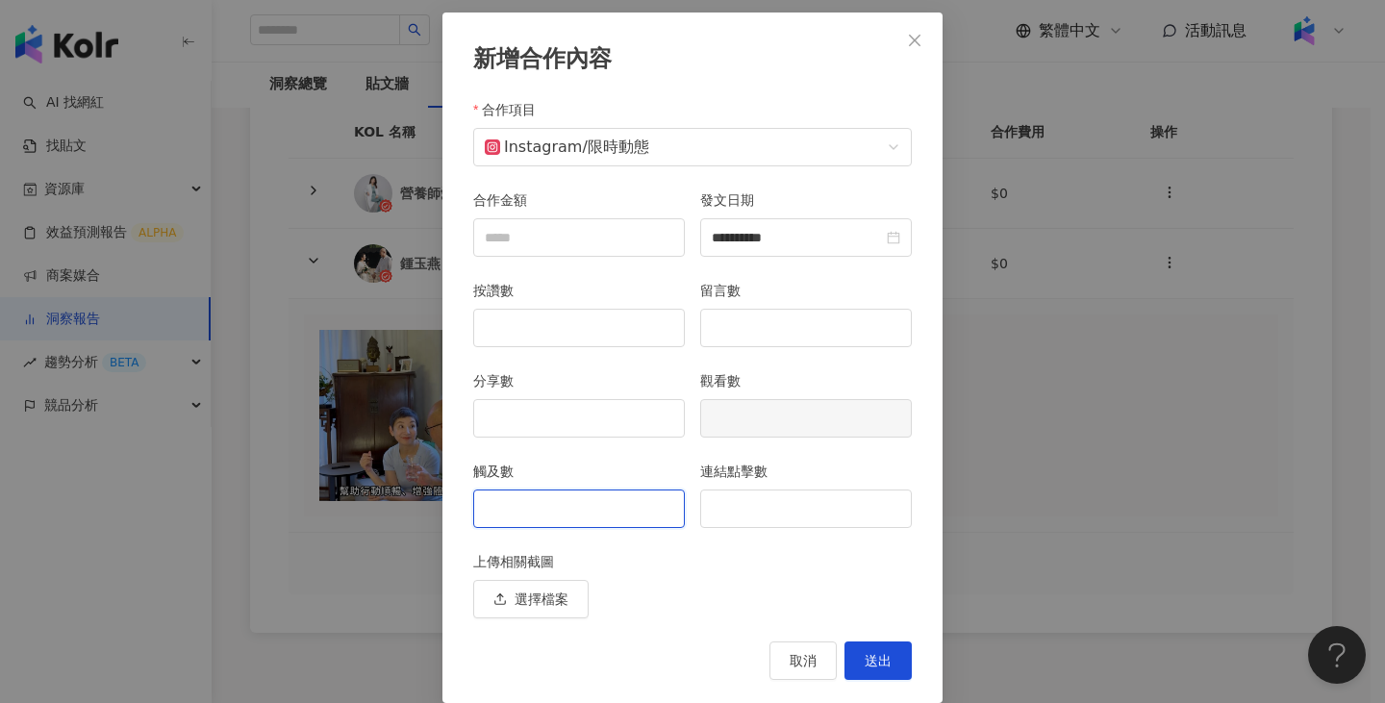
click at [590, 502] on input "觸及數" at bounding box center [579, 508] width 210 height 37
type input "****"
click at [776, 507] on input "連結點擊數" at bounding box center [806, 508] width 210 height 37
type input "**"
click at [881, 660] on span "送出" at bounding box center [877, 660] width 27 height 15
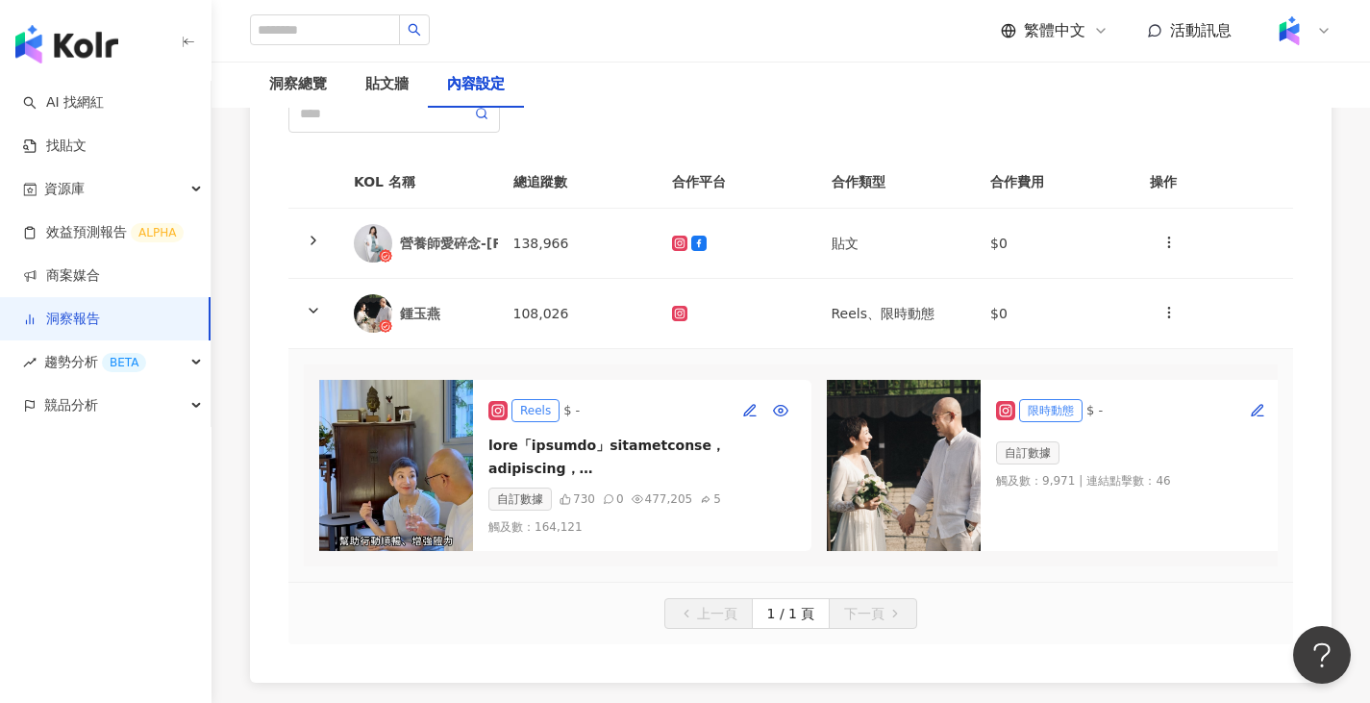
scroll to position [192, 0]
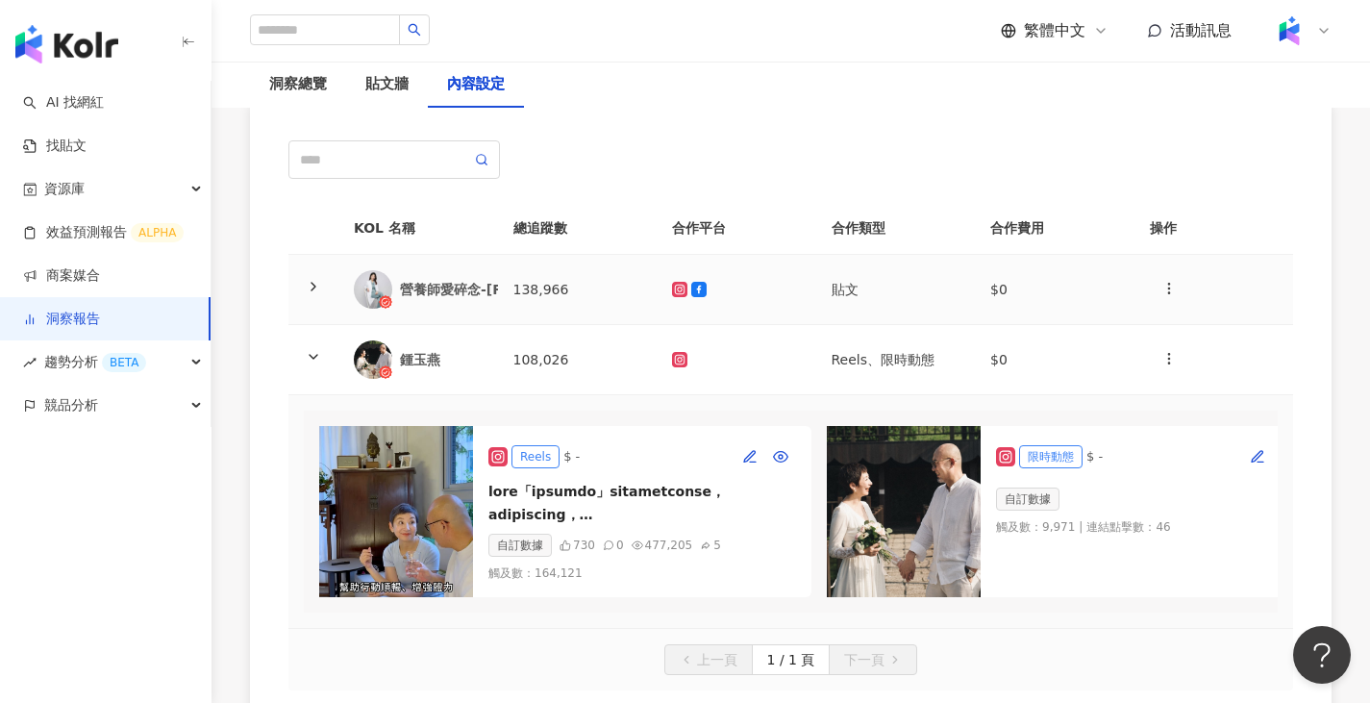
click at [746, 255] on td at bounding box center [737, 290] width 160 height 70
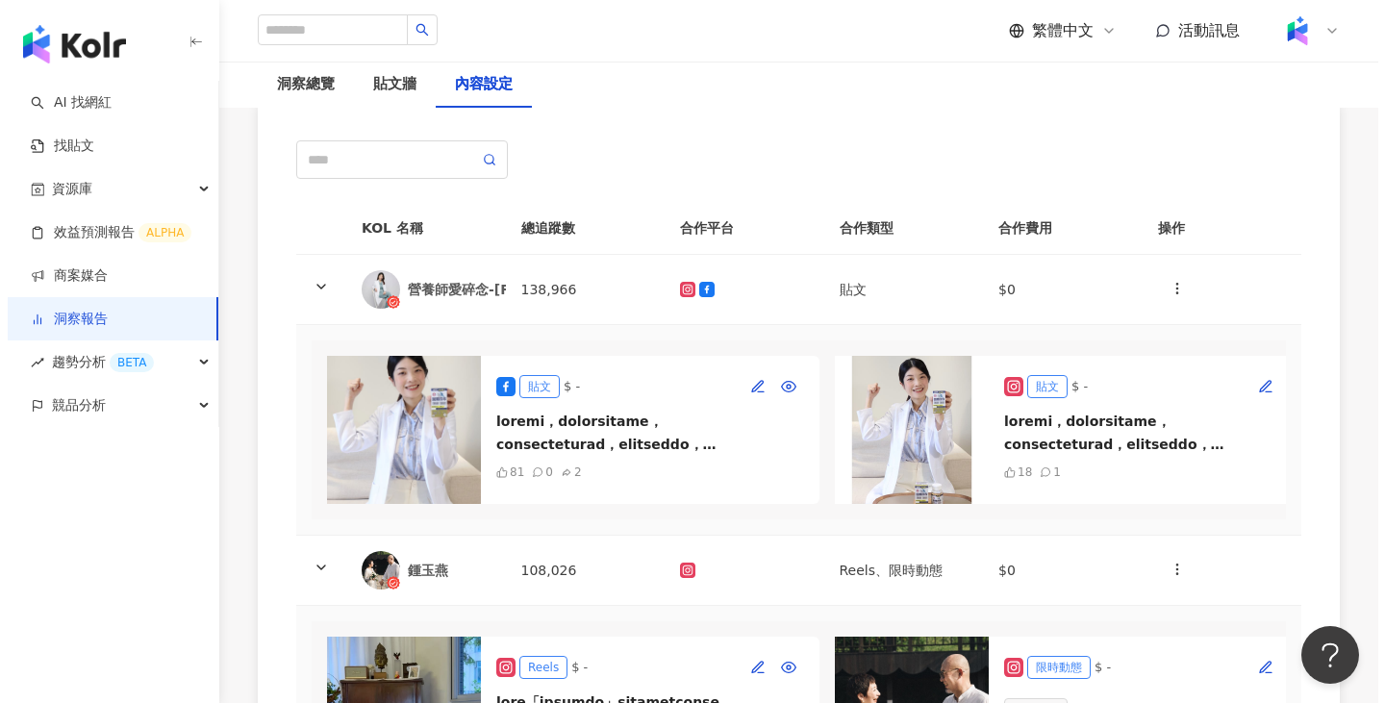
scroll to position [0, 71]
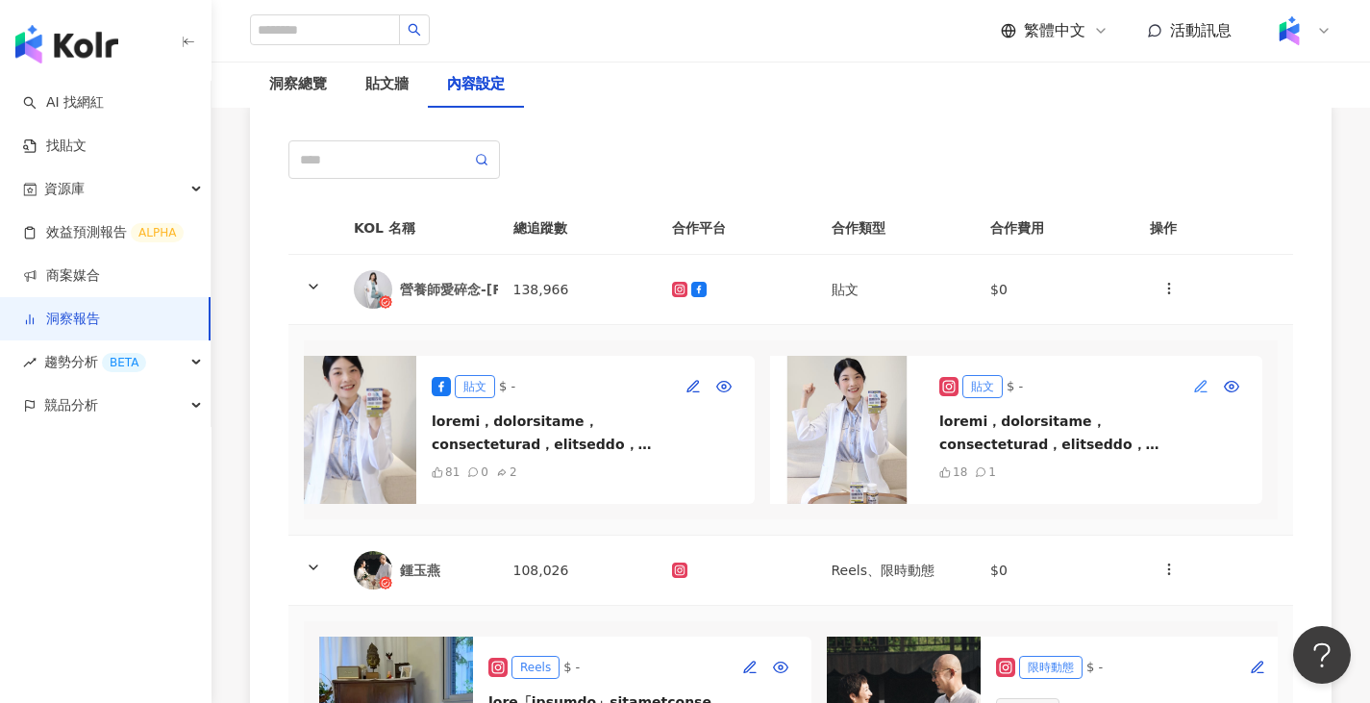
click at [1193, 379] on icon "button" at bounding box center [1200, 386] width 15 height 15
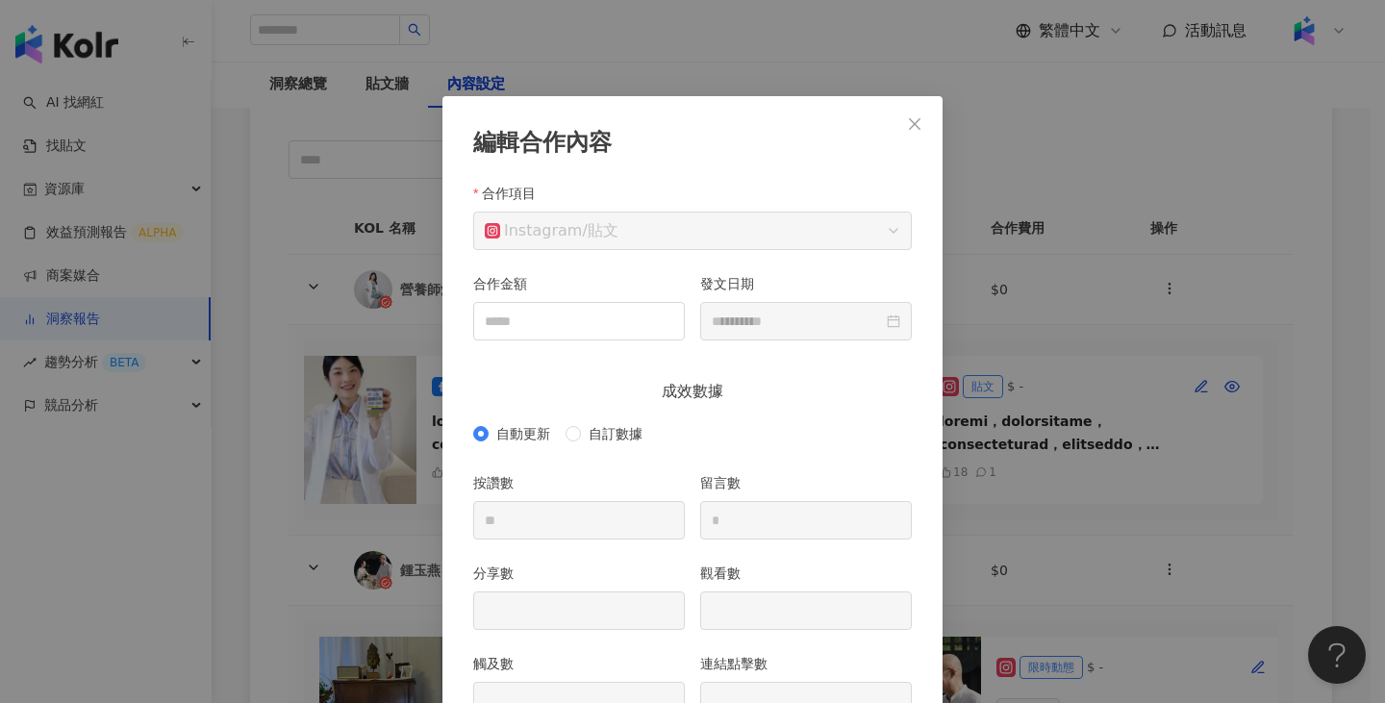
scroll to position [96, 0]
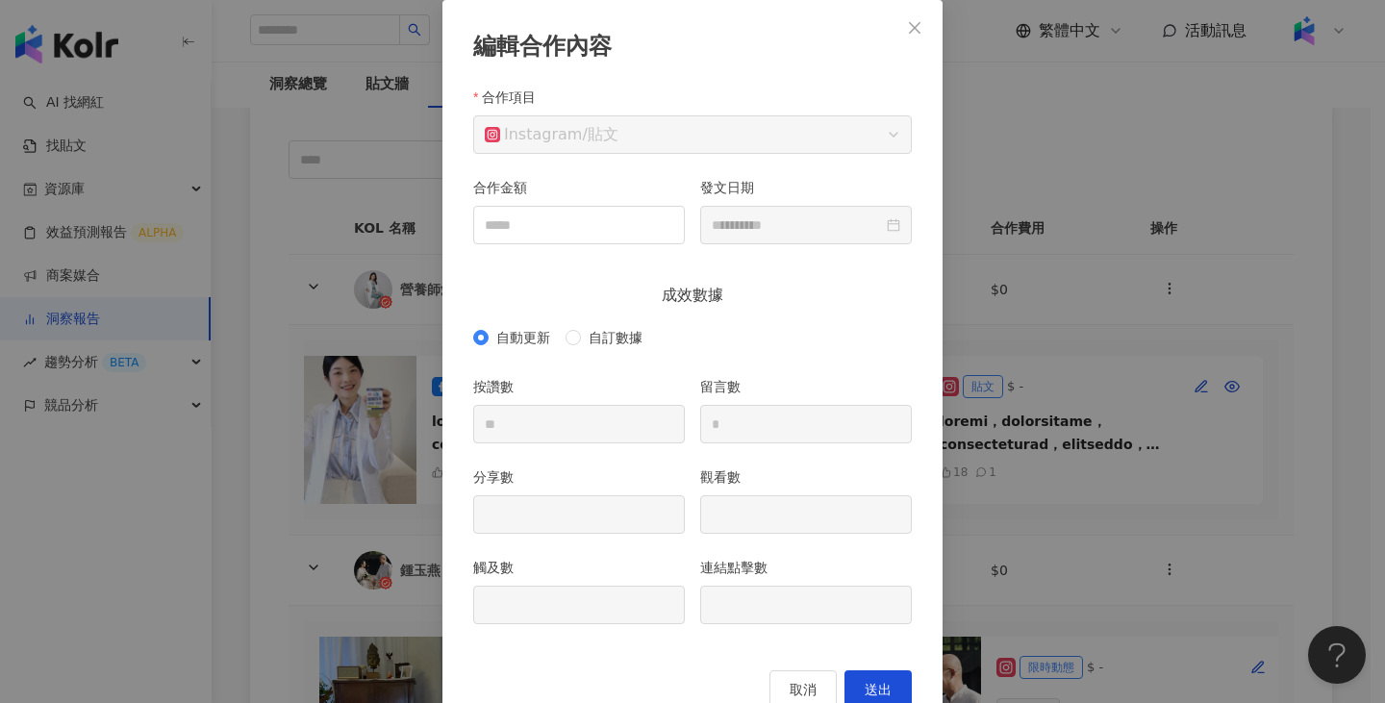
click at [624, 324] on div "自動更新 自訂數據" at bounding box center [692, 337] width 438 height 31
click at [620, 336] on span "自訂數據" at bounding box center [615, 337] width 69 height 21
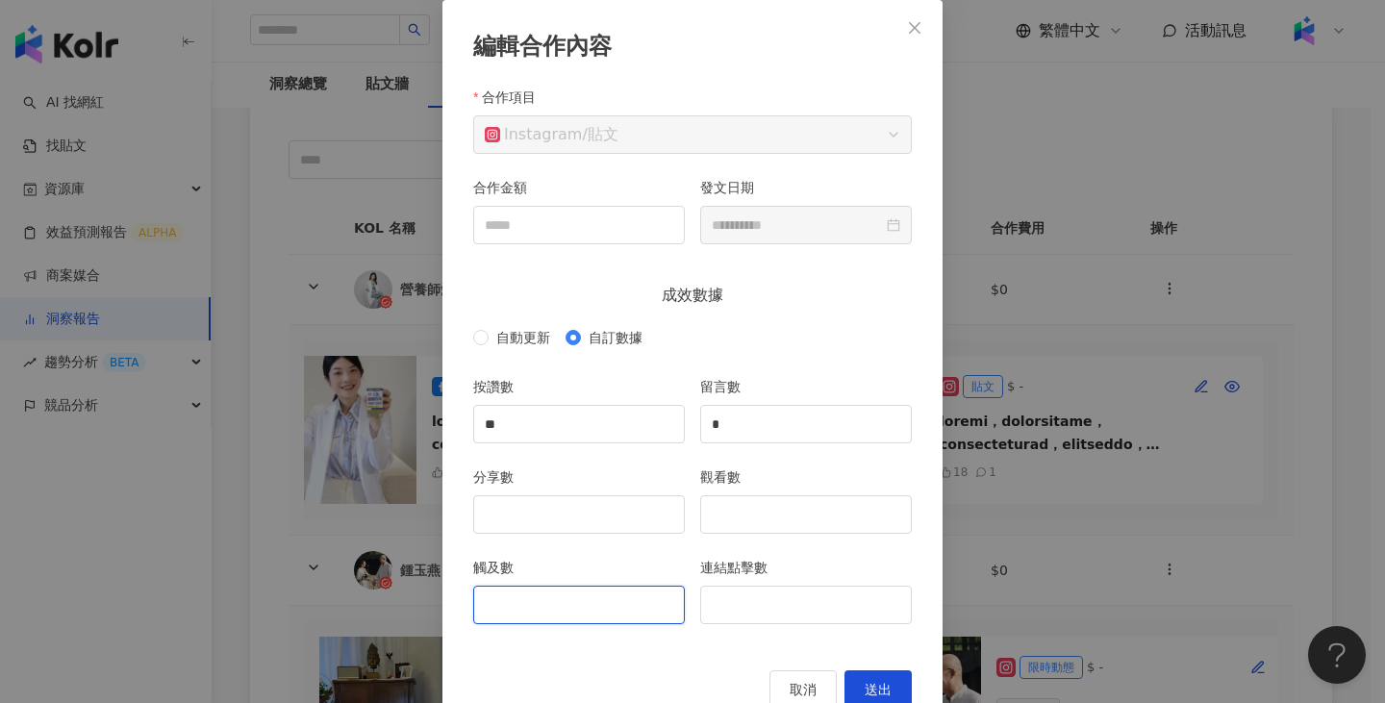
click at [525, 613] on input "觸及數" at bounding box center [579, 605] width 210 height 37
type input "*"
click at [907, 28] on icon "close" at bounding box center [914, 27] width 15 height 15
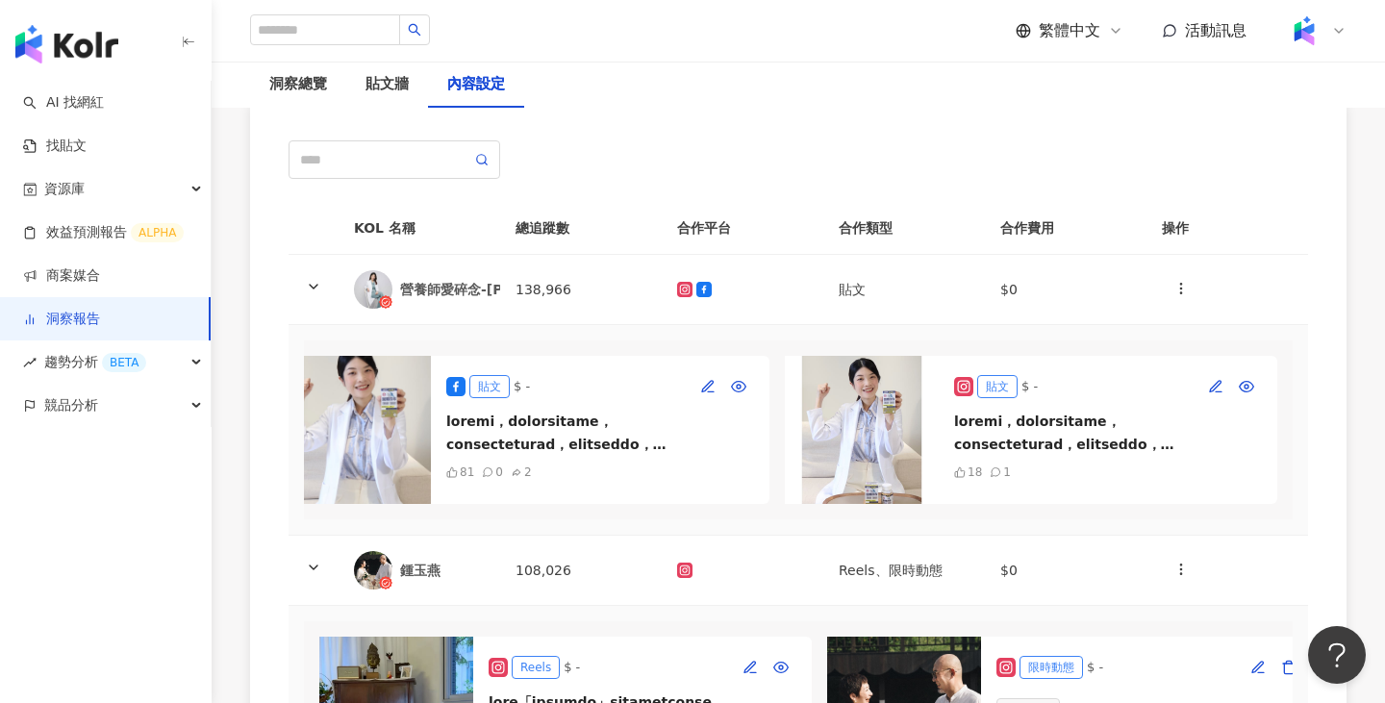
scroll to position [0, 57]
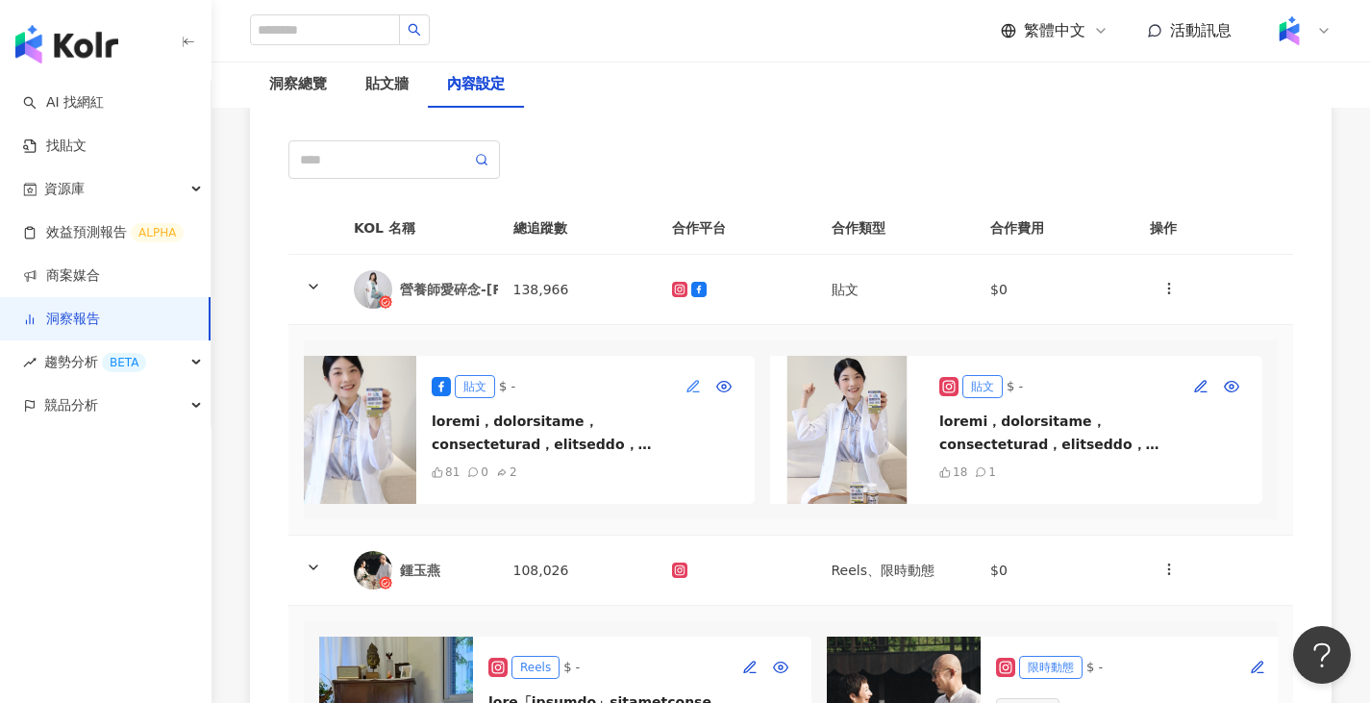
click at [690, 380] on icon "button" at bounding box center [692, 385] width 11 height 11
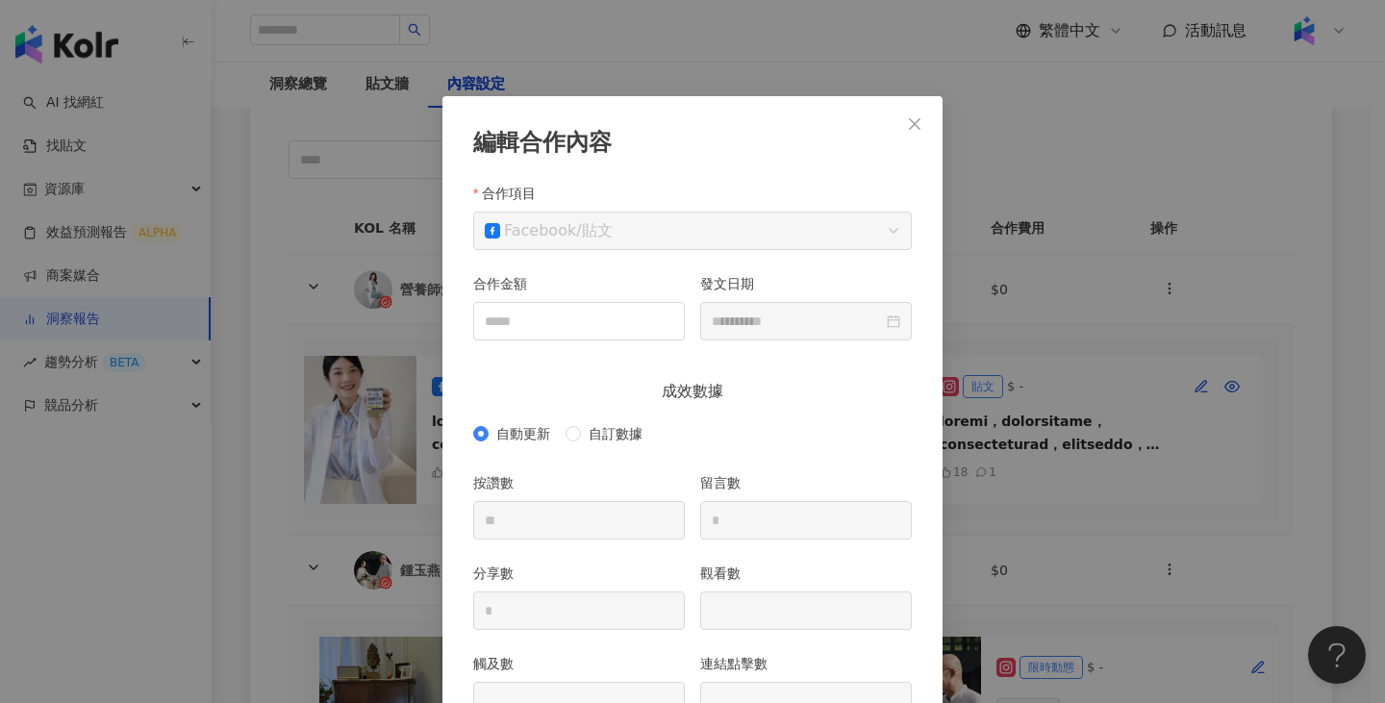
scroll to position [96, 0]
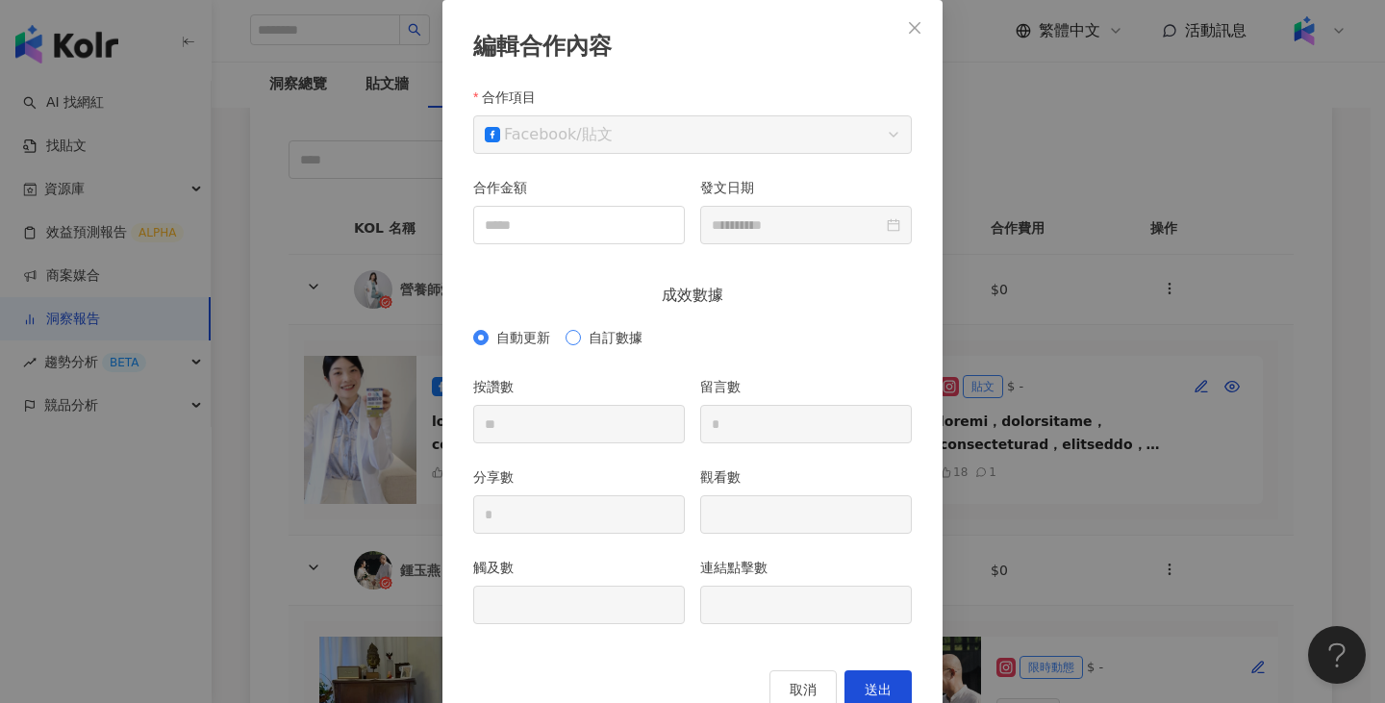
click at [613, 342] on span "自訂數據" at bounding box center [615, 337] width 69 height 21
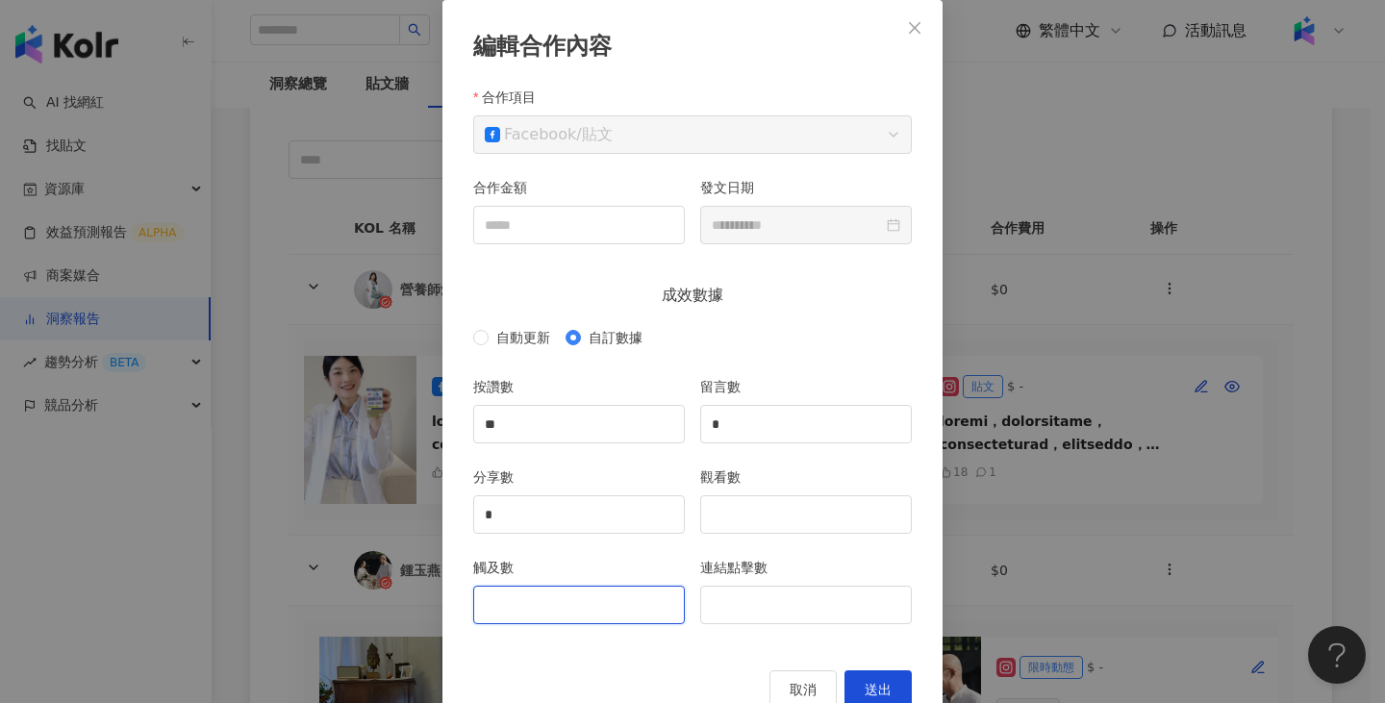
click at [539, 614] on input "觸及數" at bounding box center [579, 605] width 210 height 37
type input "*****"
click at [842, 594] on input "連結點擊數" at bounding box center [806, 605] width 210 height 37
type input "*"
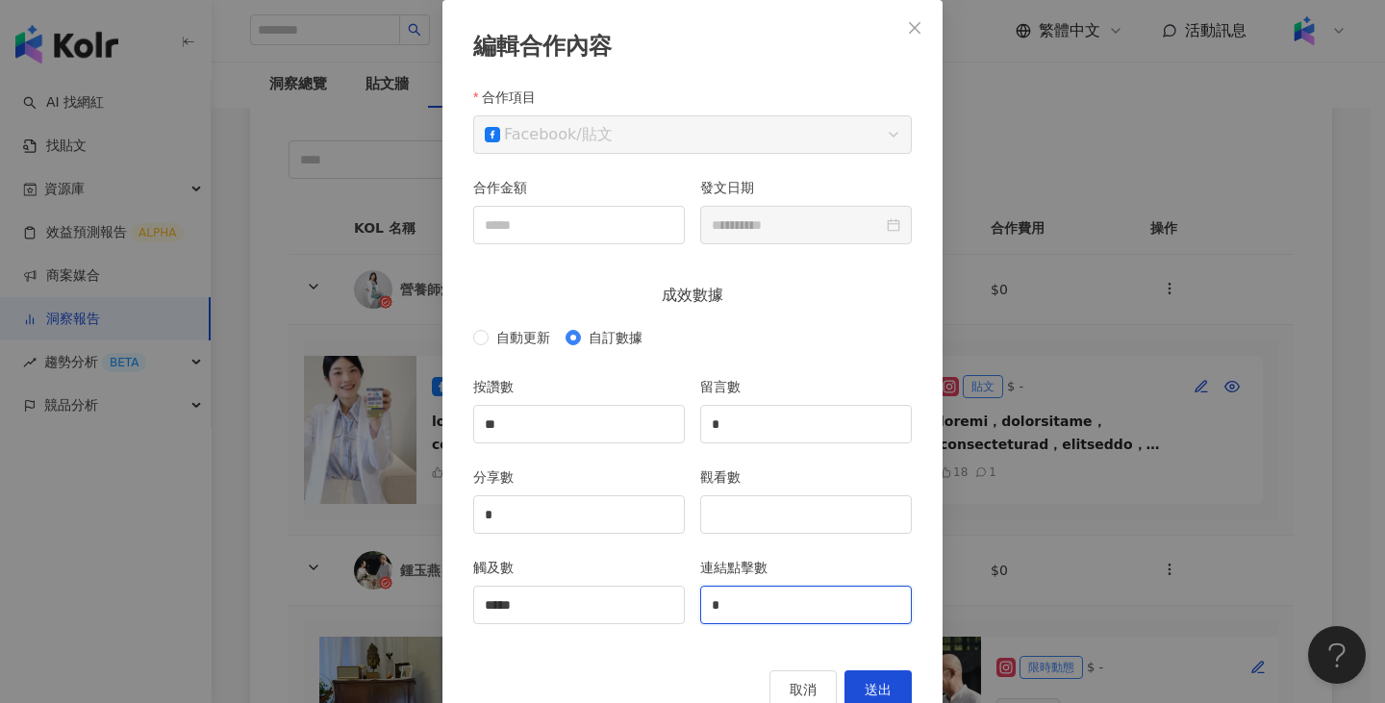
type input "*"
type input "**"
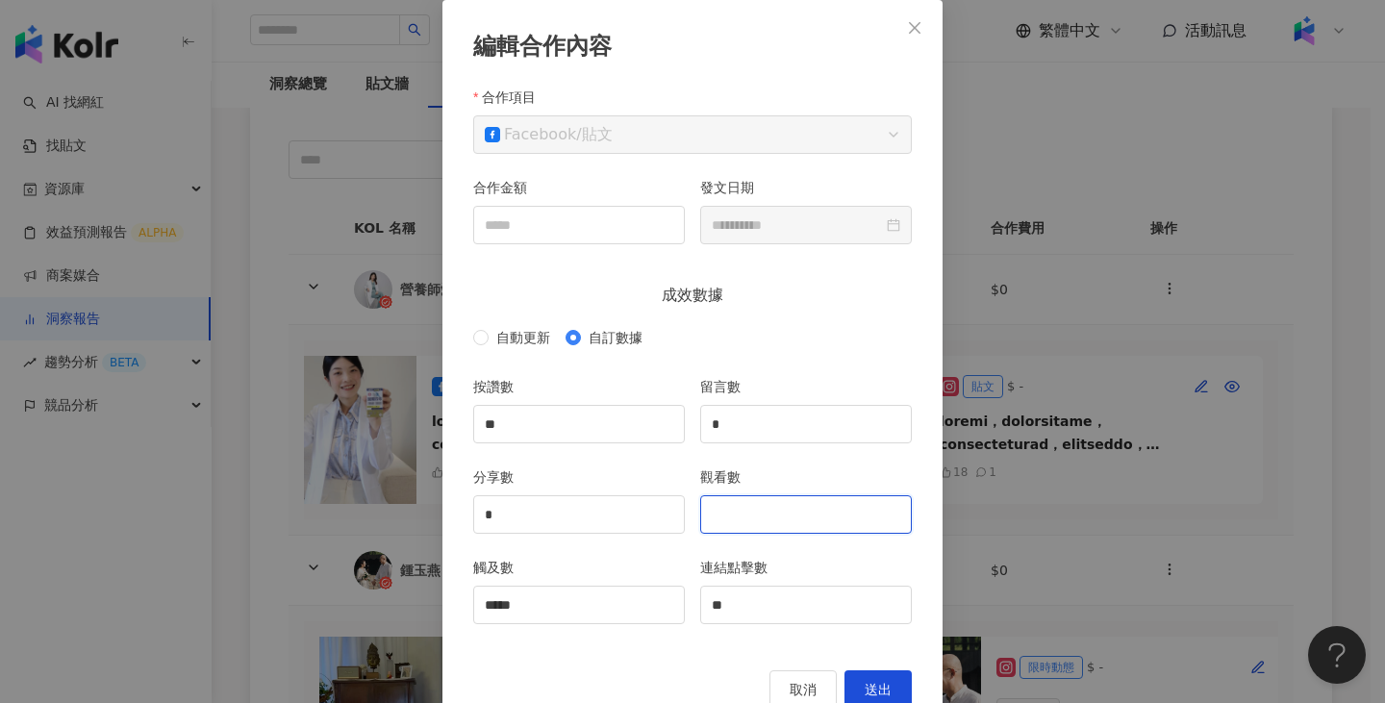
click at [769, 513] on input "觀看數" at bounding box center [806, 514] width 210 height 37
type input "*****"
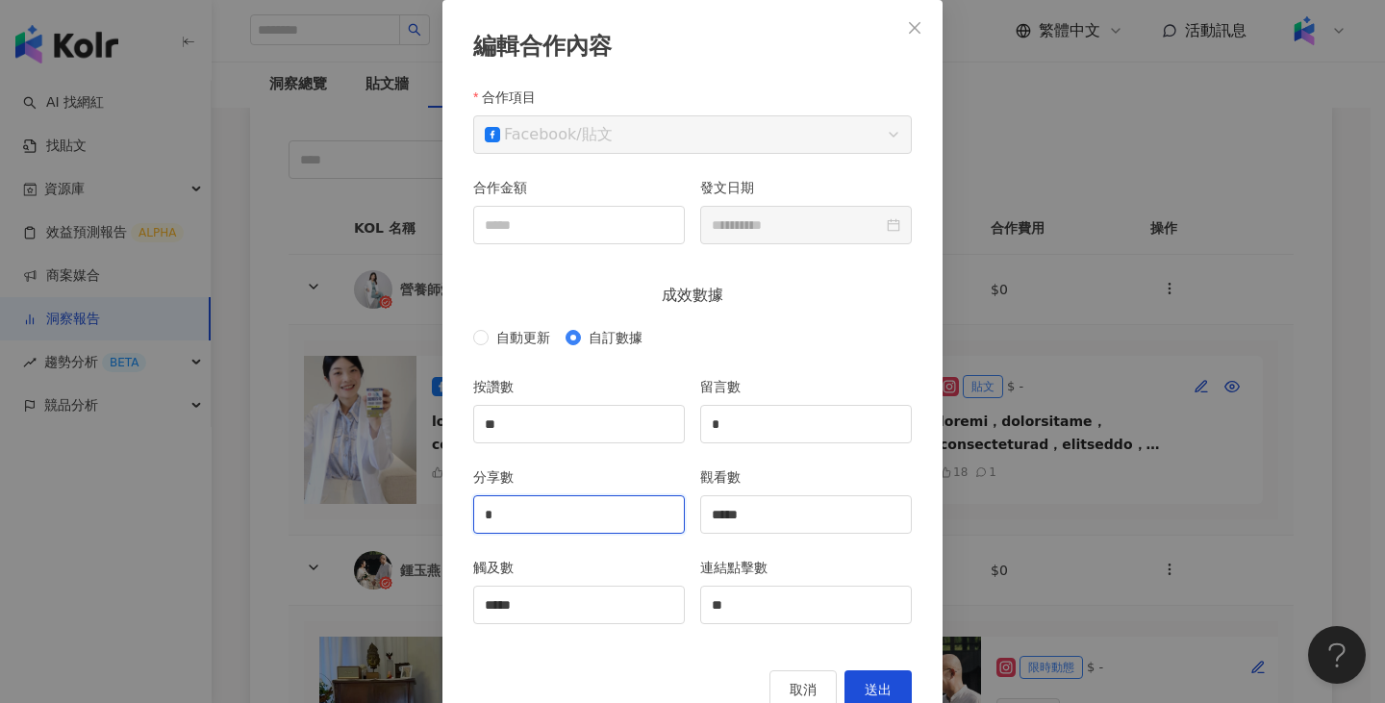
drag, startPoint x: 551, startPoint y: 521, endPoint x: 327, endPoint y: 505, distance: 224.6
click at [327, 505] on div "**********" at bounding box center [692, 351] width 1385 height 703
type input "*"
click at [872, 687] on span "送出" at bounding box center [877, 689] width 27 height 15
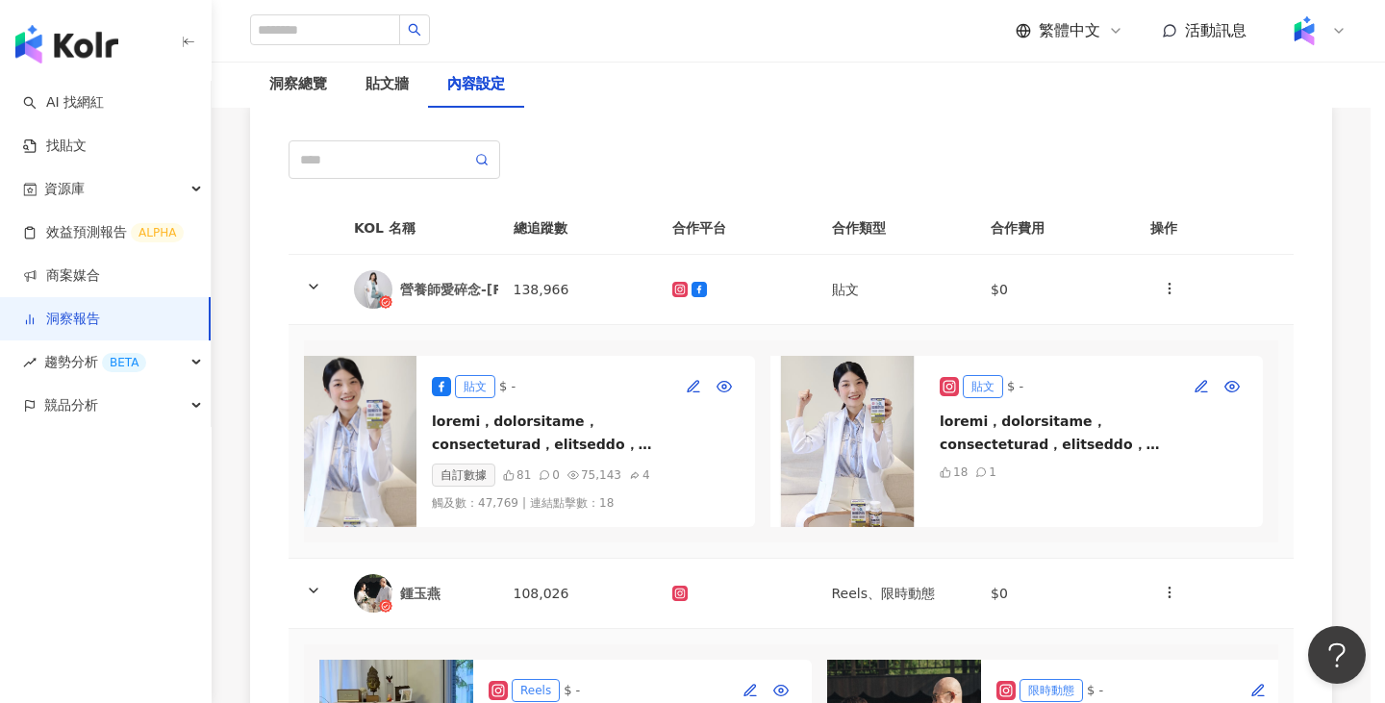
type input "**********"
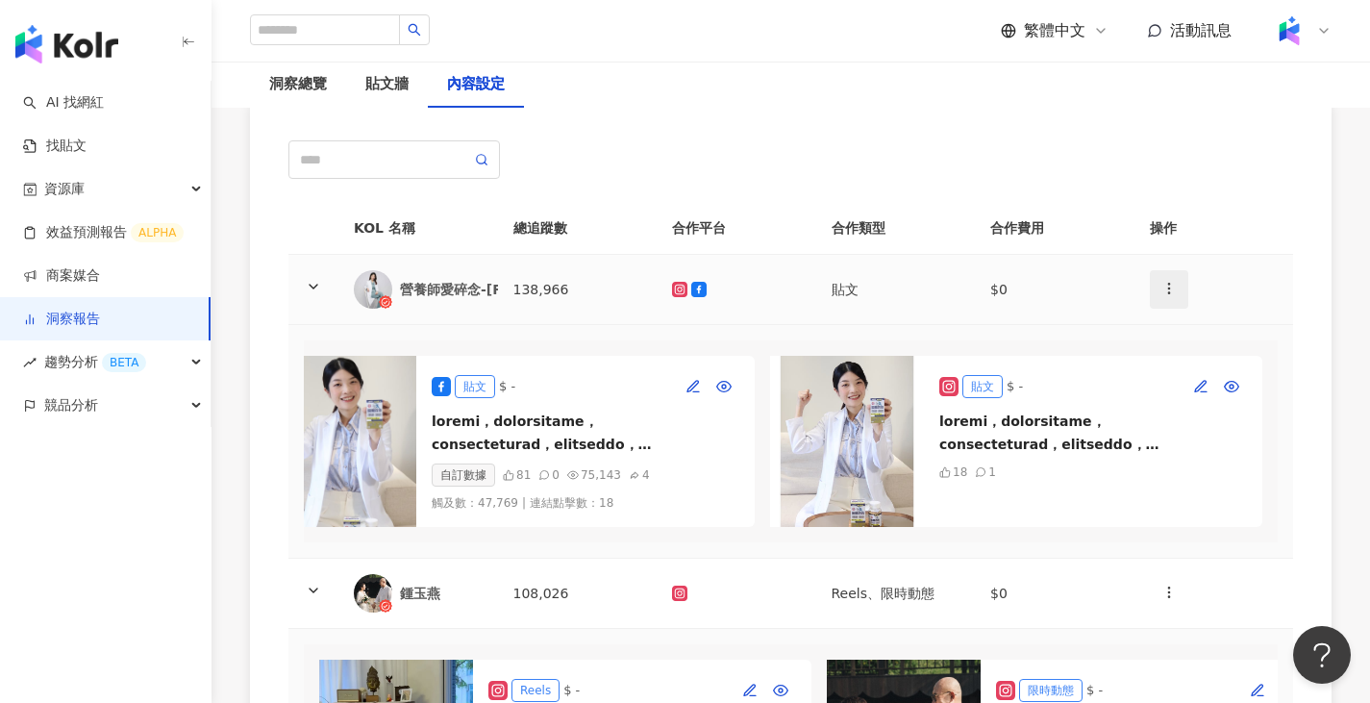
click at [1172, 278] on span "button" at bounding box center [1169, 288] width 15 height 20
click at [1176, 287] on div "新增內容" at bounding box center [1202, 295] width 75 height 21
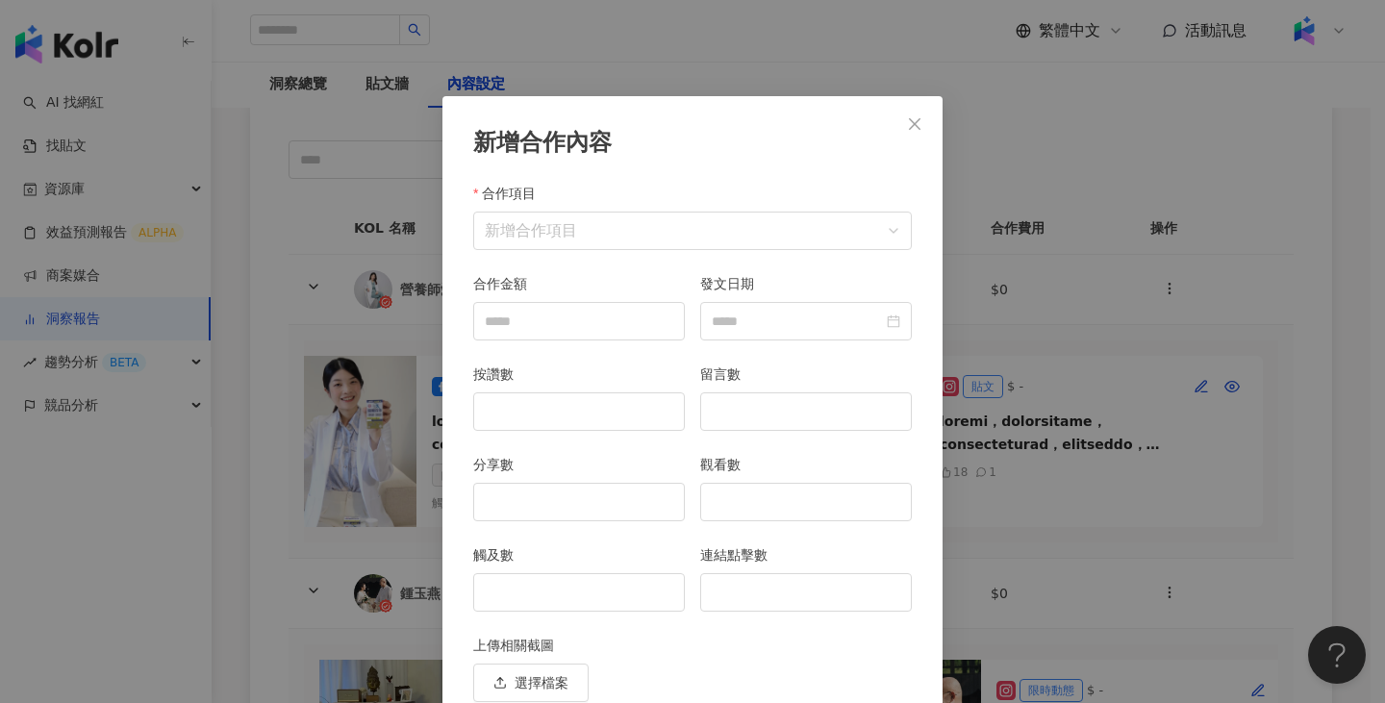
scroll to position [84, 0]
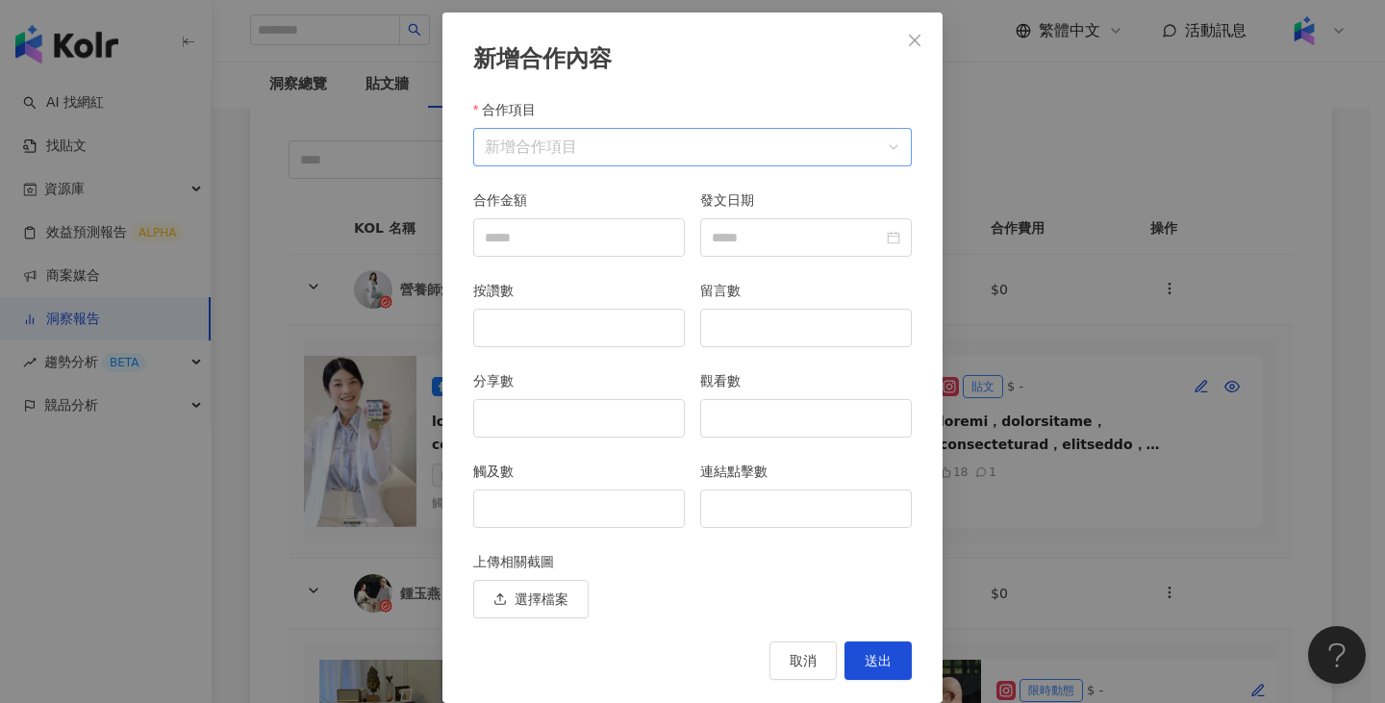
click at [769, 135] on input "合作項目" at bounding box center [692, 147] width 415 height 37
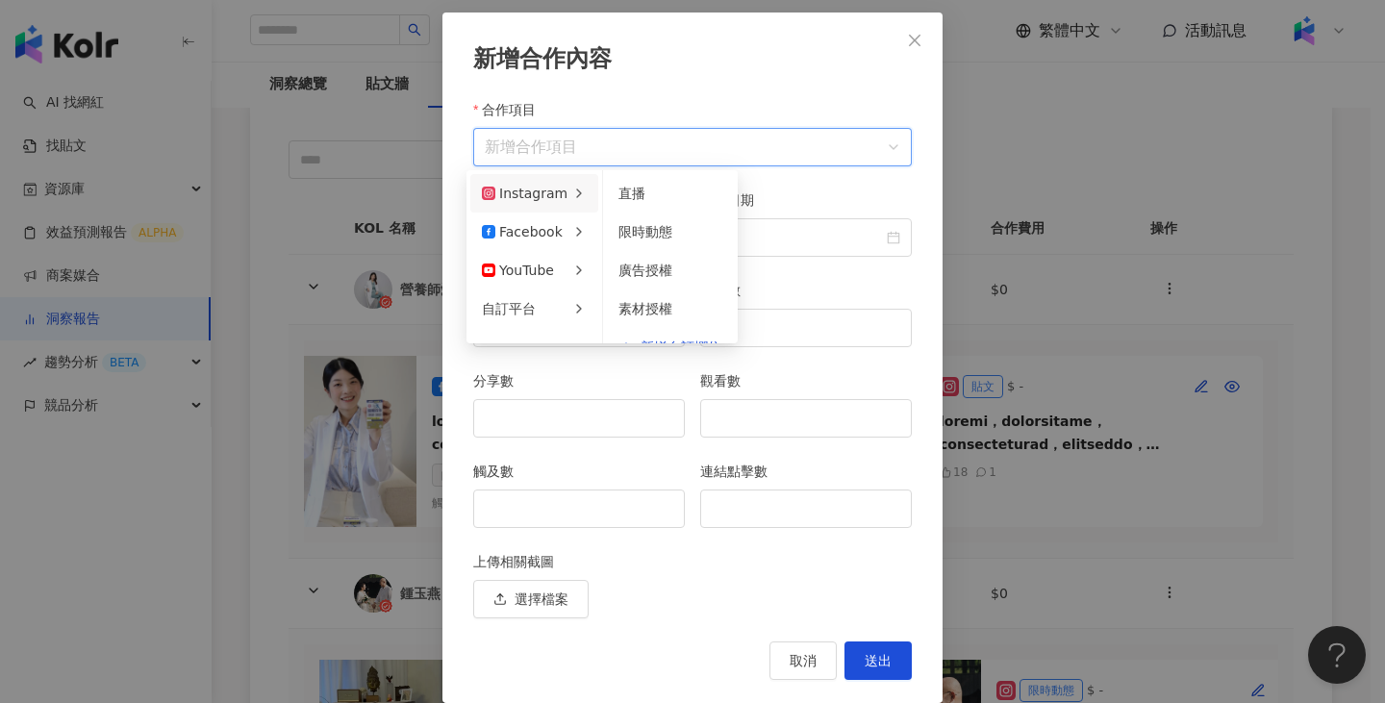
click at [530, 198] on div "Instagram" at bounding box center [525, 193] width 86 height 21
click at [649, 246] on li "廣告授權" at bounding box center [670, 231] width 127 height 38
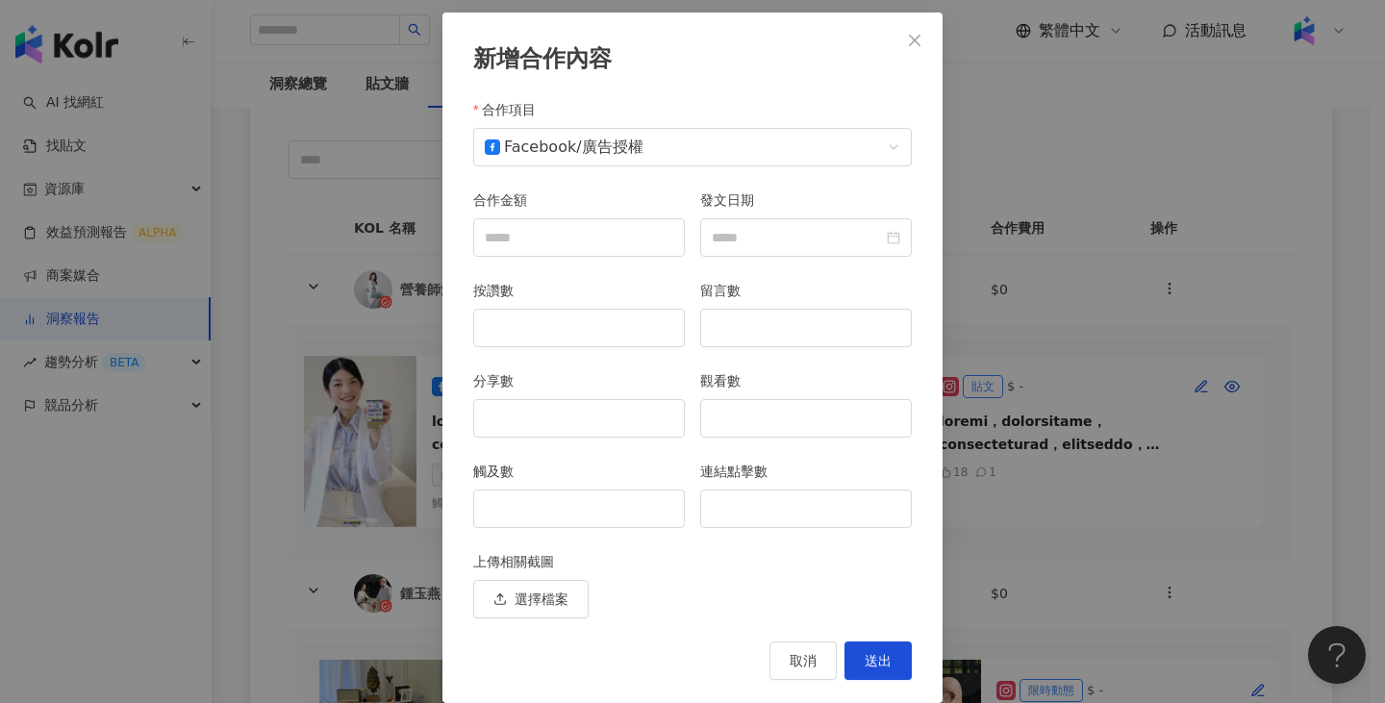
click at [545, 171] on div "合作項目 Facebook / 廣告授權" at bounding box center [692, 144] width 454 height 90
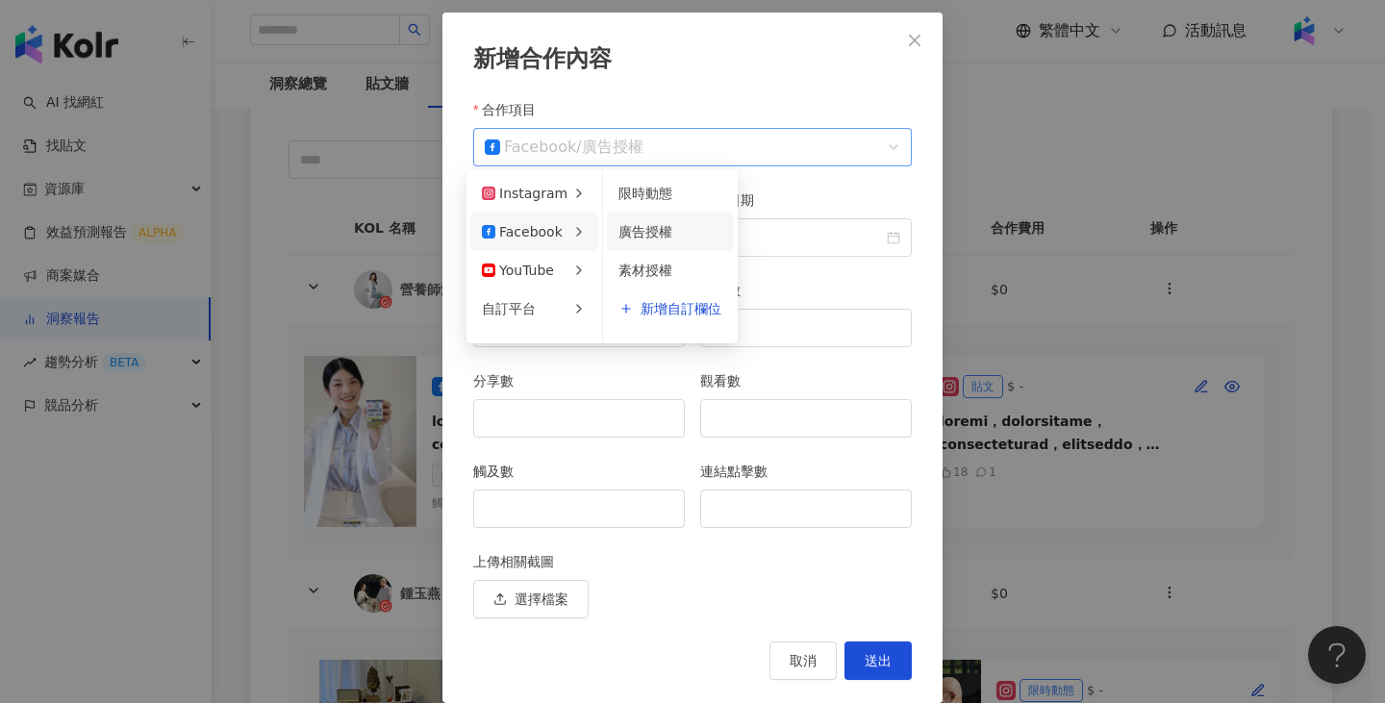
click at [582, 137] on span "廣告授權" at bounding box center [613, 146] width 62 height 18
click at [649, 218] on li "限時動態" at bounding box center [670, 231] width 127 height 38
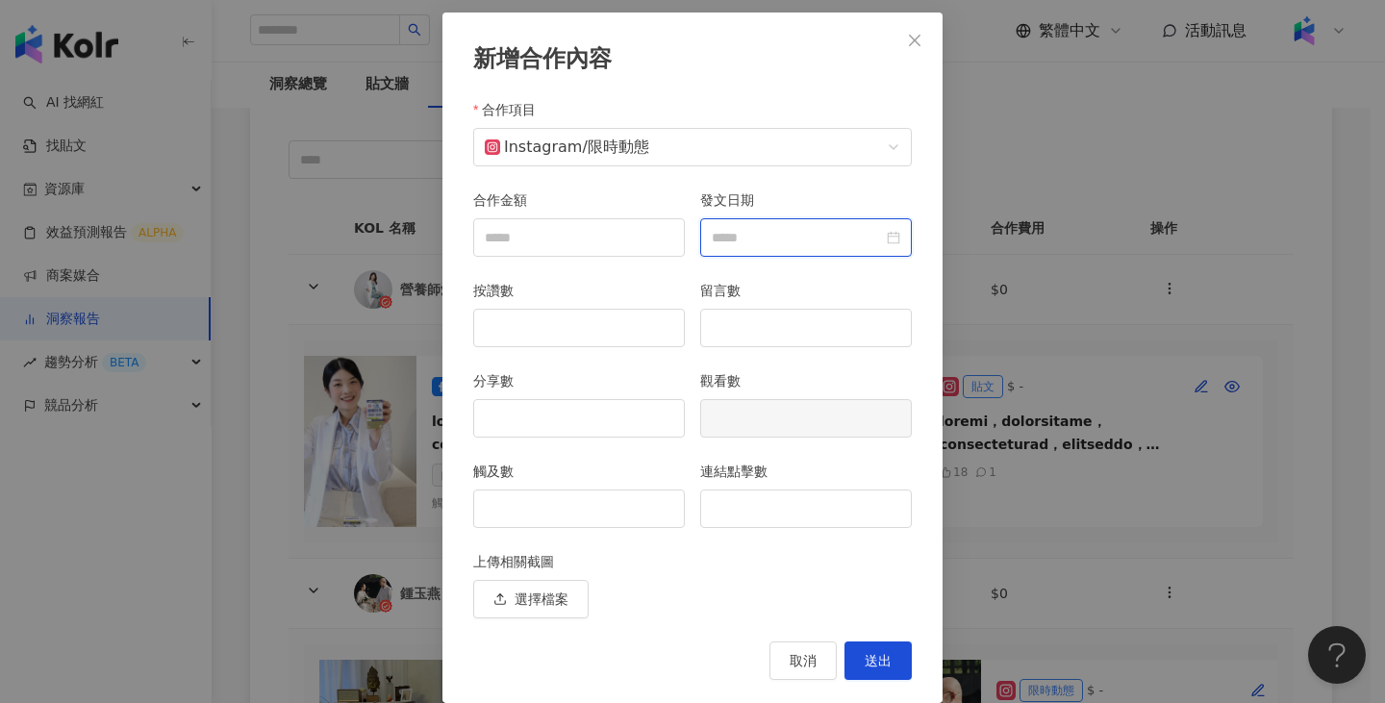
click at [762, 237] on input "發文日期" at bounding box center [797, 237] width 171 height 21
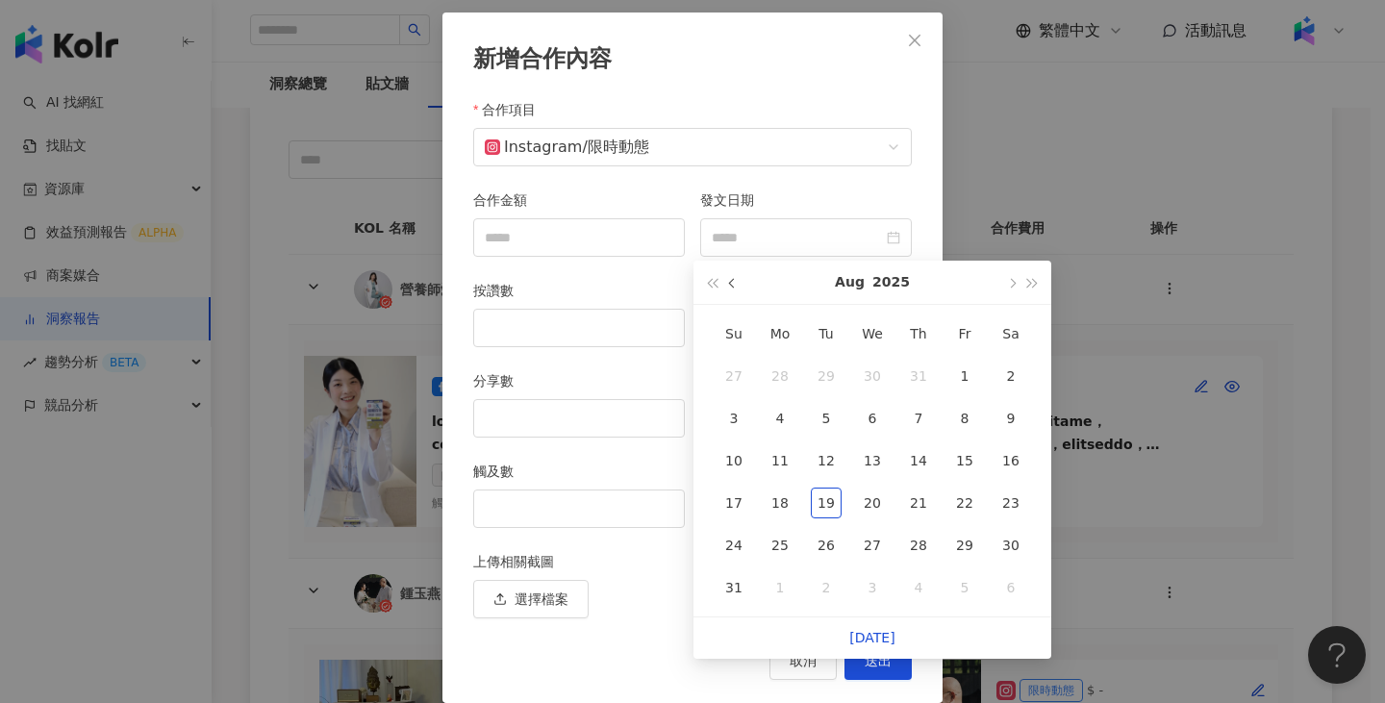
click at [731, 283] on span "button" at bounding box center [734, 284] width 10 height 10
type input "**********"
click at [737, 287] on button "button" at bounding box center [732, 282] width 21 height 43
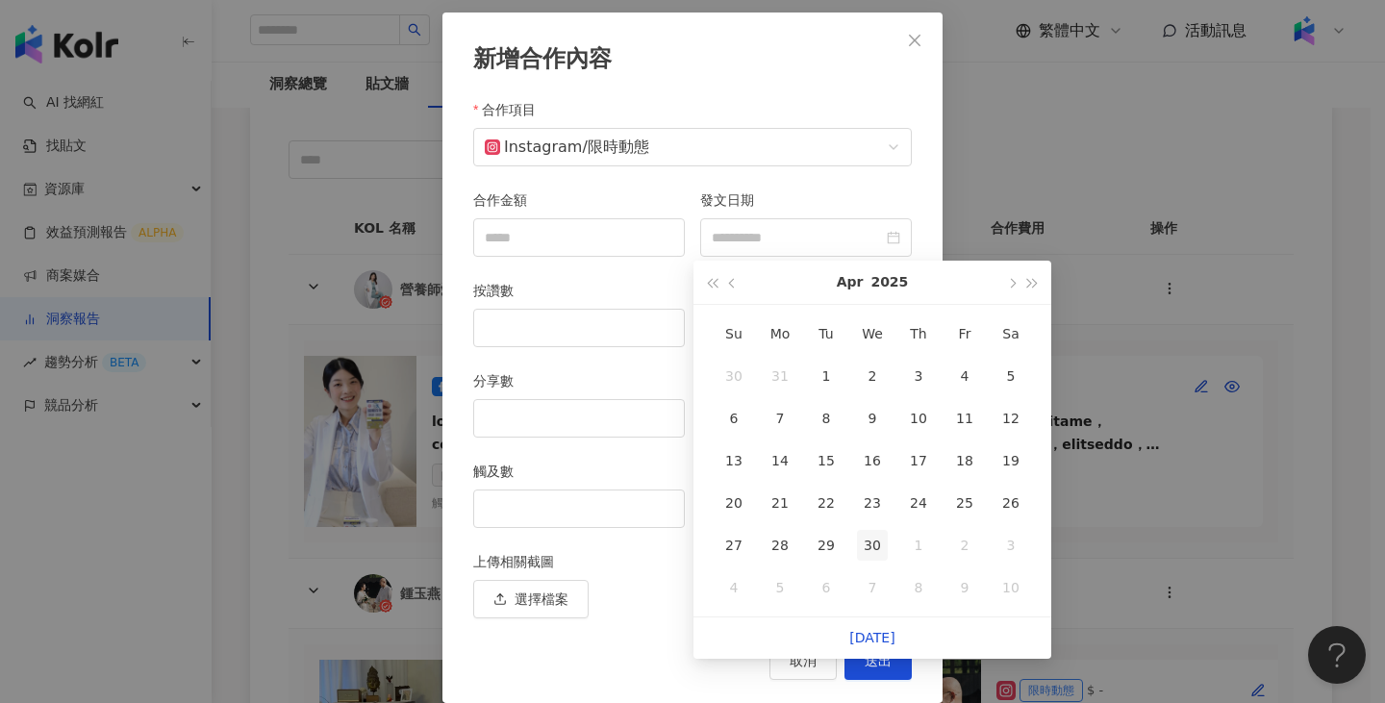
click at [874, 541] on div "30" at bounding box center [872, 545] width 31 height 31
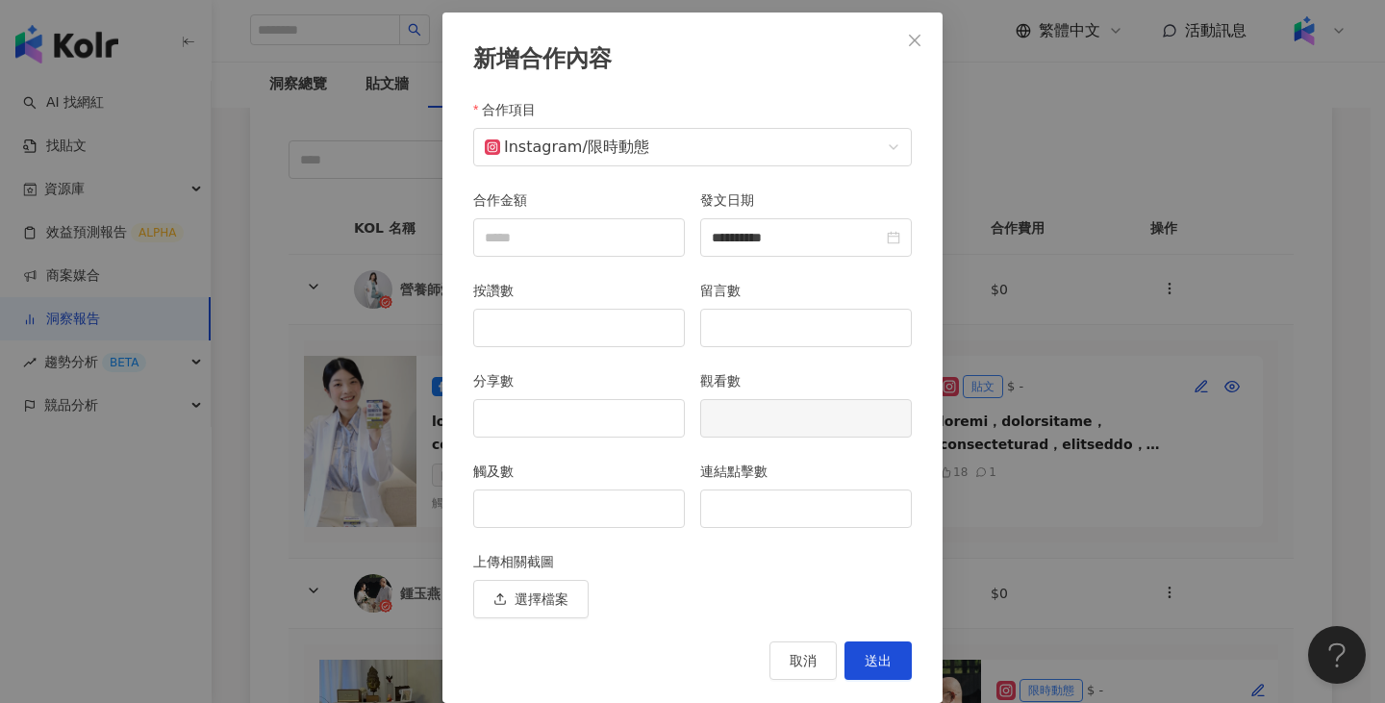
type input "**********"
click at [596, 501] on input "觸及數" at bounding box center [579, 508] width 210 height 37
type input "***"
click at [781, 504] on input "連結點擊數" at bounding box center [806, 508] width 210 height 37
type input "*"
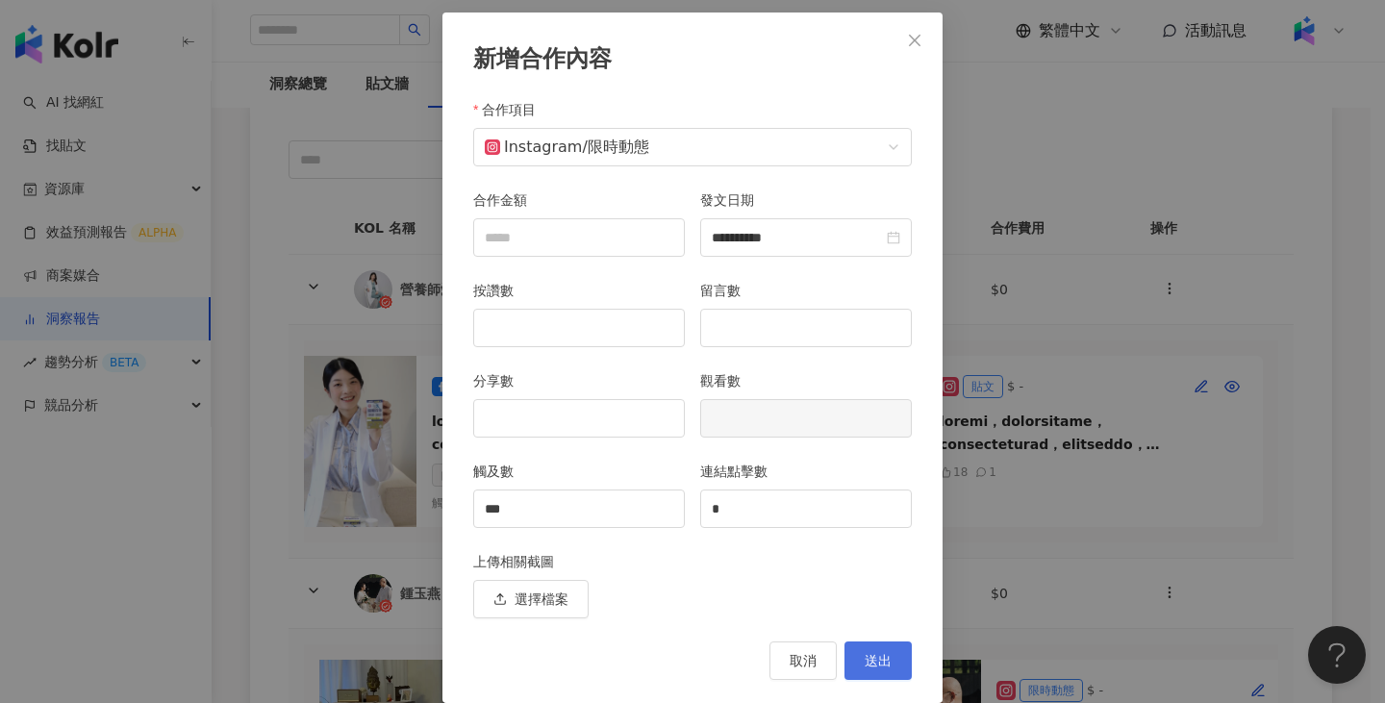
click at [868, 653] on span "送出" at bounding box center [877, 660] width 27 height 15
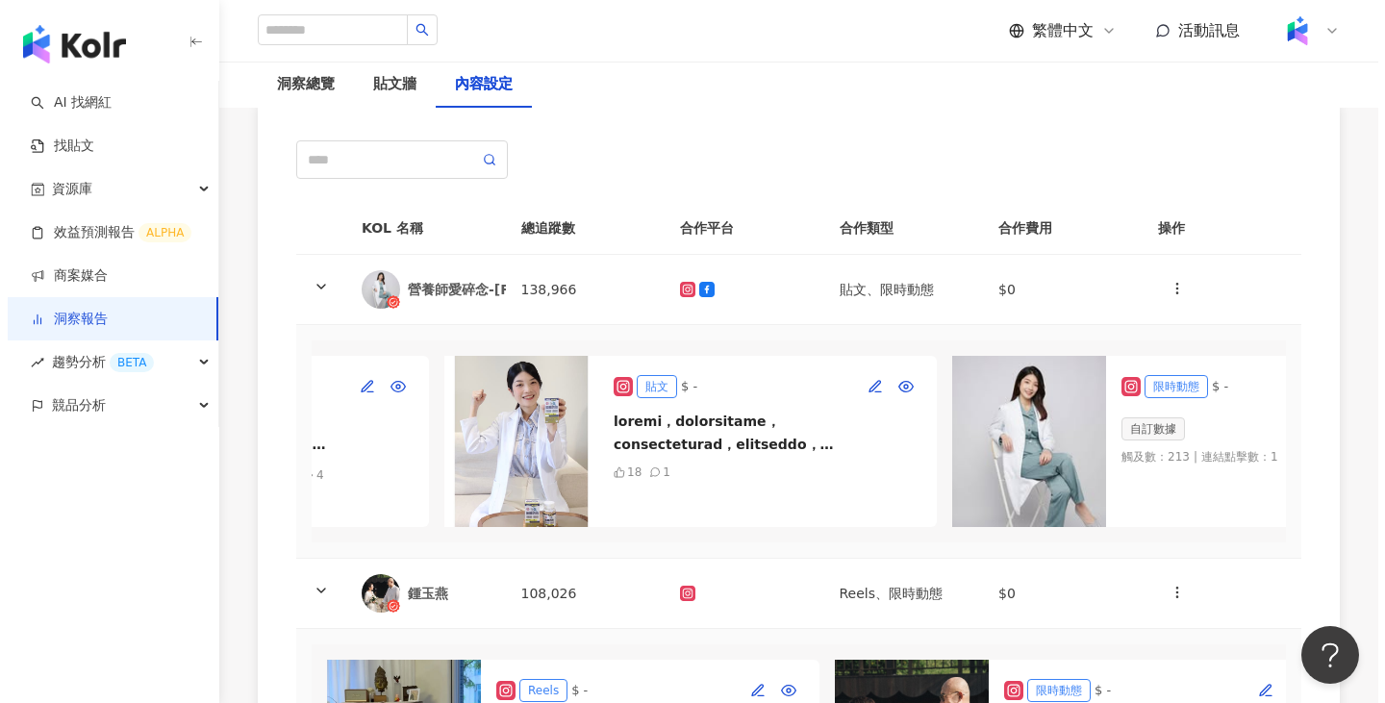
scroll to position [0, 579]
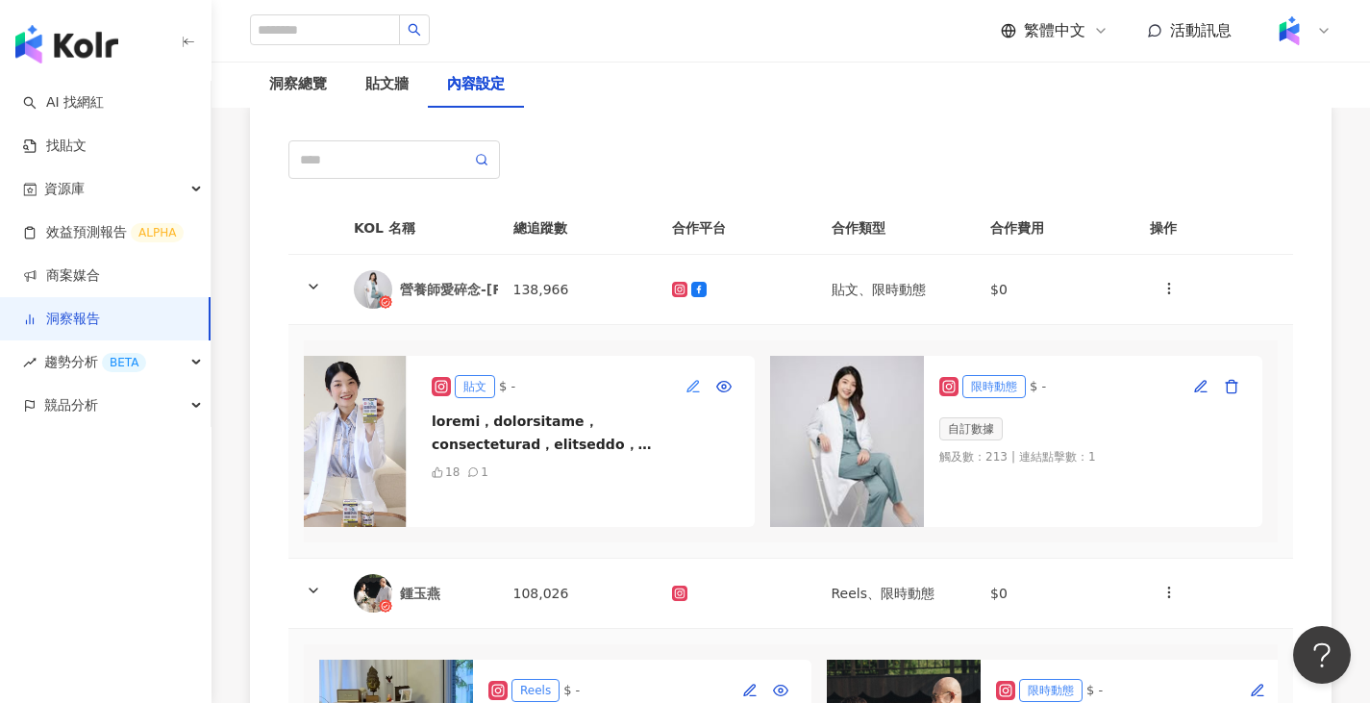
click at [687, 380] on icon "button" at bounding box center [692, 385] width 11 height 11
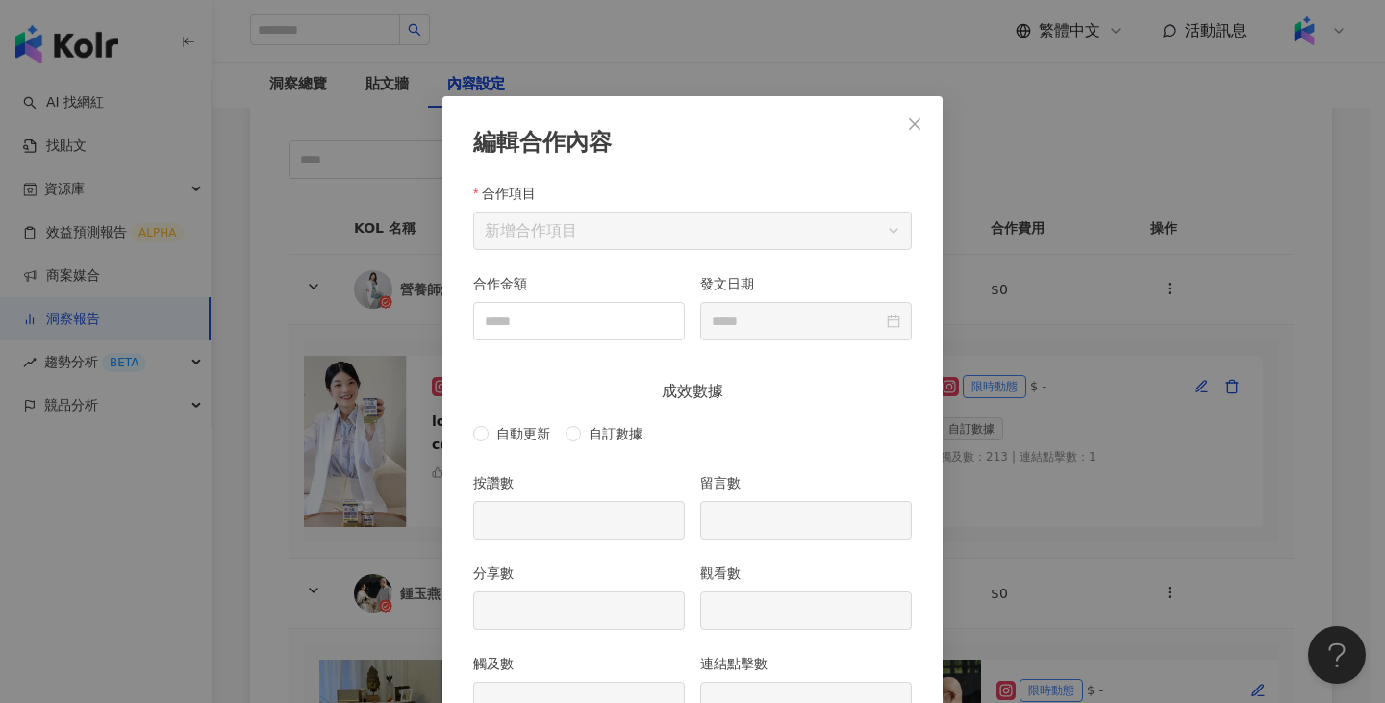
scroll to position [96, 0]
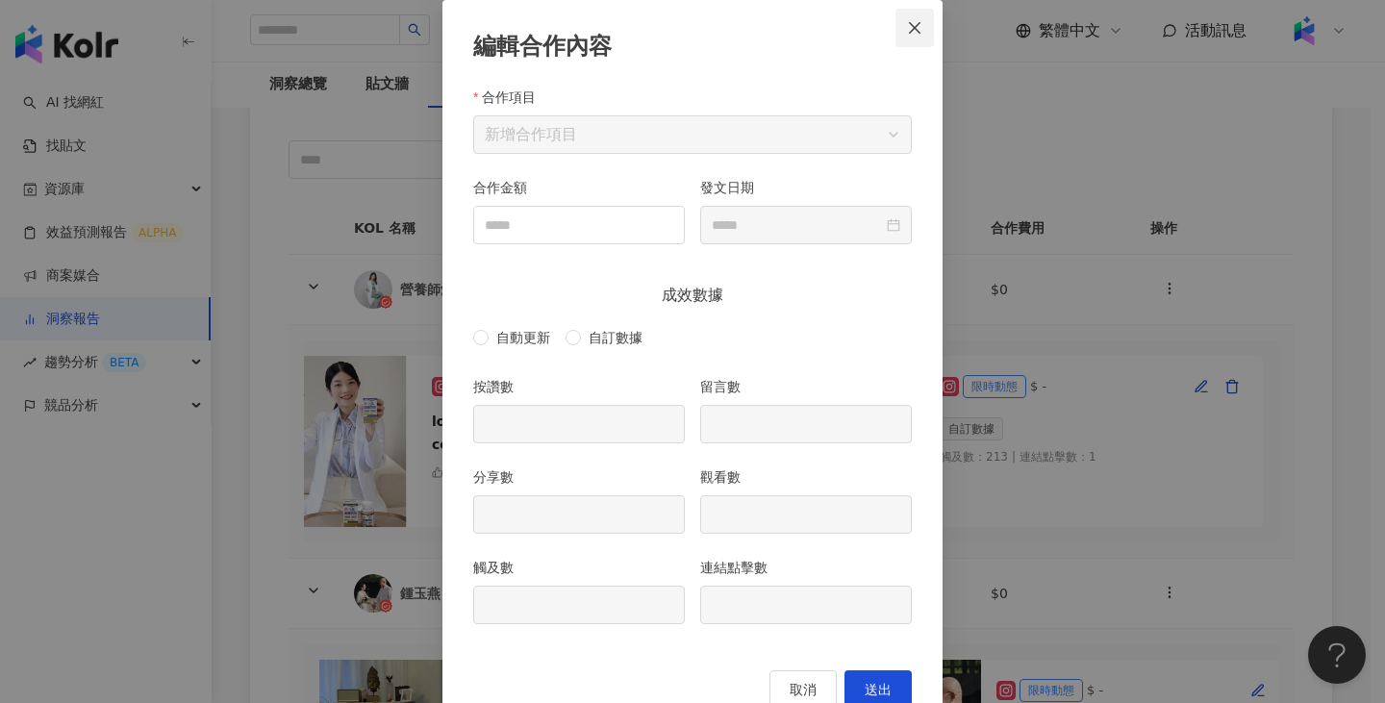
click at [898, 23] on span "Close" at bounding box center [914, 27] width 38 height 15
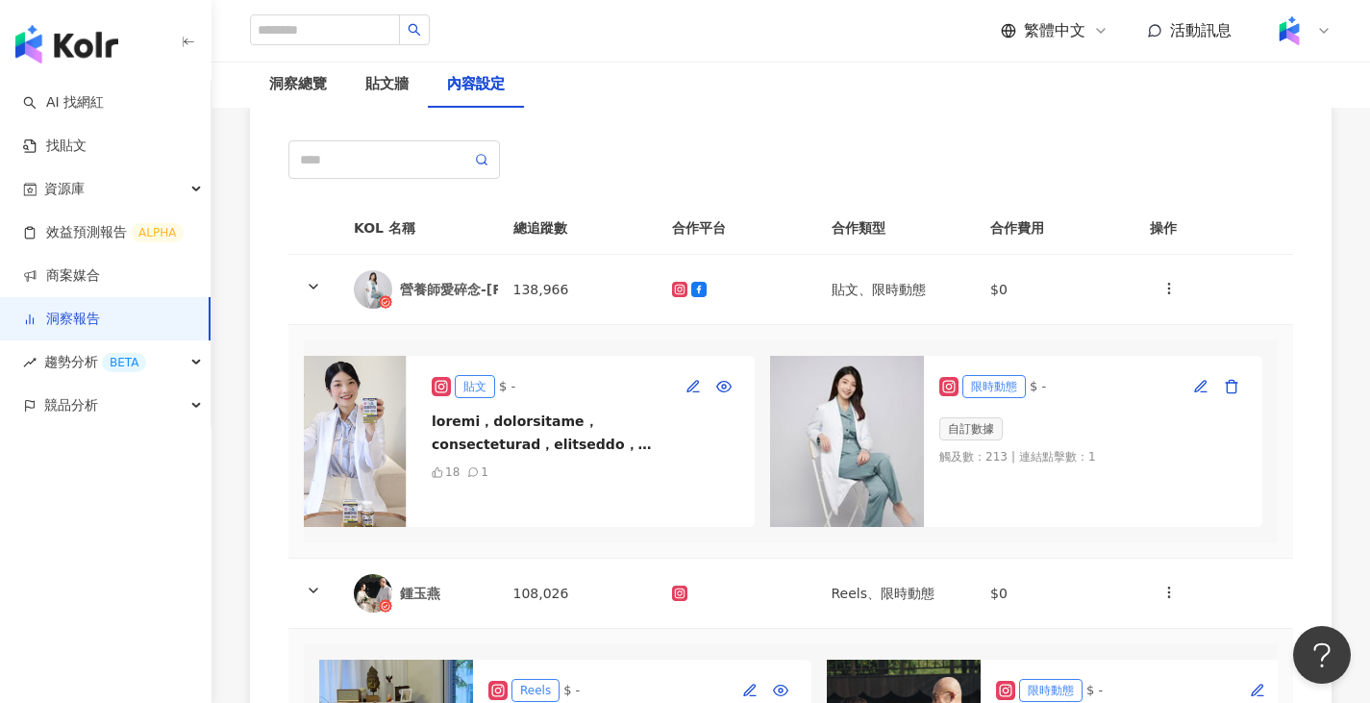
scroll to position [0, 564]
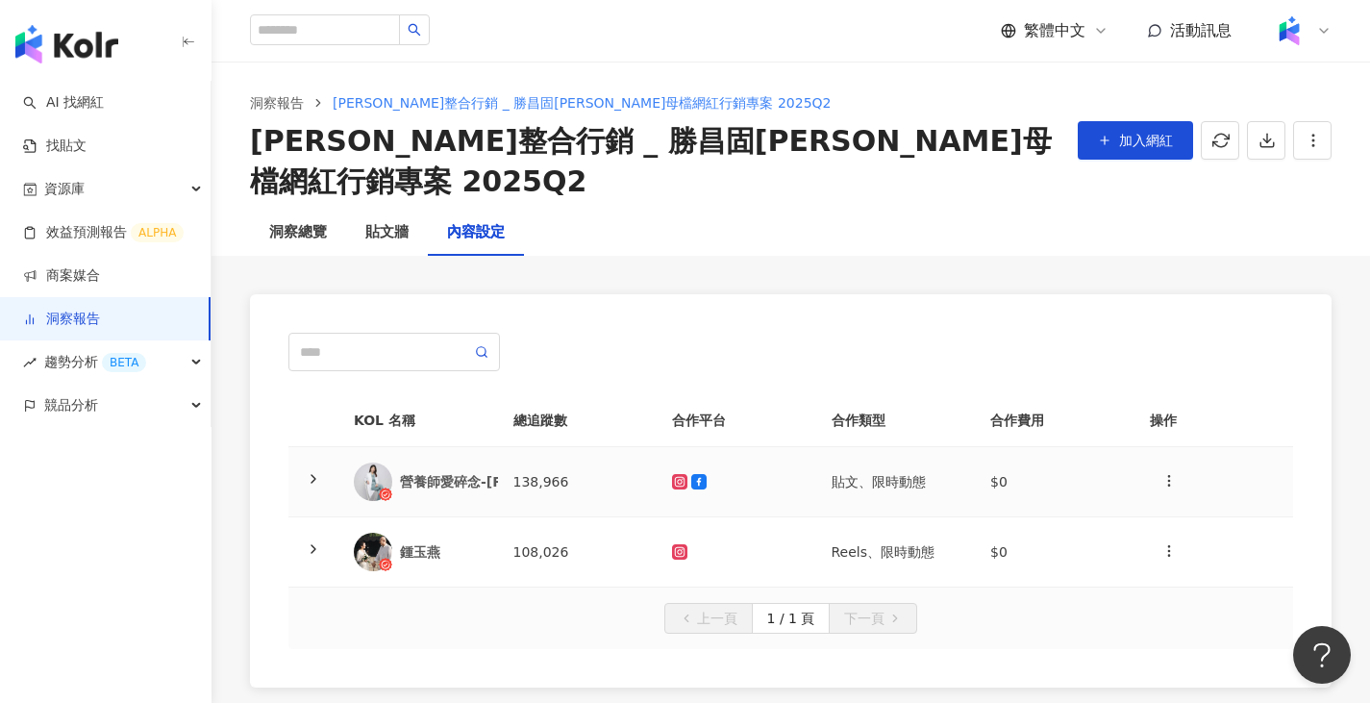
click at [627, 447] on td "138,966" at bounding box center [578, 482] width 160 height 70
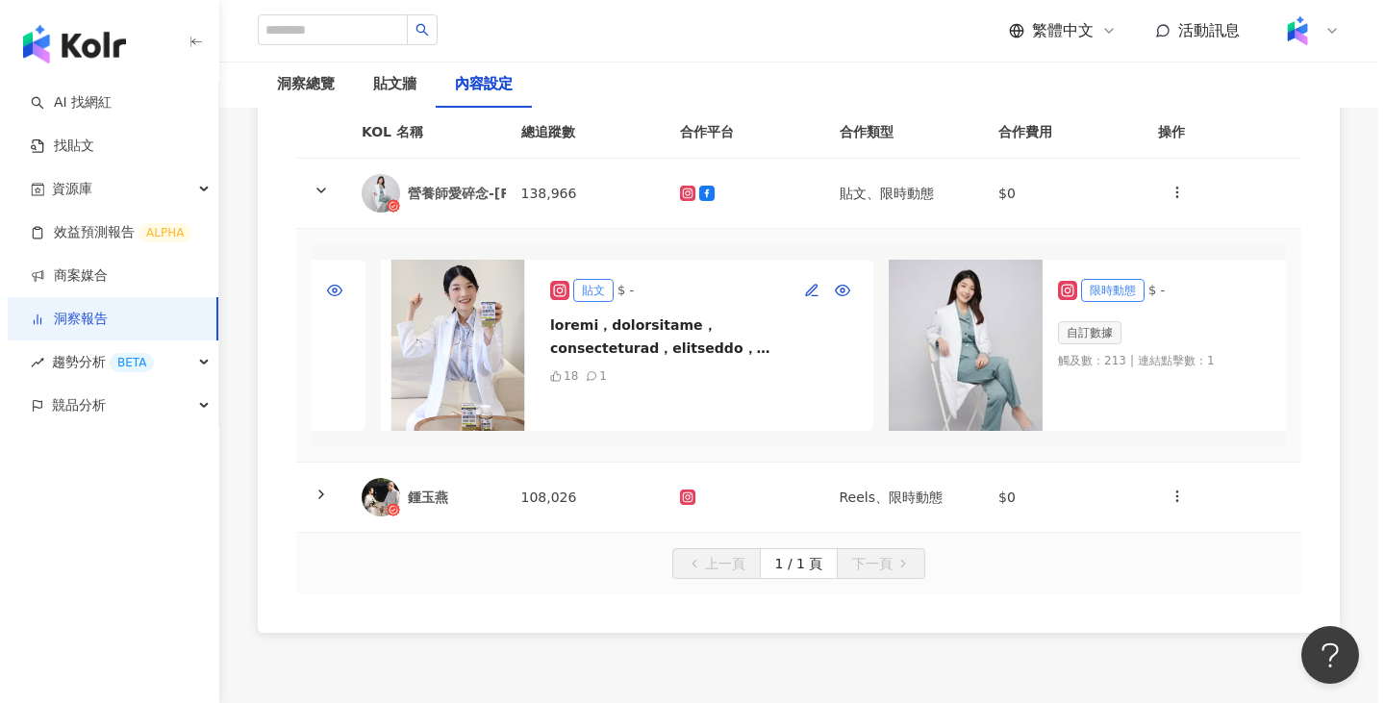
scroll to position [0, 473]
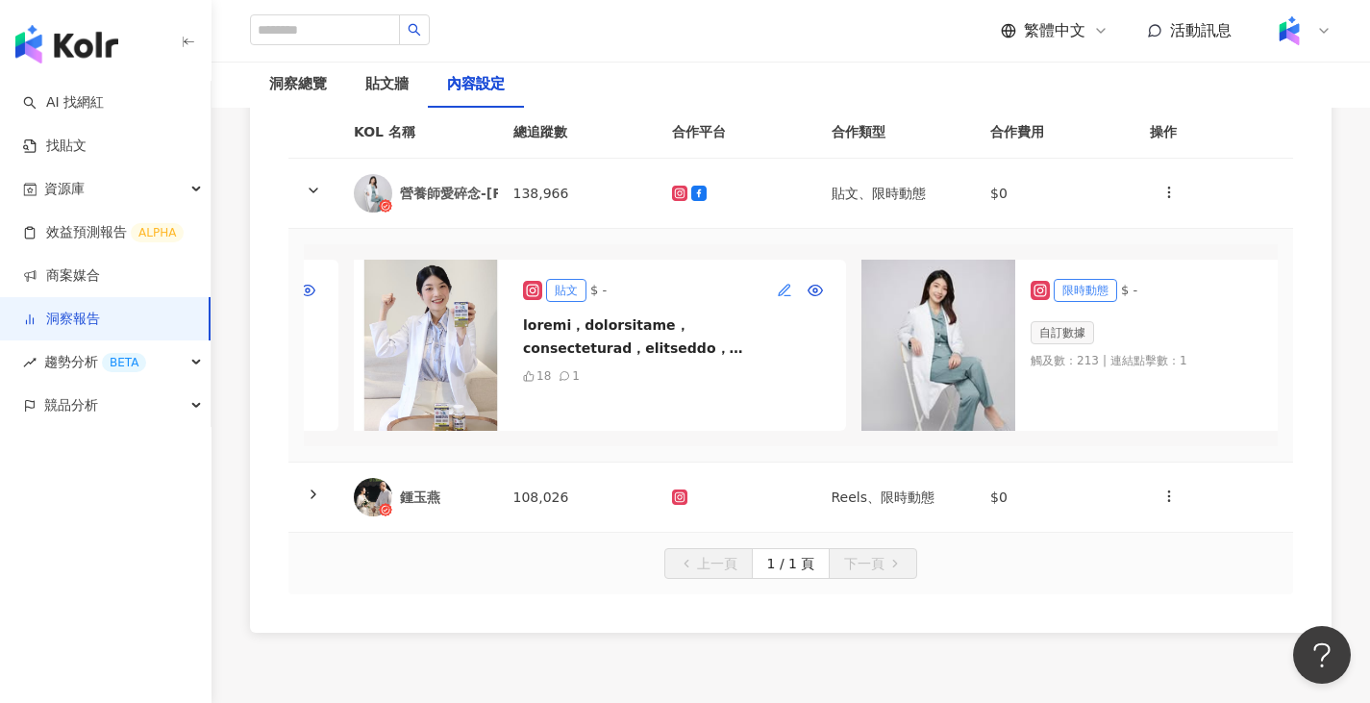
click at [779, 283] on icon "button" at bounding box center [784, 290] width 15 height 15
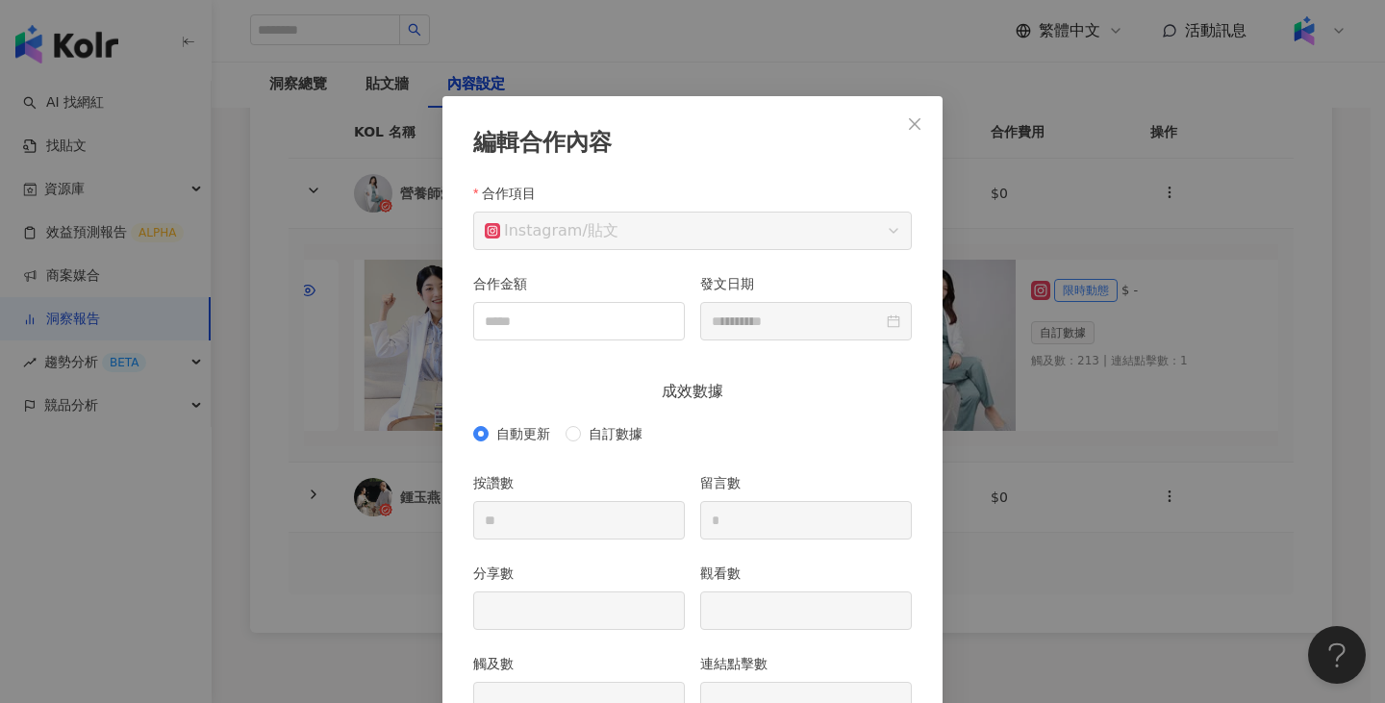
scroll to position [96, 0]
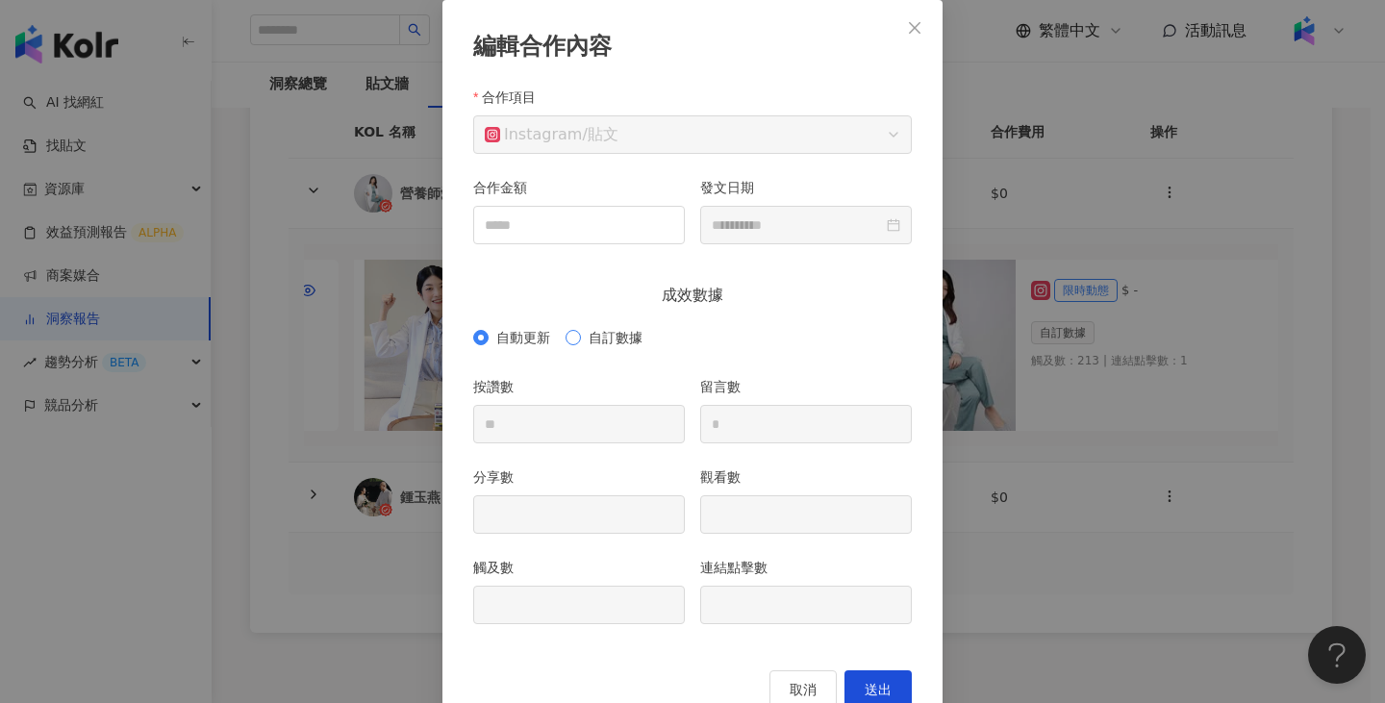
click at [581, 344] on span "自訂數據" at bounding box center [615, 337] width 69 height 21
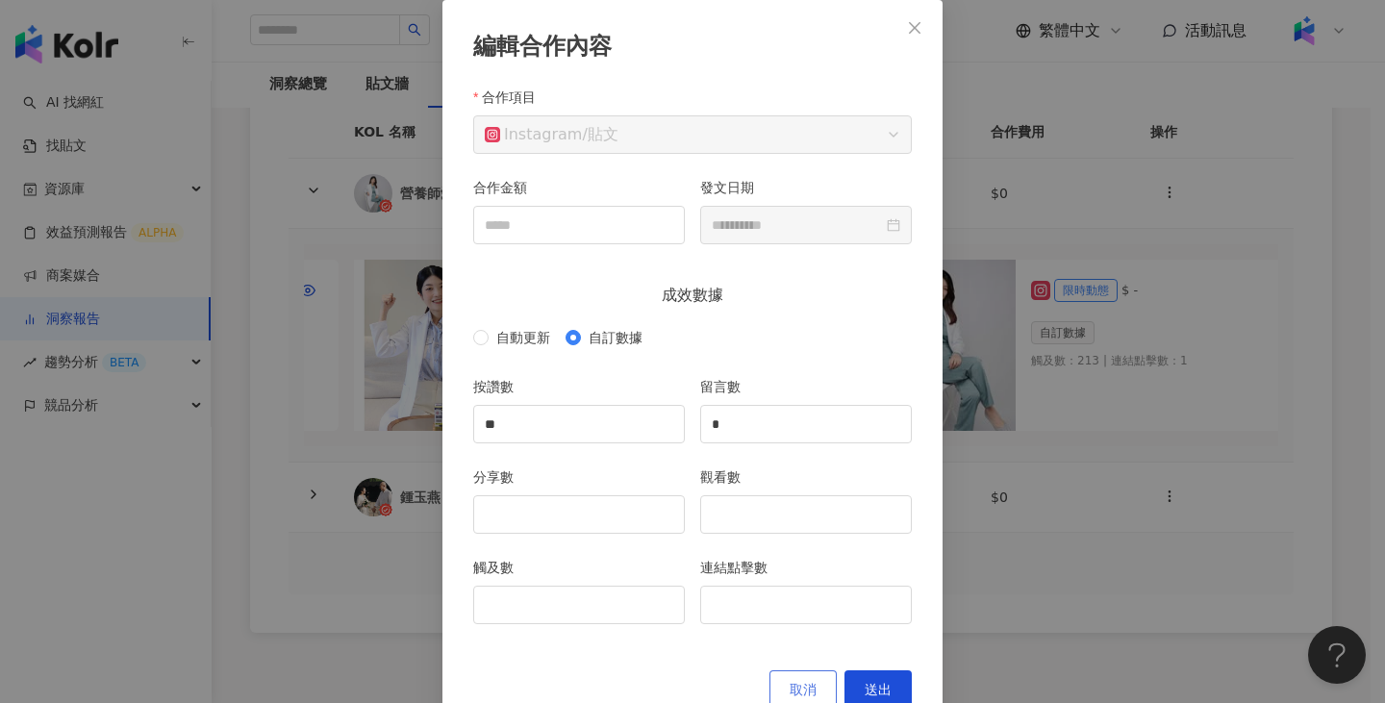
click at [800, 695] on span "取消" at bounding box center [802, 689] width 27 height 15
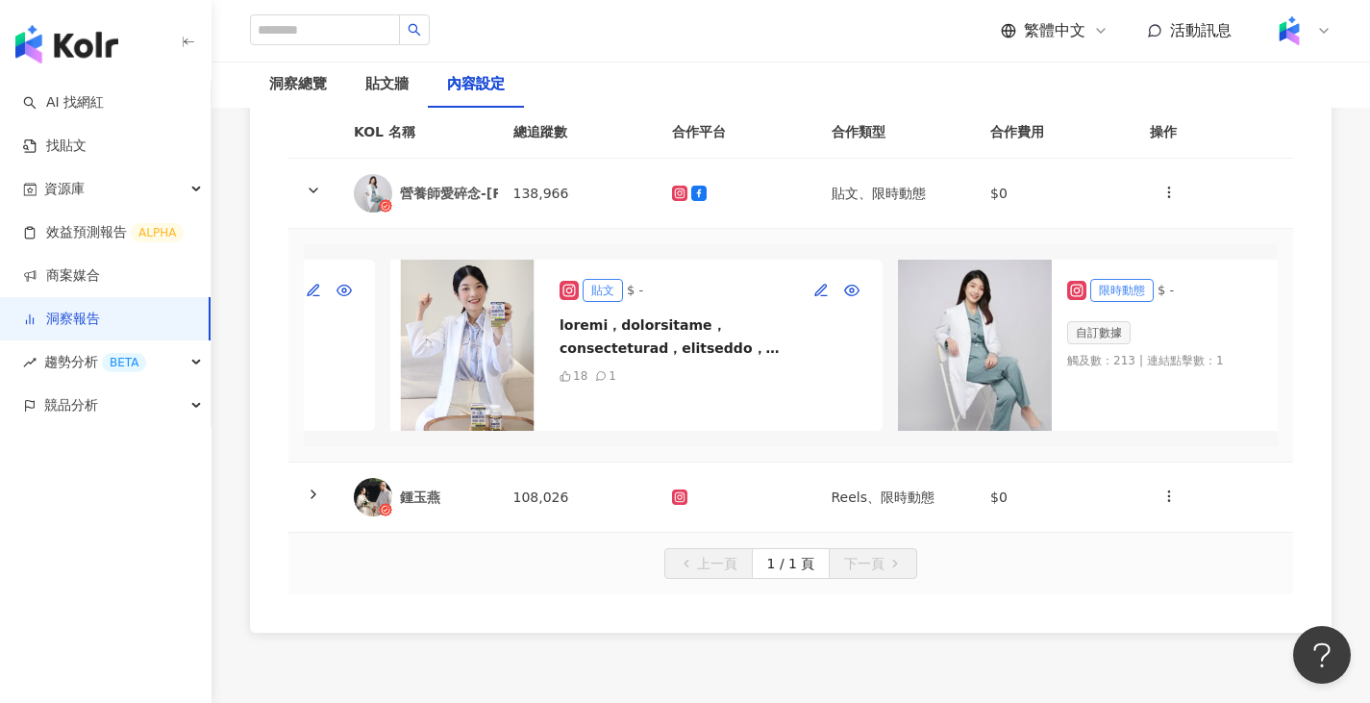
scroll to position [0, 437]
click at [795, 462] on td at bounding box center [737, 497] width 160 height 70
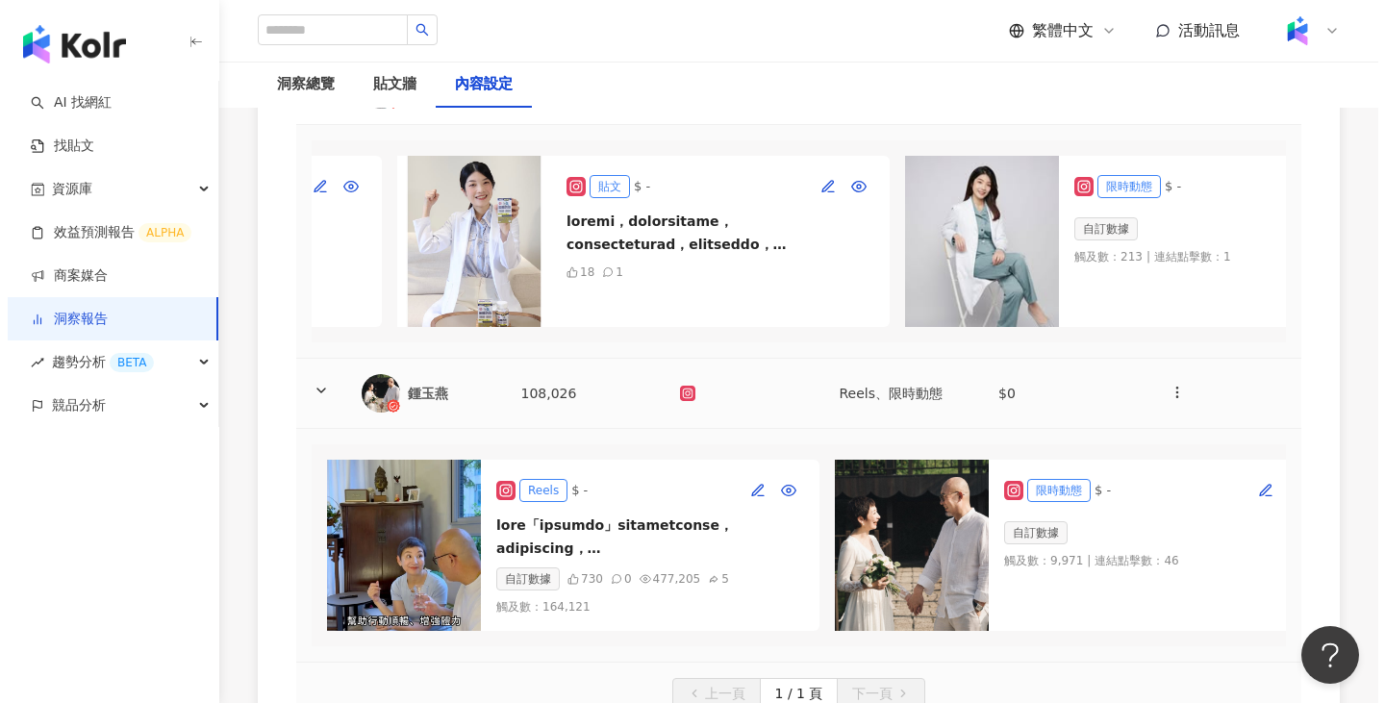
scroll to position [481, 0]
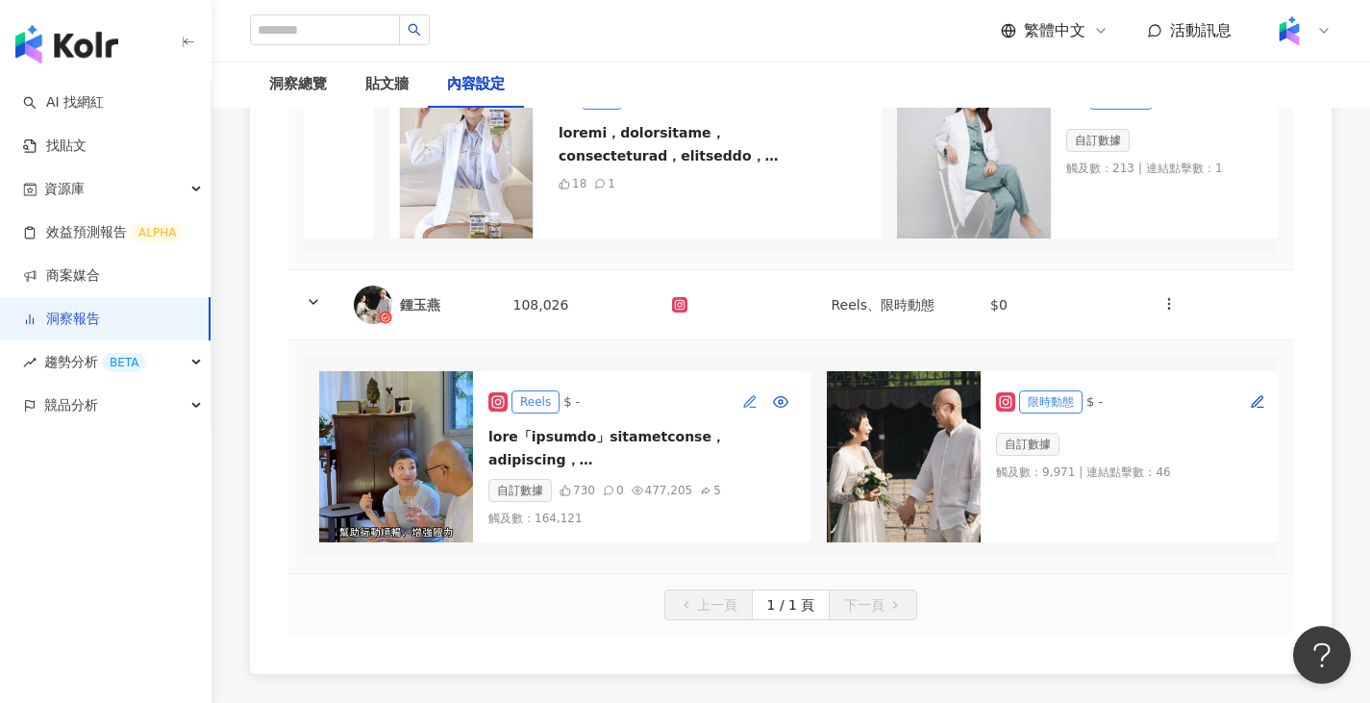
click at [753, 394] on icon "button" at bounding box center [749, 401] width 15 height 15
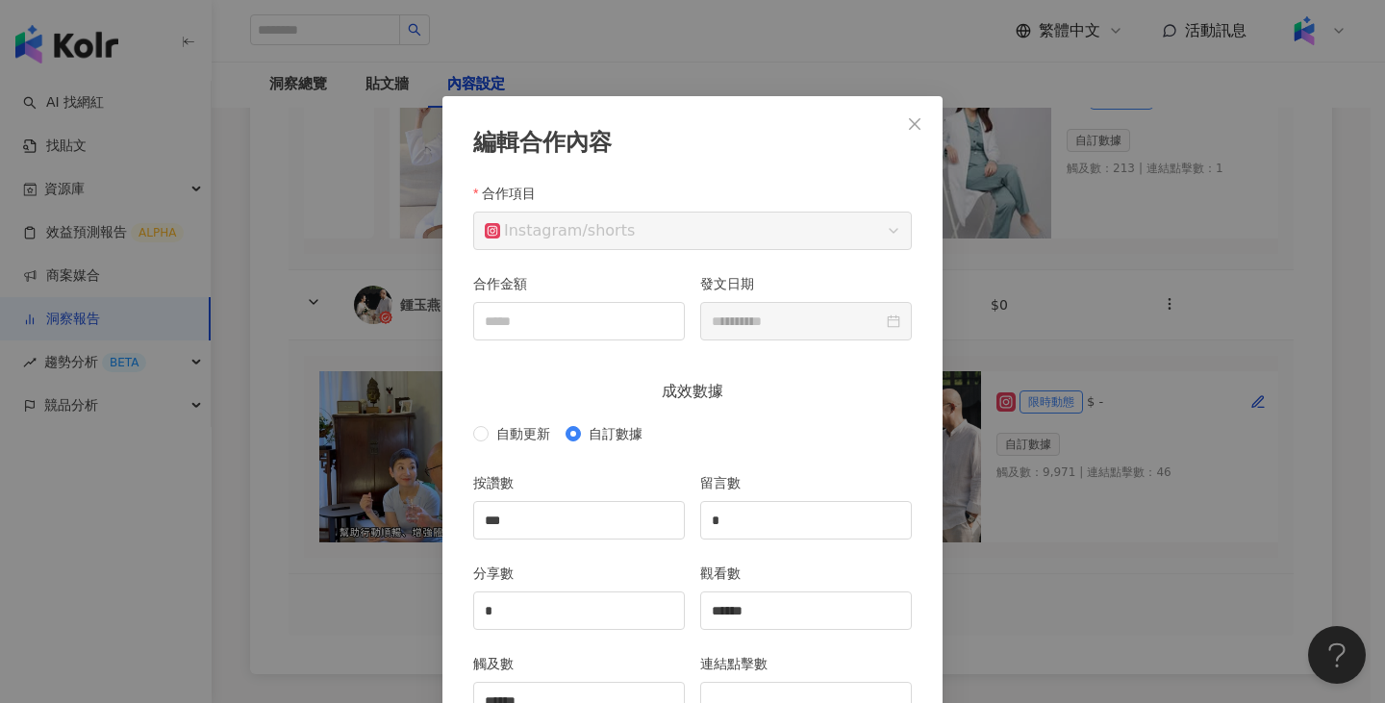
scroll to position [96, 0]
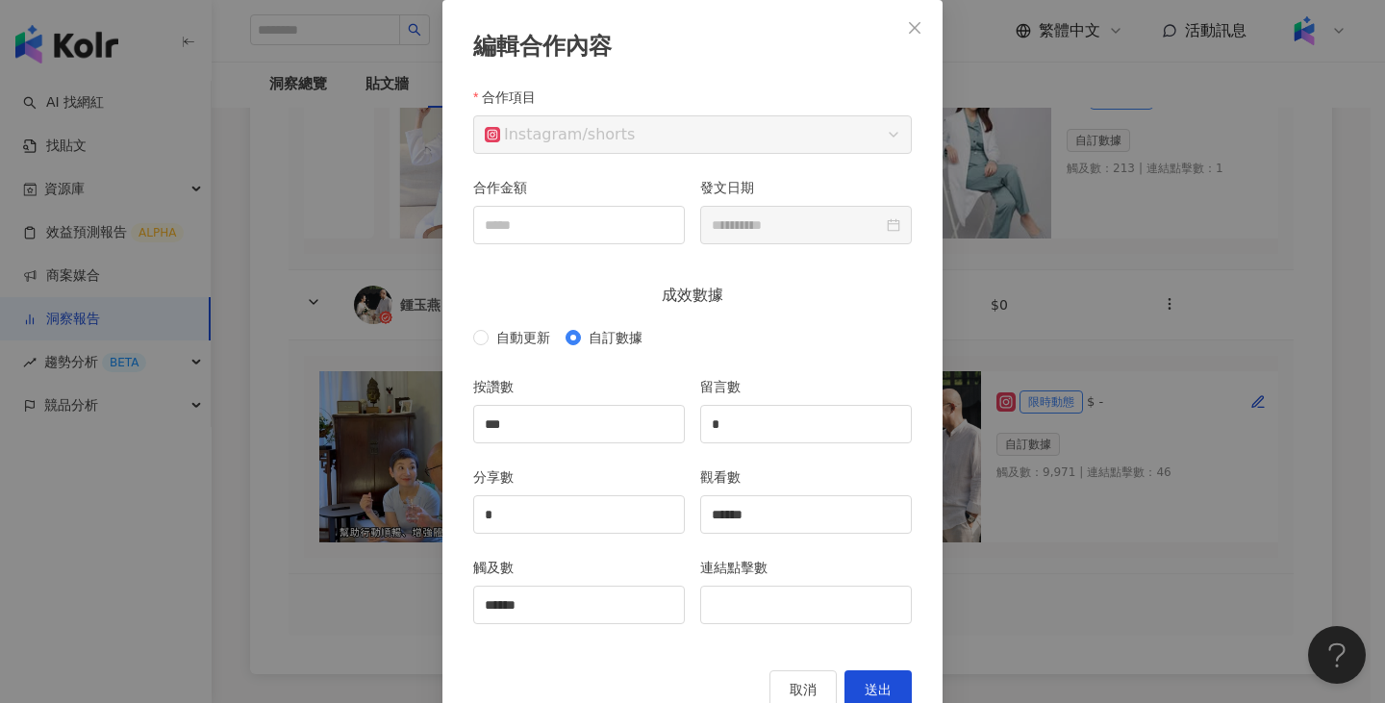
click at [1096, 303] on div "**********" at bounding box center [692, 351] width 1385 height 703
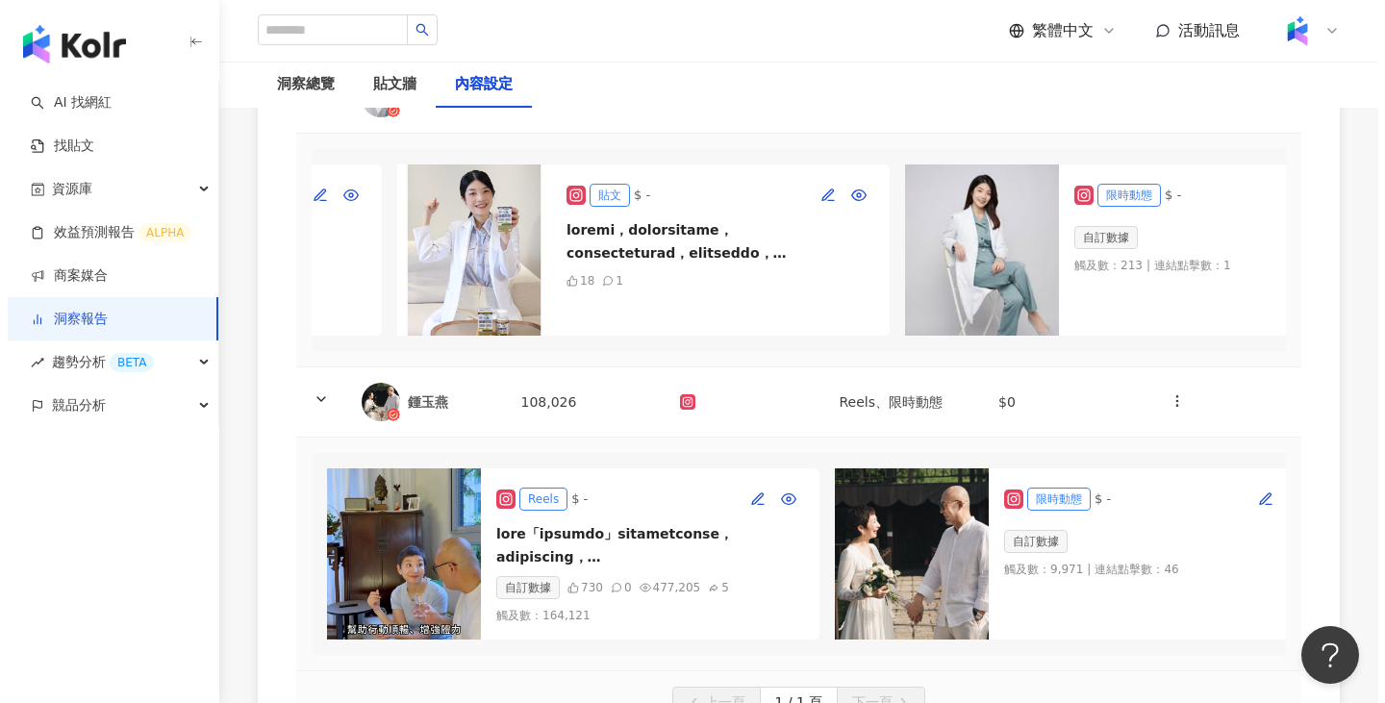
scroll to position [385, 0]
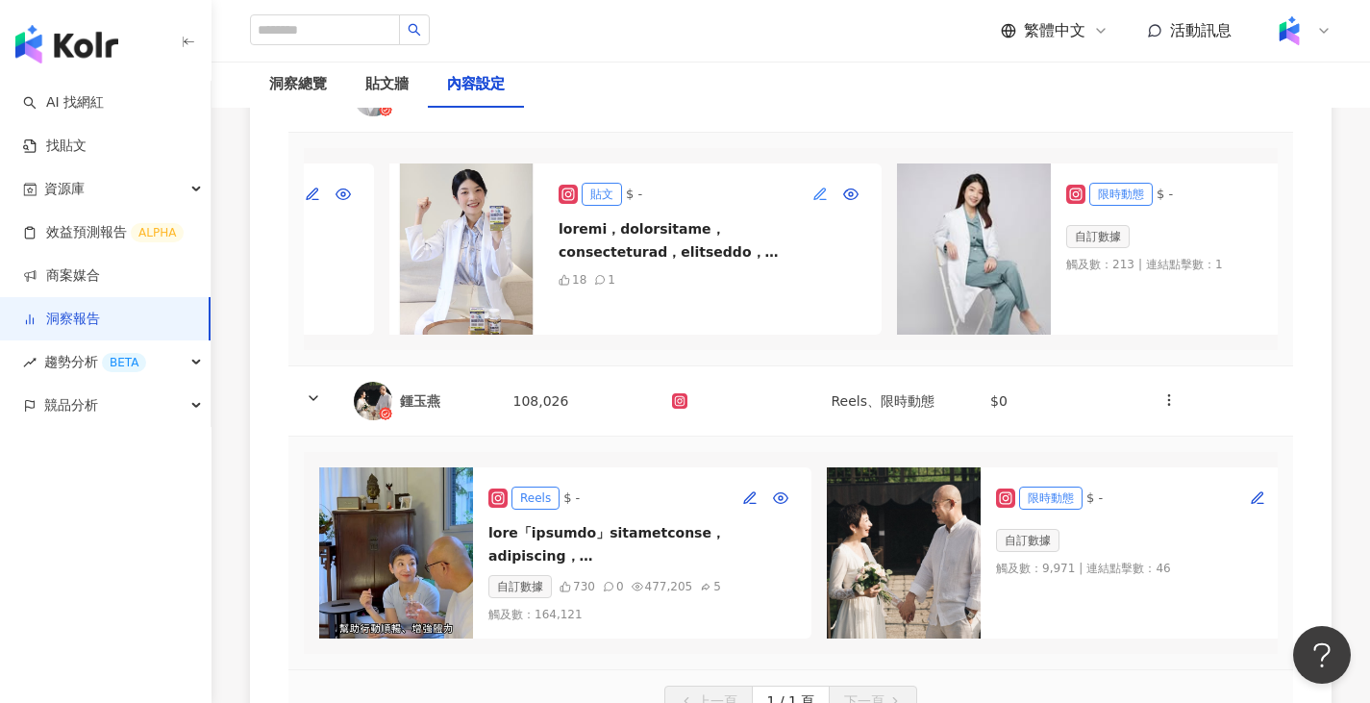
click at [824, 187] on icon "button" at bounding box center [819, 194] width 15 height 15
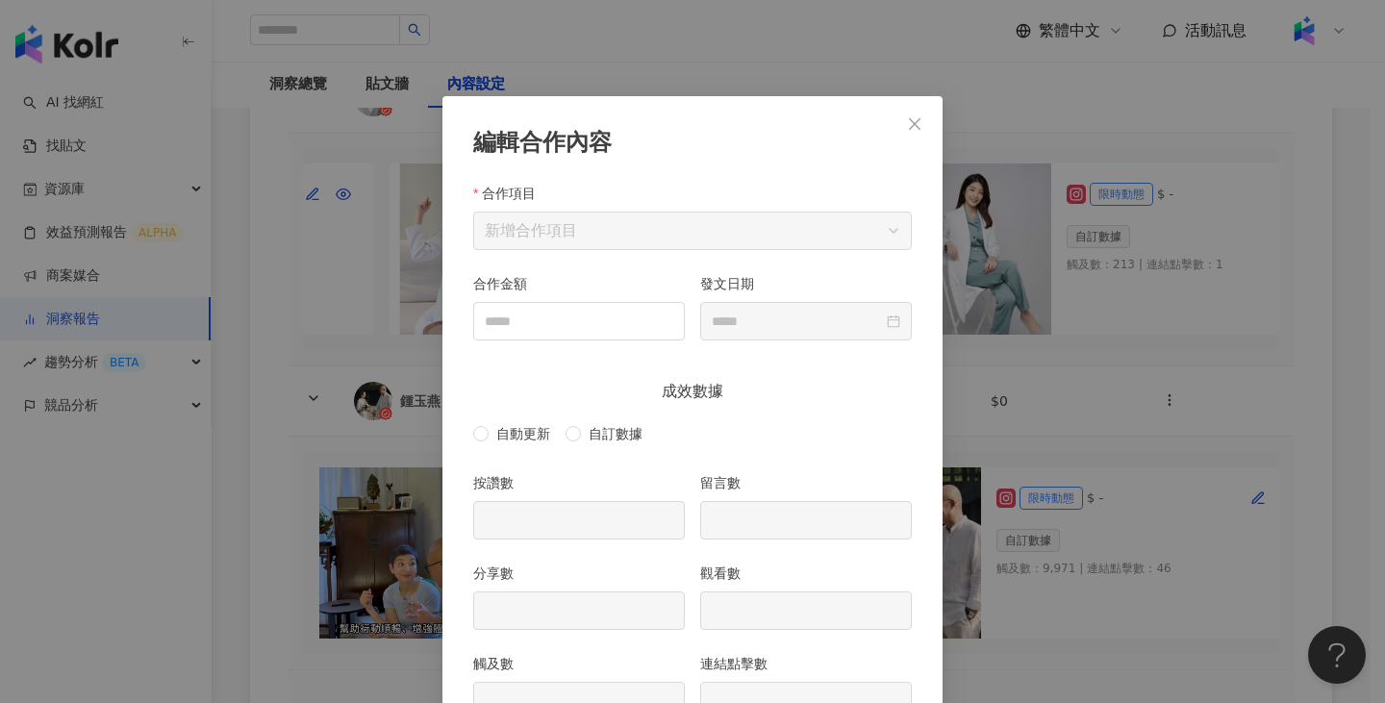
scroll to position [96, 0]
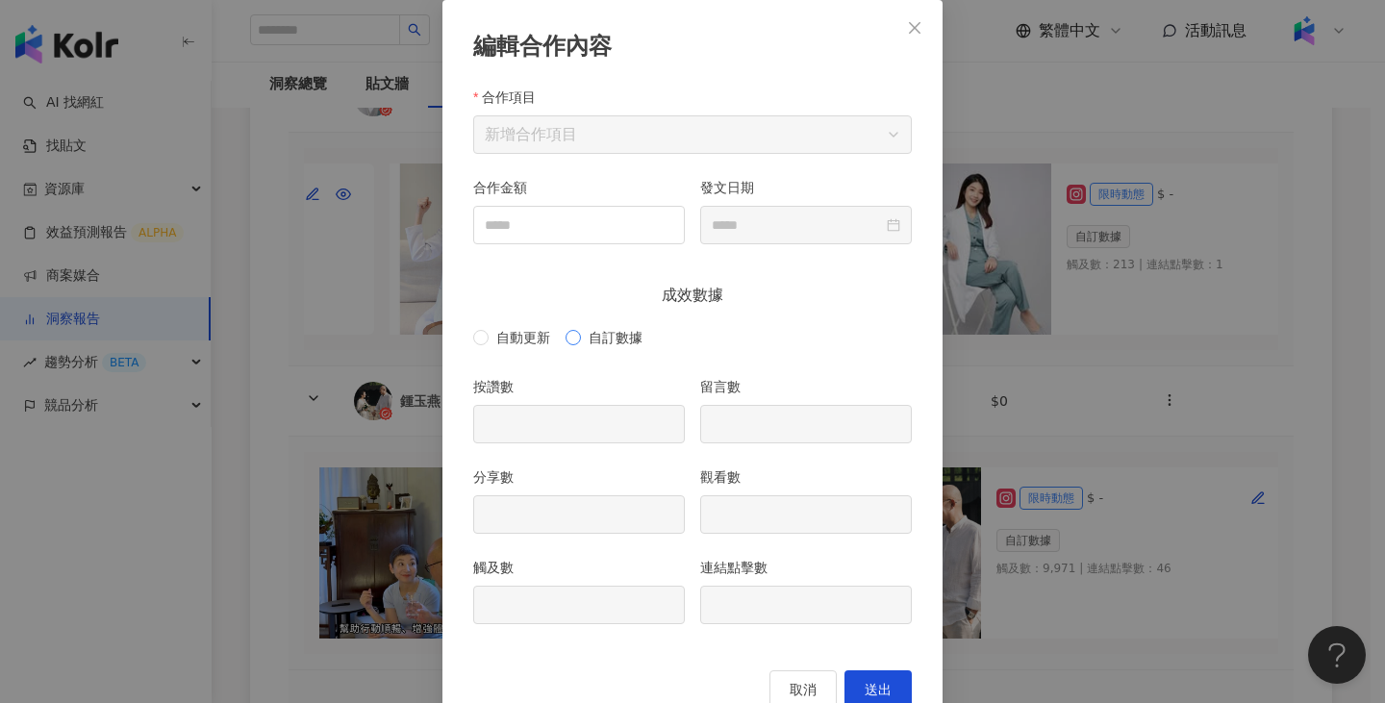
click at [609, 337] on span "自訂數據" at bounding box center [615, 337] width 69 height 21
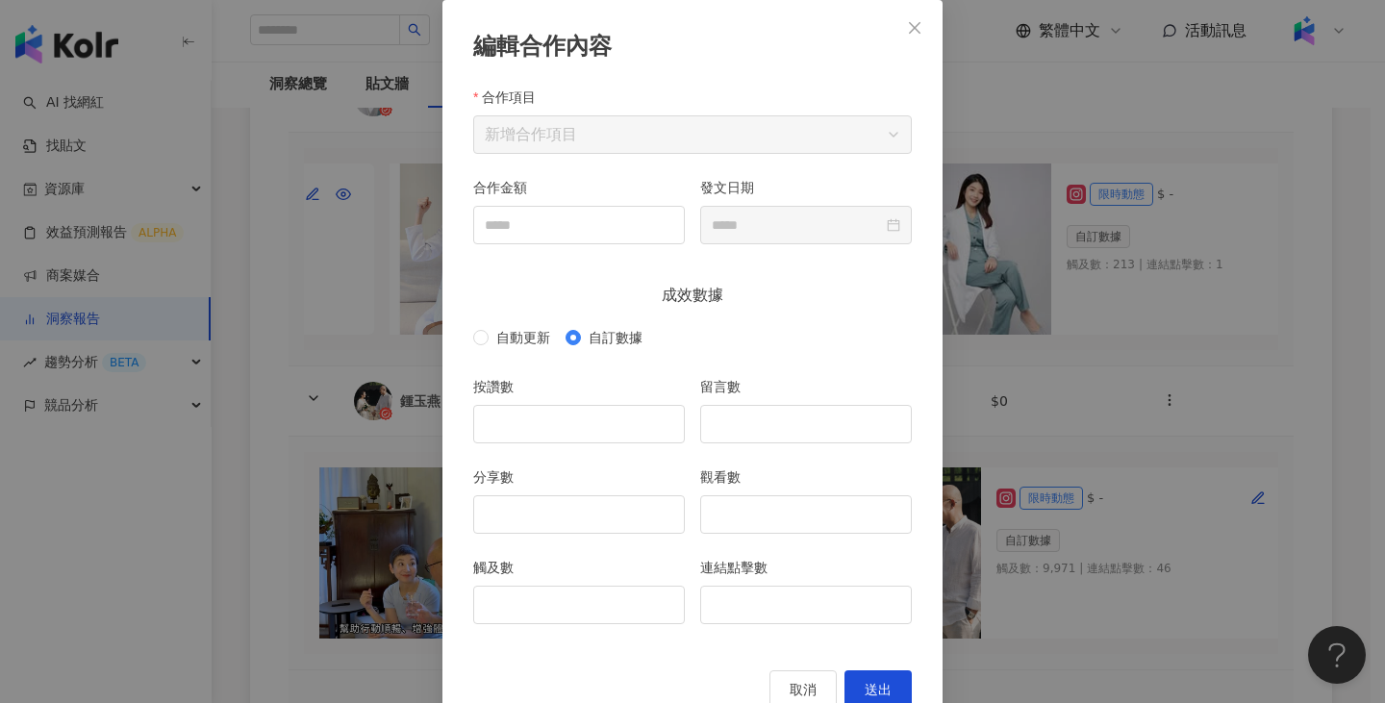
click at [1133, 321] on div "編輯合作內容 合作項目 新增合作項目 合作金額 發文日期 成效數據 自動更新 自訂數據 按讚數 留言數 分享數 觀看數 觸及數 連結點擊數 取消 送出" at bounding box center [692, 351] width 1385 height 703
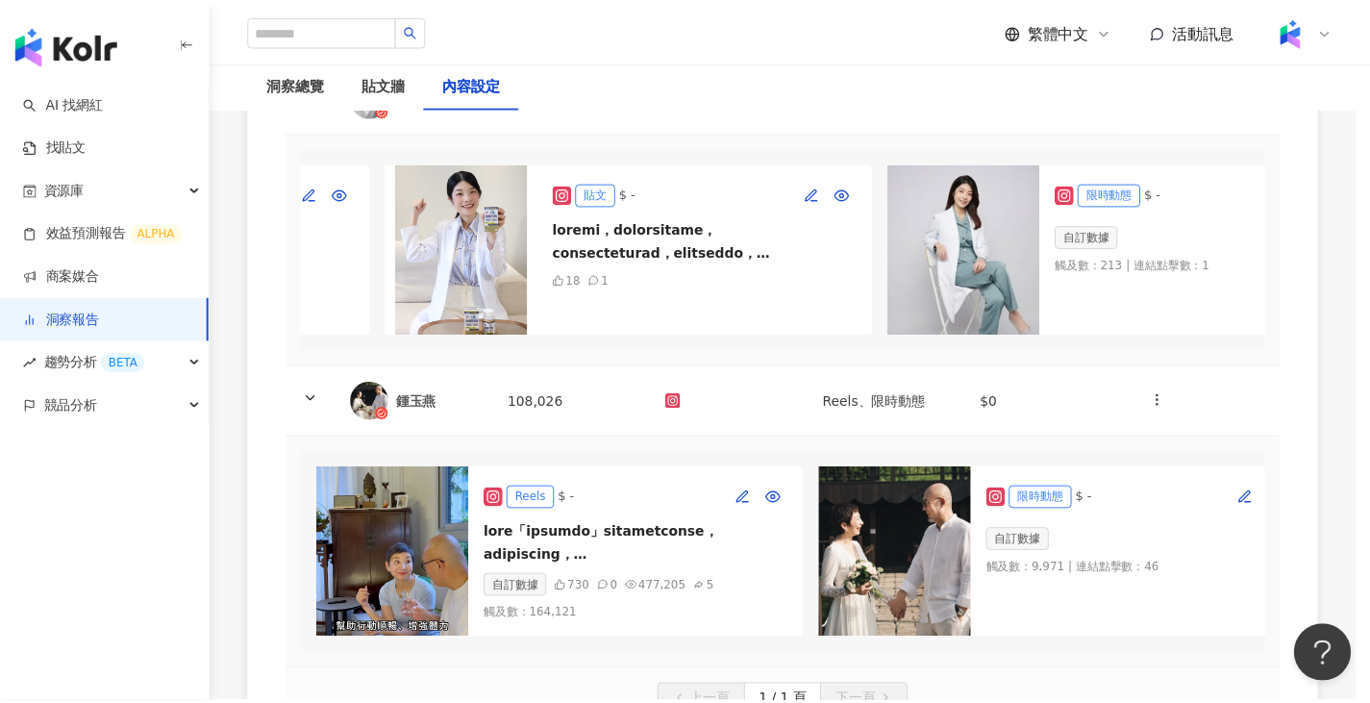
scroll to position [52, 0]
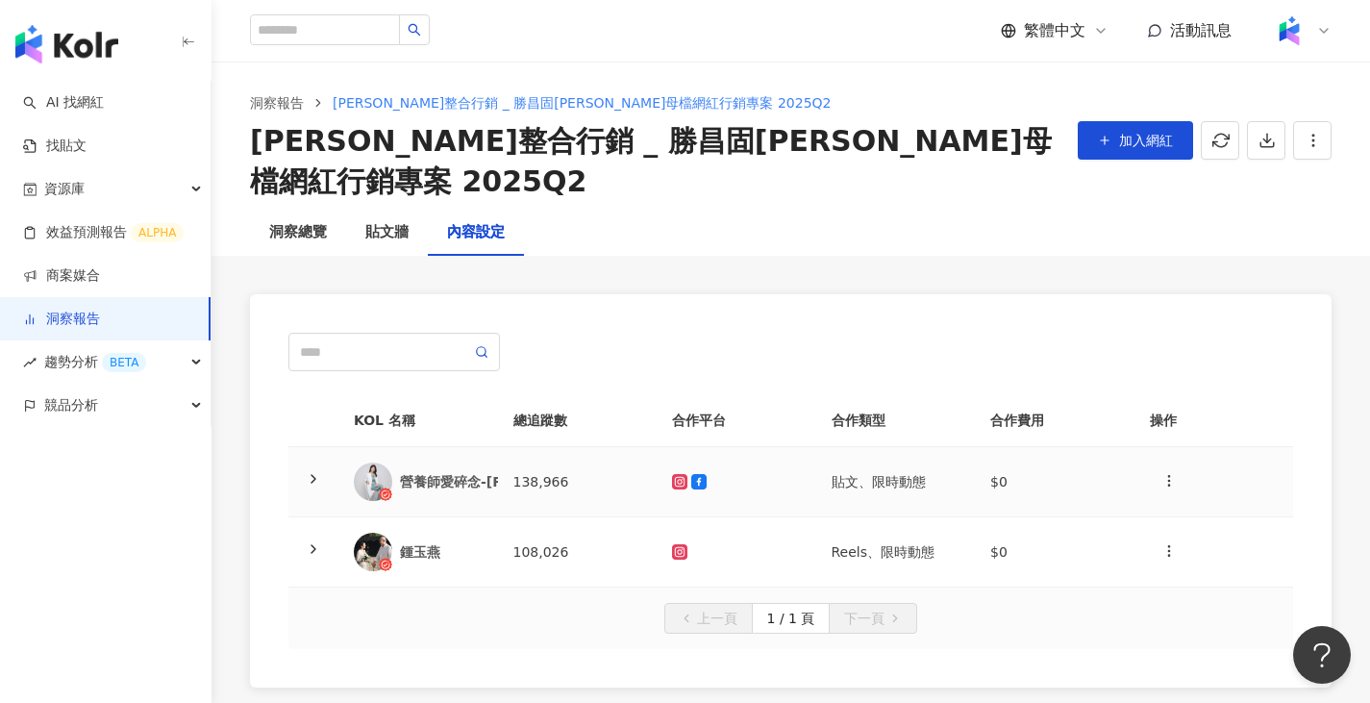
click at [646, 447] on td "138,966" at bounding box center [578, 482] width 160 height 70
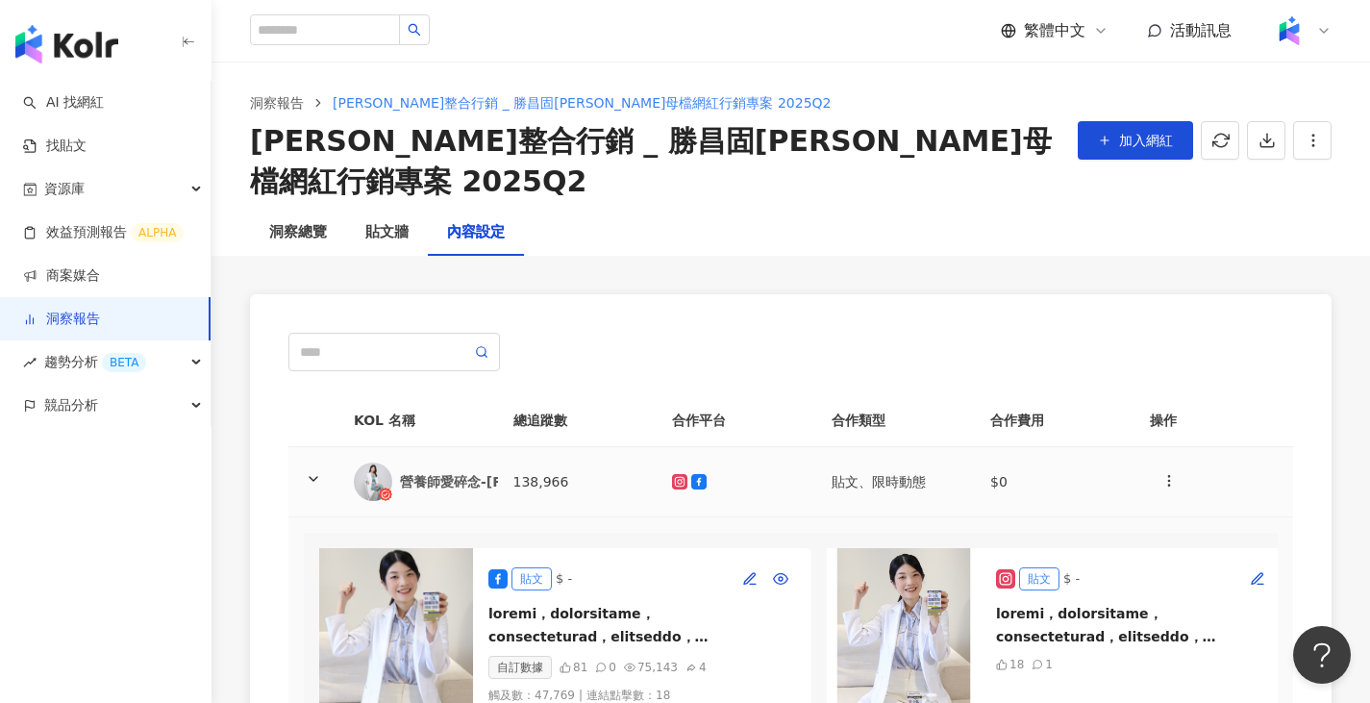
scroll to position [288, 0]
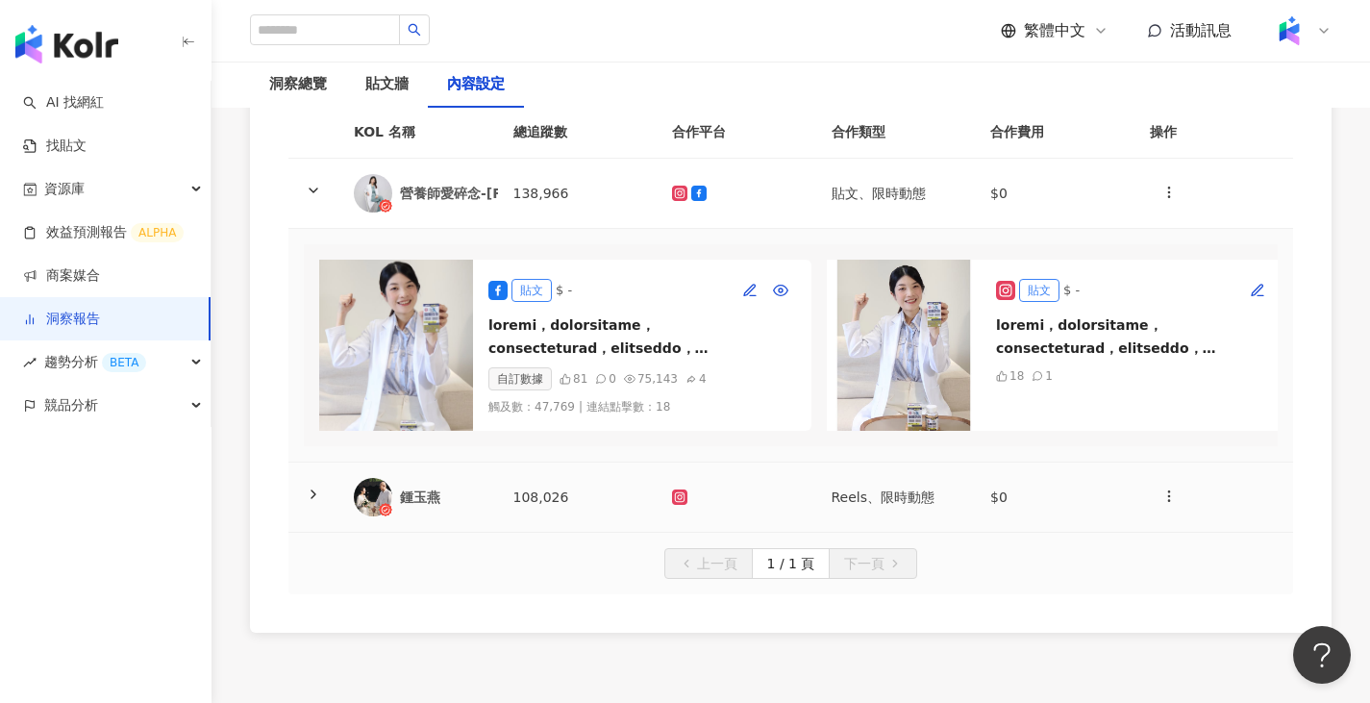
click at [649, 462] on td "108,026" at bounding box center [578, 497] width 160 height 70
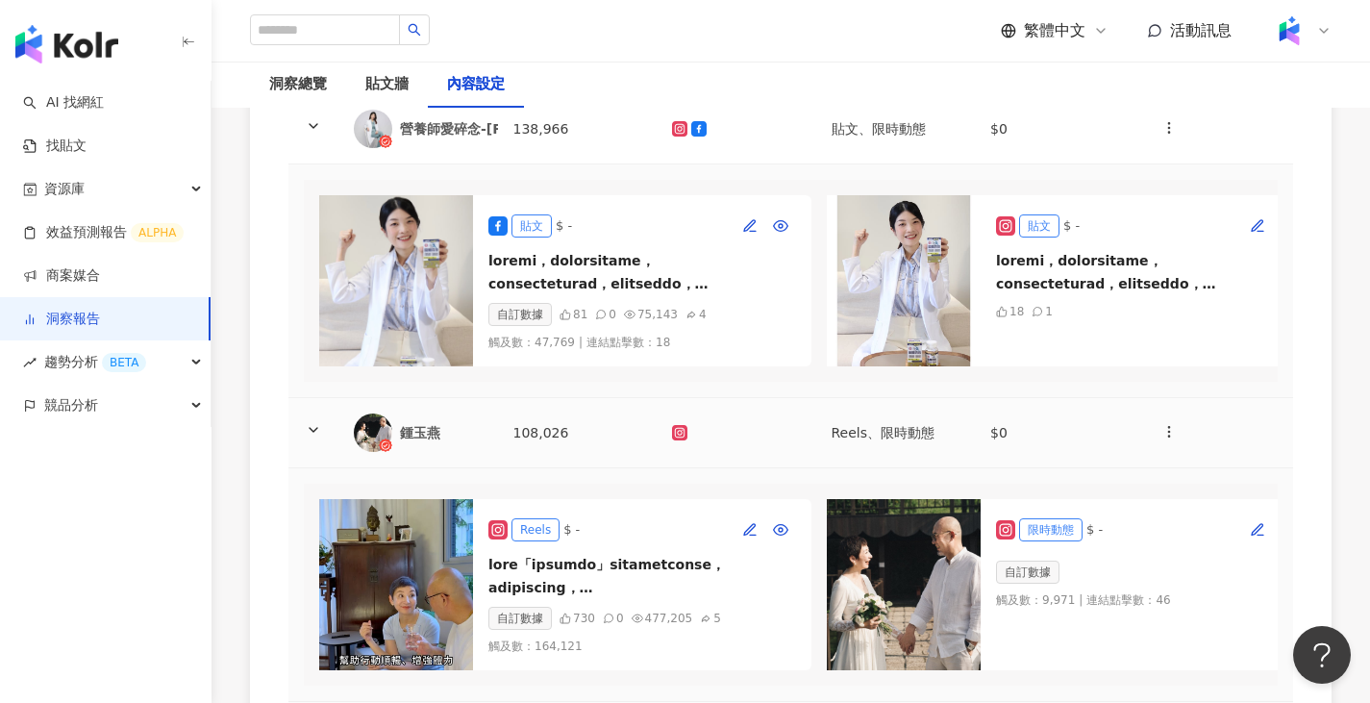
scroll to position [385, 0]
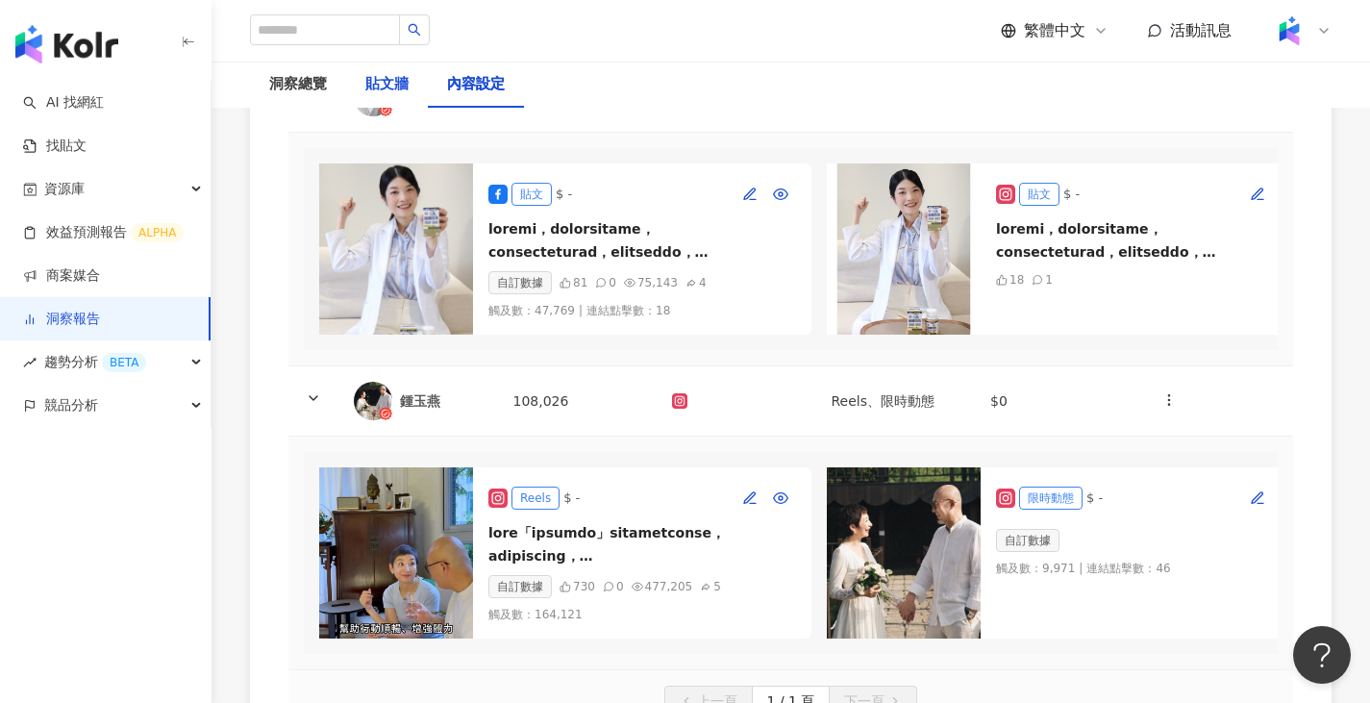
click at [379, 90] on div "貼文牆" at bounding box center [386, 84] width 43 height 23
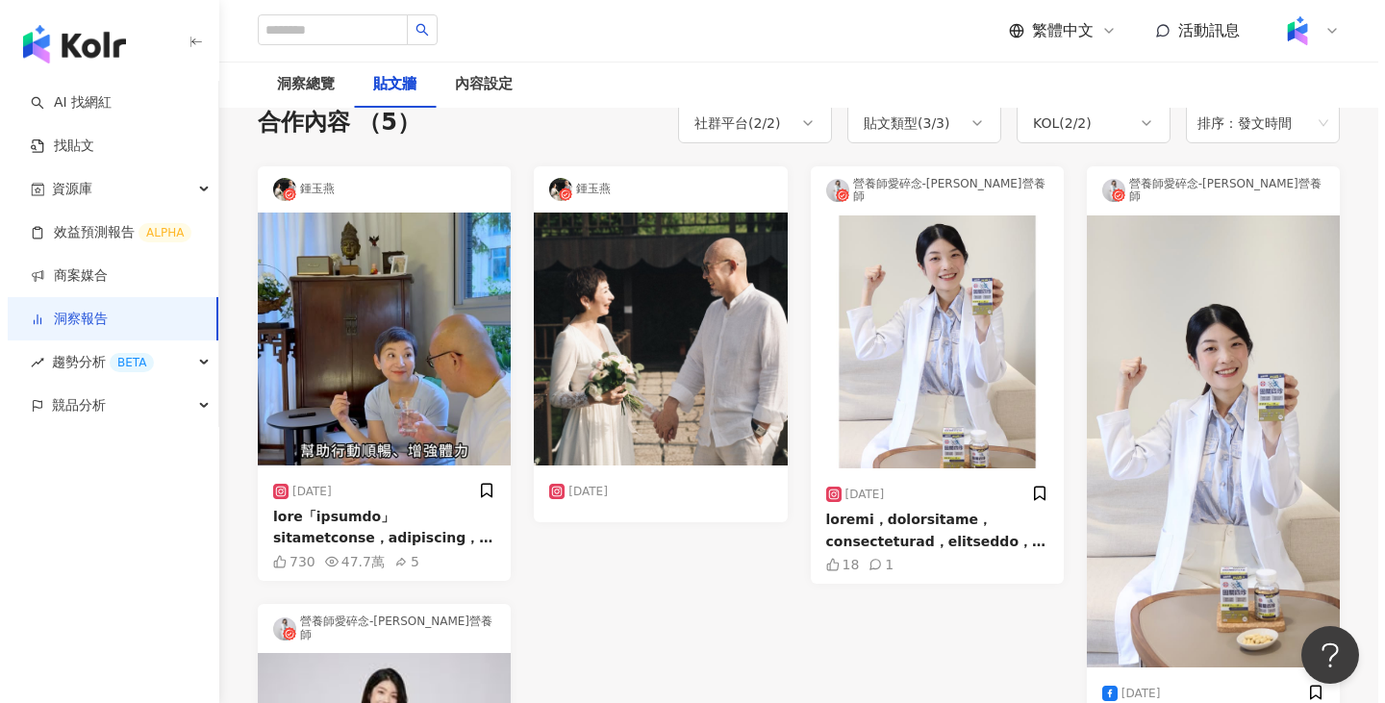
scroll to position [192, 0]
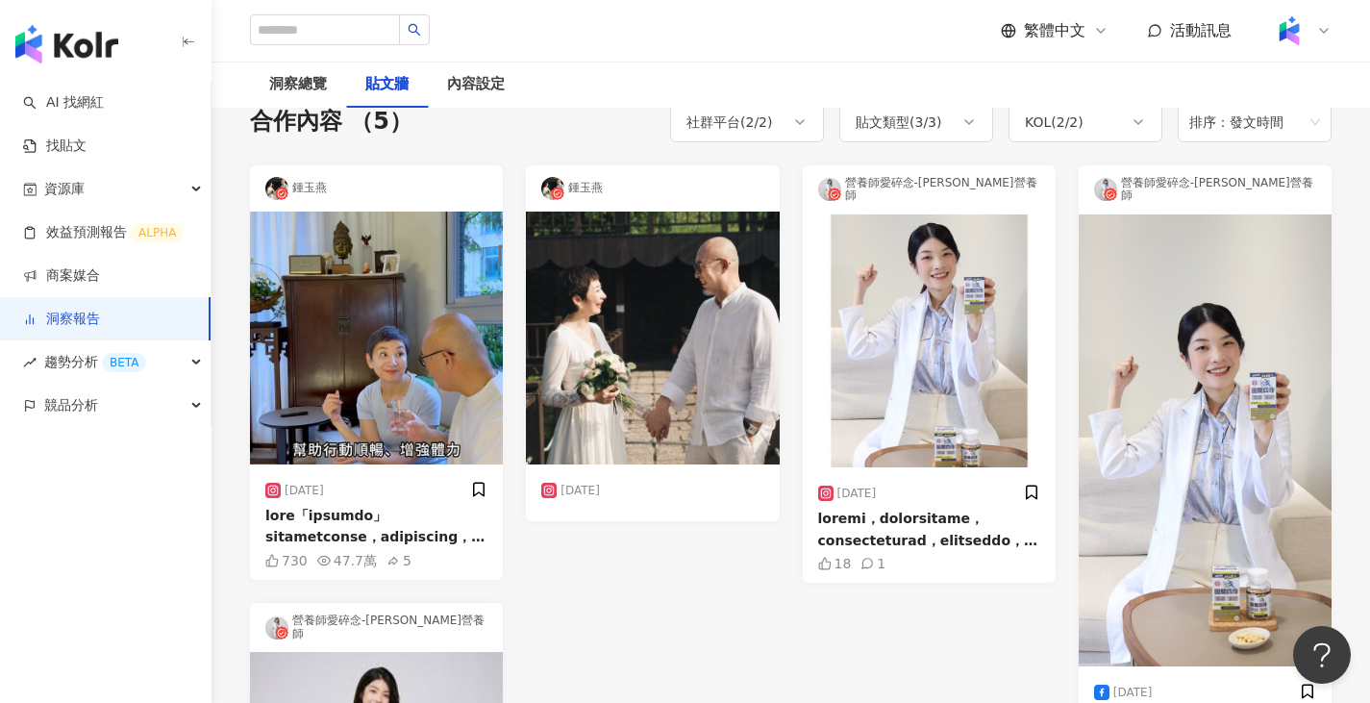
click at [893, 508] on div at bounding box center [929, 529] width 222 height 43
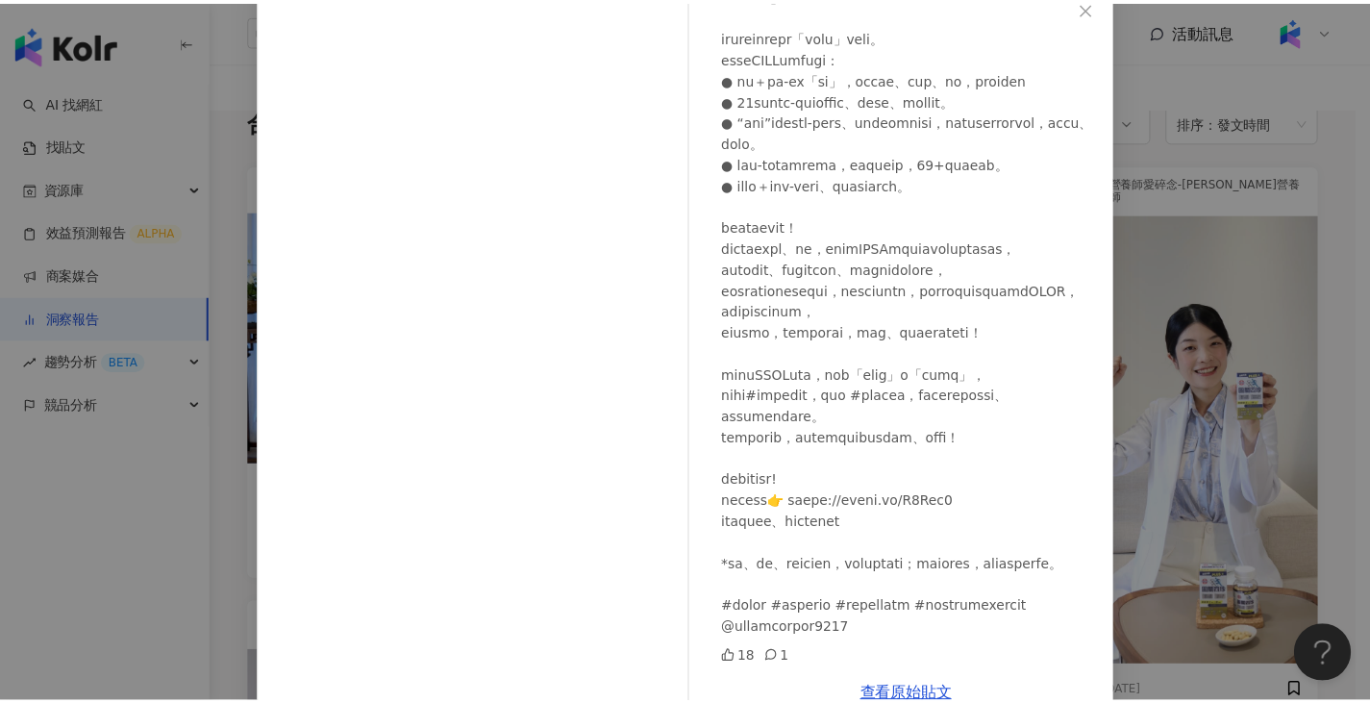
scroll to position [160, 0]
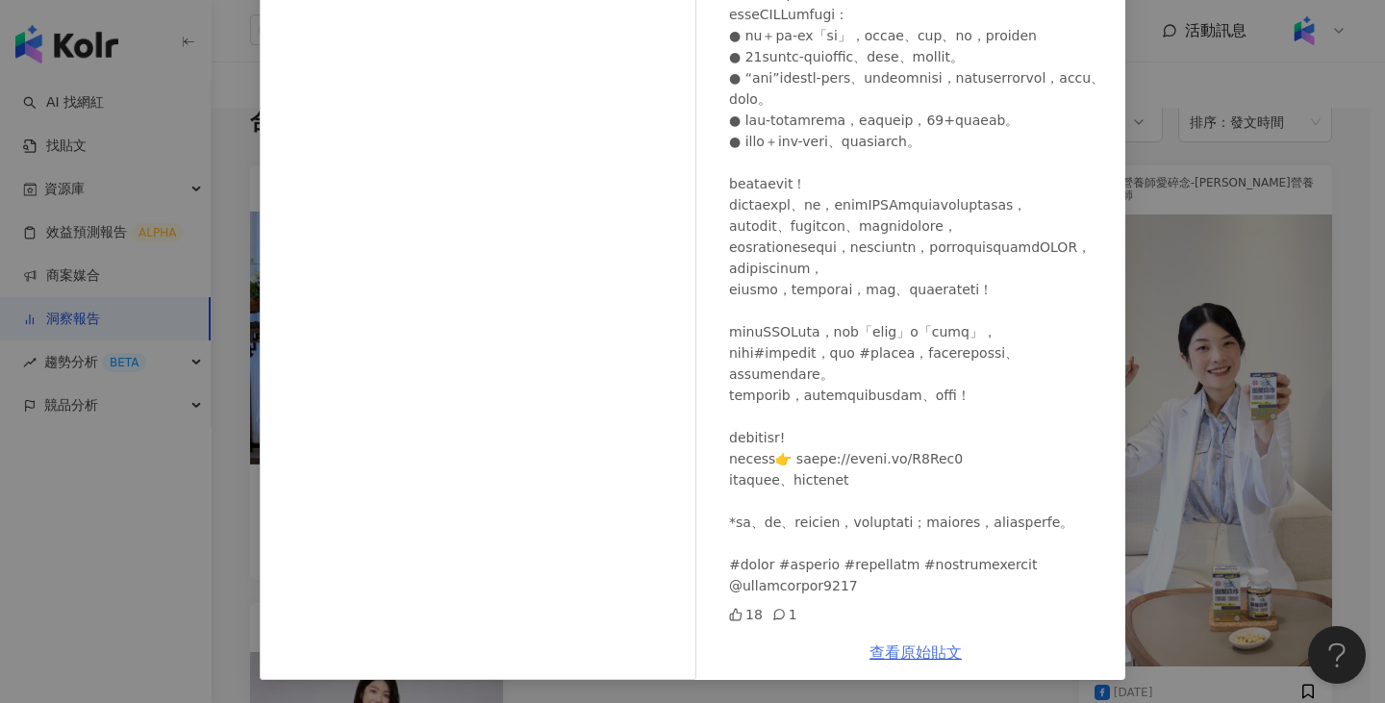
click at [919, 644] on link "查看原始貼文" at bounding box center [915, 652] width 92 height 18
click at [1158, 182] on div "營養師愛碎念-[PERSON_NAME]營養師 [DATE] 18 1 查看原始貼文" at bounding box center [692, 351] width 1385 height 703
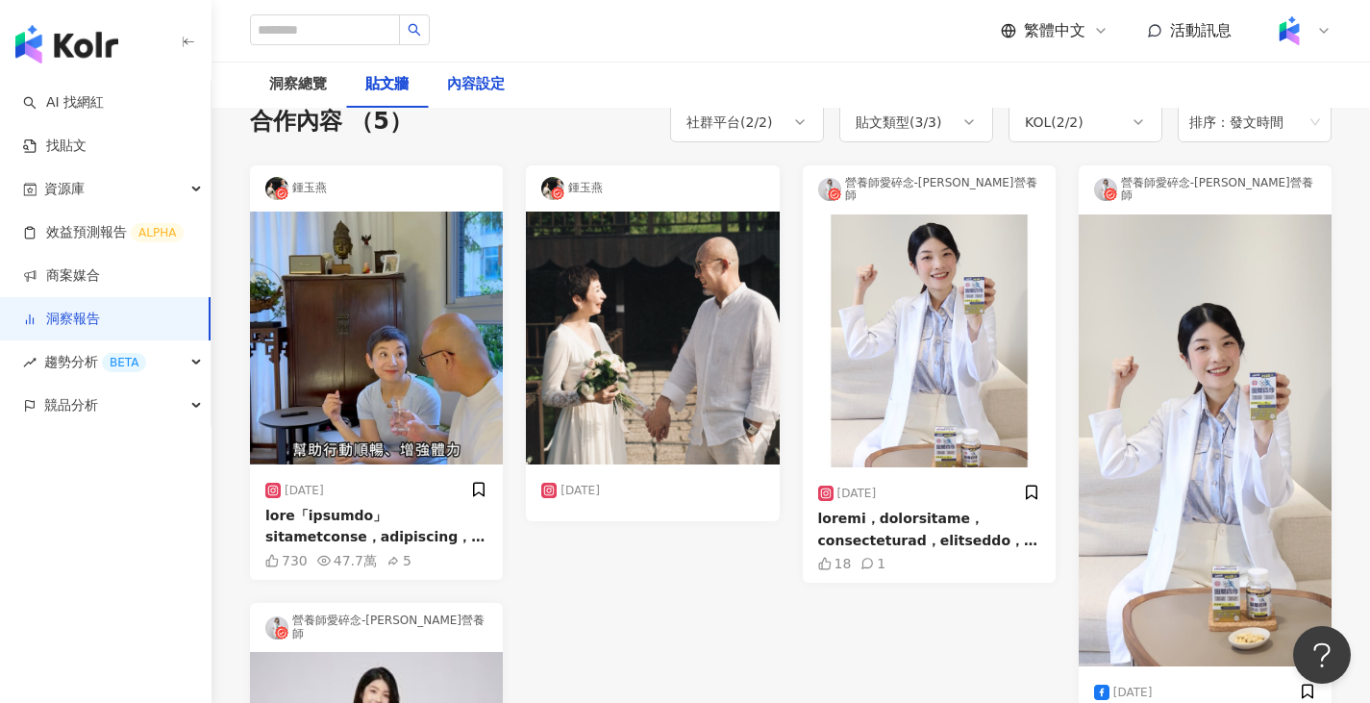
click at [471, 73] on div "內容設定" at bounding box center [476, 84] width 58 height 23
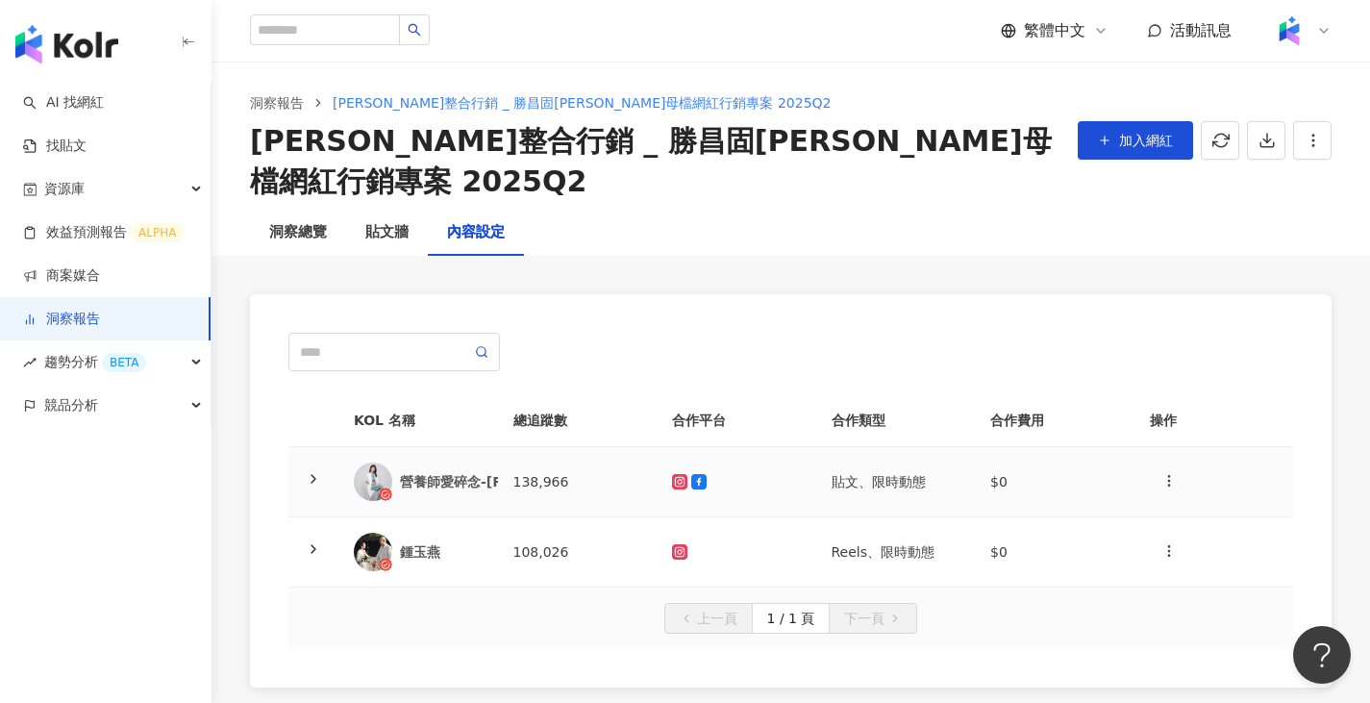
click at [821, 447] on td "貼文、限時動態" at bounding box center [896, 482] width 160 height 70
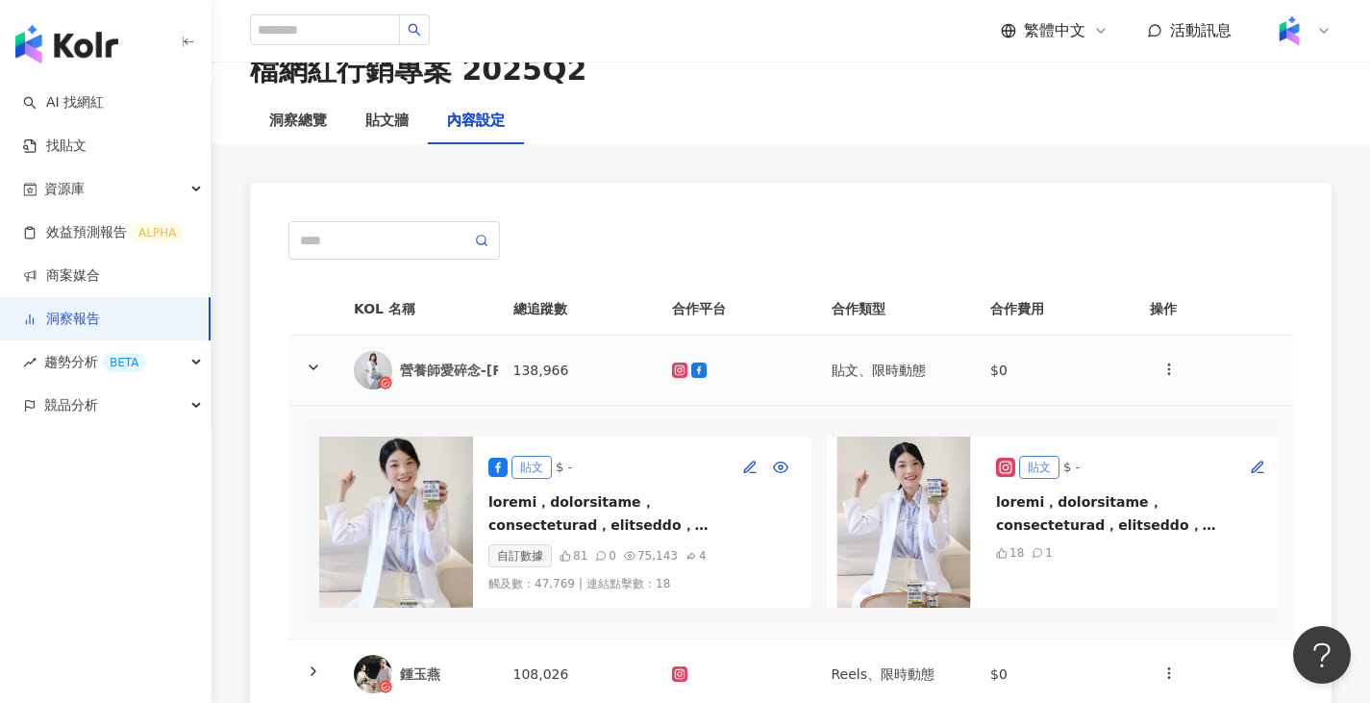
scroll to position [288, 0]
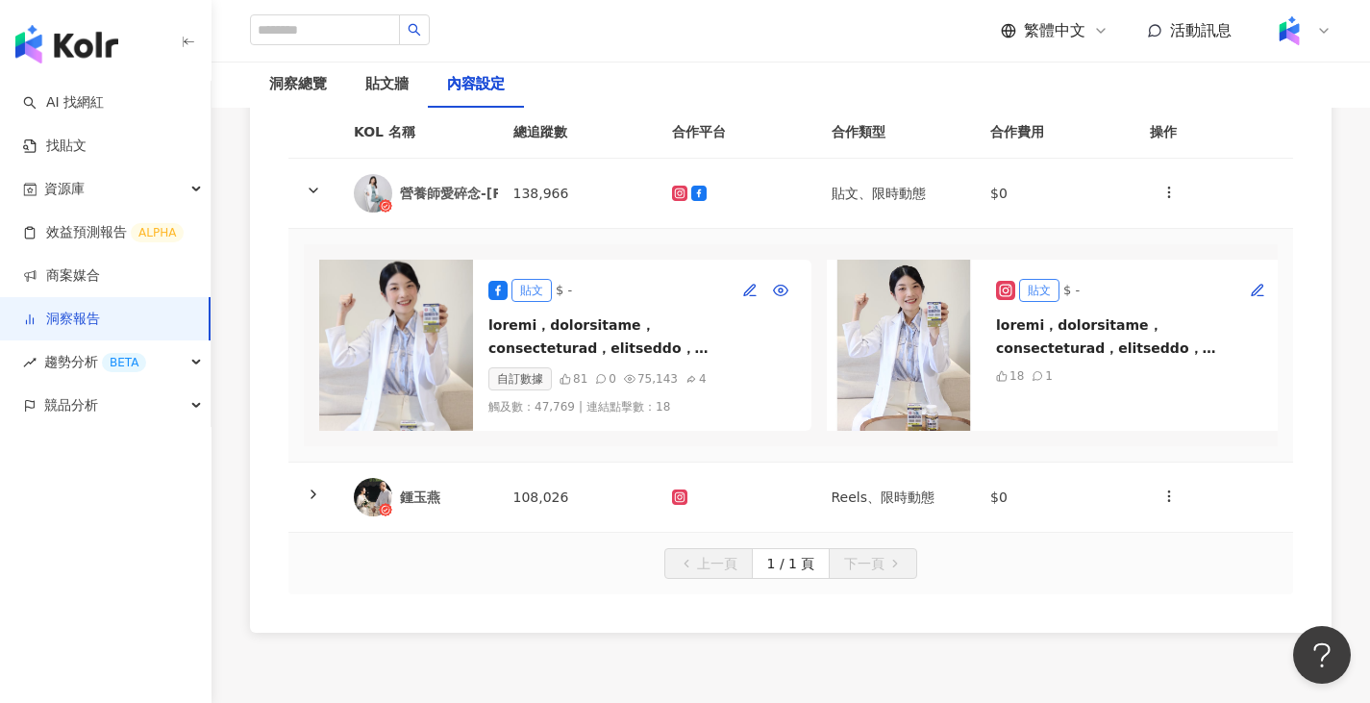
click at [821, 424] on td "貼文 $ - 自訂數據 81 0 75,143 4 觸及數 ： 47,769 | 連結點擊數 ： 18 貼文 $ - 18 1 限時動態 $ - 自訂數據 觸…" at bounding box center [790, 346] width 1005 height 234
click at [822, 462] on td "Reels、限時動態" at bounding box center [896, 497] width 160 height 70
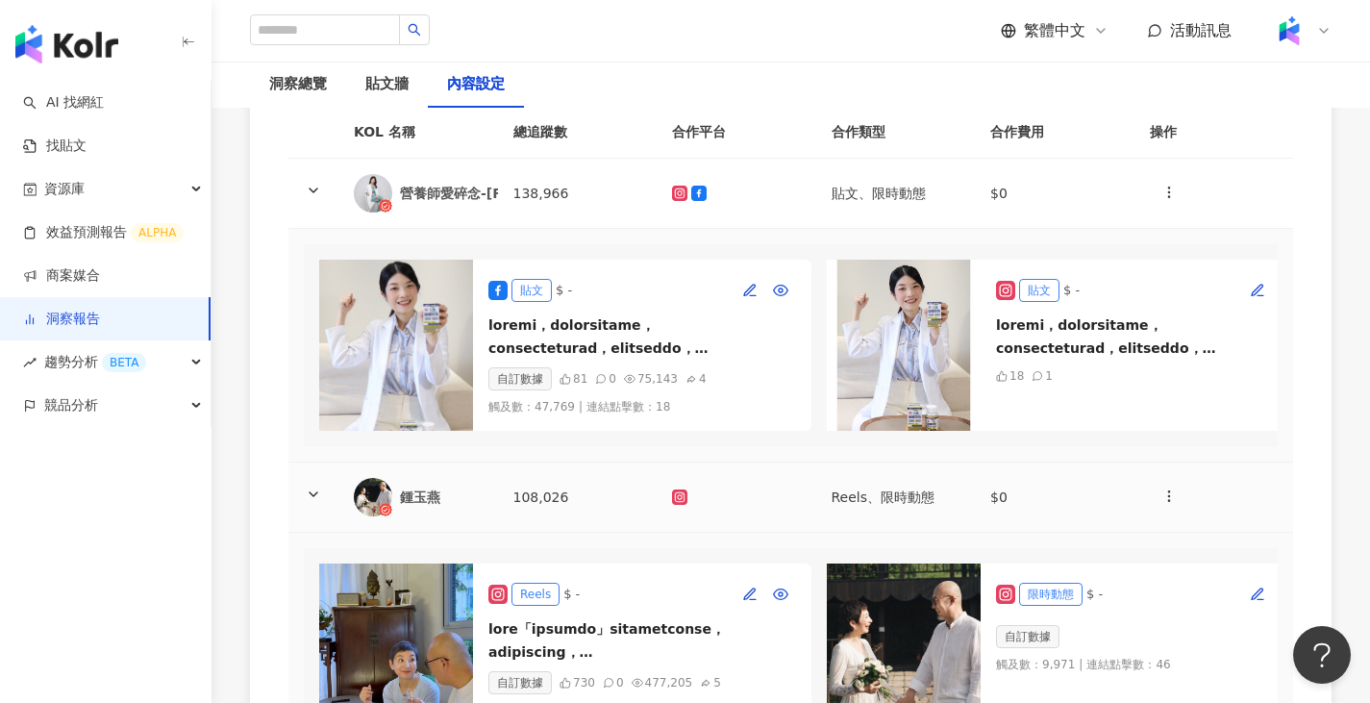
scroll to position [385, 0]
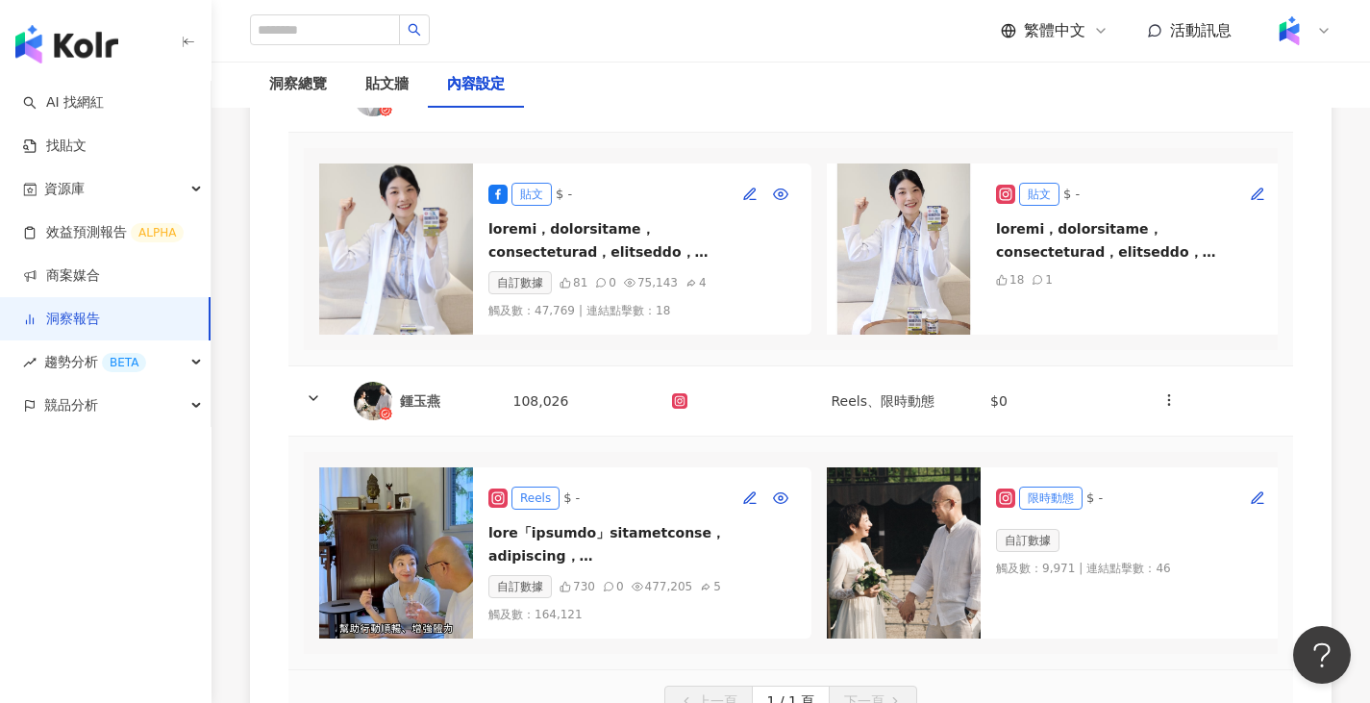
click at [870, 339] on td "貼文 $ - 自訂數據 81 0 75,143 4 觸及數 ： 47,769 | 連結點擊數 ： 18 貼文 $ - 18 1 限時動態 $ - 自訂數據 觸…" at bounding box center [790, 250] width 1005 height 234
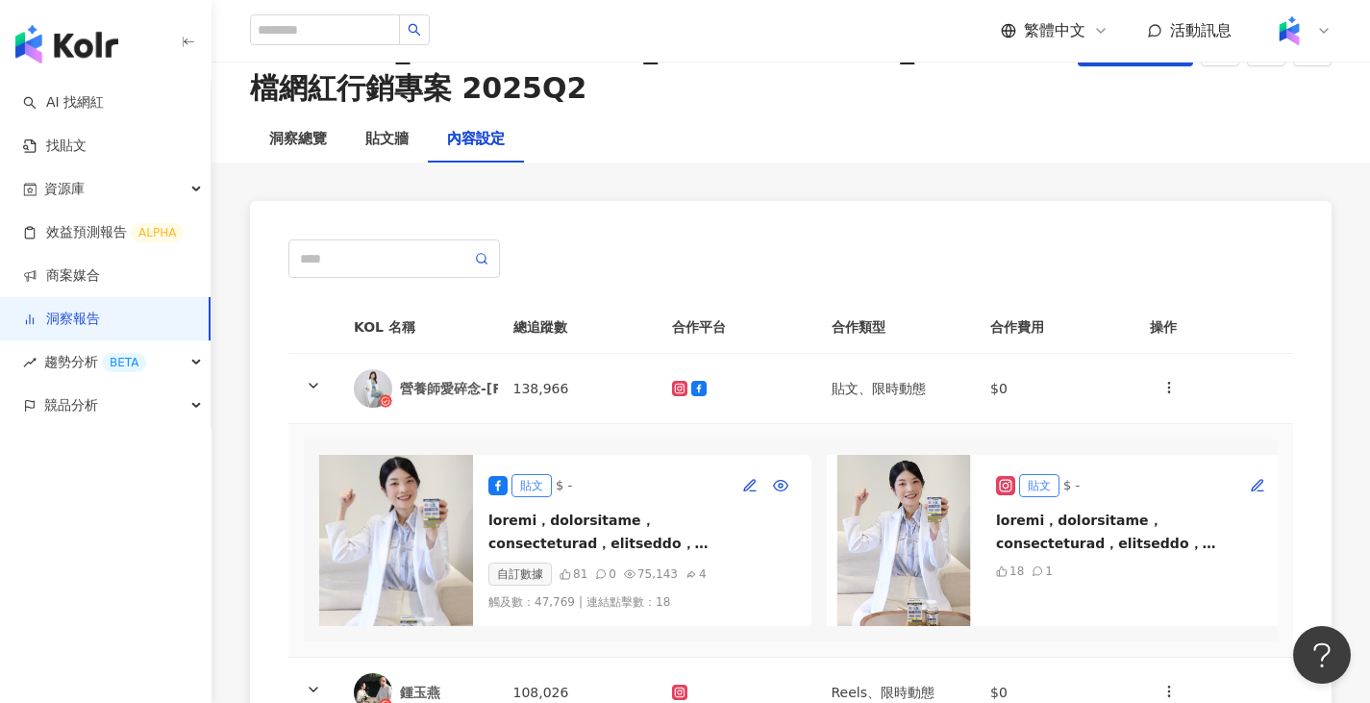
scroll to position [0, 0]
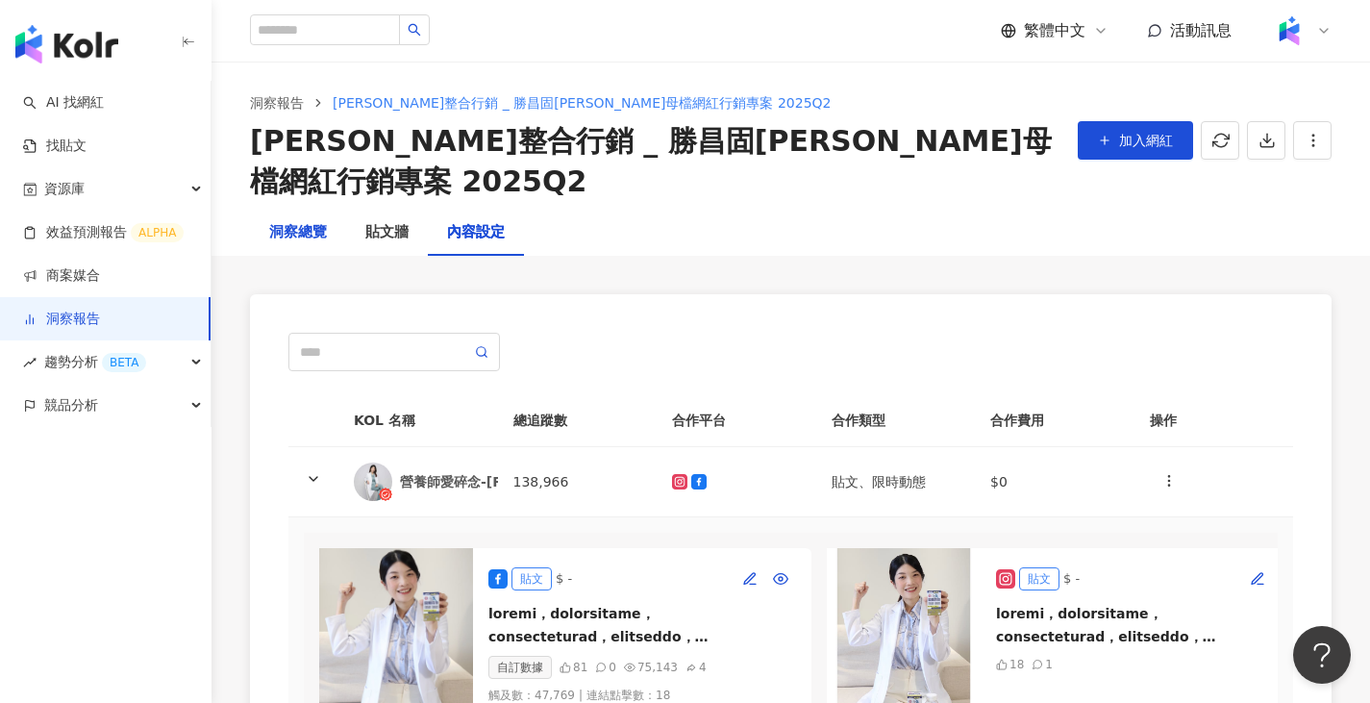
click at [287, 221] on div "洞察總覽" at bounding box center [298, 232] width 58 height 23
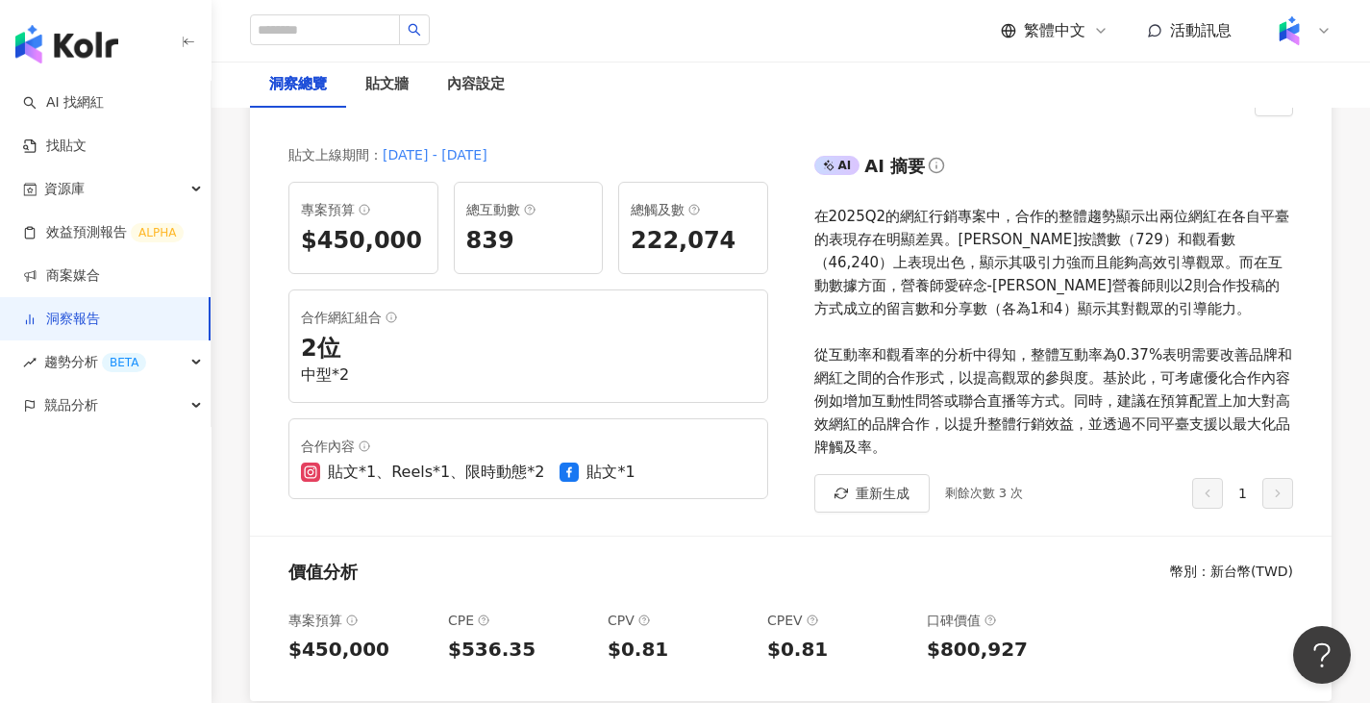
scroll to position [192, 0]
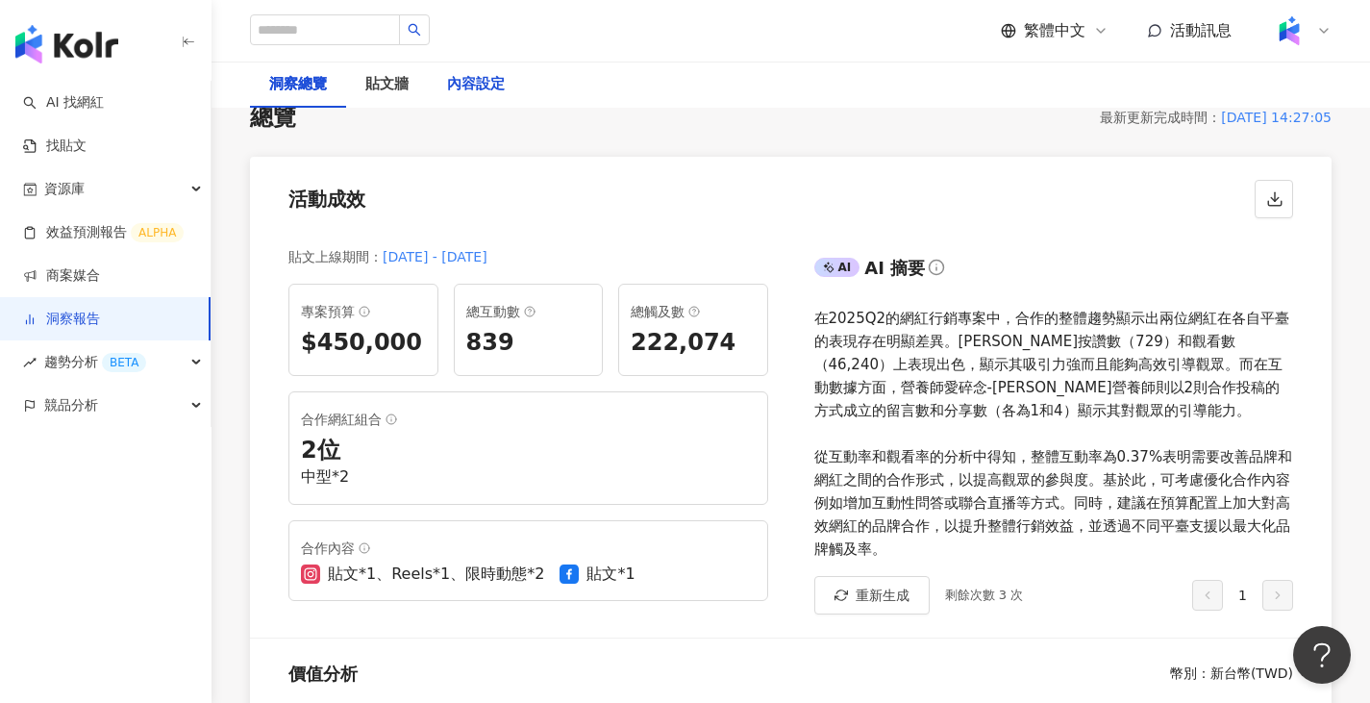
click at [477, 83] on div "內容設定" at bounding box center [476, 84] width 58 height 23
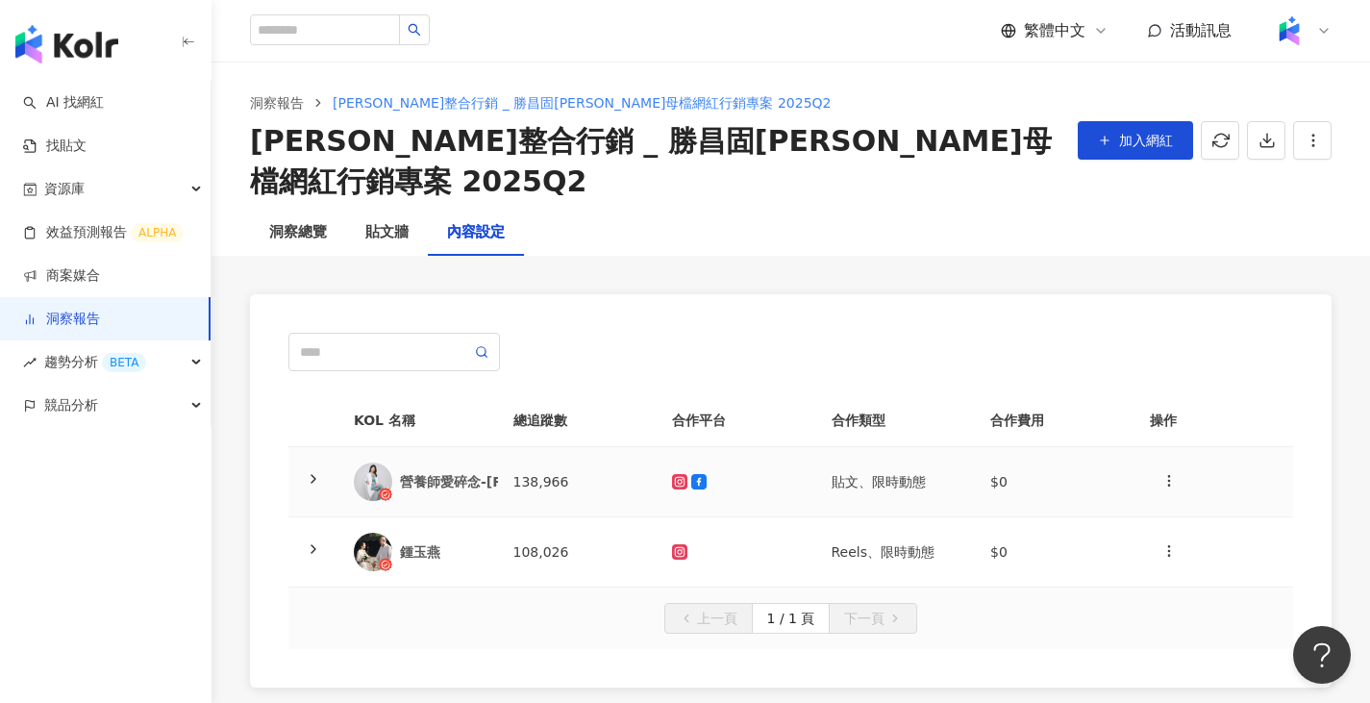
click at [478, 462] on div "營養師愛碎念-[PERSON_NAME]營養師" at bounding box center [418, 481] width 129 height 38
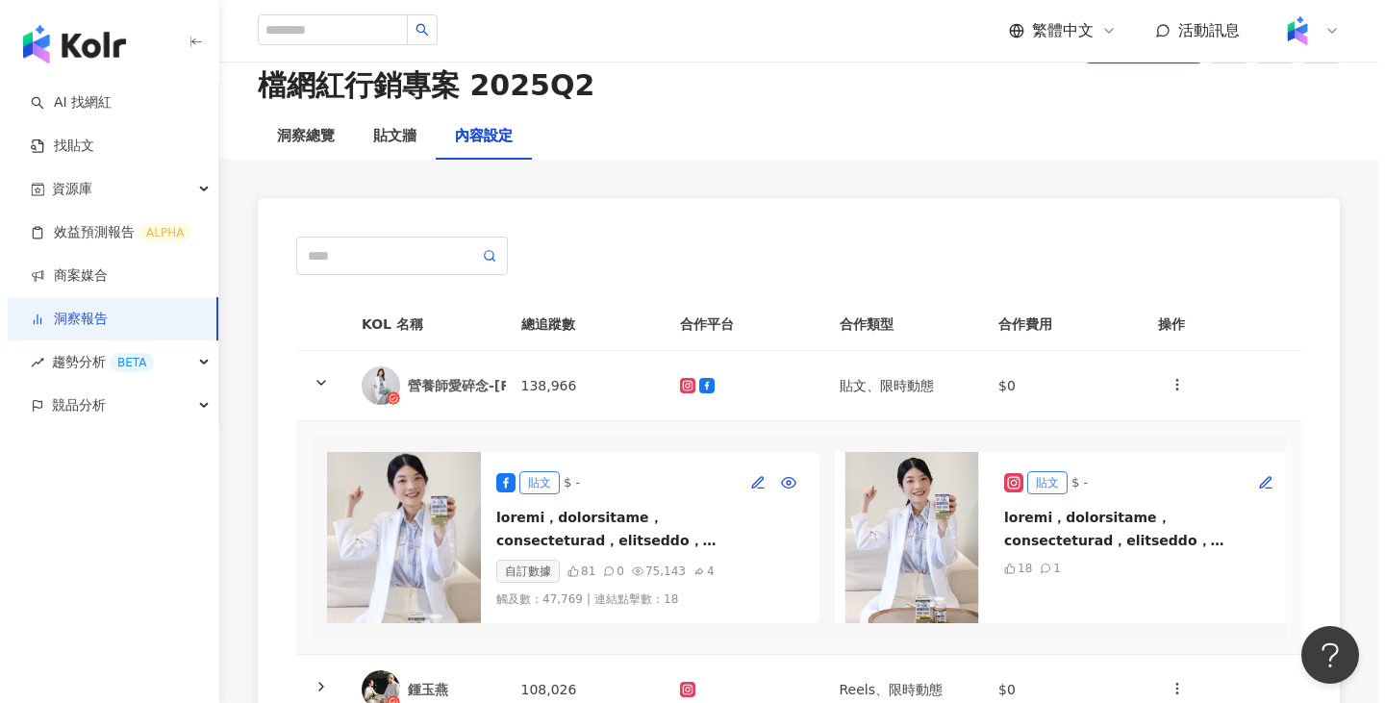
scroll to position [192, 0]
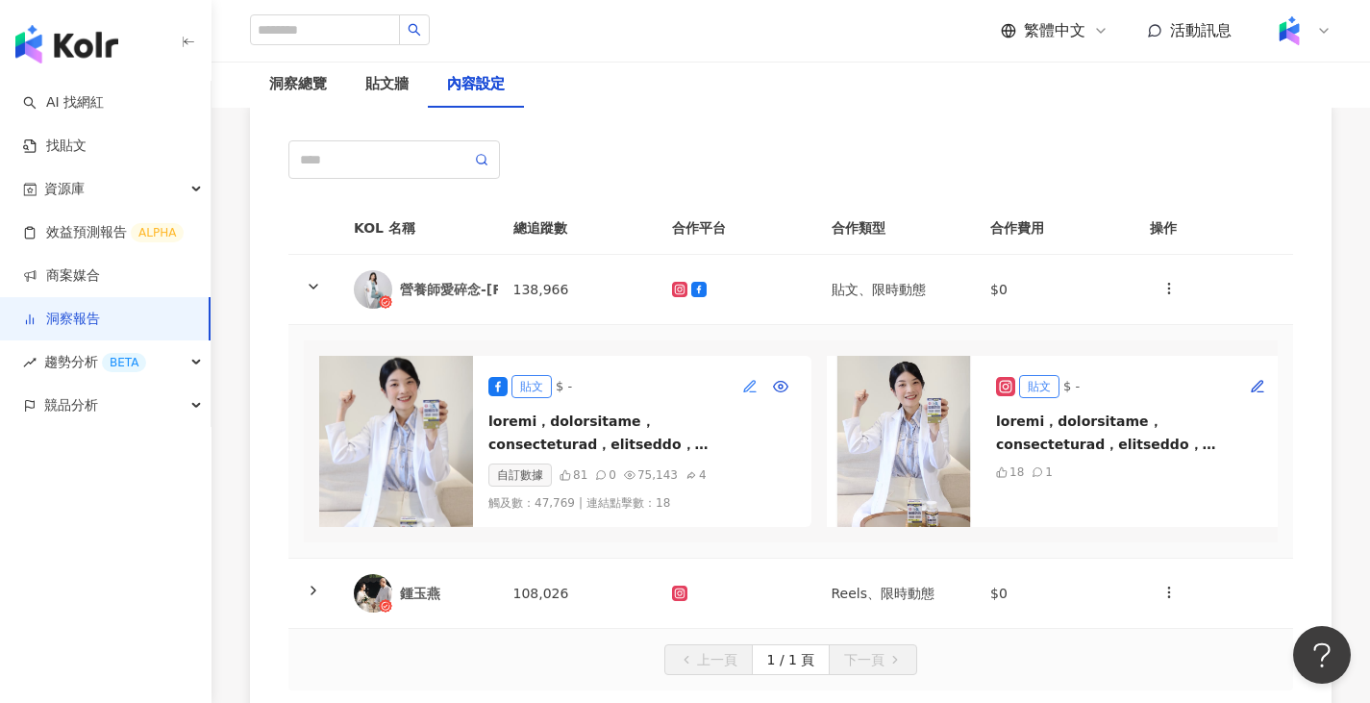
click at [747, 379] on icon "button" at bounding box center [749, 386] width 15 height 15
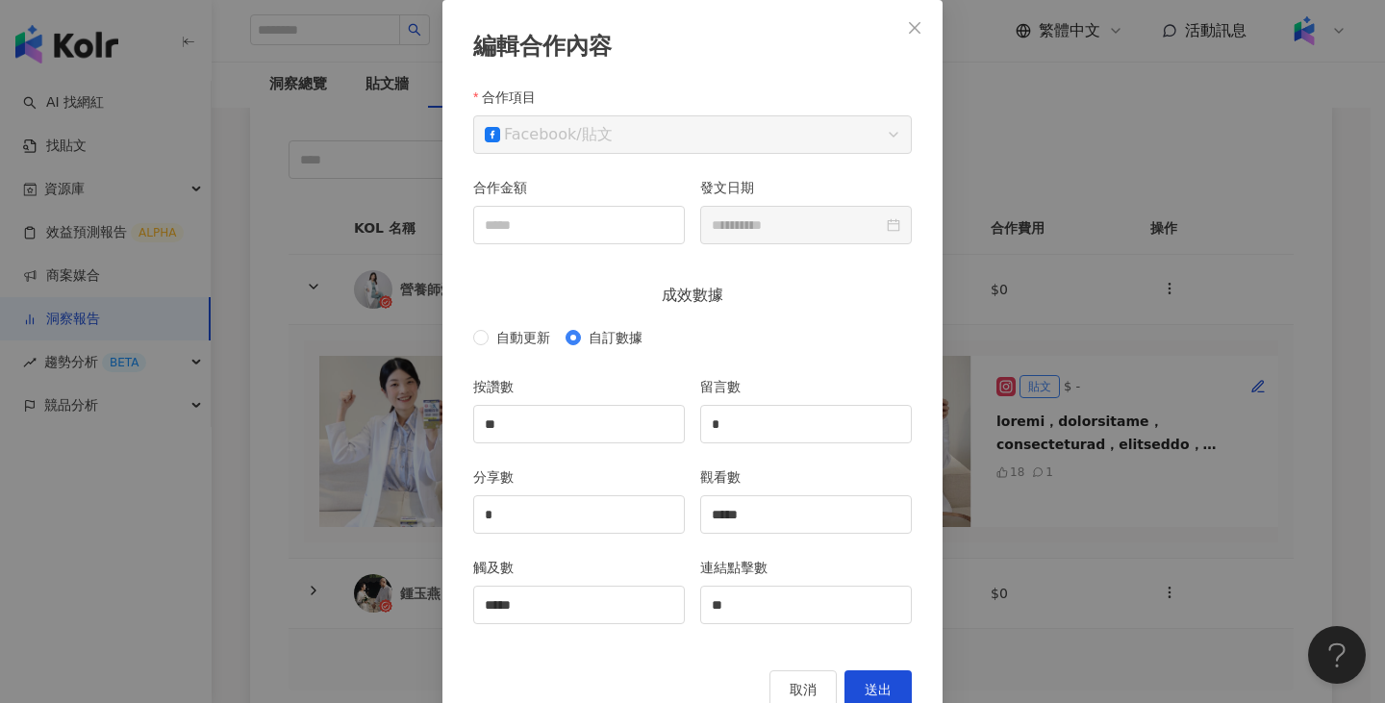
click at [959, 136] on div "**********" at bounding box center [692, 351] width 1385 height 703
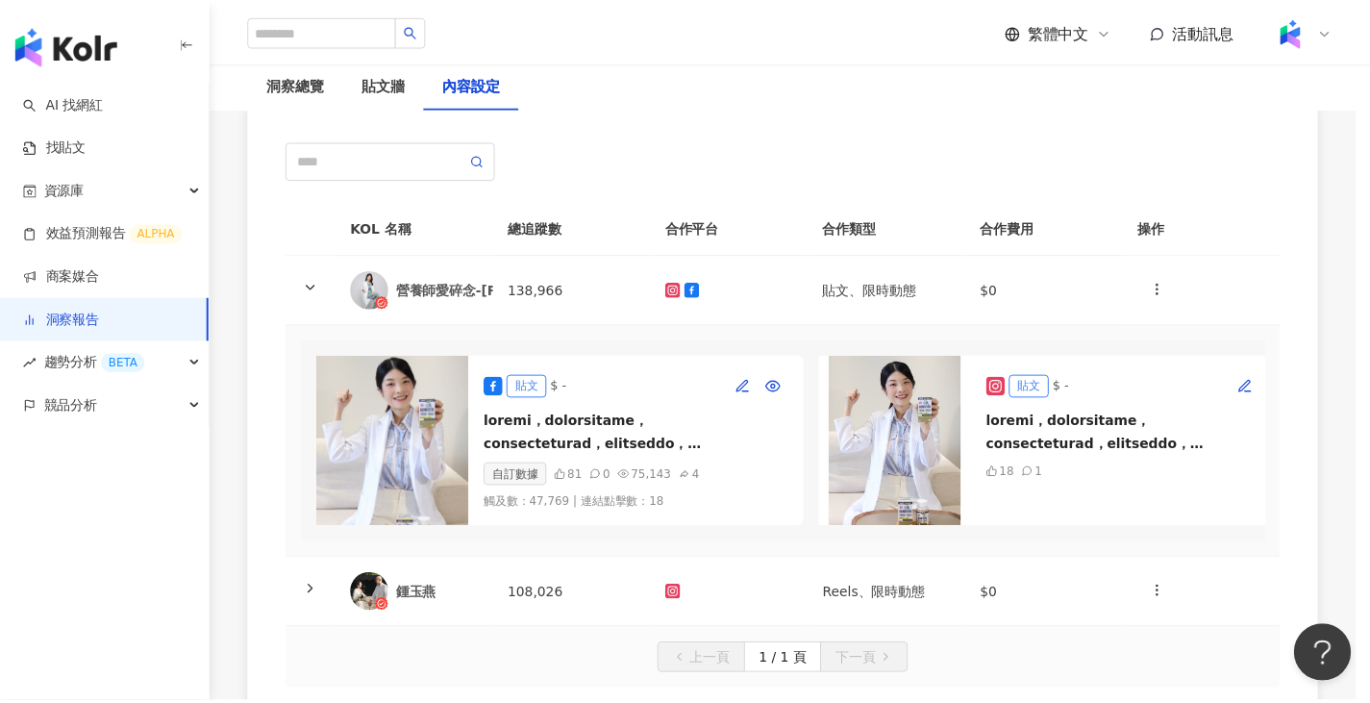
scroll to position [52, 0]
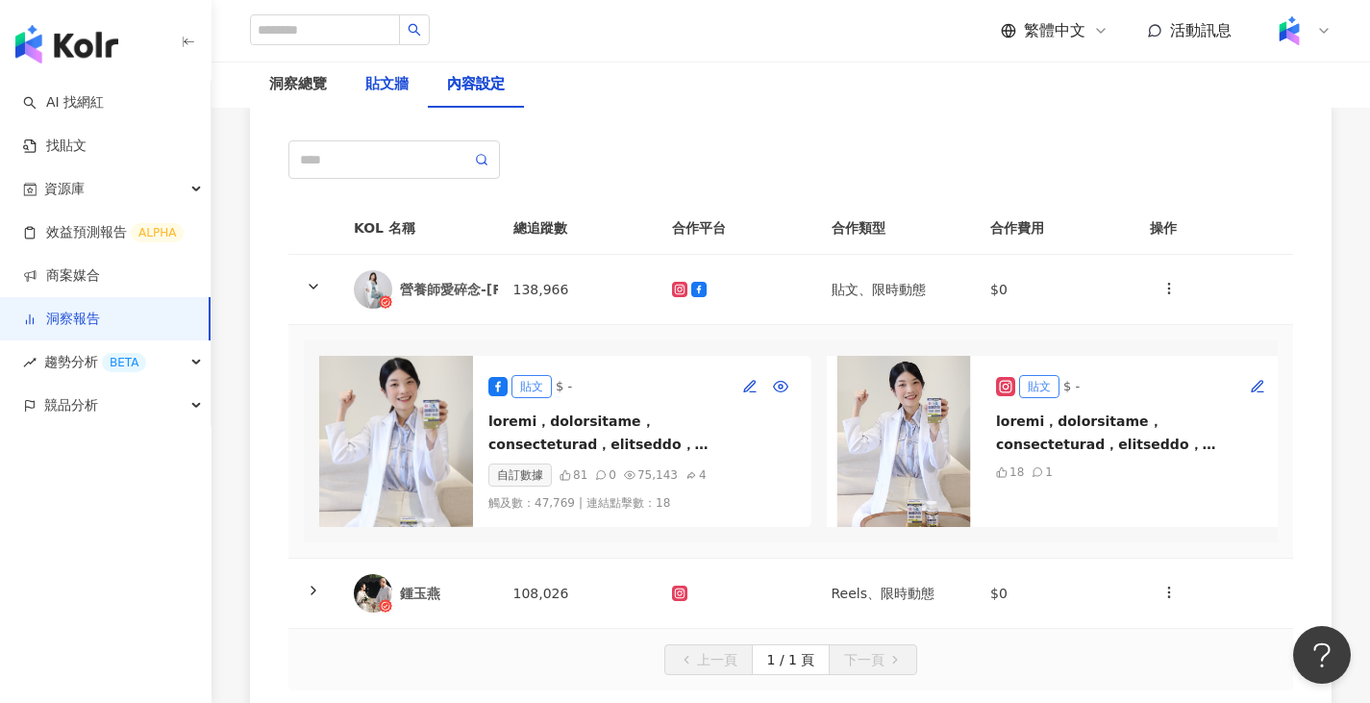
click at [390, 84] on div "貼文牆" at bounding box center [386, 84] width 43 height 23
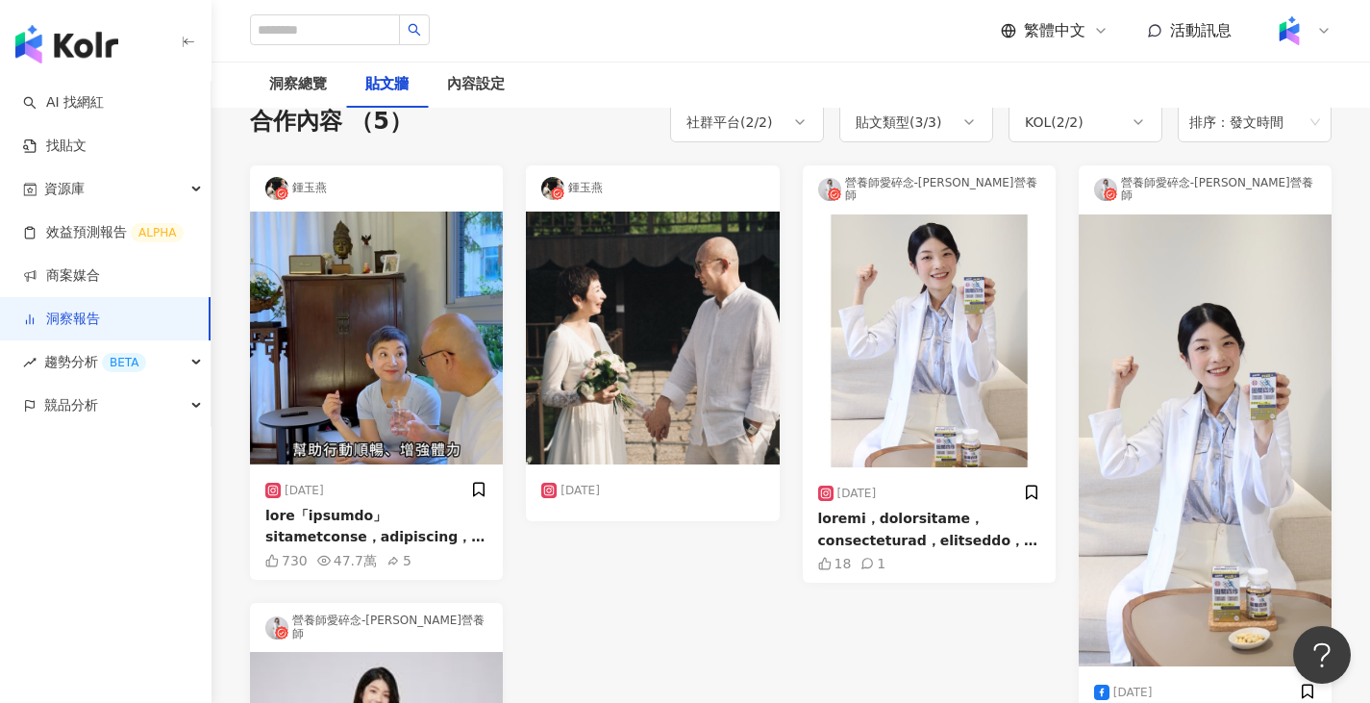
scroll to position [96, 0]
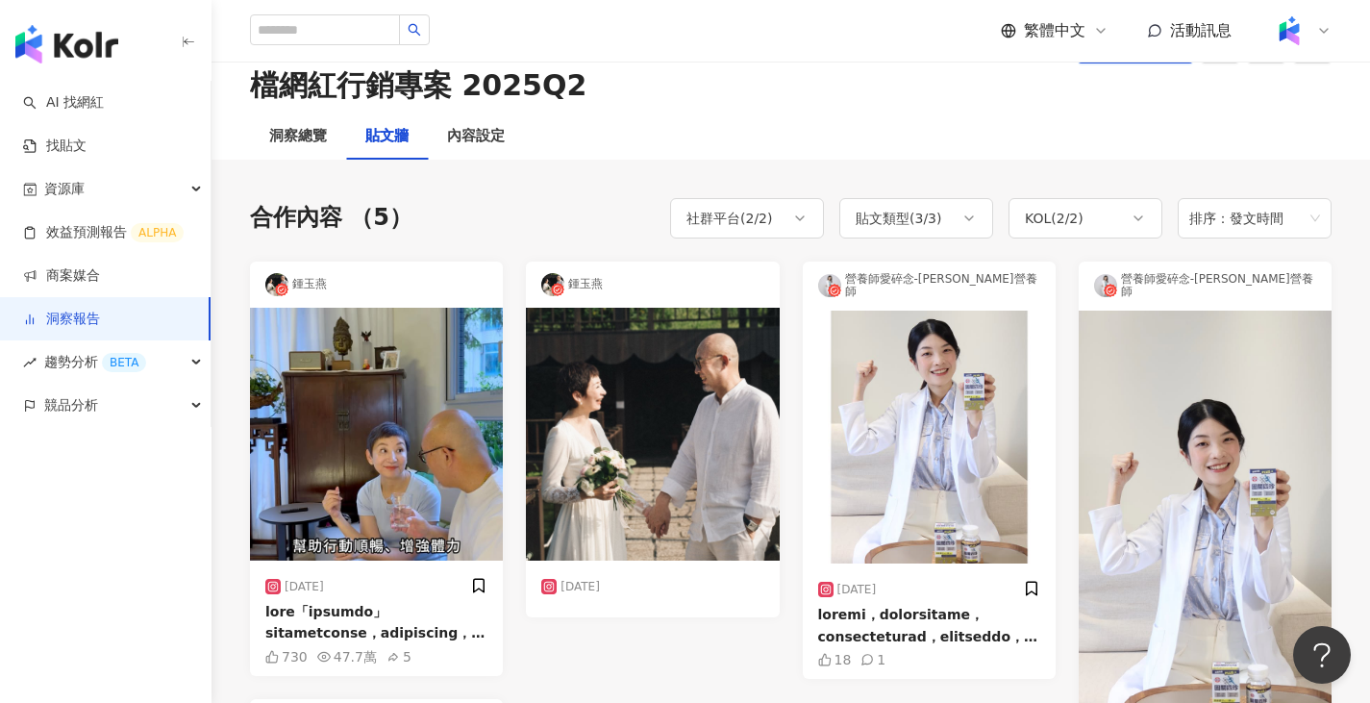
click at [387, 262] on div "鍾玉燕" at bounding box center [376, 285] width 253 height 46
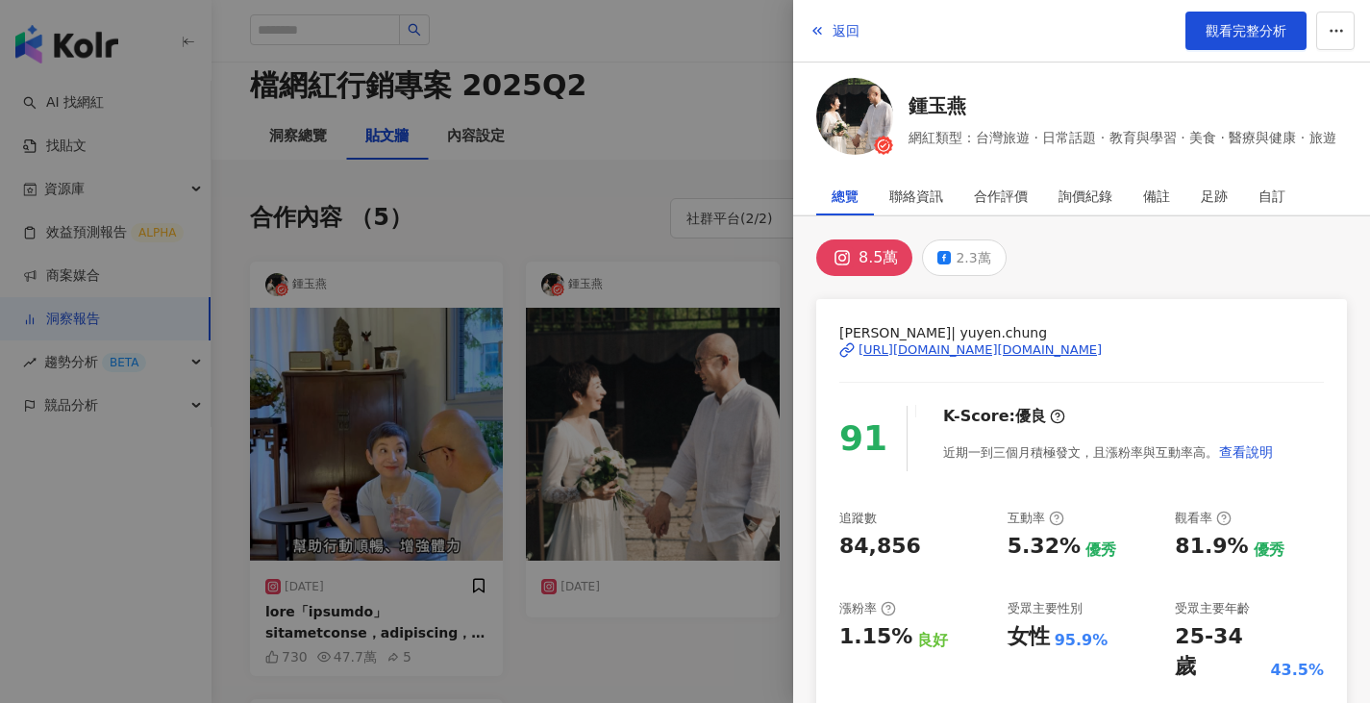
click at [603, 556] on div at bounding box center [685, 351] width 1370 height 703
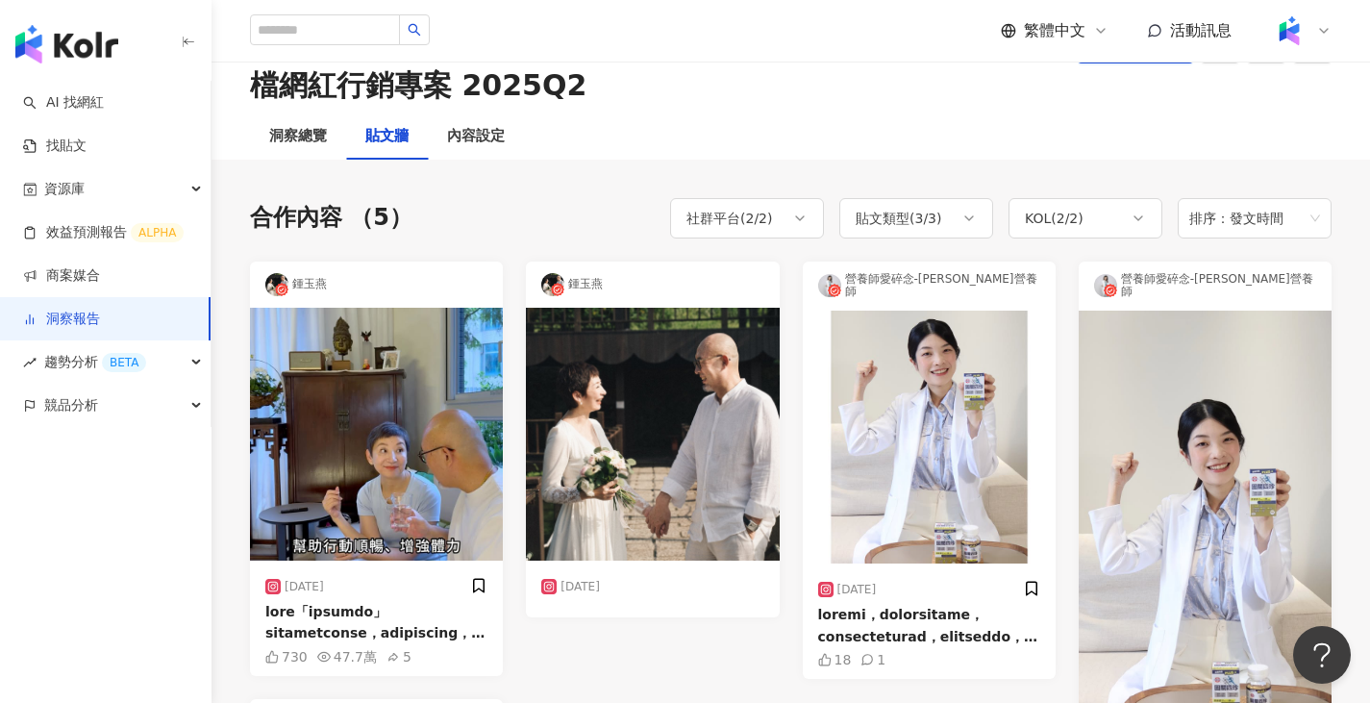
click at [405, 601] on div at bounding box center [376, 622] width 222 height 43
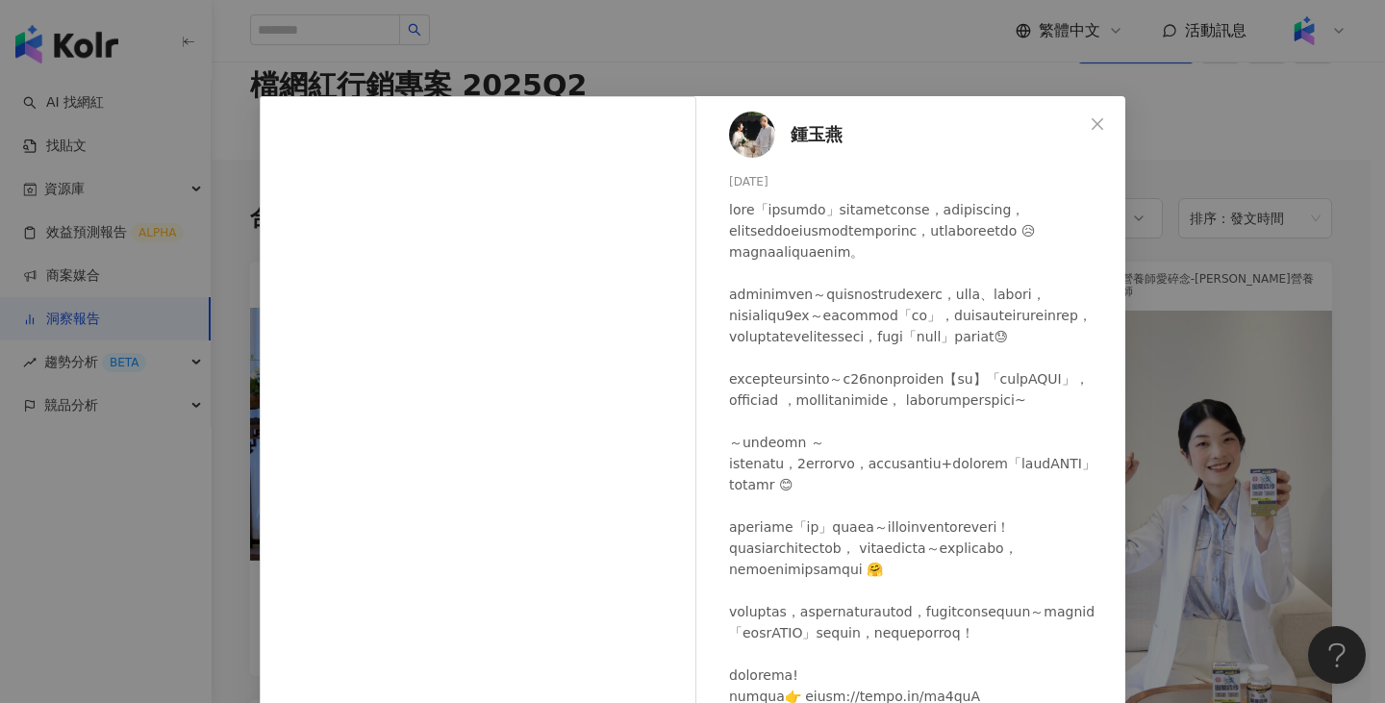
click at [1292, 163] on div "[PERSON_NAME][DATE] 730 4.6萬 查看原始貼文" at bounding box center [692, 351] width 1385 height 703
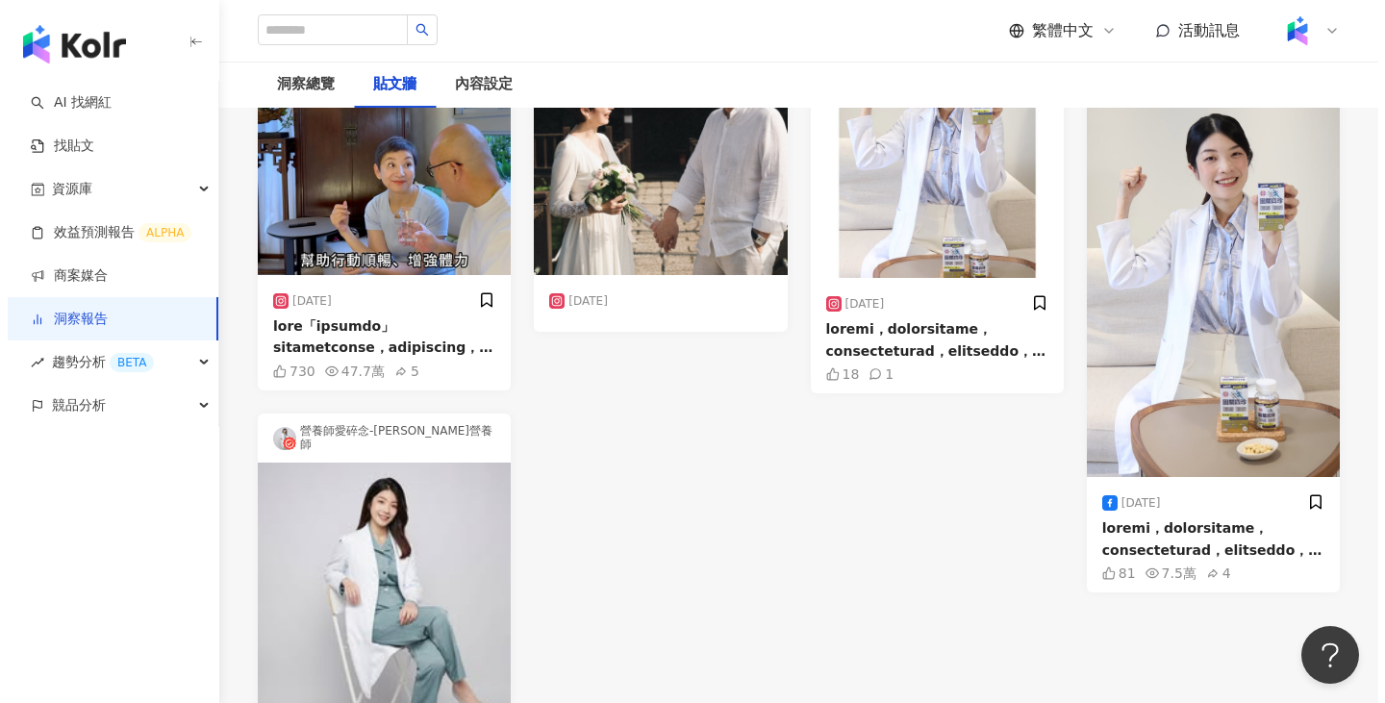
scroll to position [385, 0]
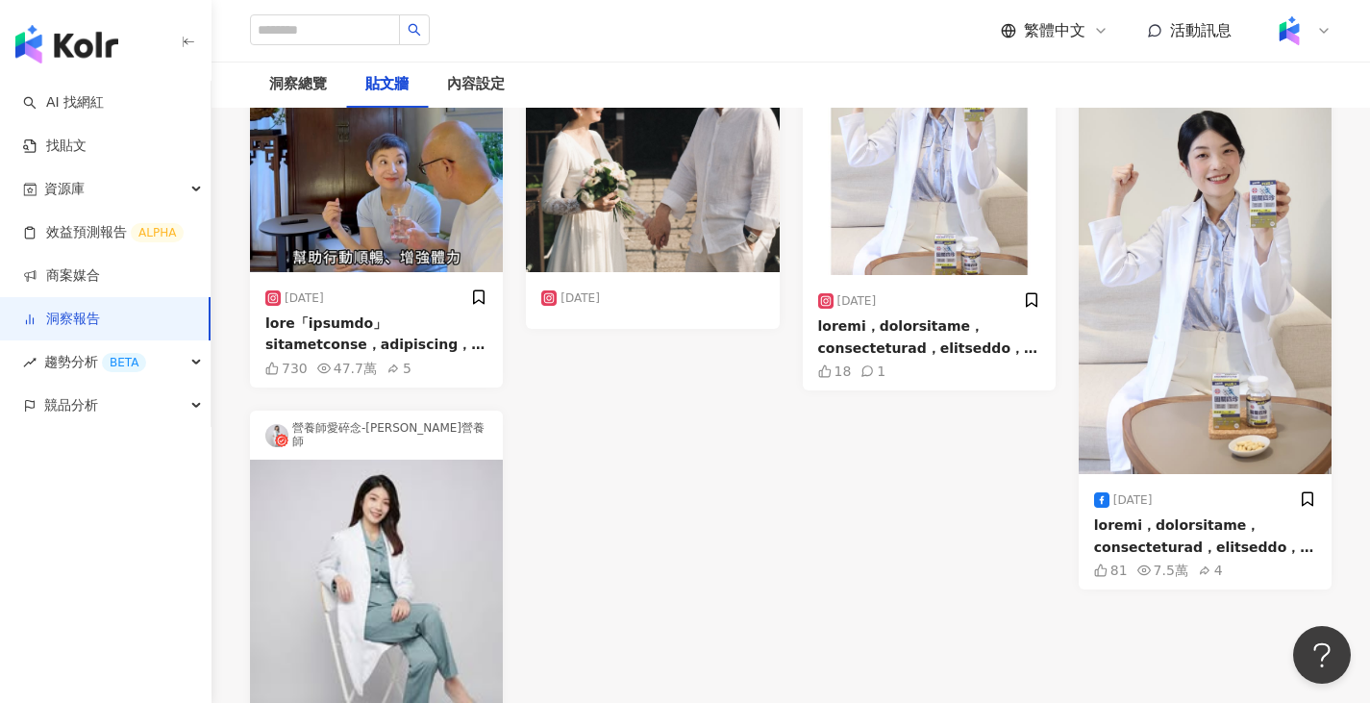
click at [1201, 514] on div at bounding box center [1205, 535] width 222 height 43
